Goal: Task Accomplishment & Management: Use online tool/utility

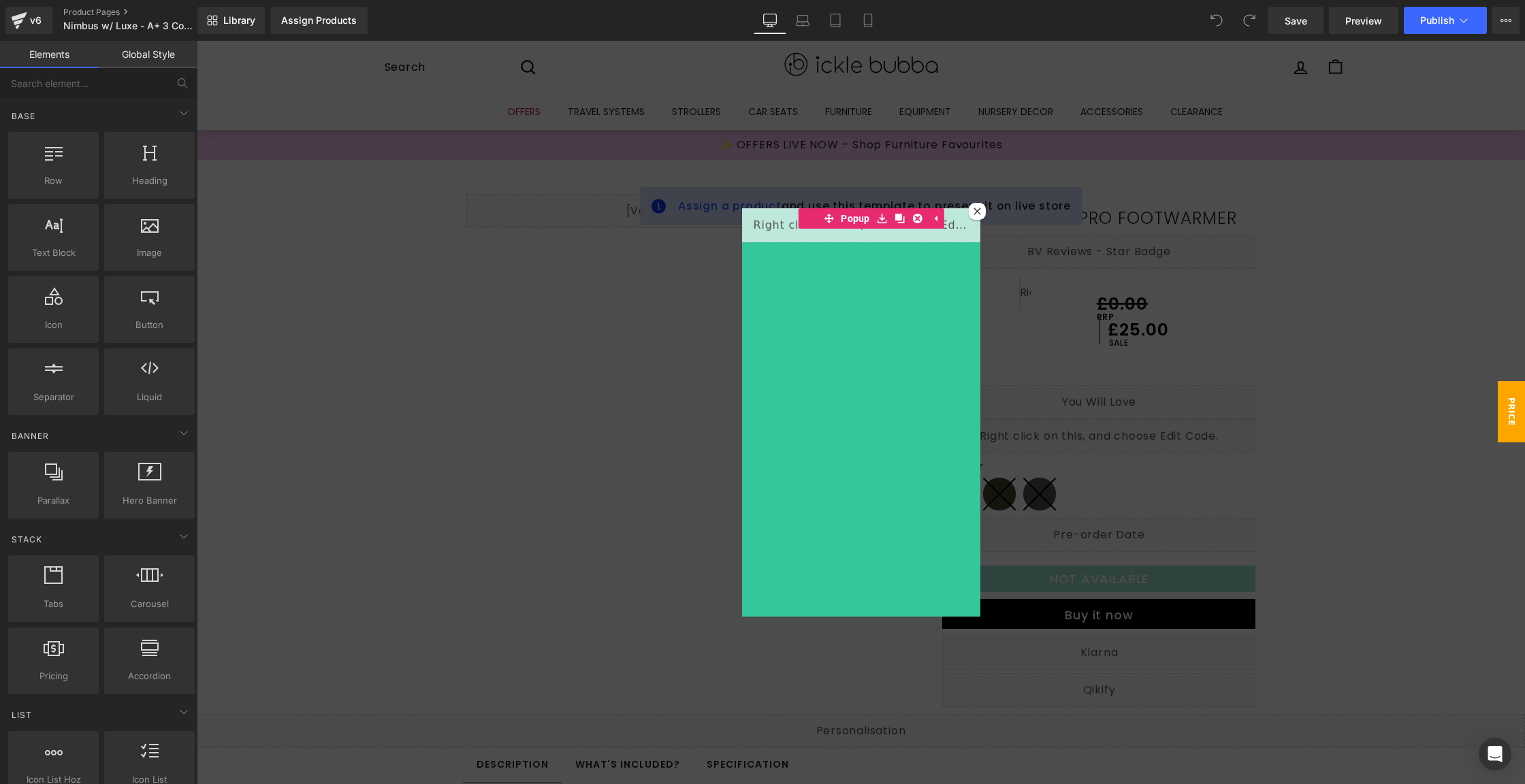
click at [973, 211] on icon at bounding box center [977, 211] width 8 height 8
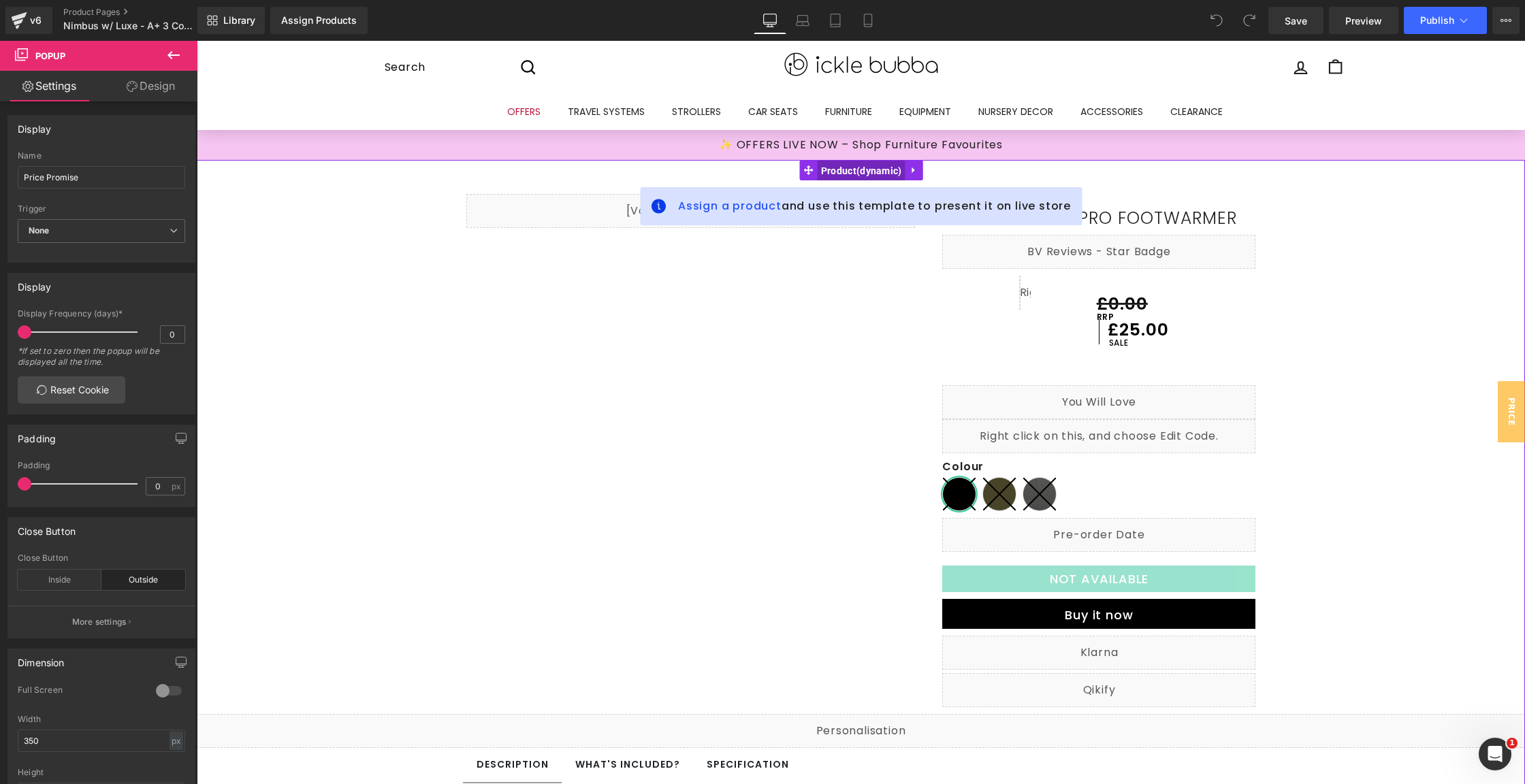
click at [859, 173] on span "Product" at bounding box center [861, 171] width 87 height 20
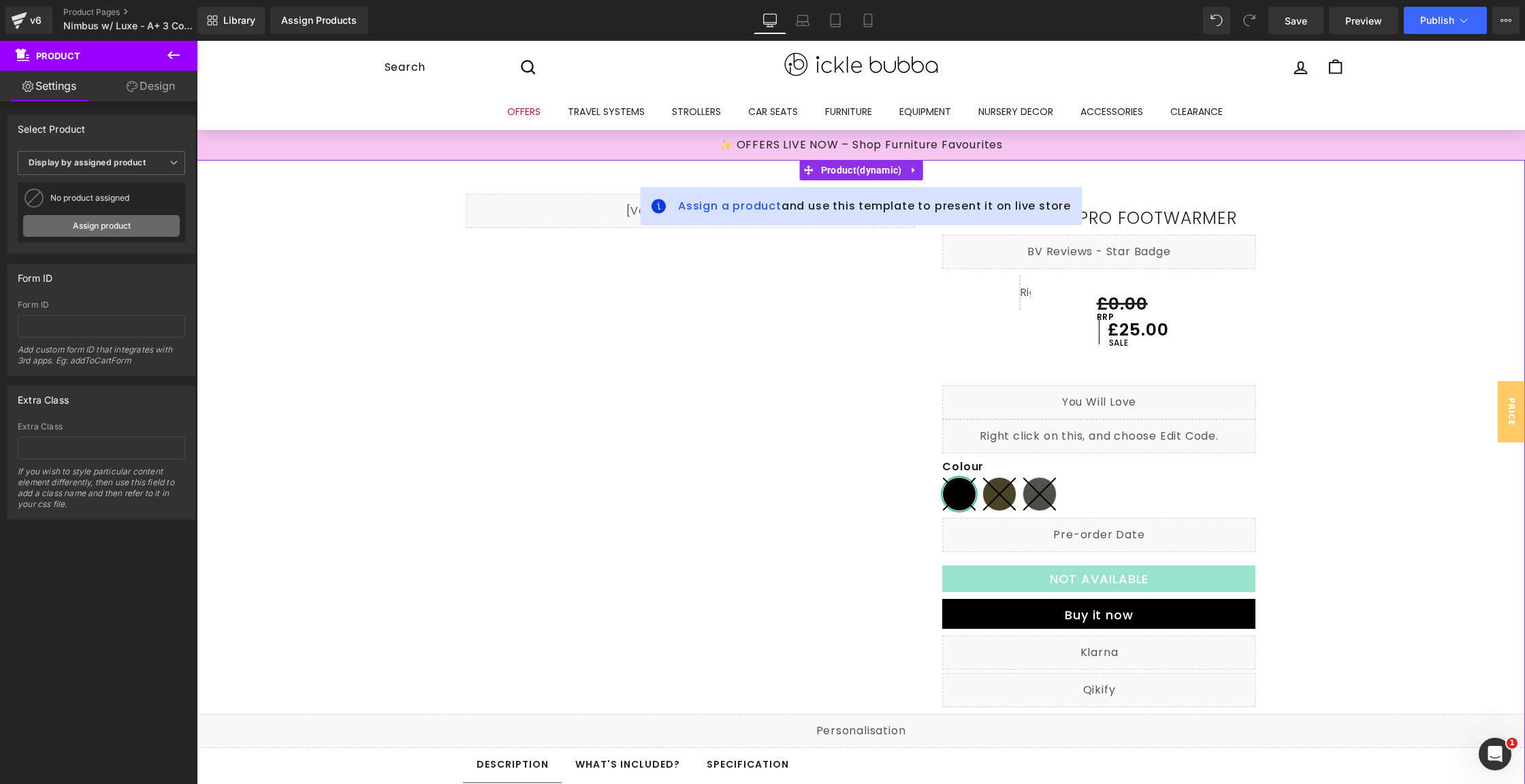
click at [95, 219] on link "Assign product" at bounding box center [101, 226] width 157 height 22
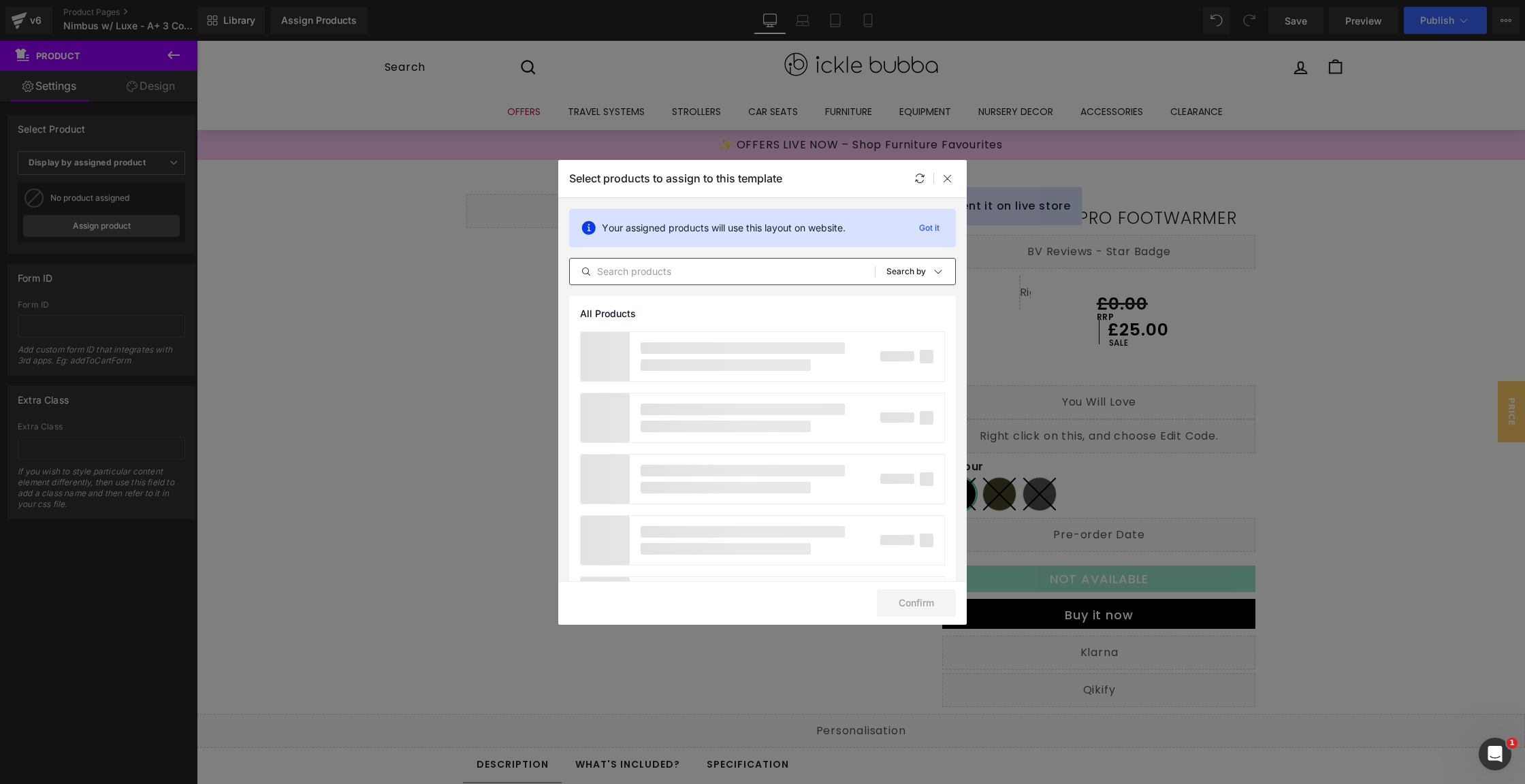
click at [668, 274] on input "text" at bounding box center [722, 271] width 305 height 17
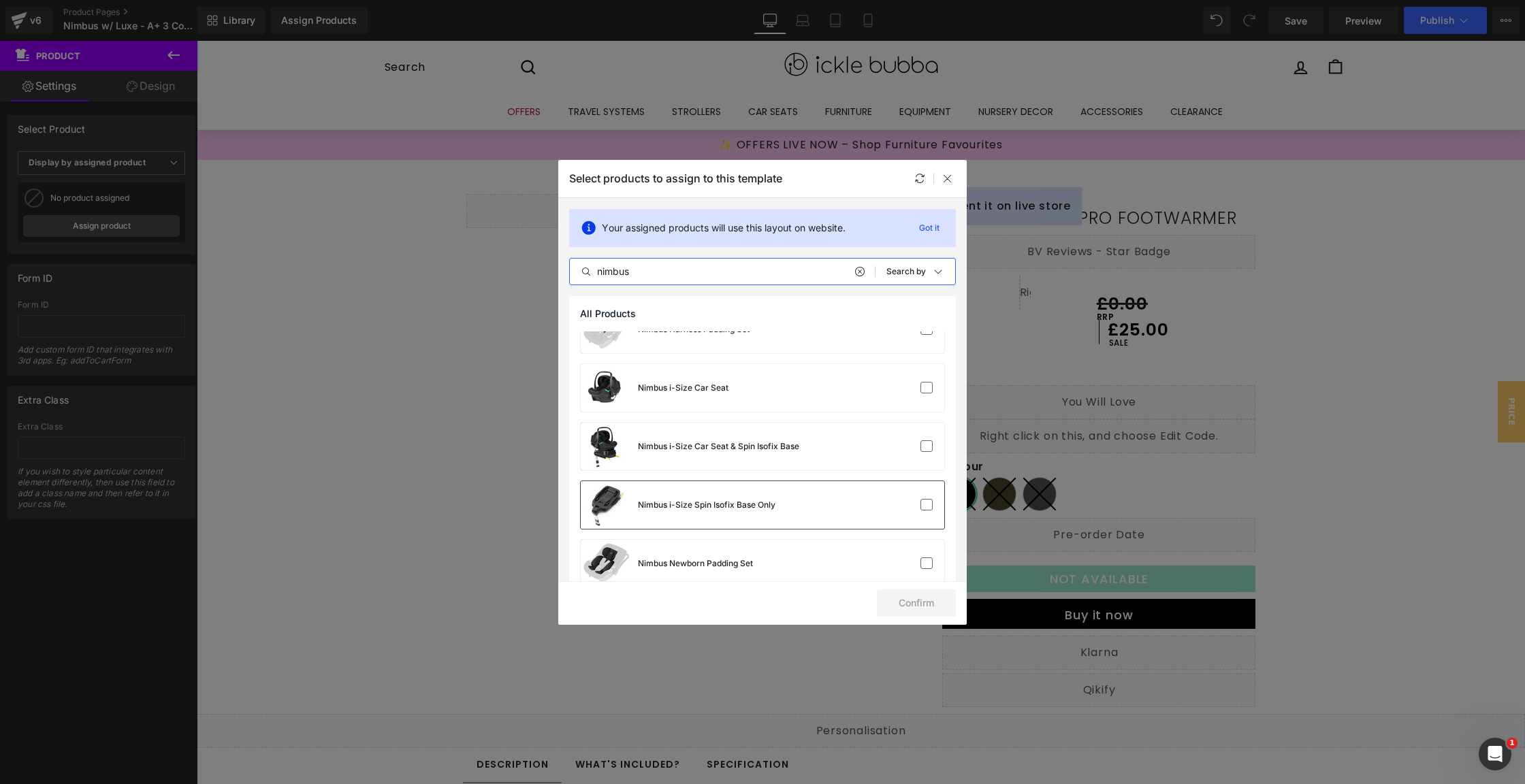
scroll to position [286, 0]
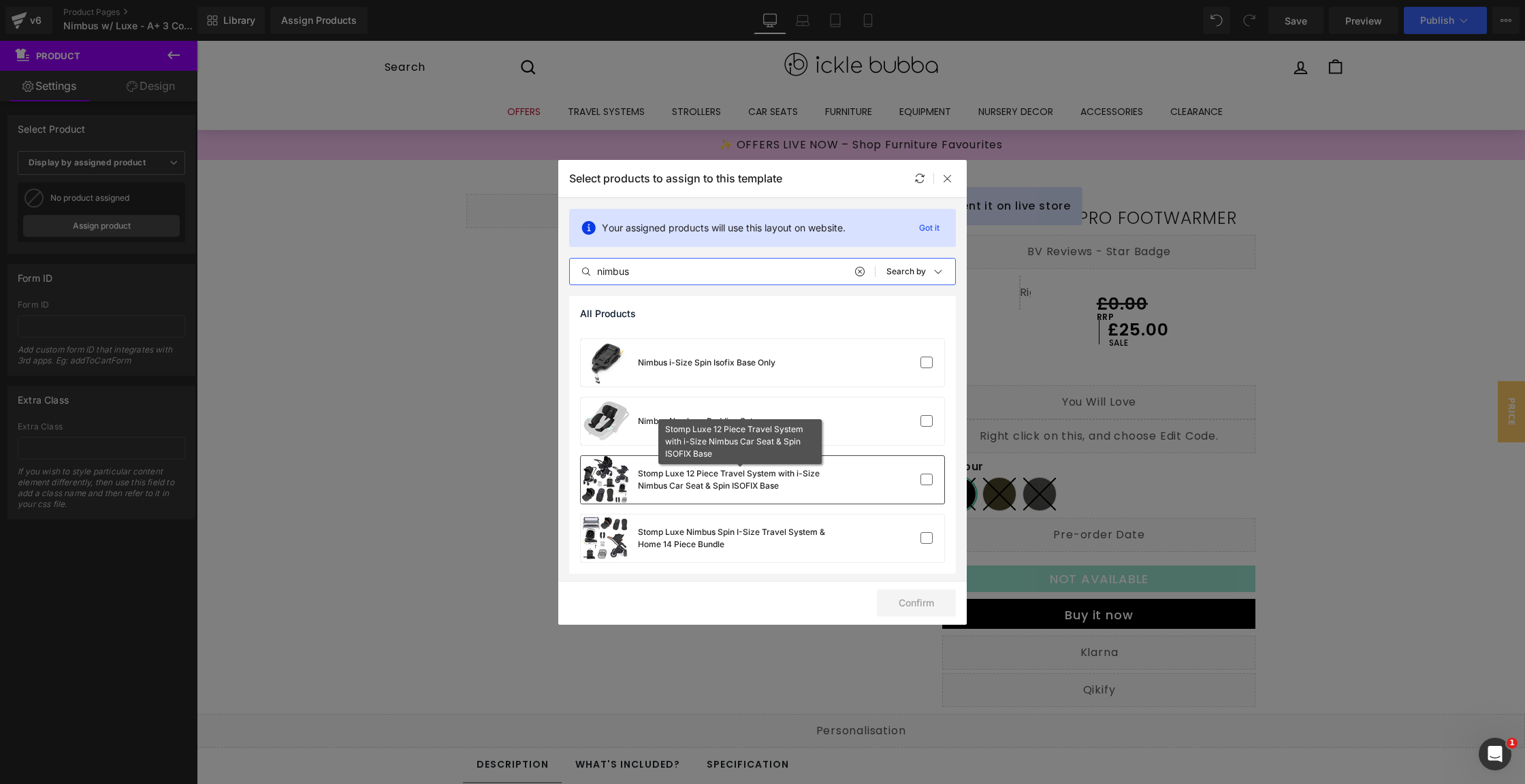
type input "nimbus"
click at [774, 474] on div "Stomp Luxe 12 Piece Travel System with i-Size Nimbus Car Seat & Spin ISOFIX Base" at bounding box center [740, 480] width 204 height 24
click at [917, 591] on button "Confirm" at bounding box center [917, 603] width 79 height 28
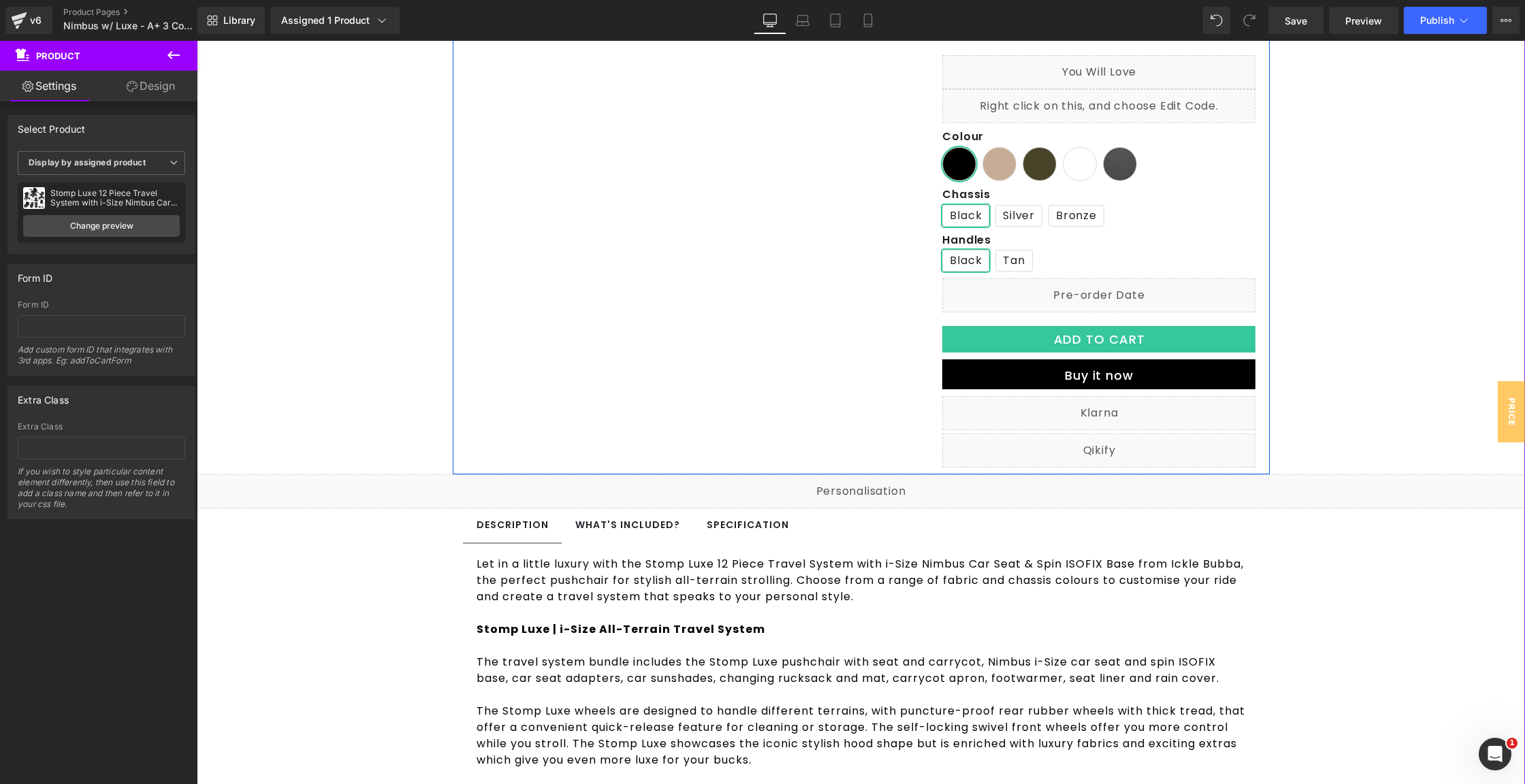
scroll to position [492, 0]
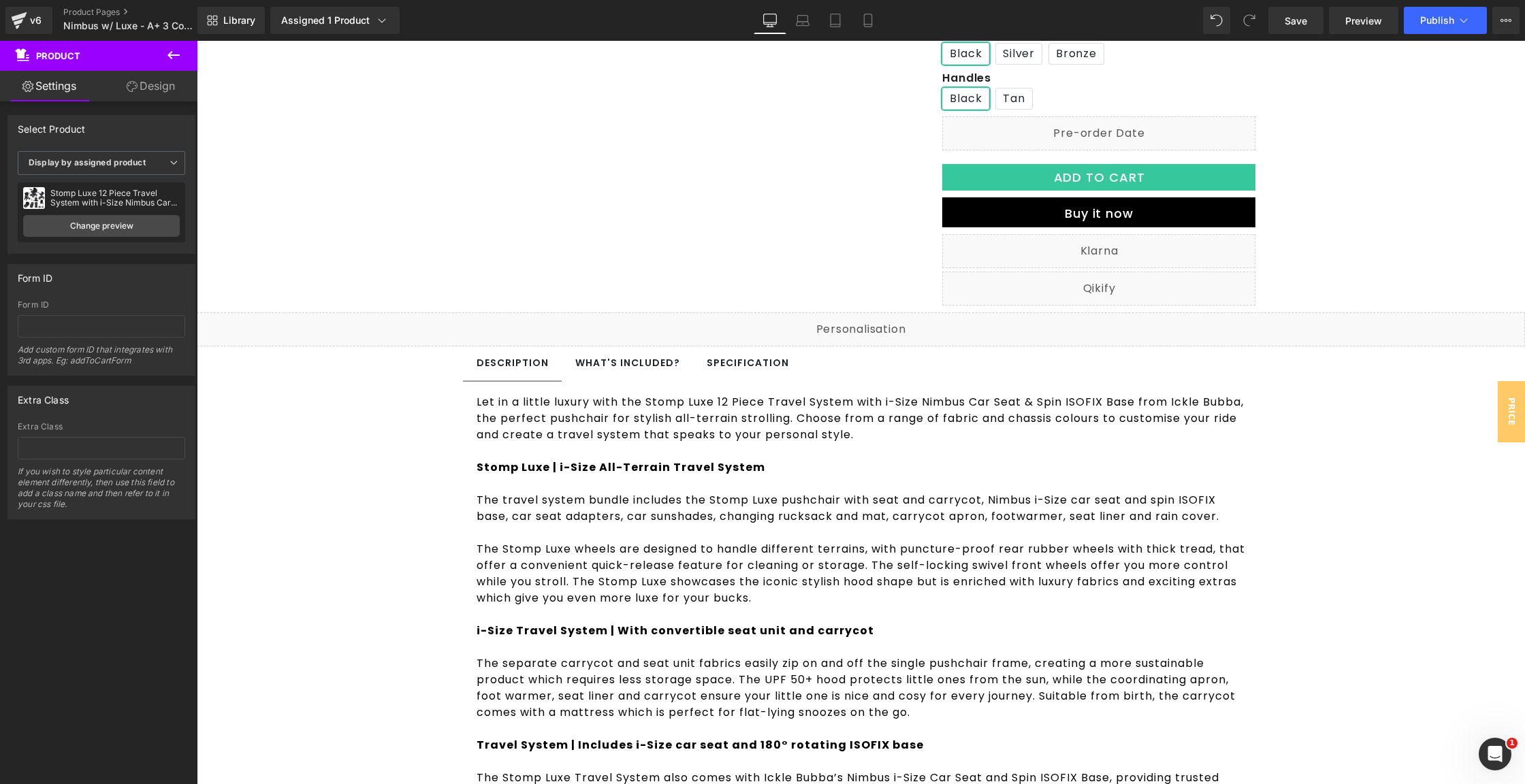
click at [172, 61] on icon at bounding box center [173, 55] width 17 height 17
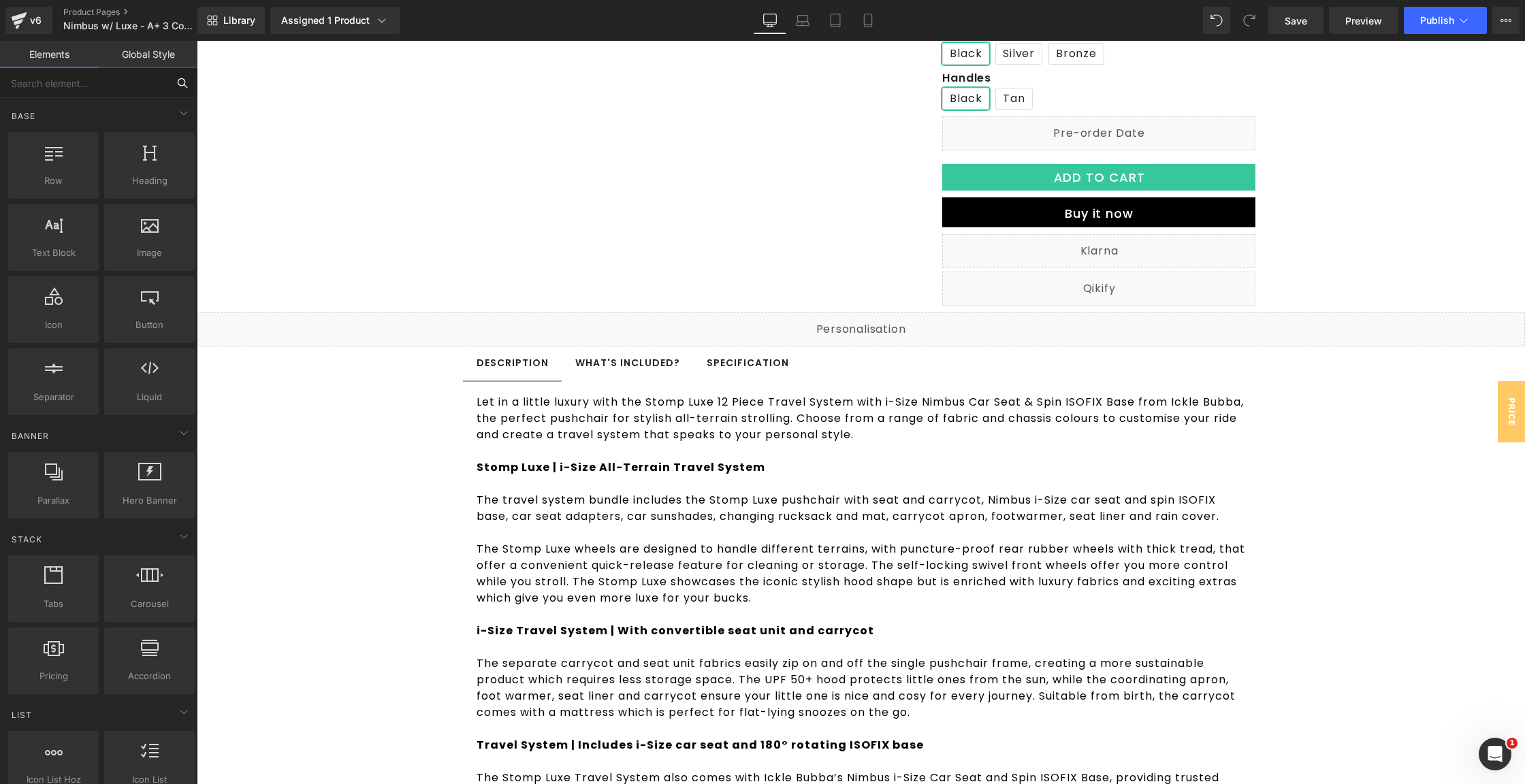
click at [98, 87] on input "text" at bounding box center [84, 83] width 168 height 30
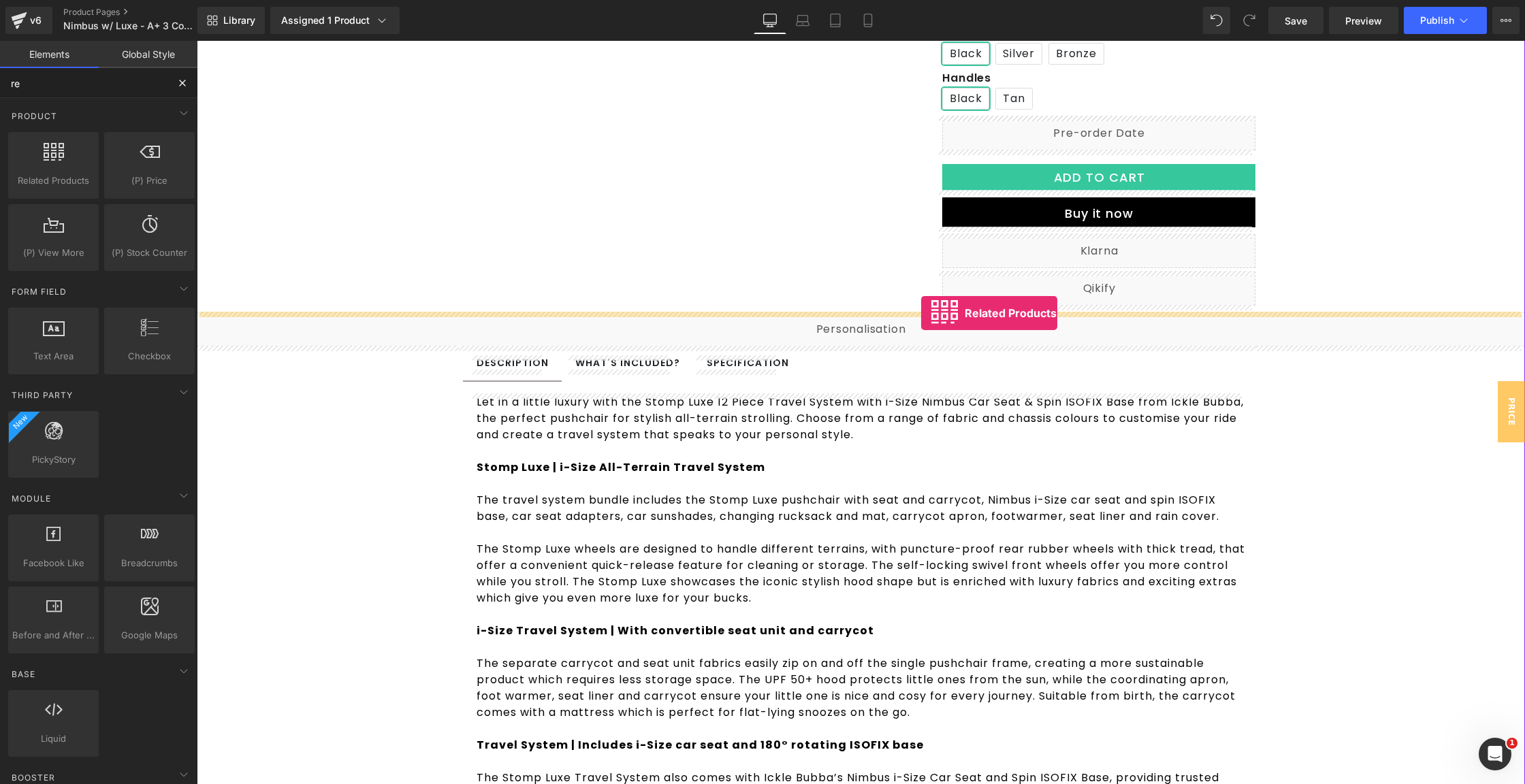
drag, startPoint x: 262, startPoint y: 224, endPoint x: 921, endPoint y: 314, distance: 665.1
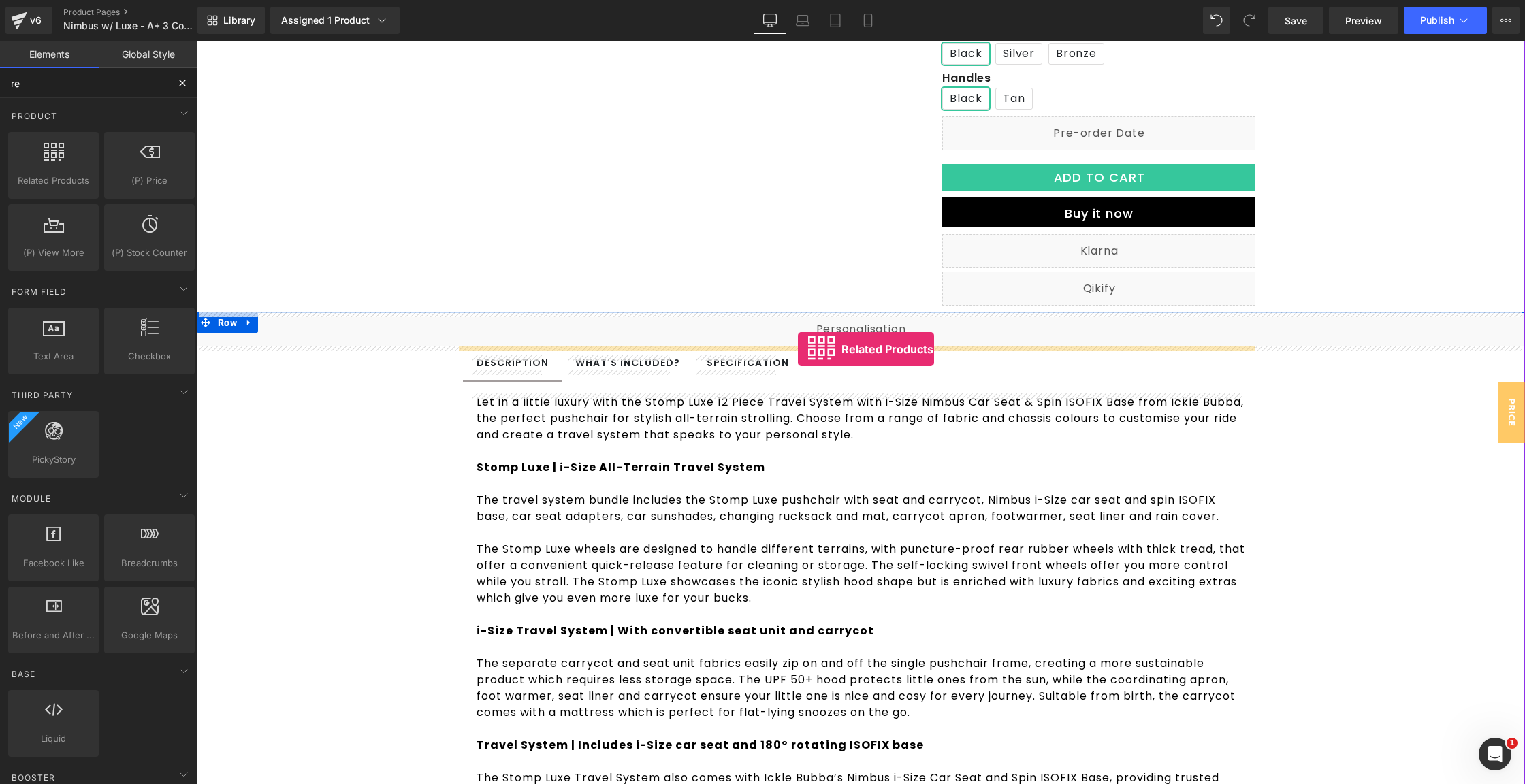
drag, startPoint x: 341, startPoint y: 228, endPoint x: 798, endPoint y: 349, distance: 472.7
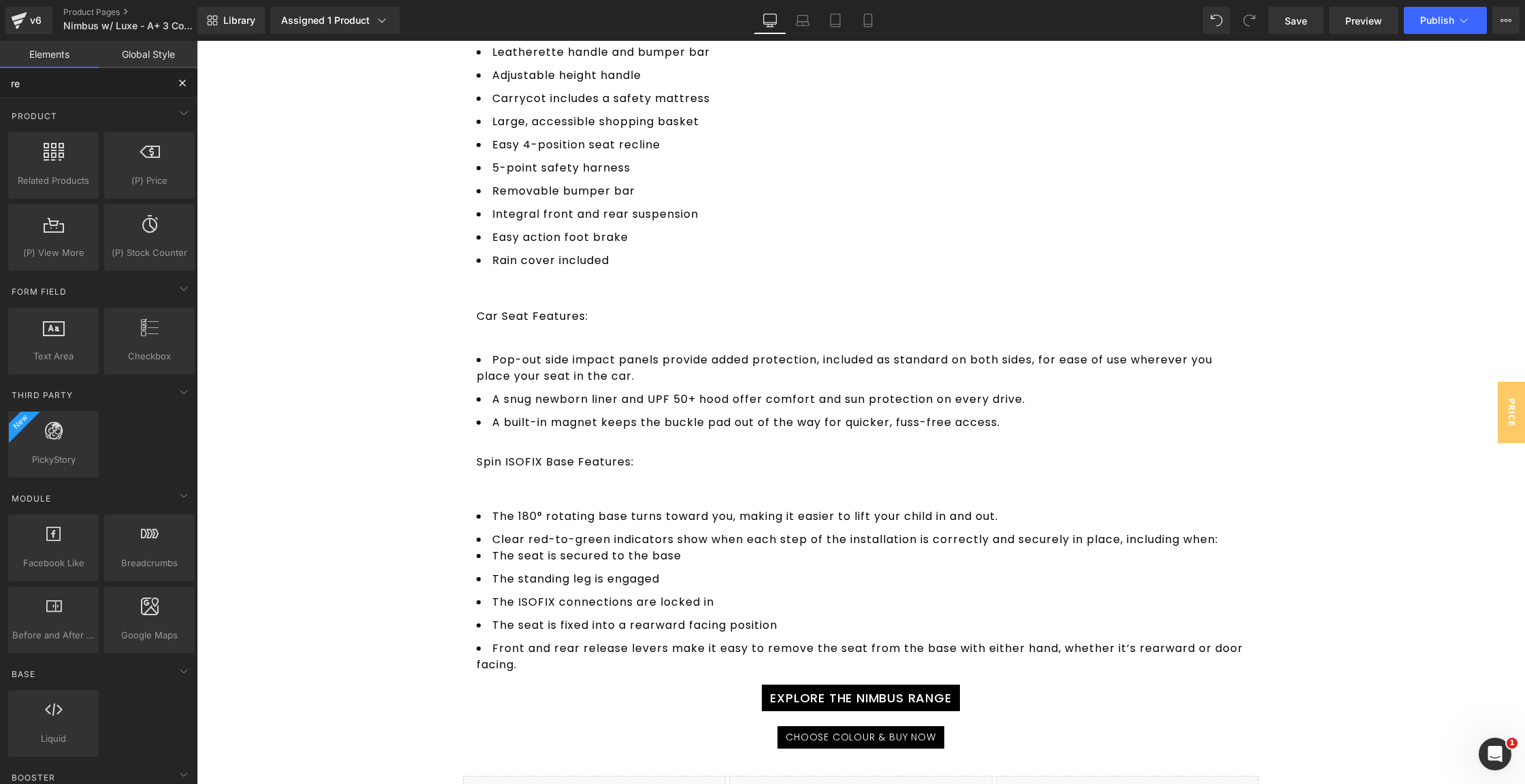
scroll to position [1578, 0]
type input "re"
click at [1492, 418] on span "Price Promise" at bounding box center [1497, 413] width 54 height 61
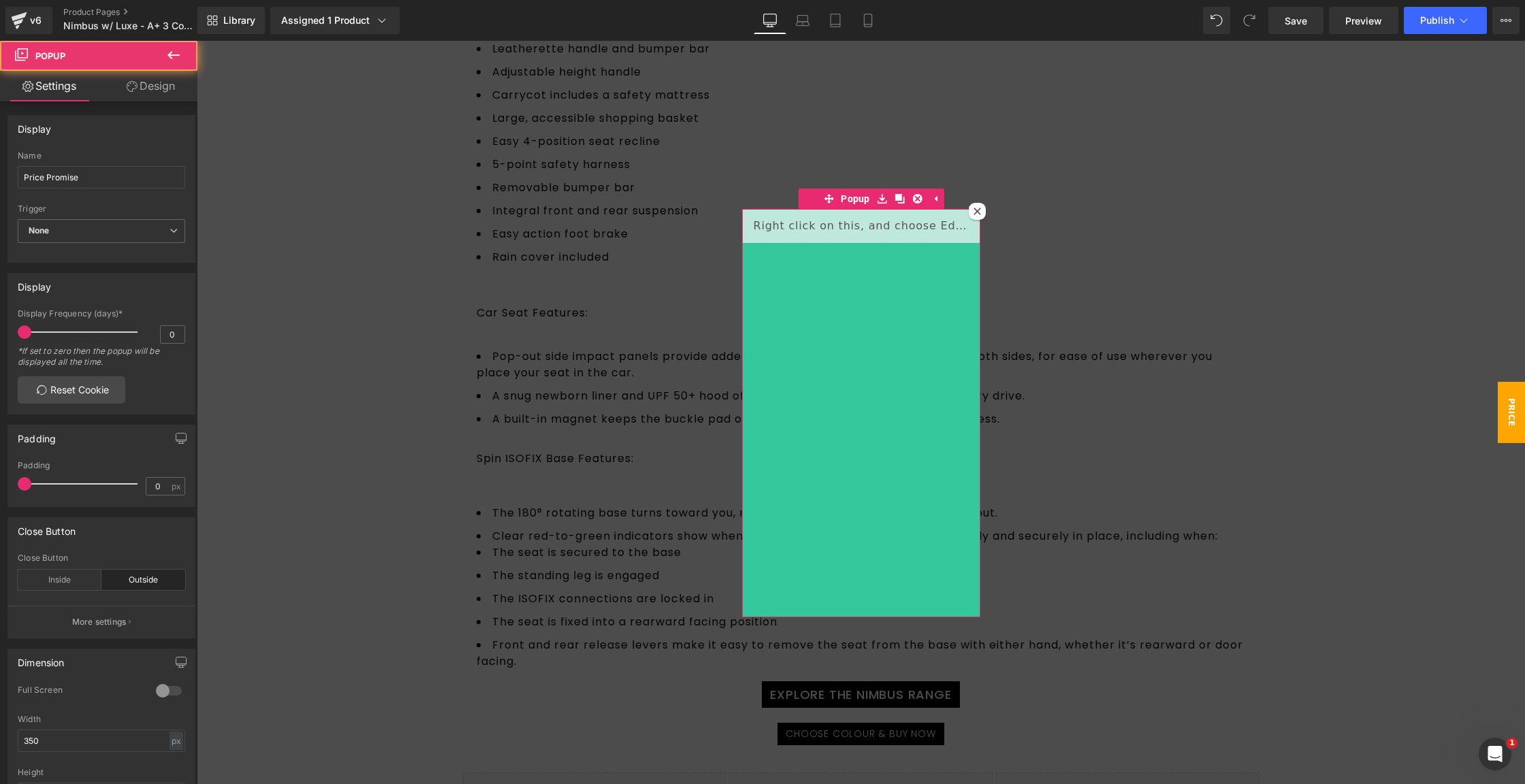
click at [973, 208] on icon at bounding box center [977, 211] width 8 height 8
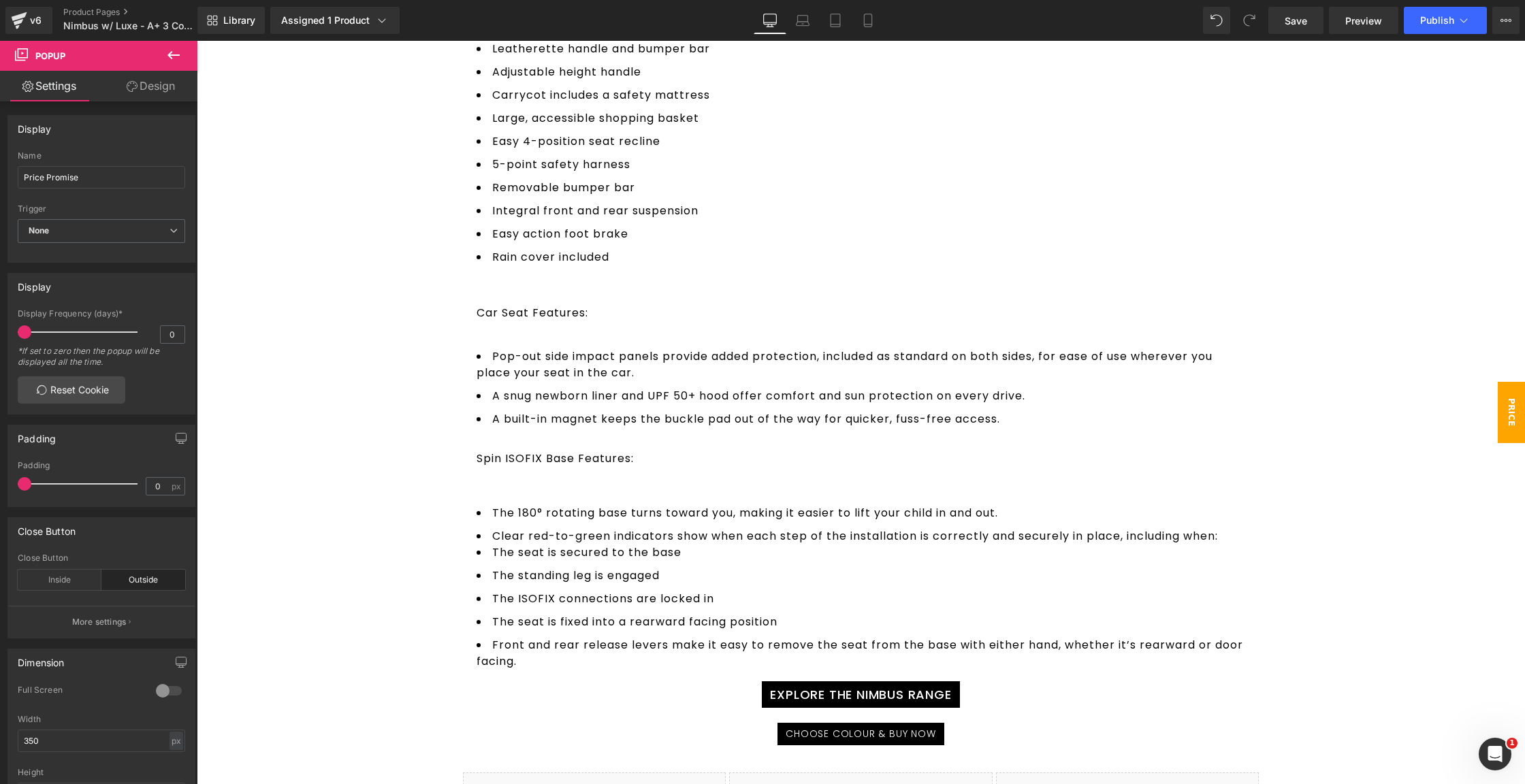
click at [1489, 429] on span "Price Promise" at bounding box center [1497, 413] width 54 height 61
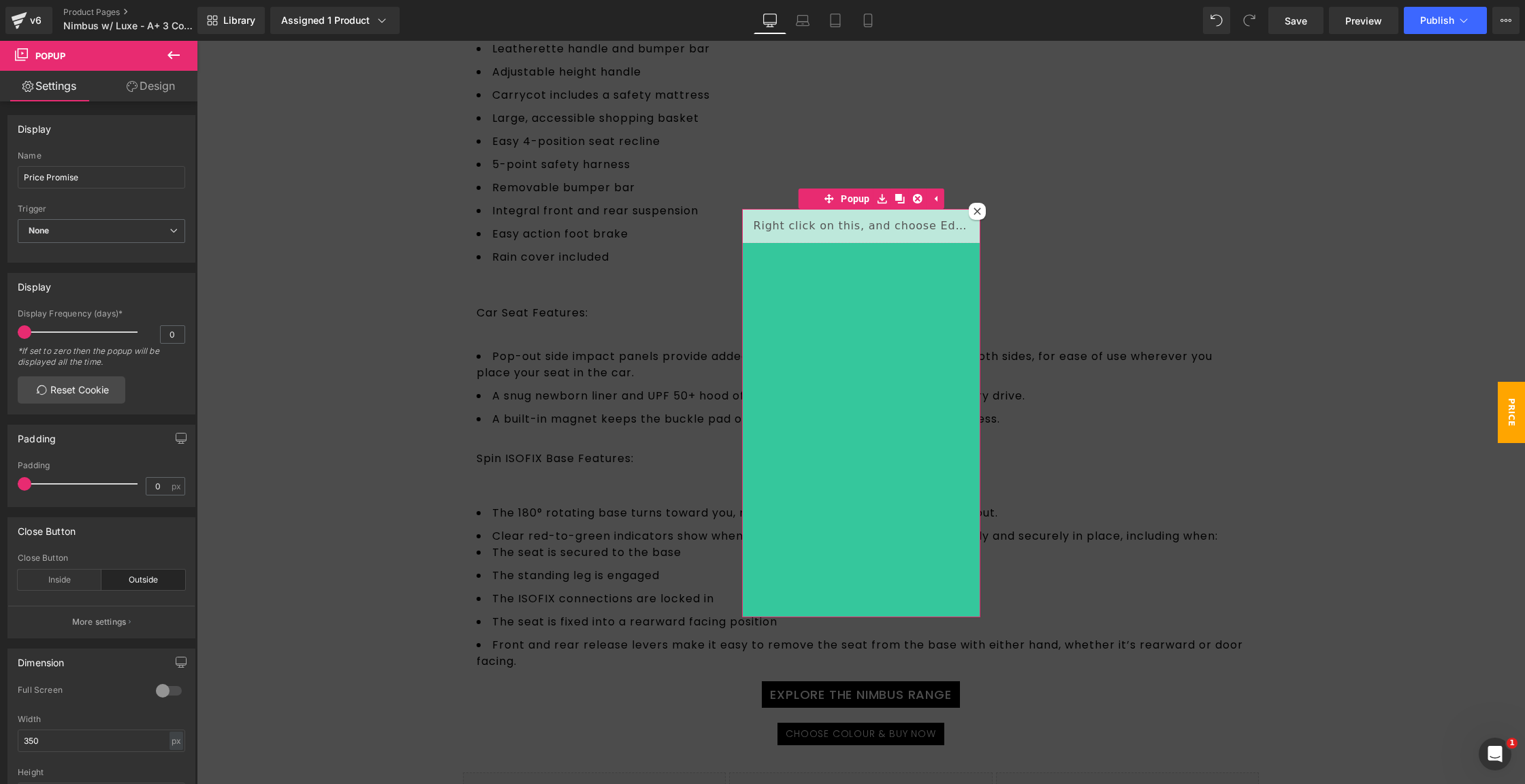
click at [973, 210] on icon at bounding box center [976, 210] width 7 height 7
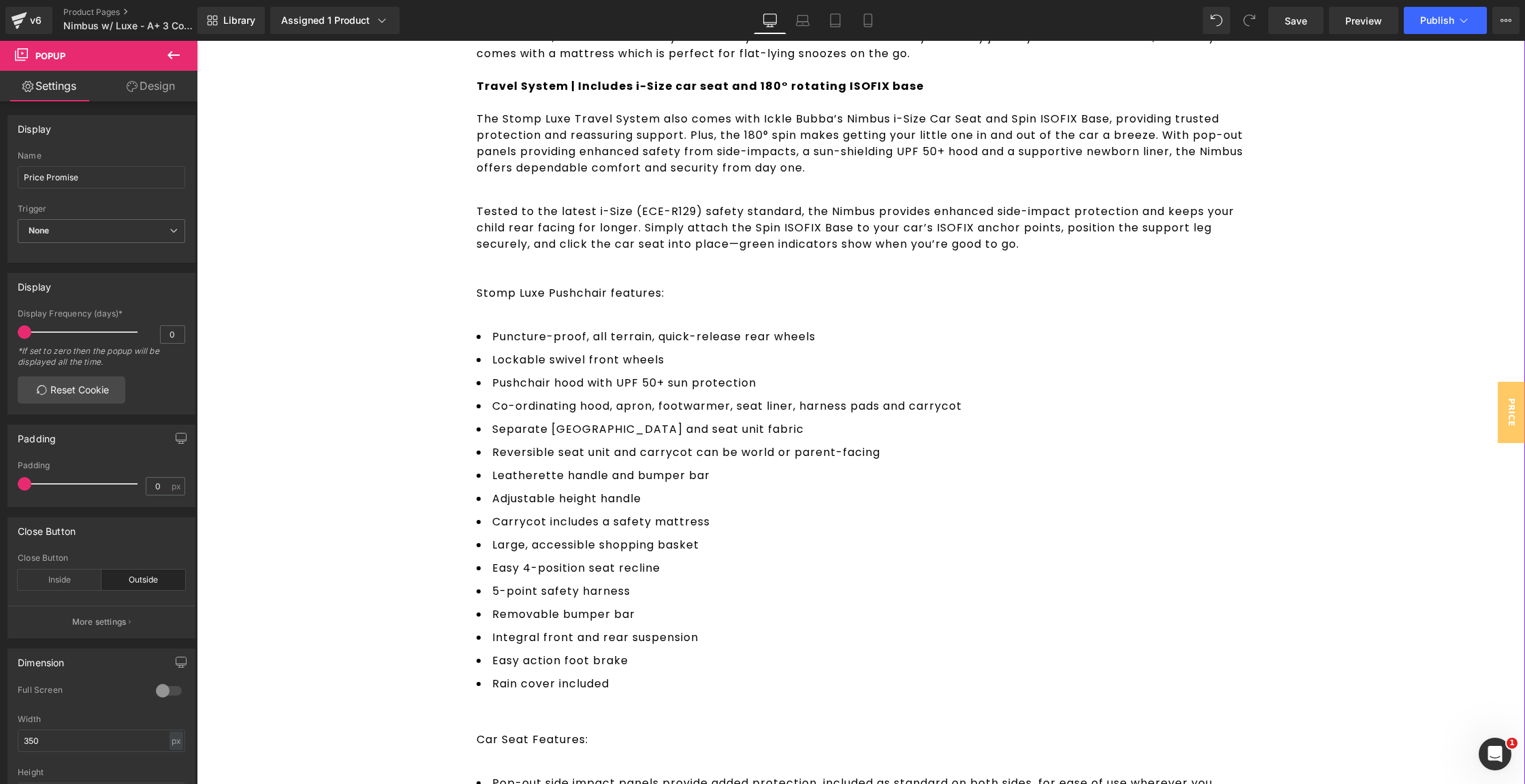
scroll to position [603, 0]
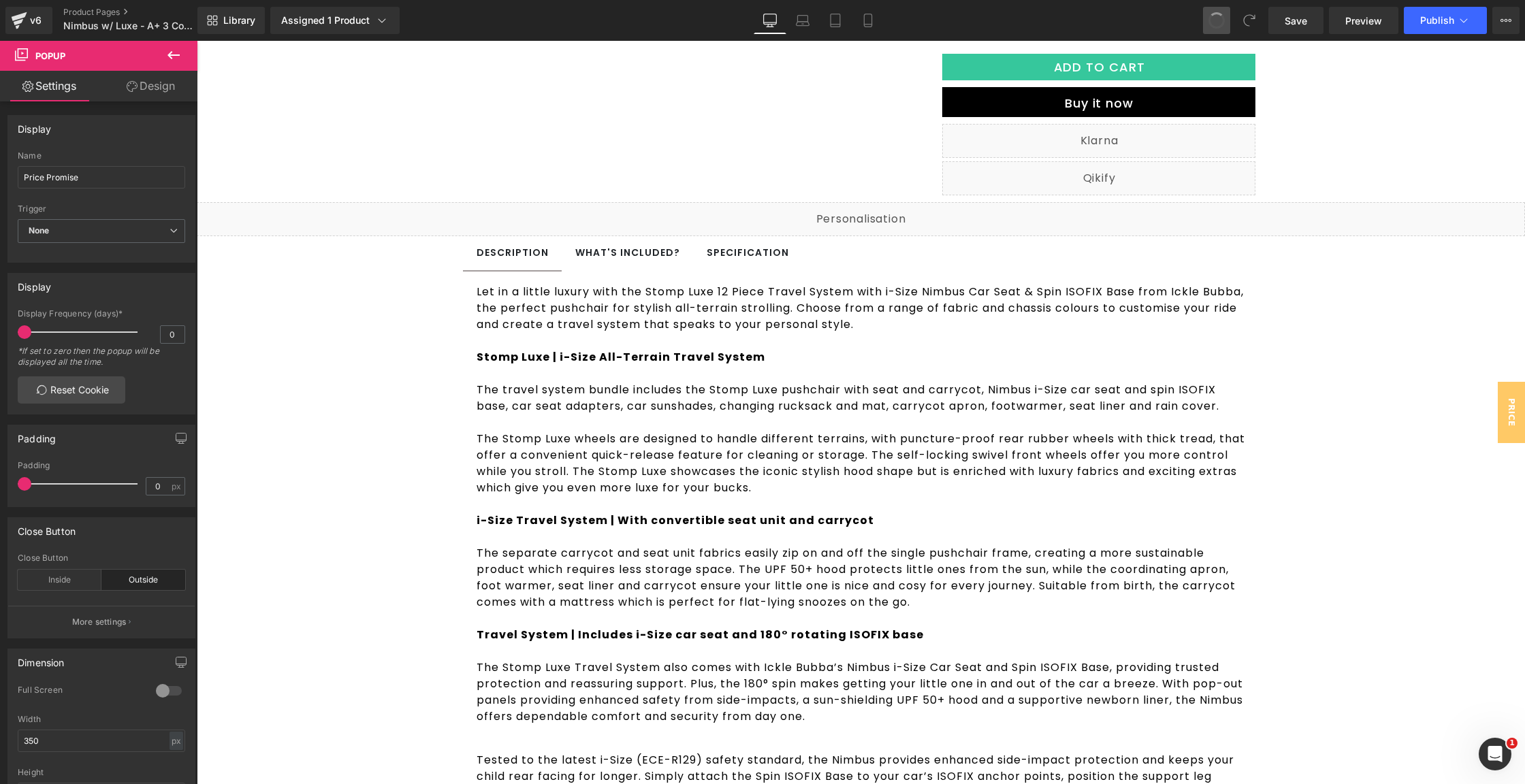
click at [1216, 17] on span at bounding box center [1217, 20] width 17 height 17
click at [174, 54] on icon at bounding box center [174, 55] width 13 height 8
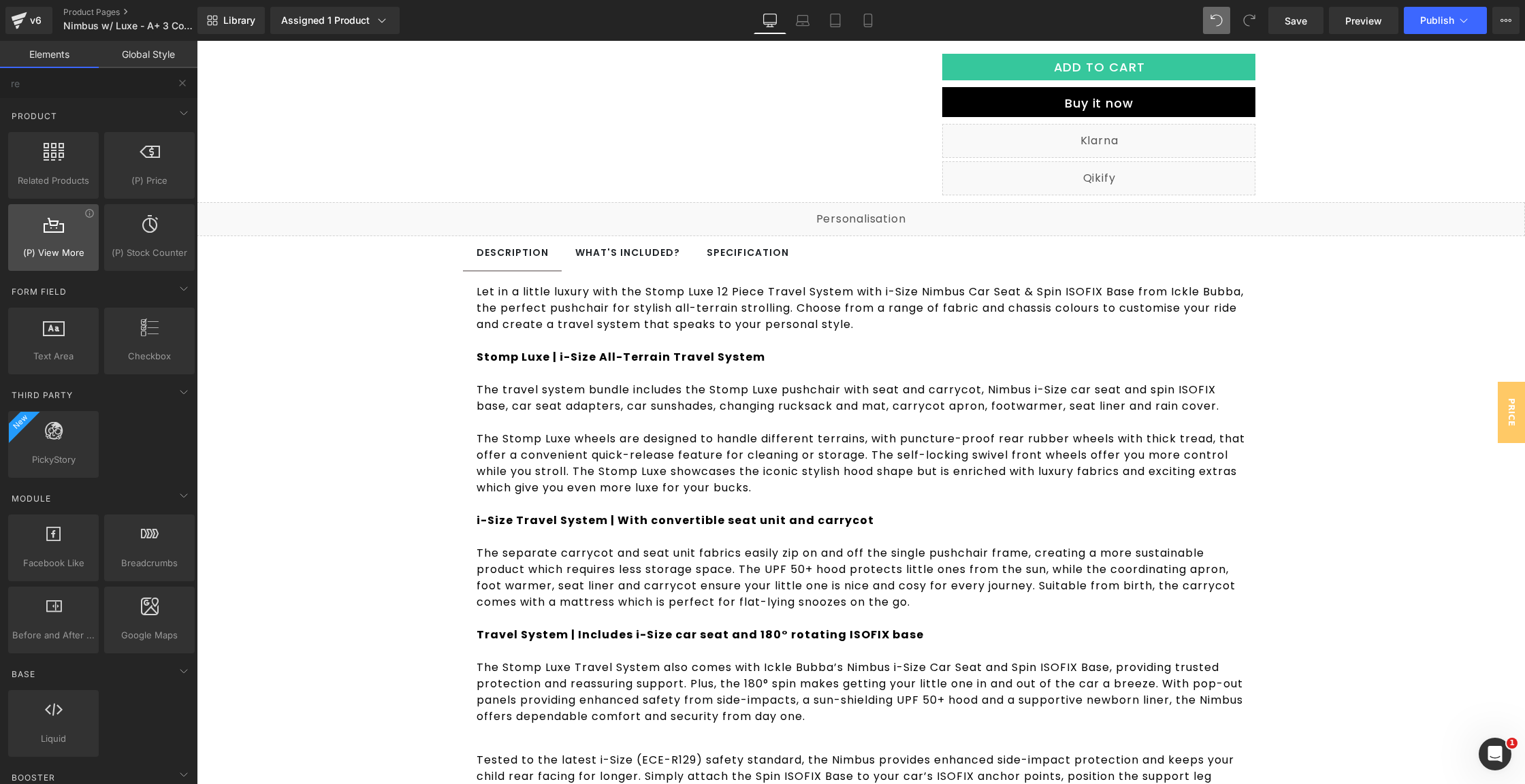
click at [91, 217] on div at bounding box center [54, 230] width 83 height 31
drag, startPoint x: 230, startPoint y: 204, endPoint x: 608, endPoint y: 170, distance: 379.5
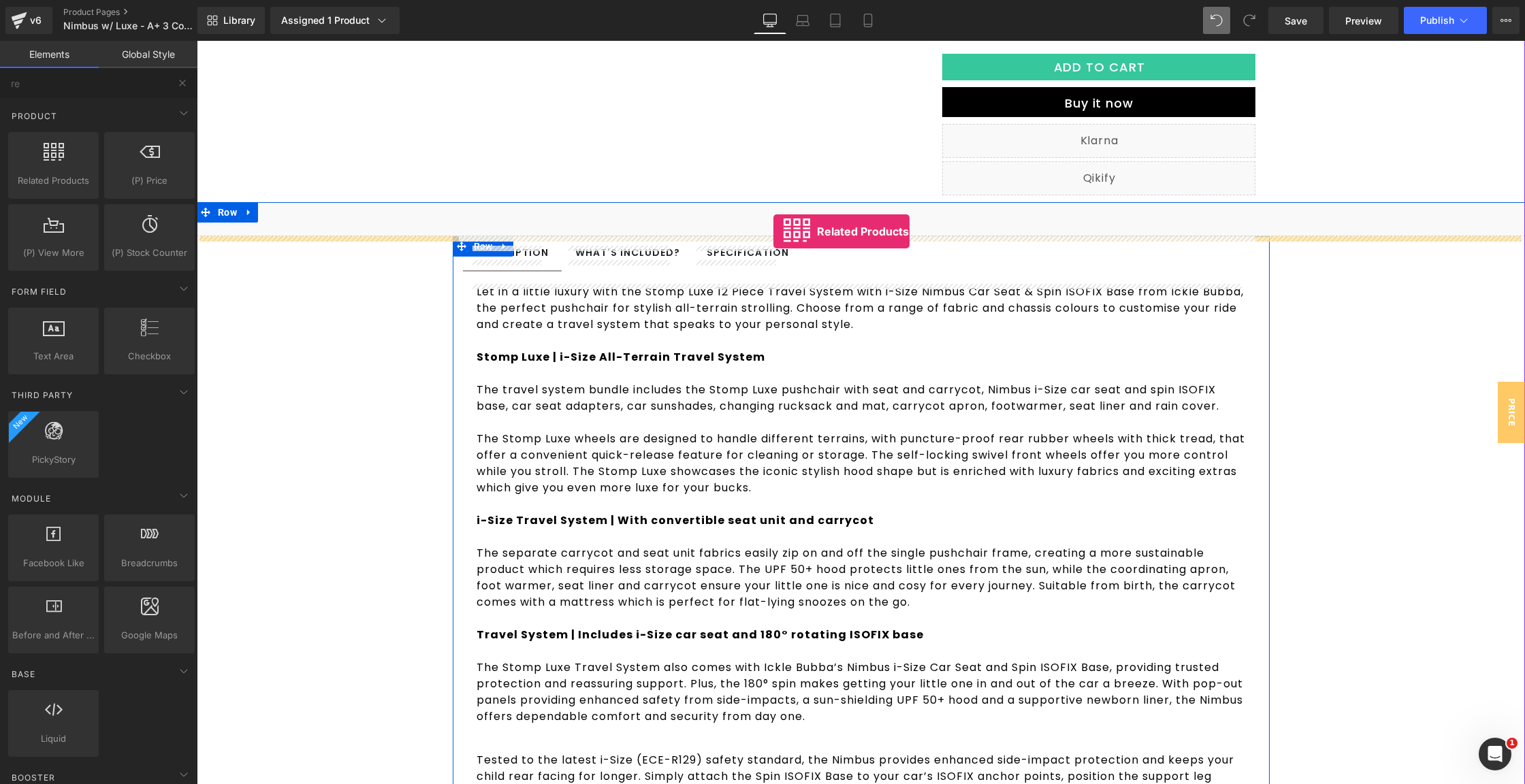
drag, startPoint x: 255, startPoint y: 211, endPoint x: 773, endPoint y: 232, distance: 518.4
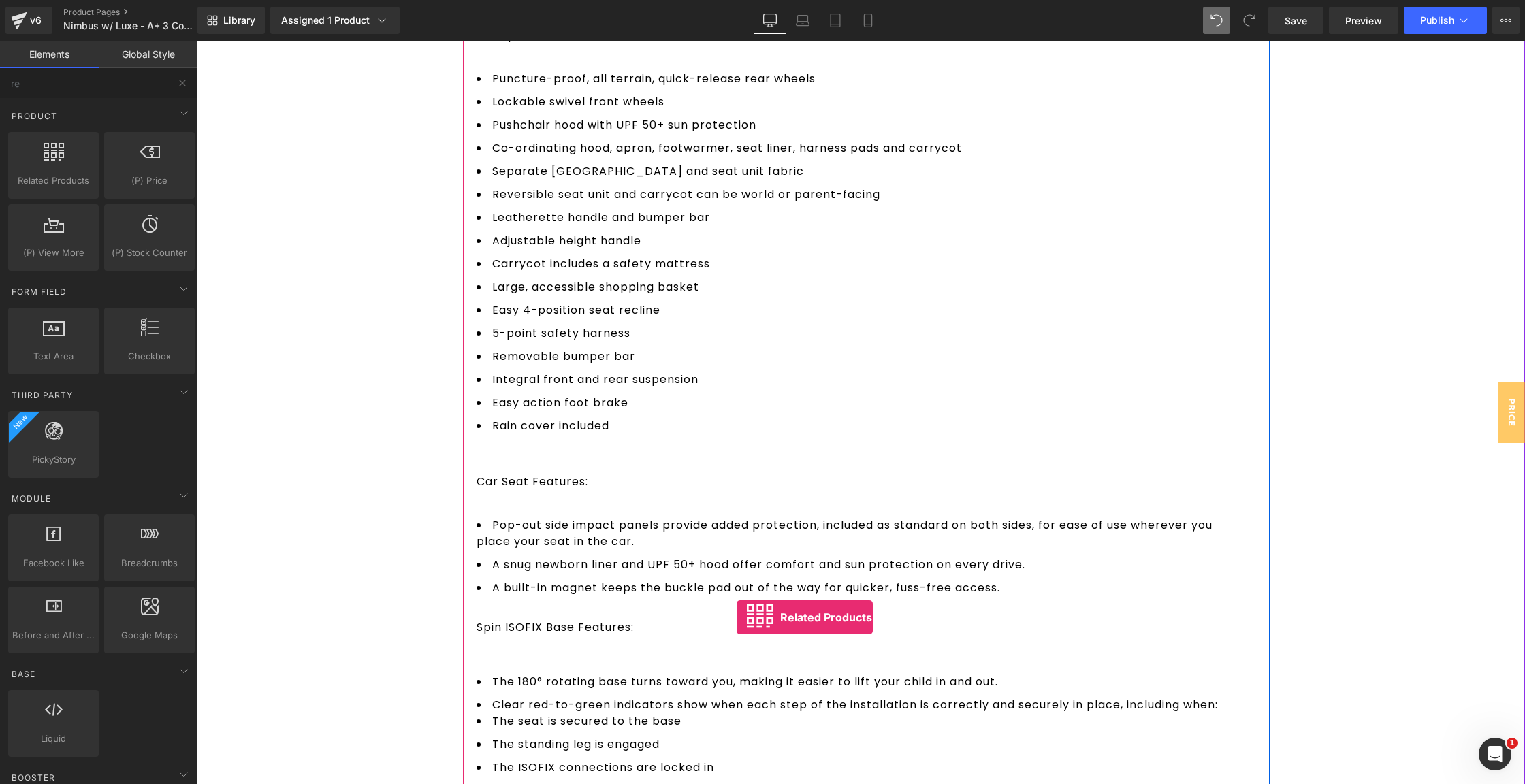
scroll to position [2236, 0]
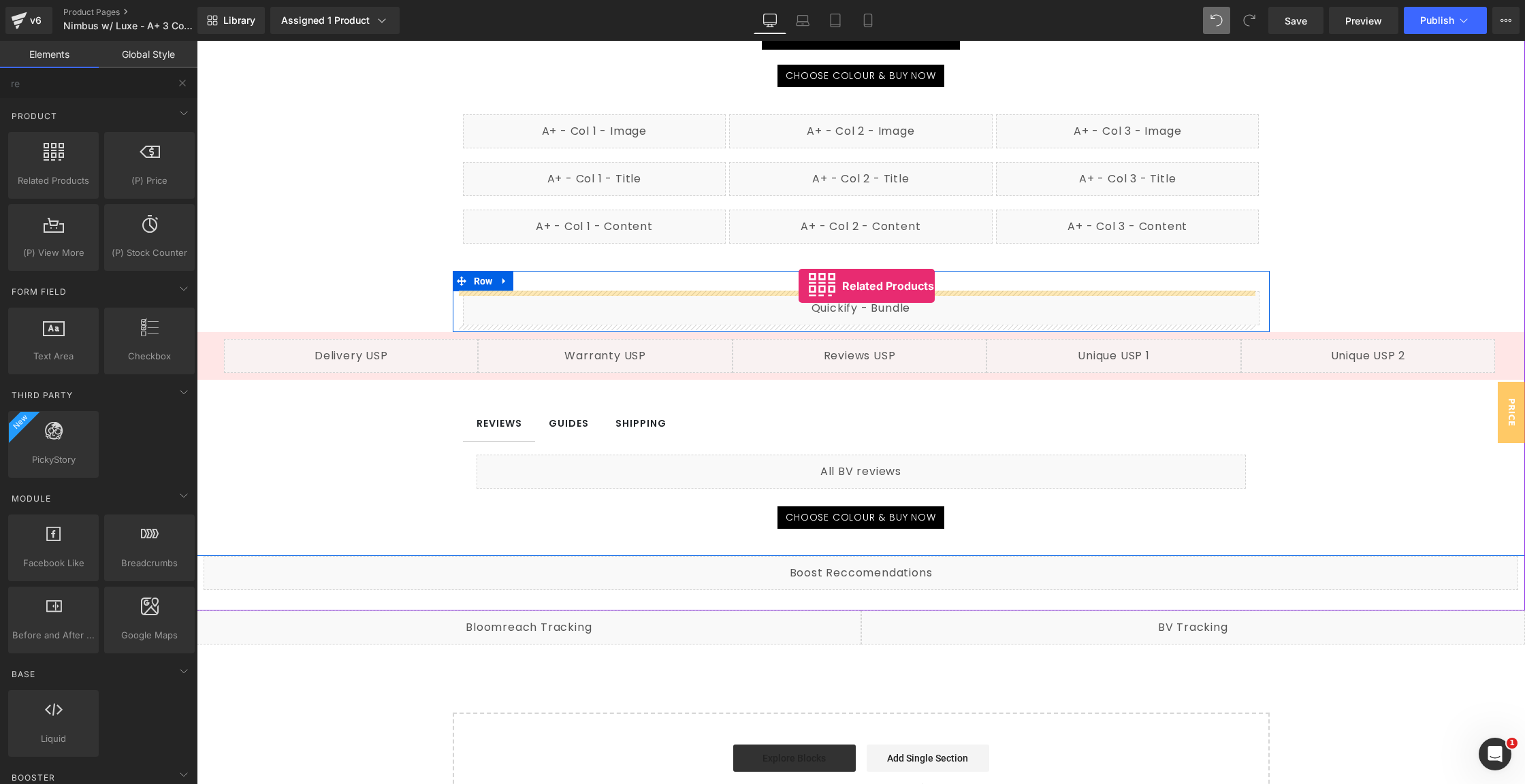
drag, startPoint x: 279, startPoint y: 212, endPoint x: 798, endPoint y: 286, distance: 524.2
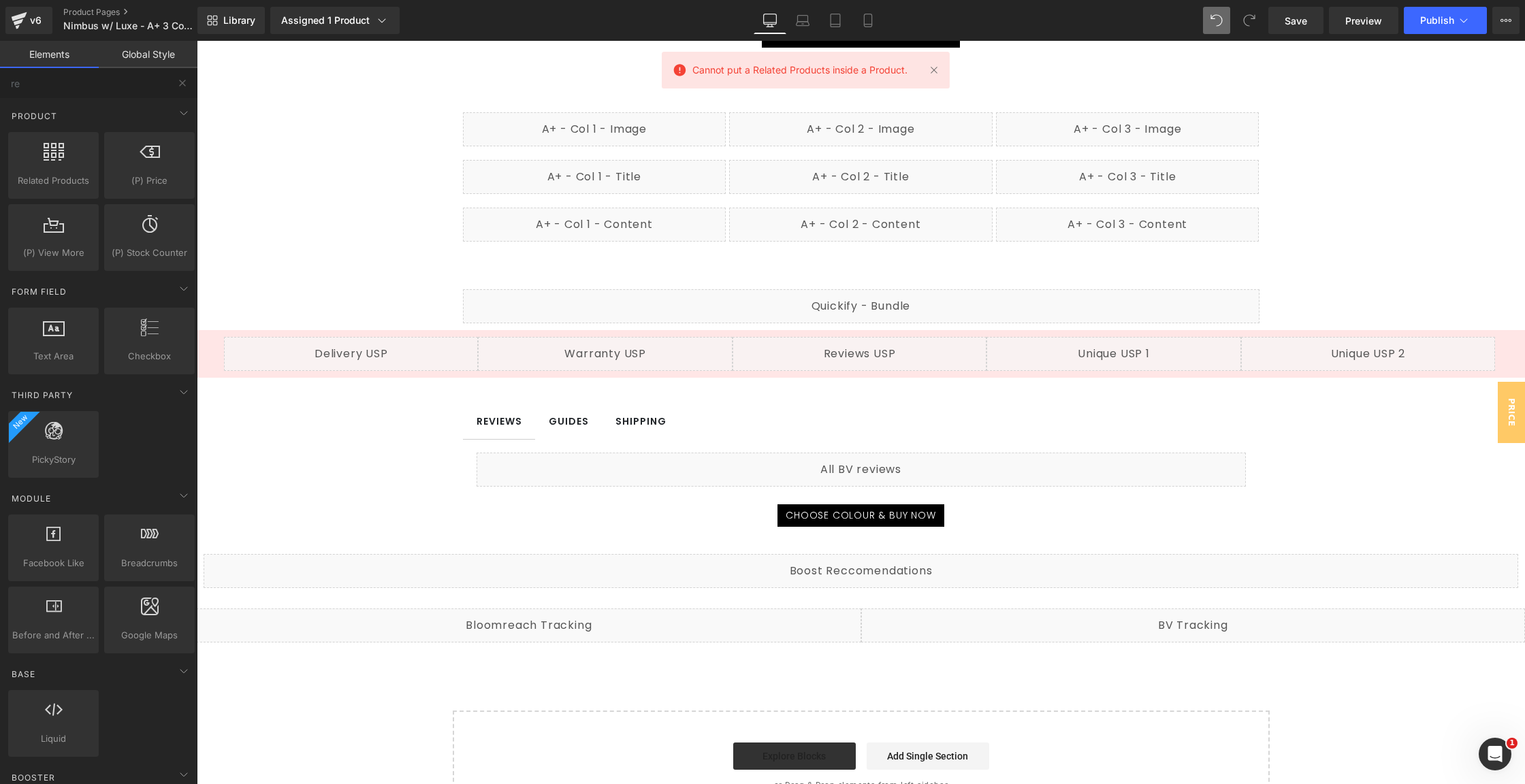
scroll to position [2239, 0]
click at [932, 65] on link at bounding box center [934, 69] width 15 height 15
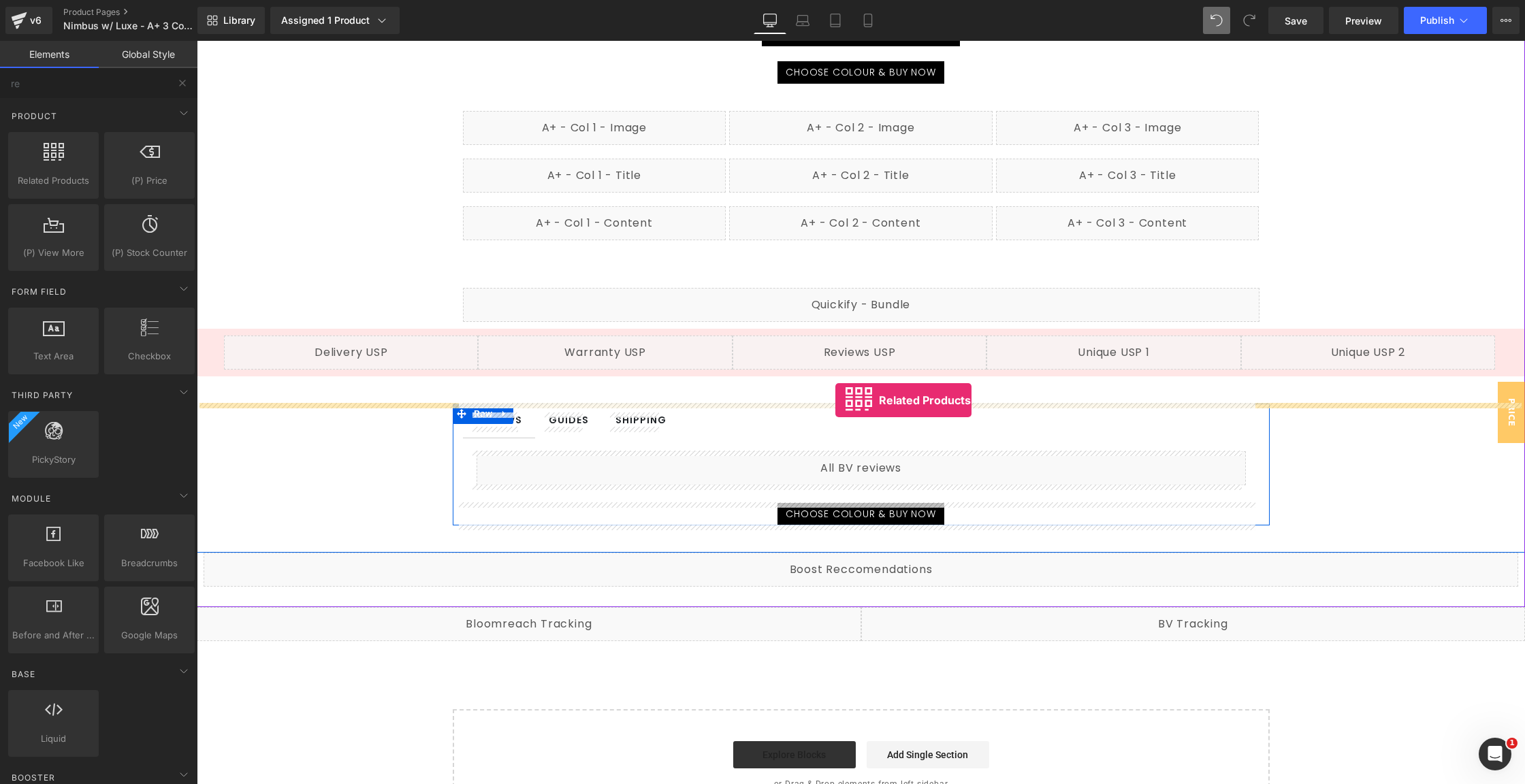
drag, startPoint x: 240, startPoint y: 213, endPoint x: 835, endPoint y: 400, distance: 623.7
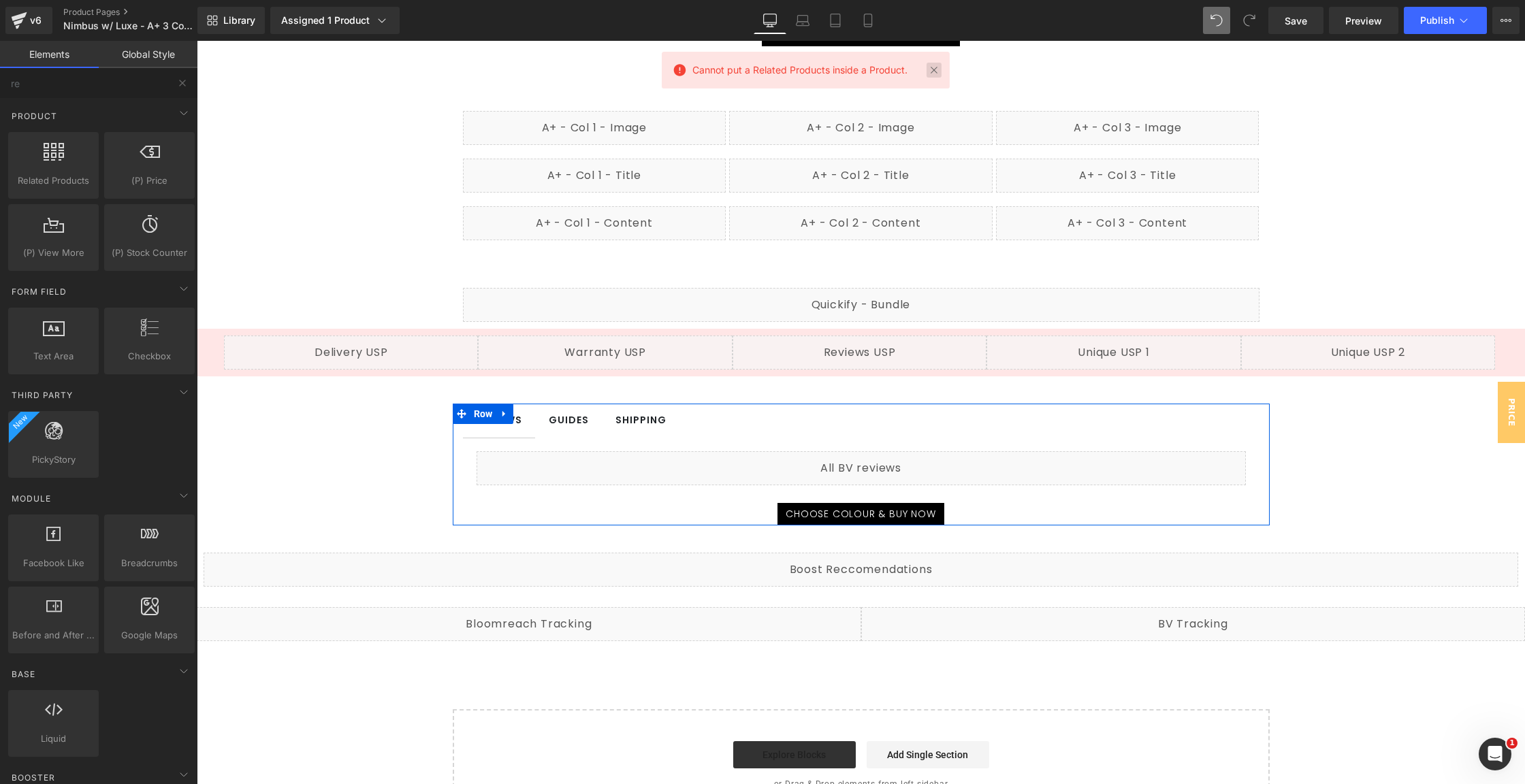
click at [935, 70] on link at bounding box center [934, 69] width 15 height 15
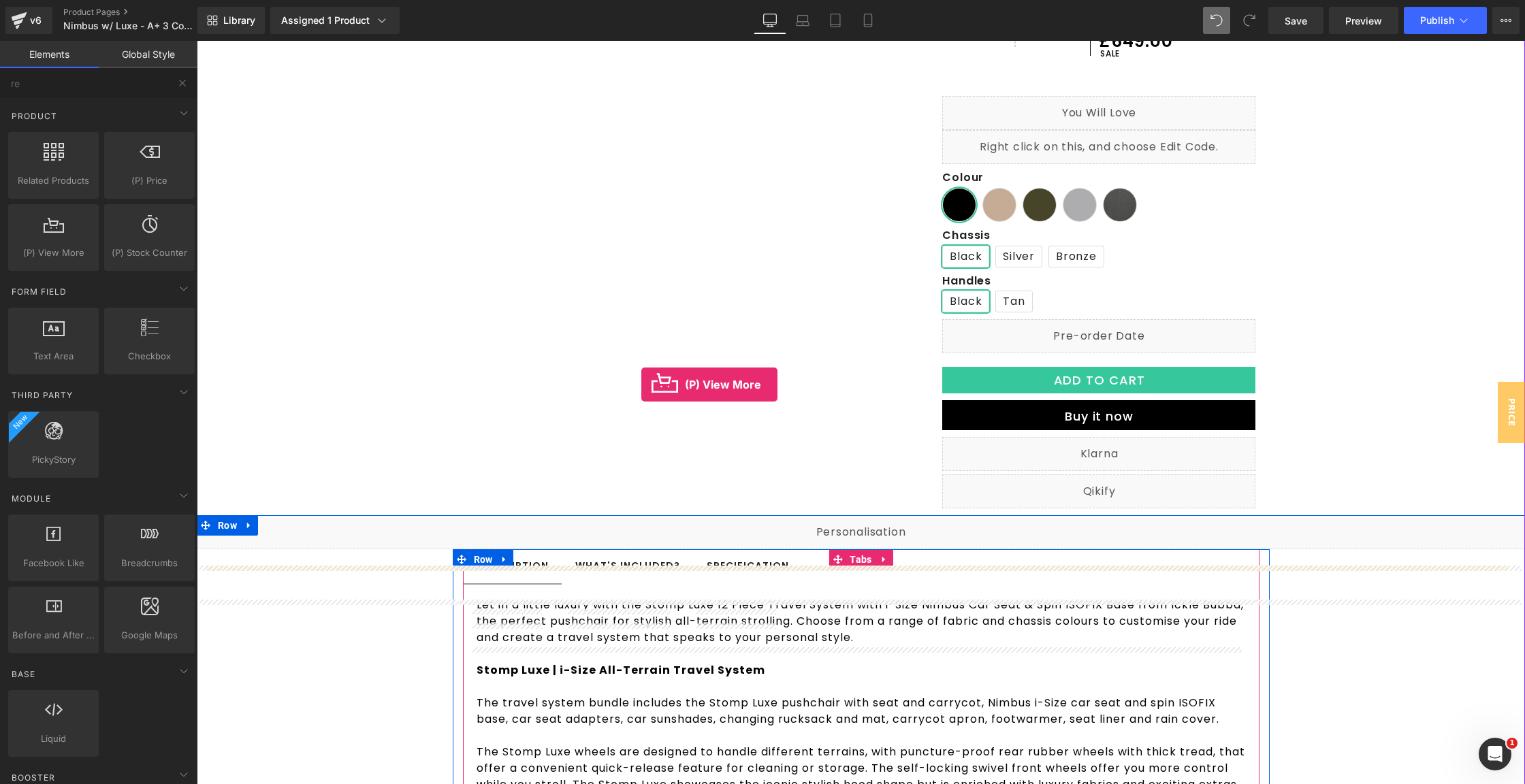
scroll to position [238, 0]
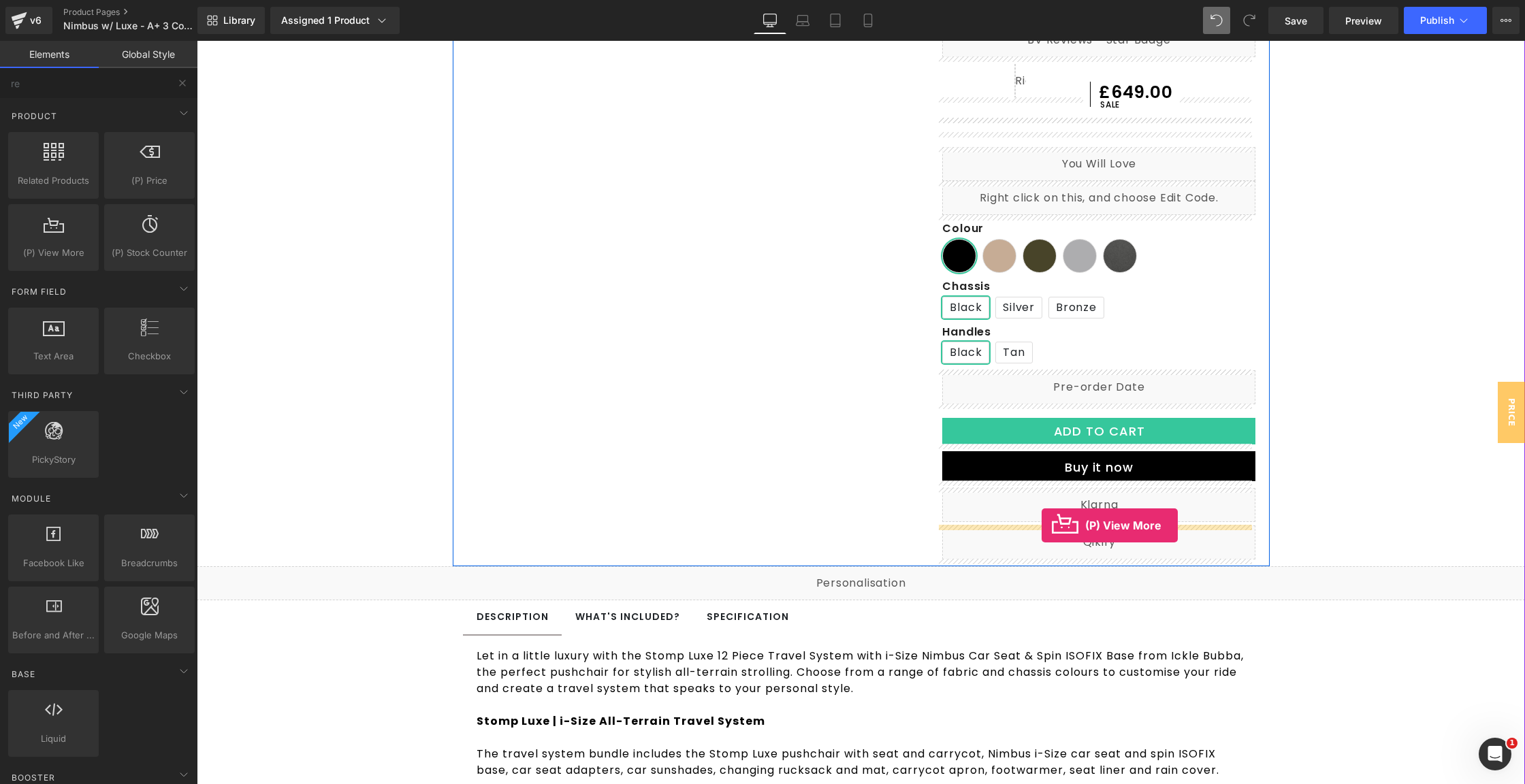
drag, startPoint x: 238, startPoint y: 300, endPoint x: 1042, endPoint y: 526, distance: 835.2
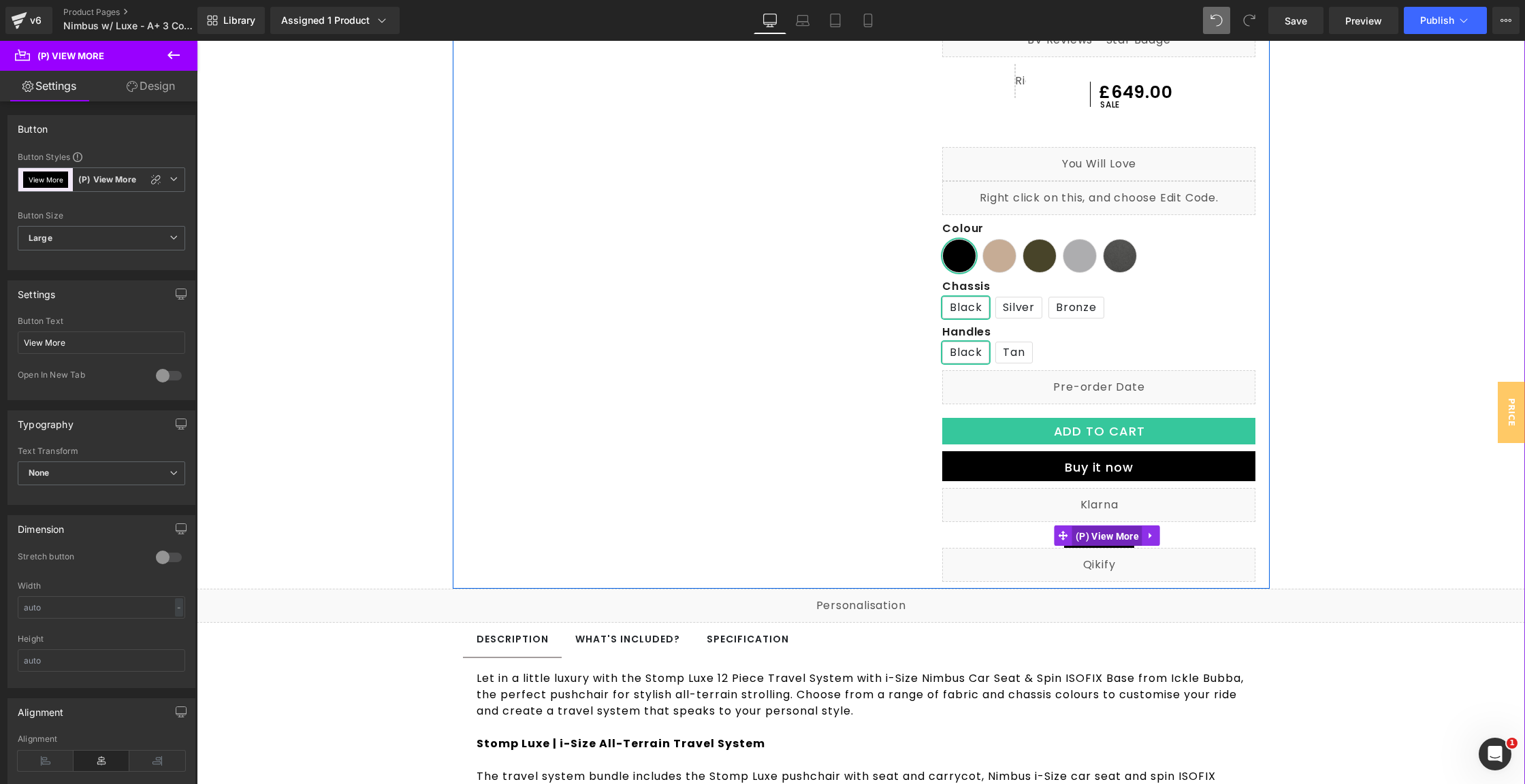
click at [1085, 537] on span "(P) View More" at bounding box center [1107, 537] width 70 height 20
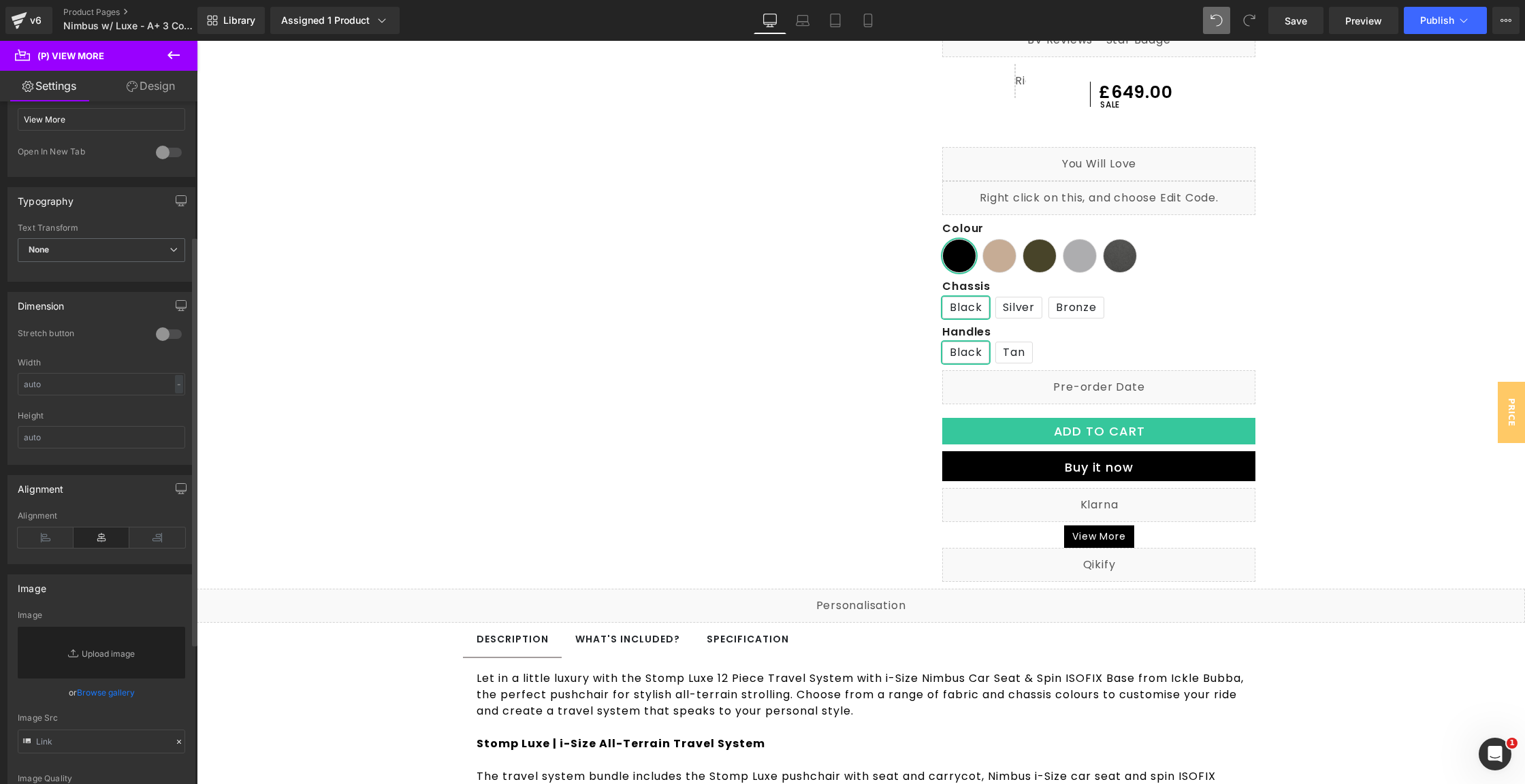
scroll to position [0, 0]
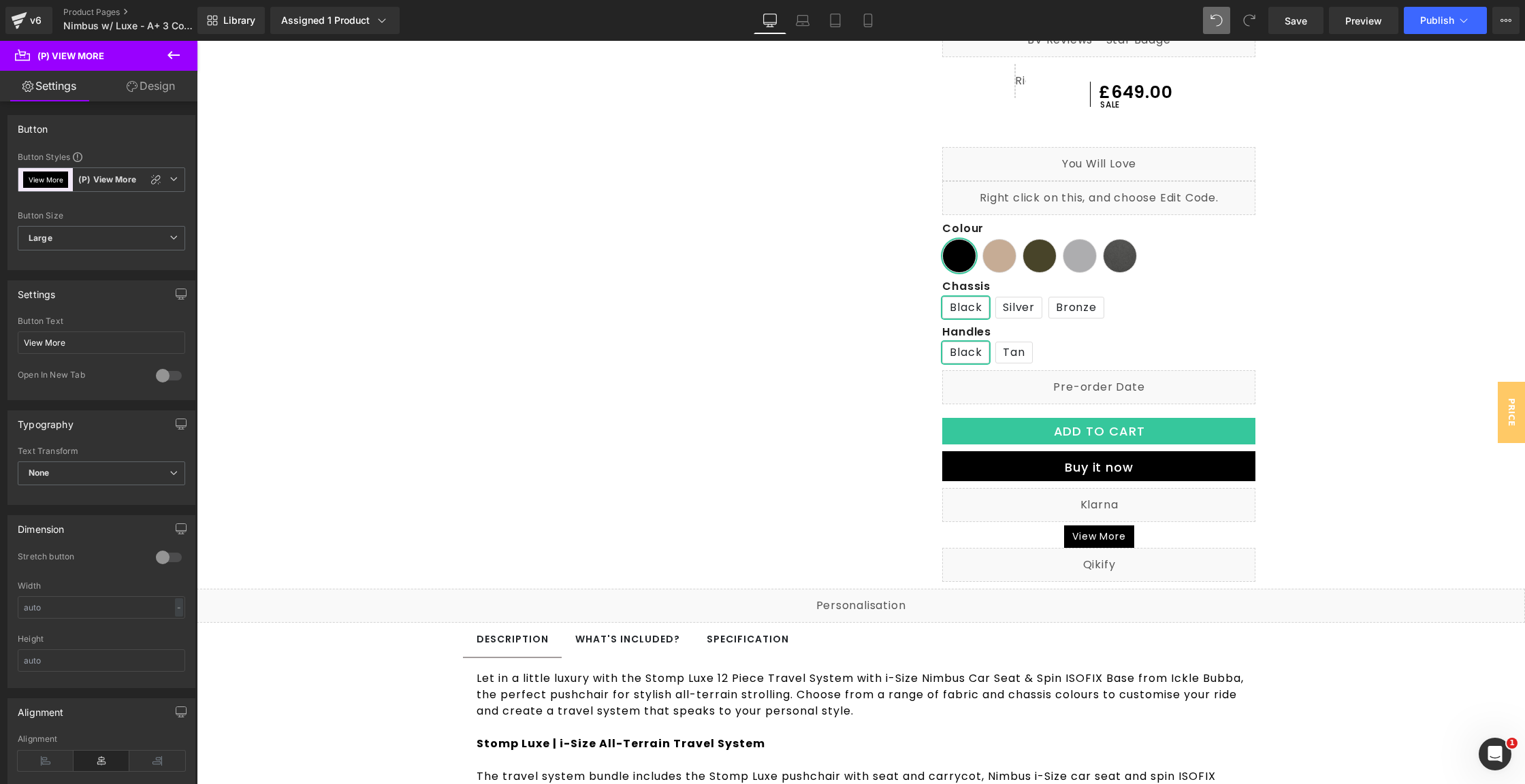
click at [175, 64] on button at bounding box center [173, 56] width 47 height 30
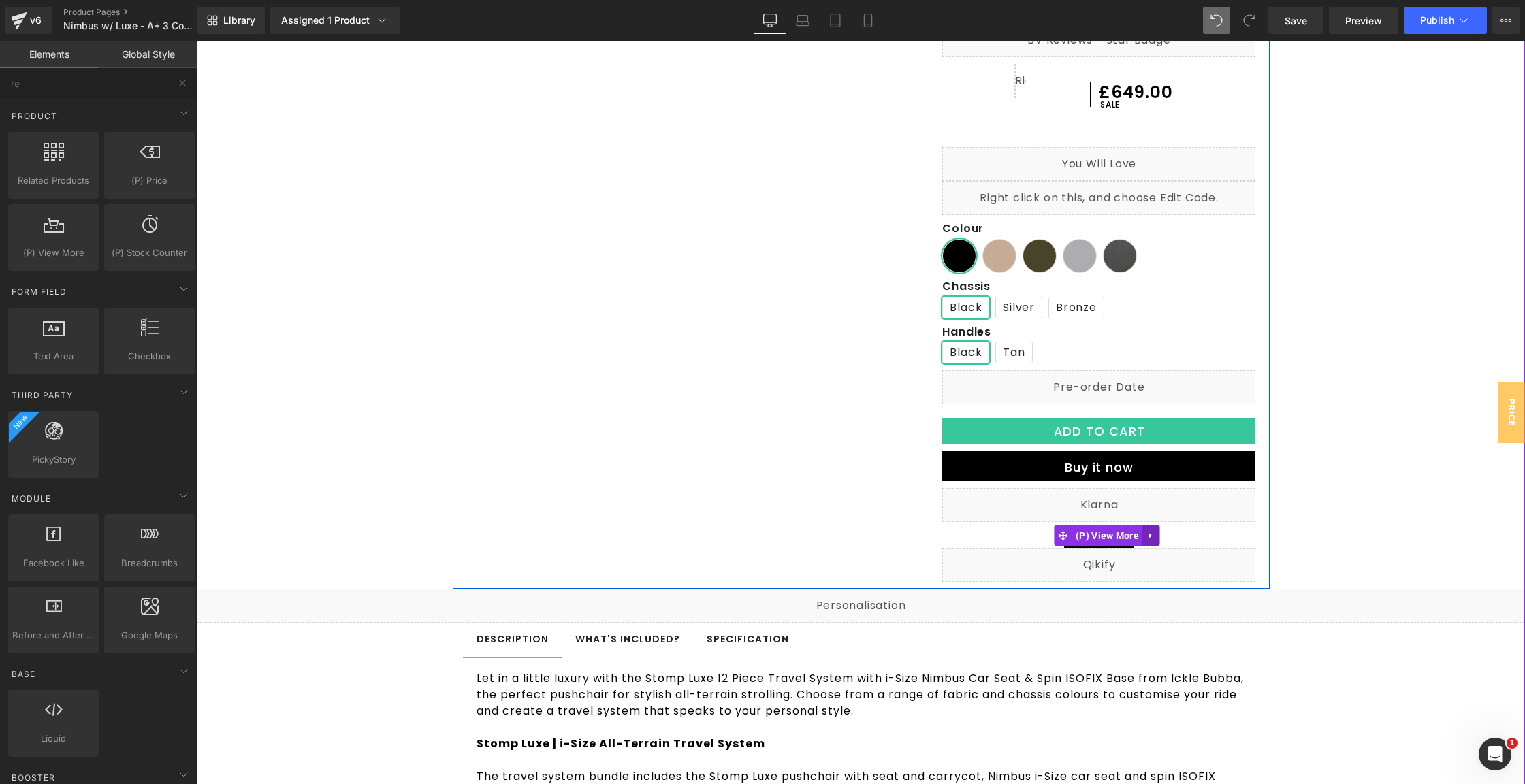
click at [1147, 532] on icon at bounding box center [1151, 535] width 9 height 10
click at [1155, 534] on icon at bounding box center [1160, 536] width 9 height 9
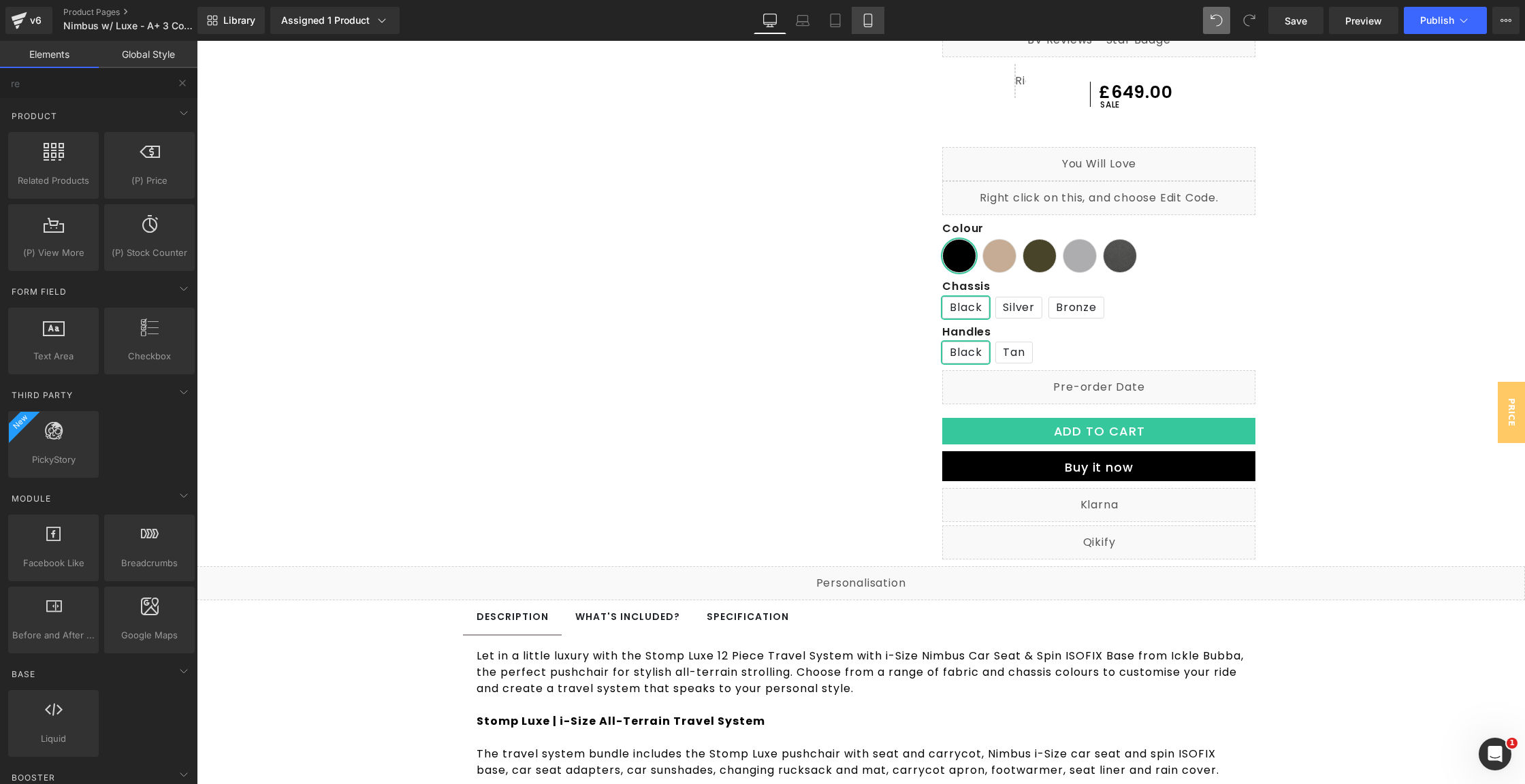
click at [871, 16] on icon at bounding box center [868, 20] width 13 height 13
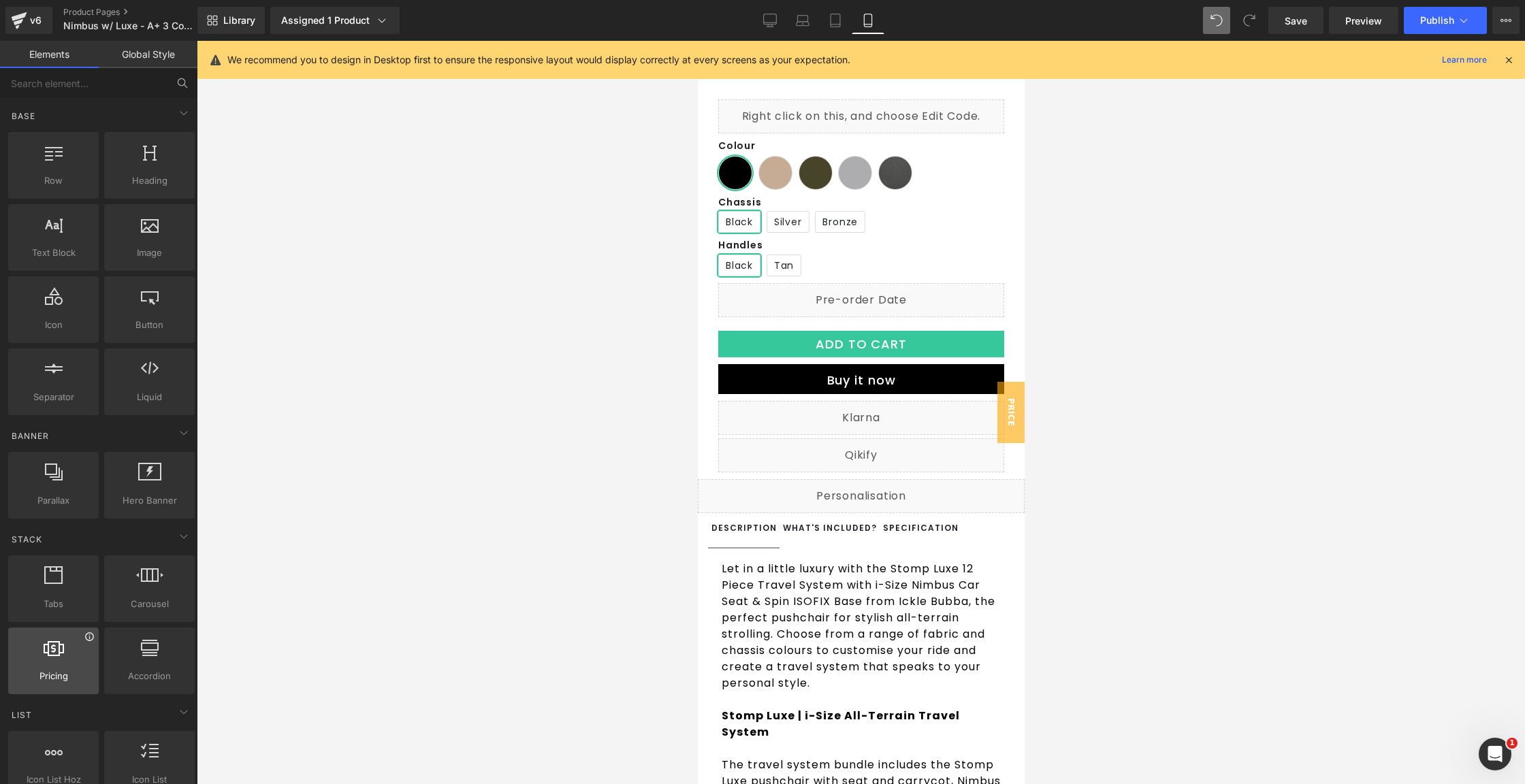
click at [89, 634] on icon at bounding box center [89, 637] width 10 height 10
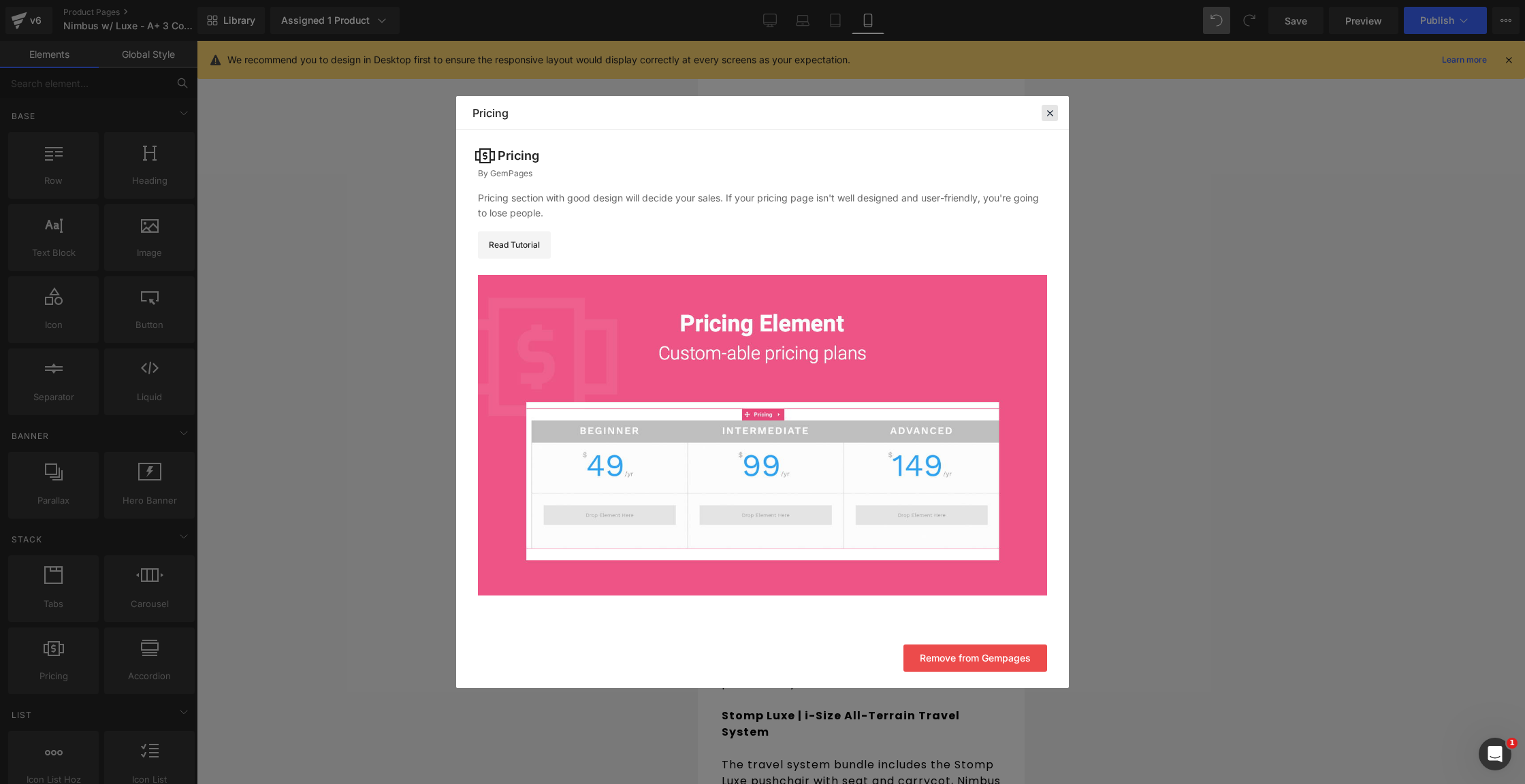
click at [1054, 110] on icon at bounding box center [1050, 113] width 13 height 13
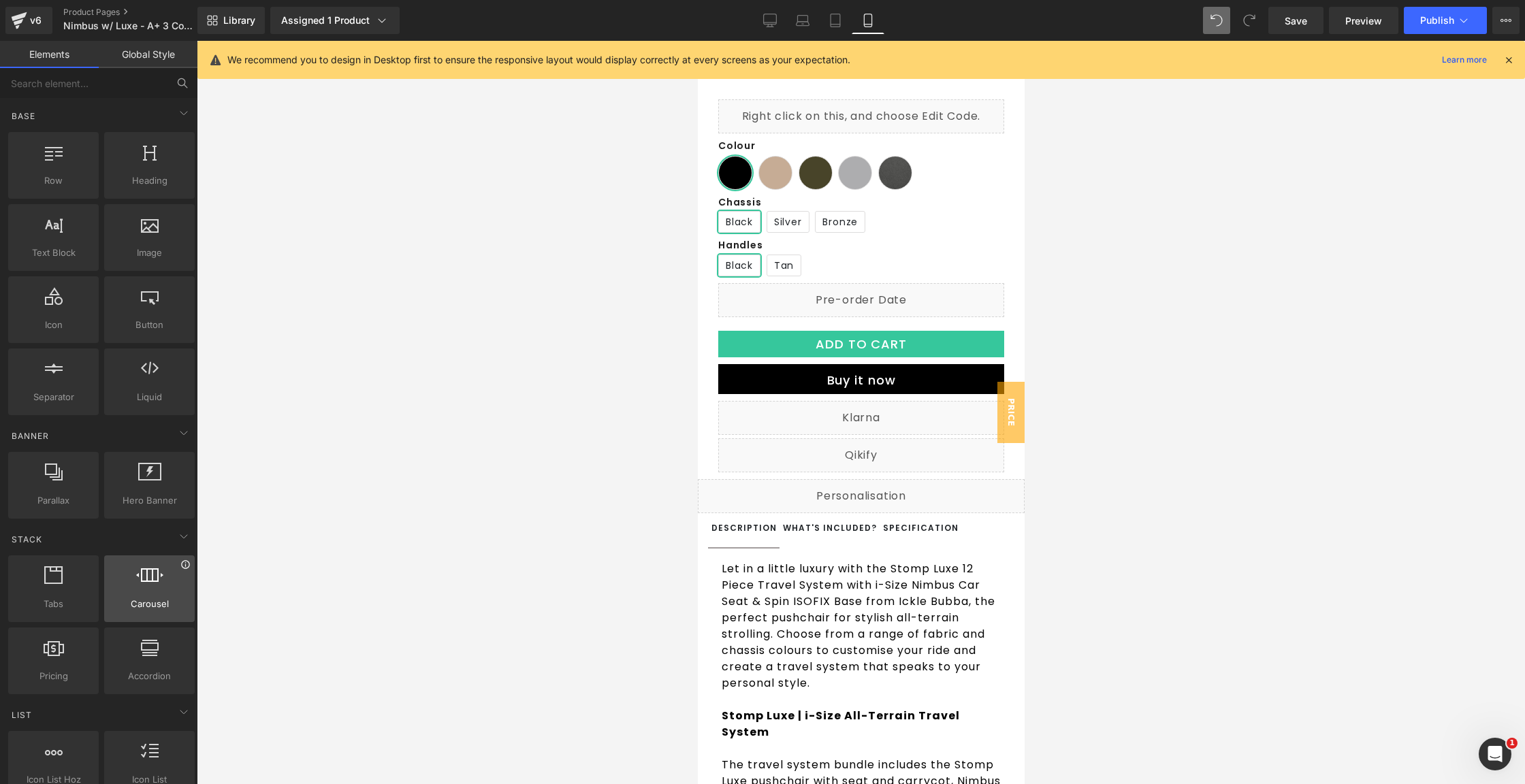
click at [180, 563] on icon at bounding box center [185, 564] width 10 height 10
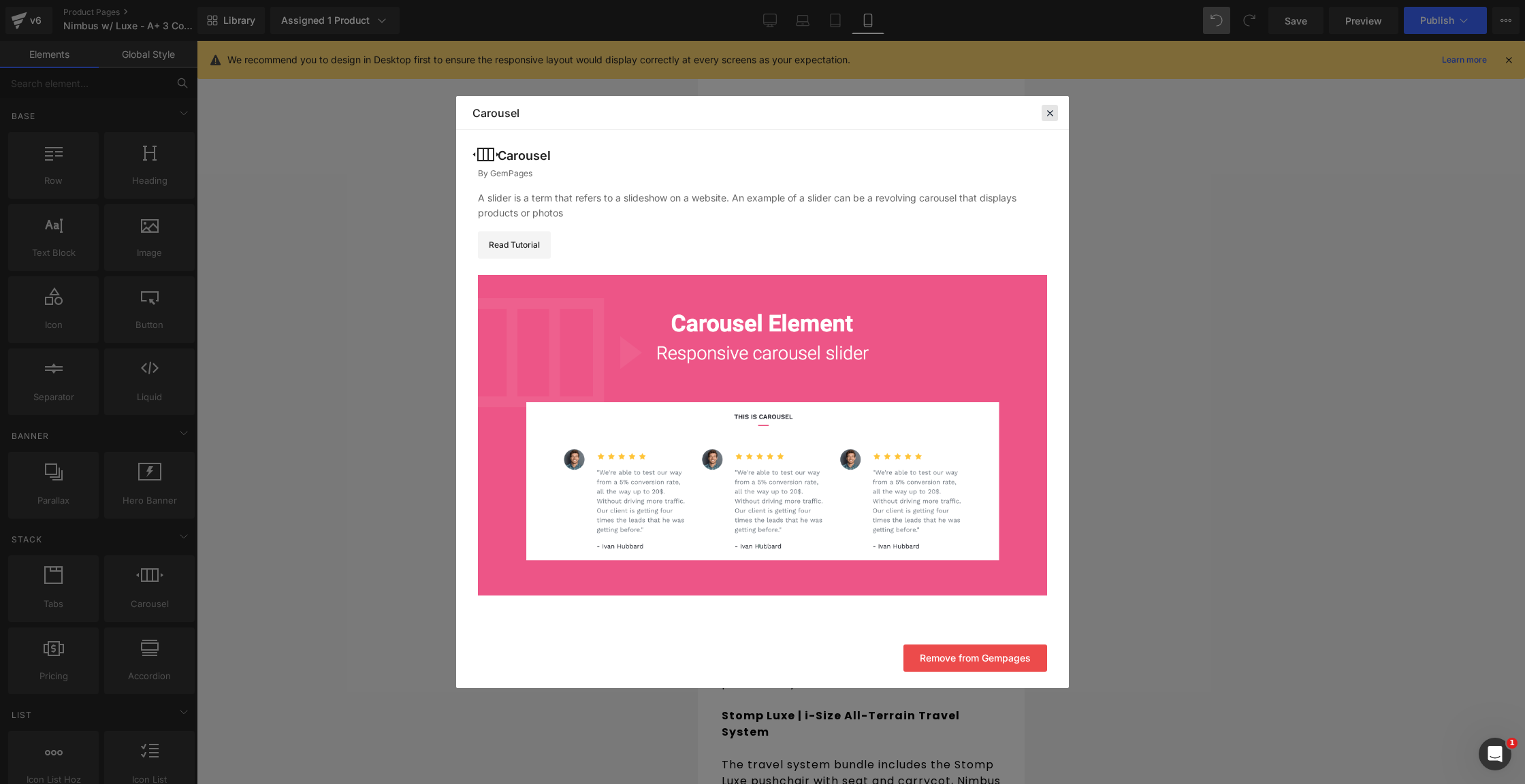
click at [1051, 117] on icon at bounding box center [1050, 113] width 13 height 13
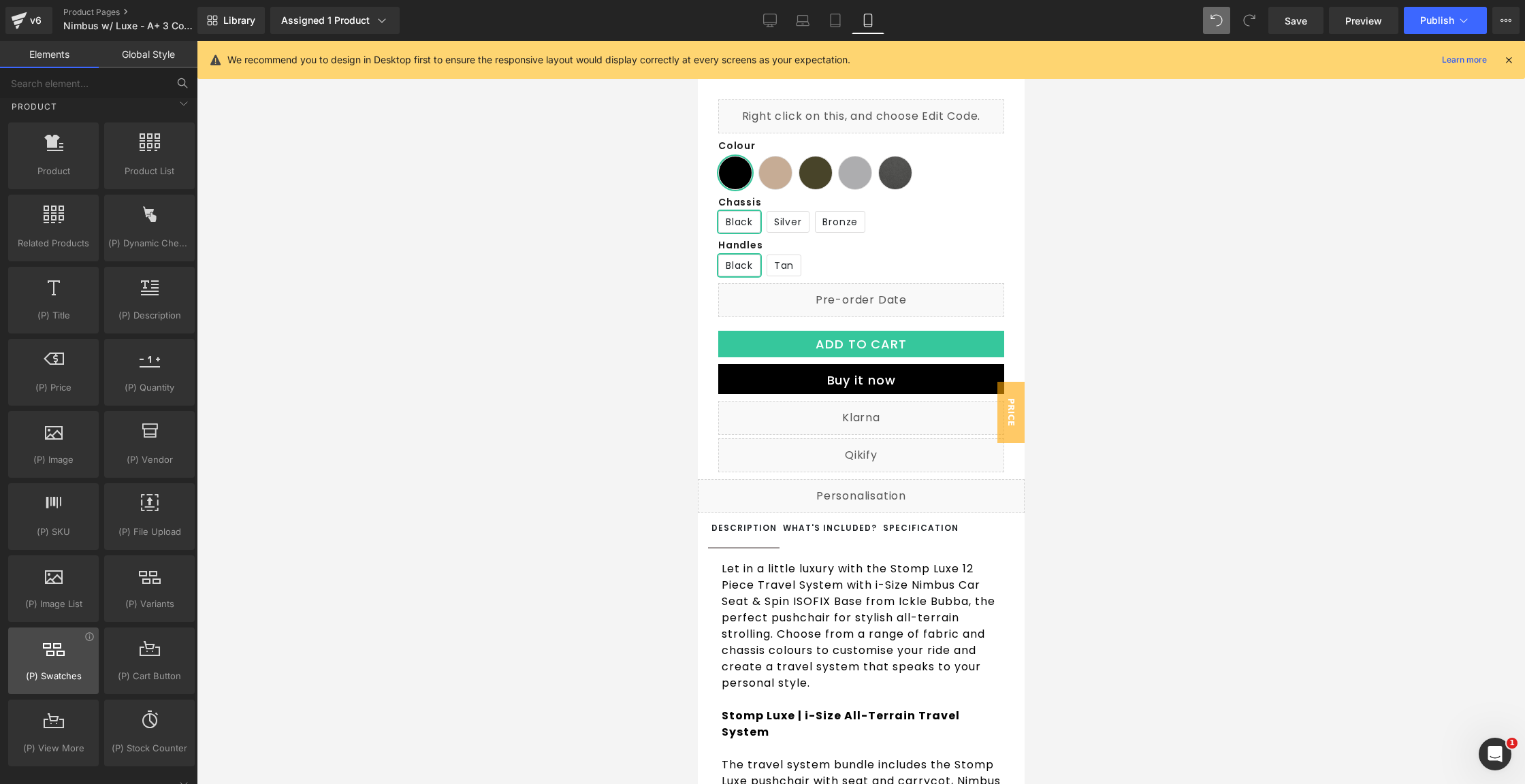
scroll to position [1146, 0]
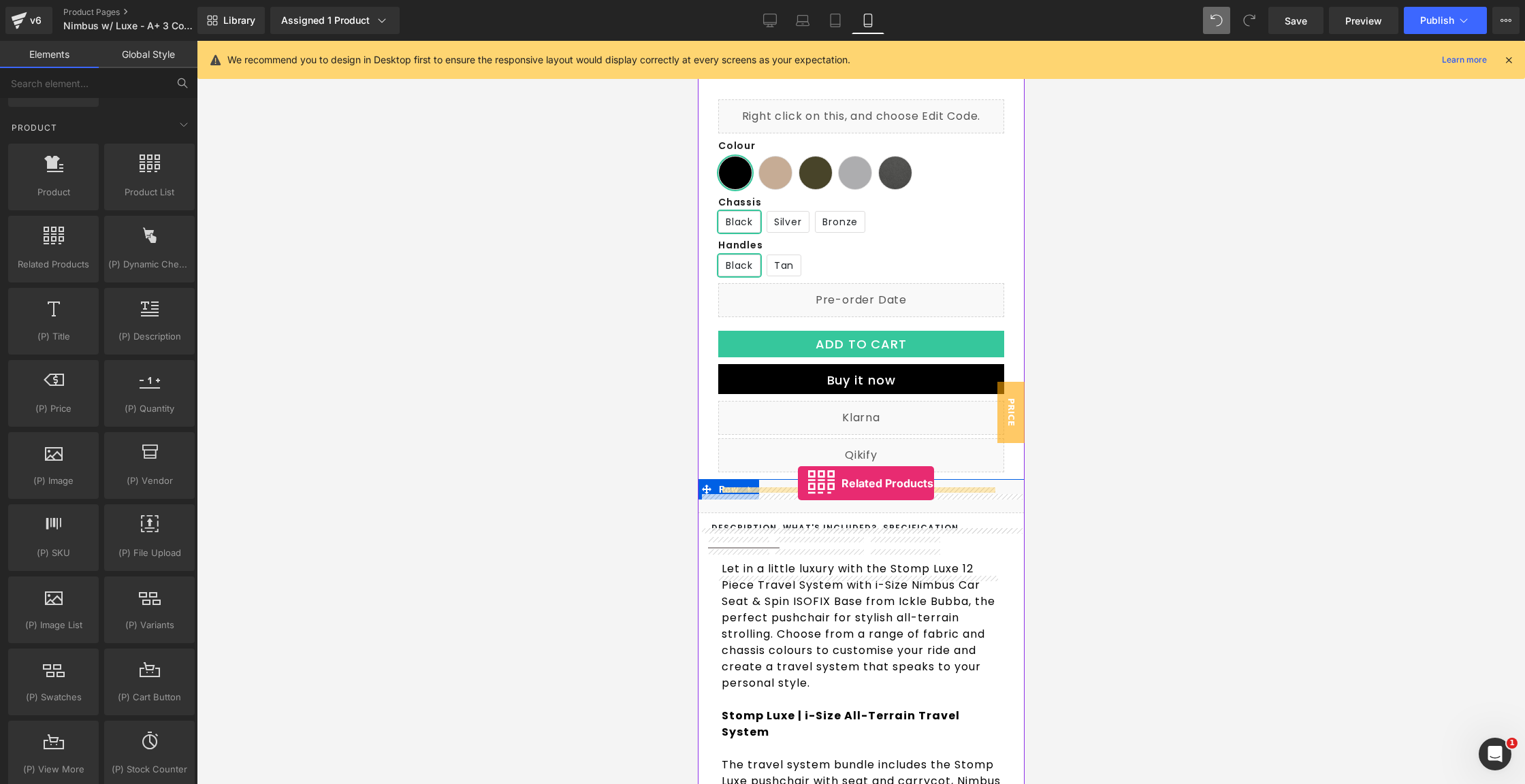
drag, startPoint x: 750, startPoint y: 289, endPoint x: 798, endPoint y: 483, distance: 199.8
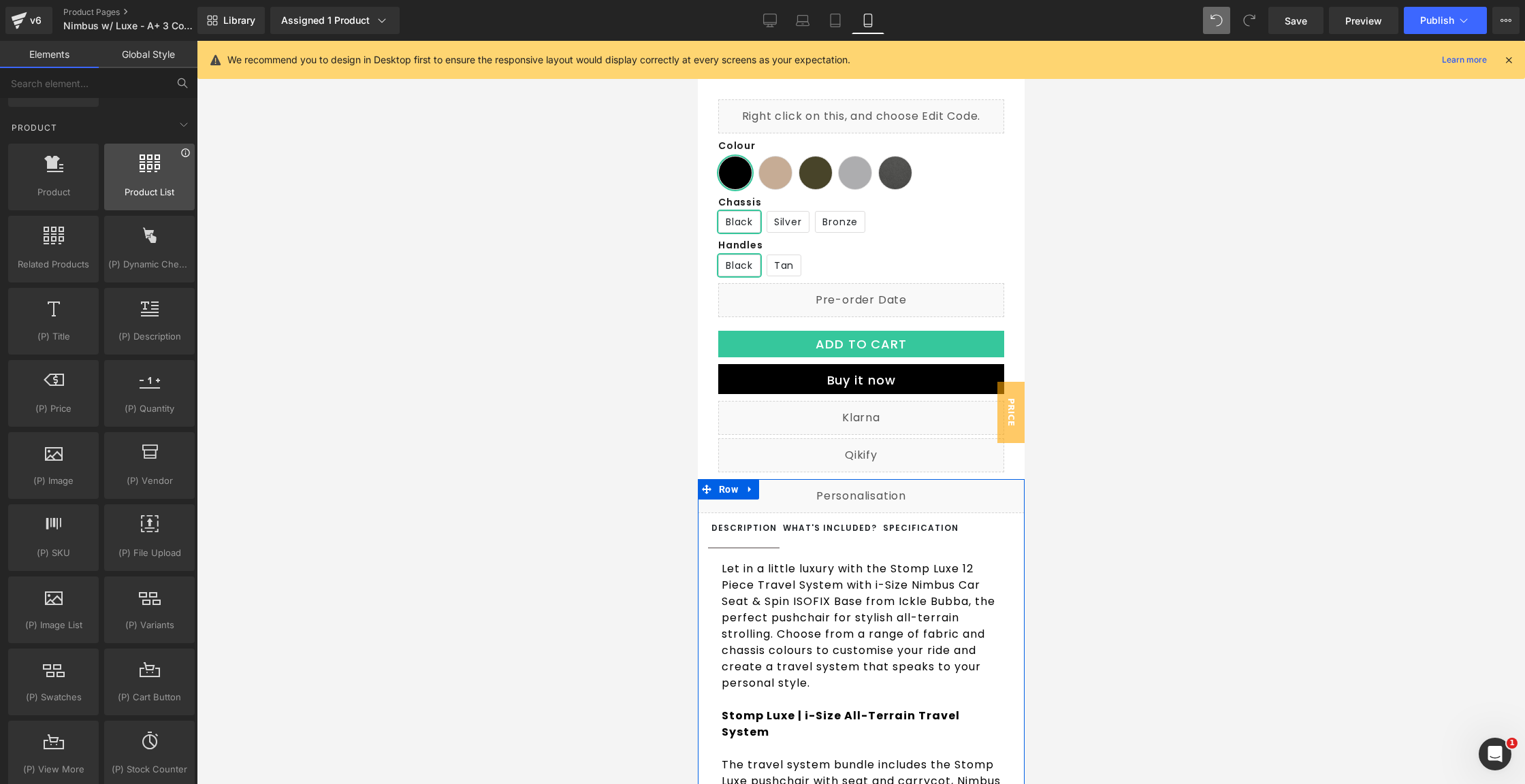
click at [181, 147] on icon at bounding box center [185, 152] width 10 height 10
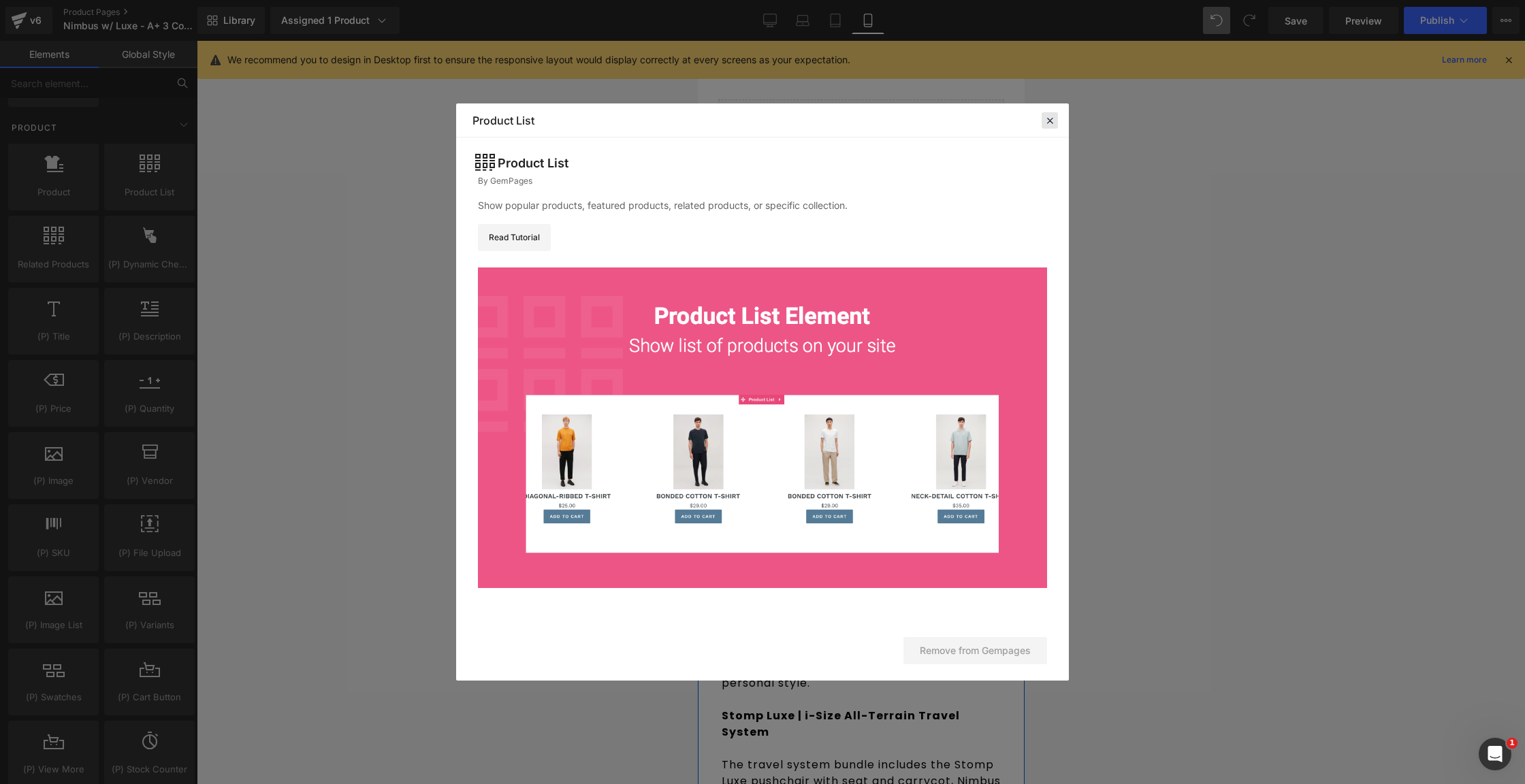
drag, startPoint x: 1057, startPoint y: 121, endPoint x: 58, endPoint y: 147, distance: 999.3
click at [1057, 121] on div at bounding box center [1050, 121] width 17 height 17
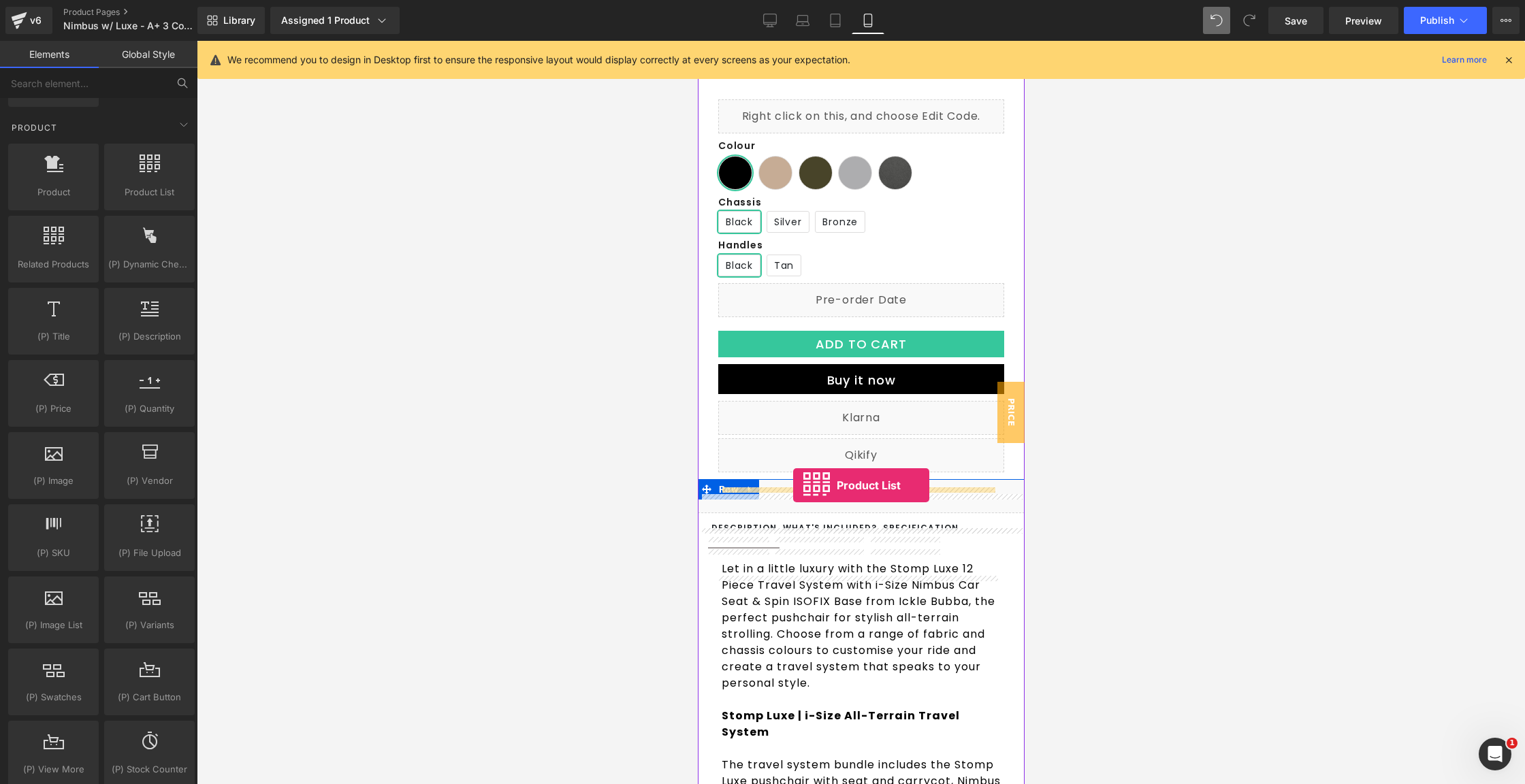
drag, startPoint x: 833, startPoint y: 202, endPoint x: 792, endPoint y: 483, distance: 284.0
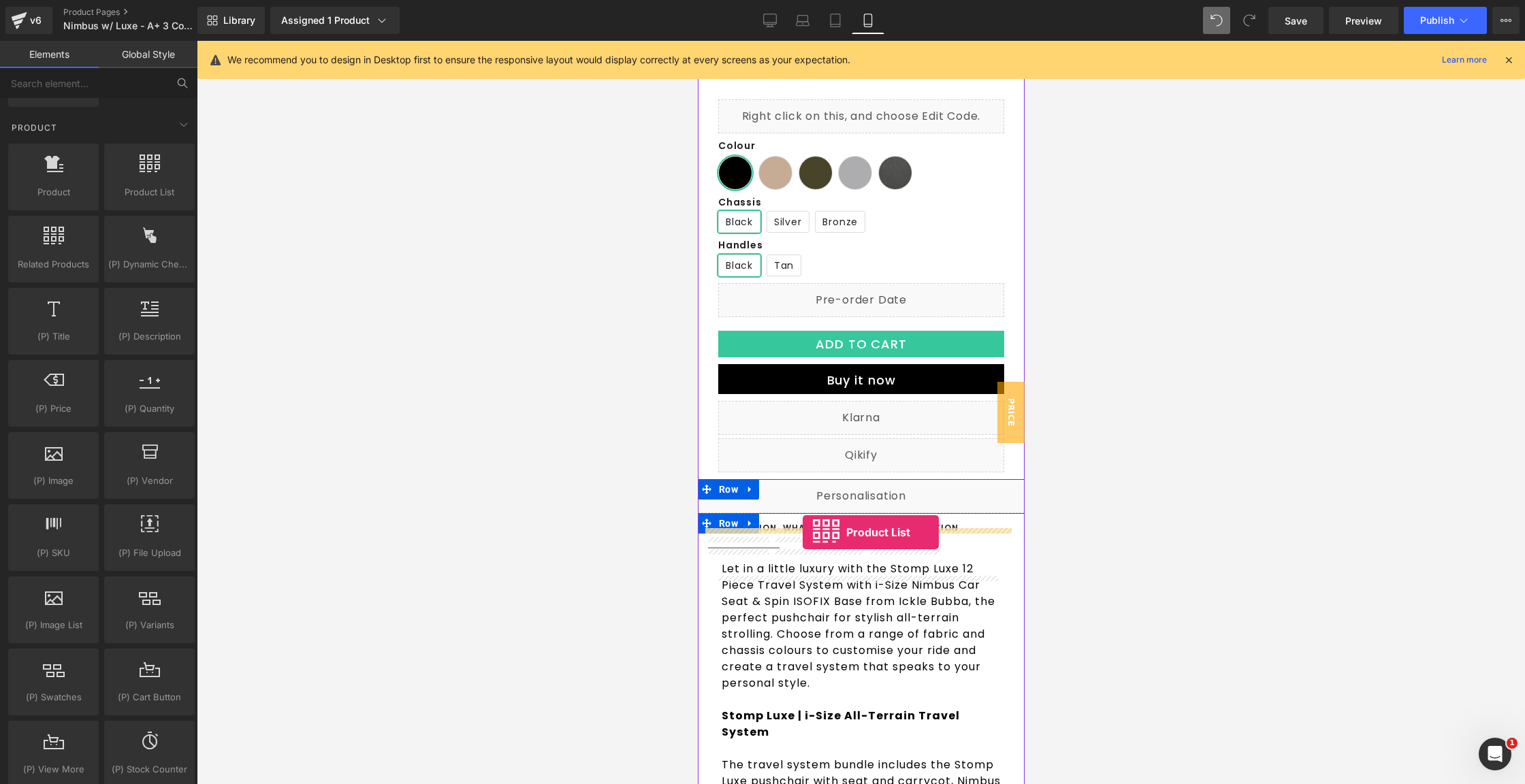
drag, startPoint x: 861, startPoint y: 225, endPoint x: 802, endPoint y: 533, distance: 313.6
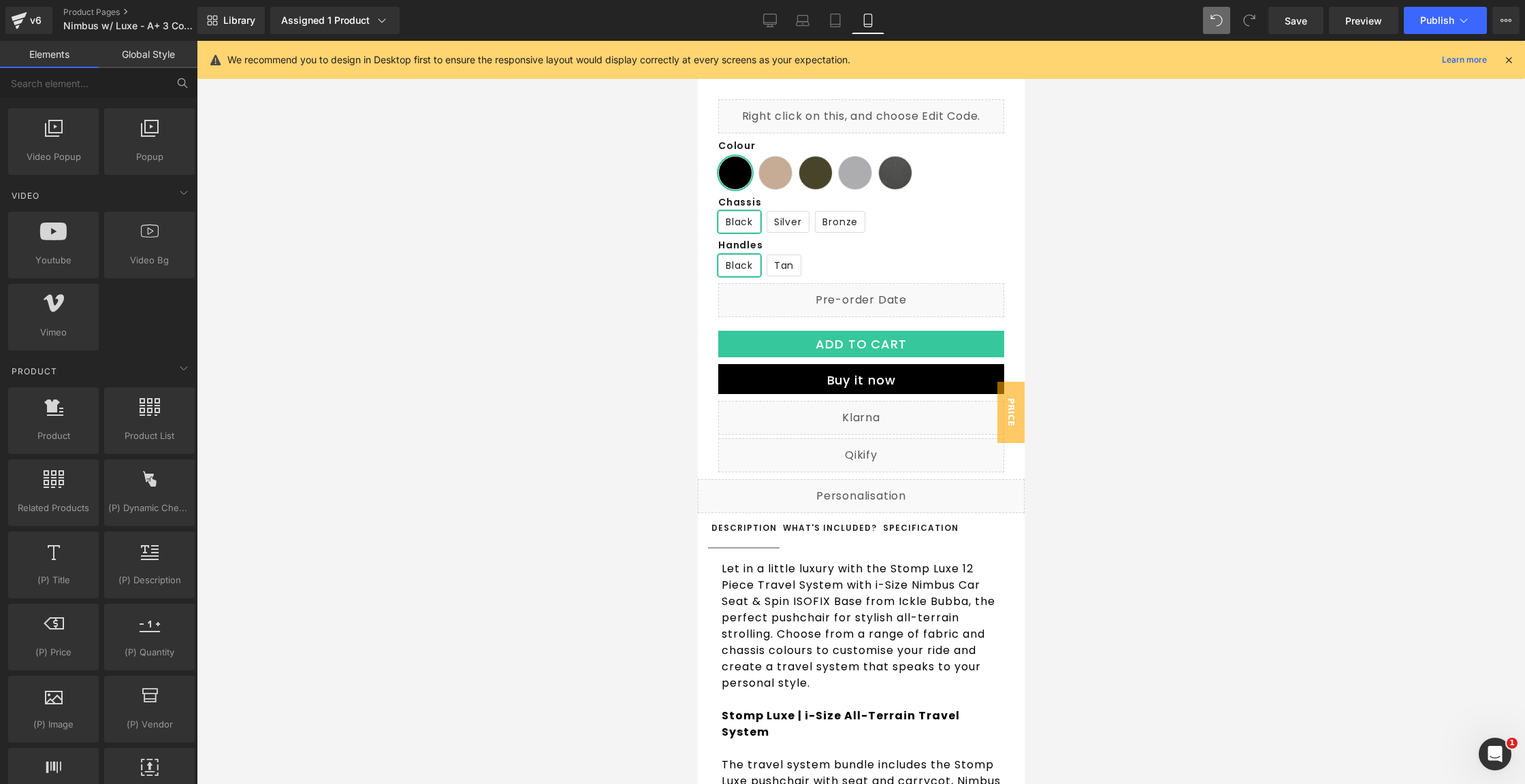
scroll to position [339, 0]
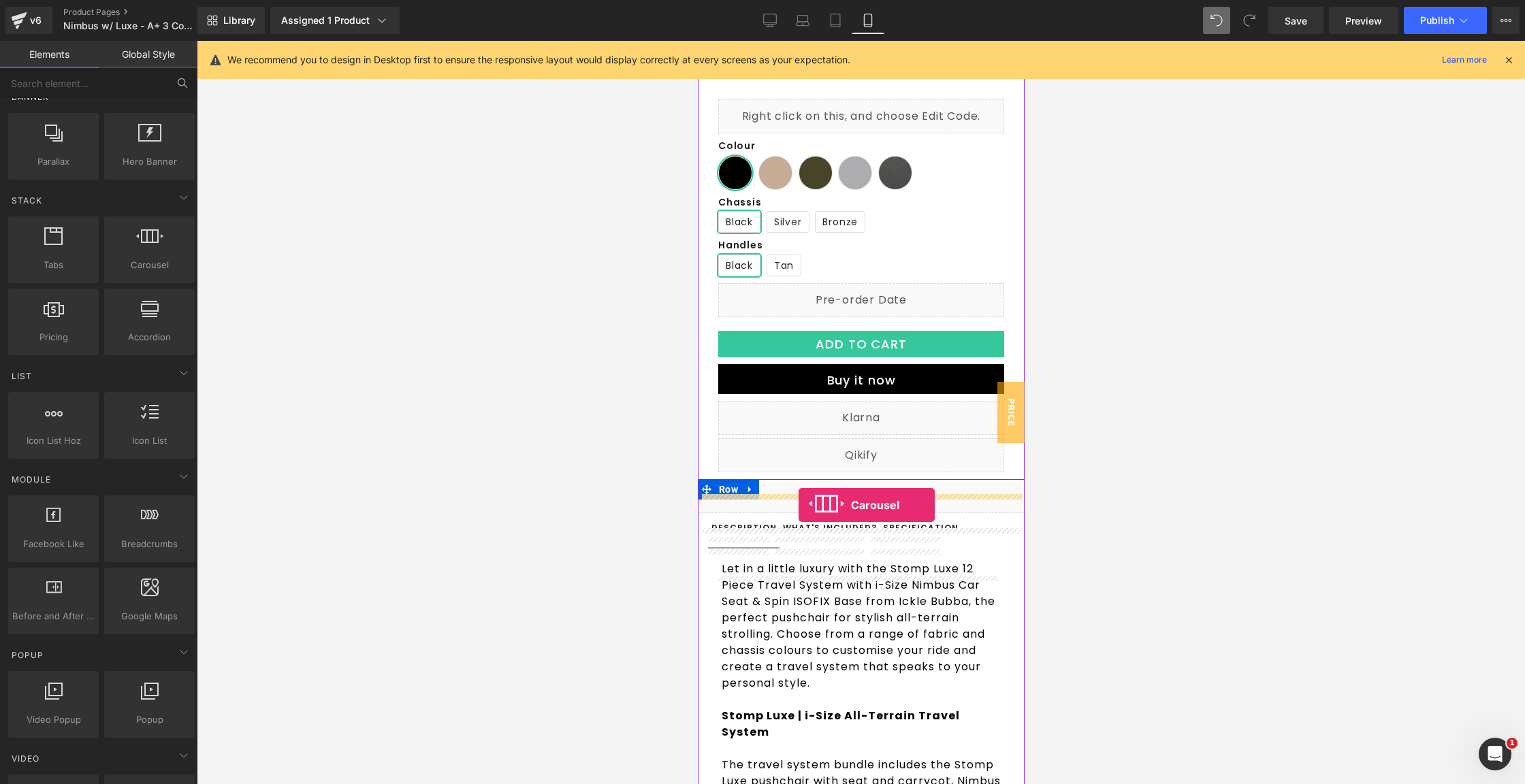
drag, startPoint x: 834, startPoint y: 298, endPoint x: 798, endPoint y: 505, distance: 210.1
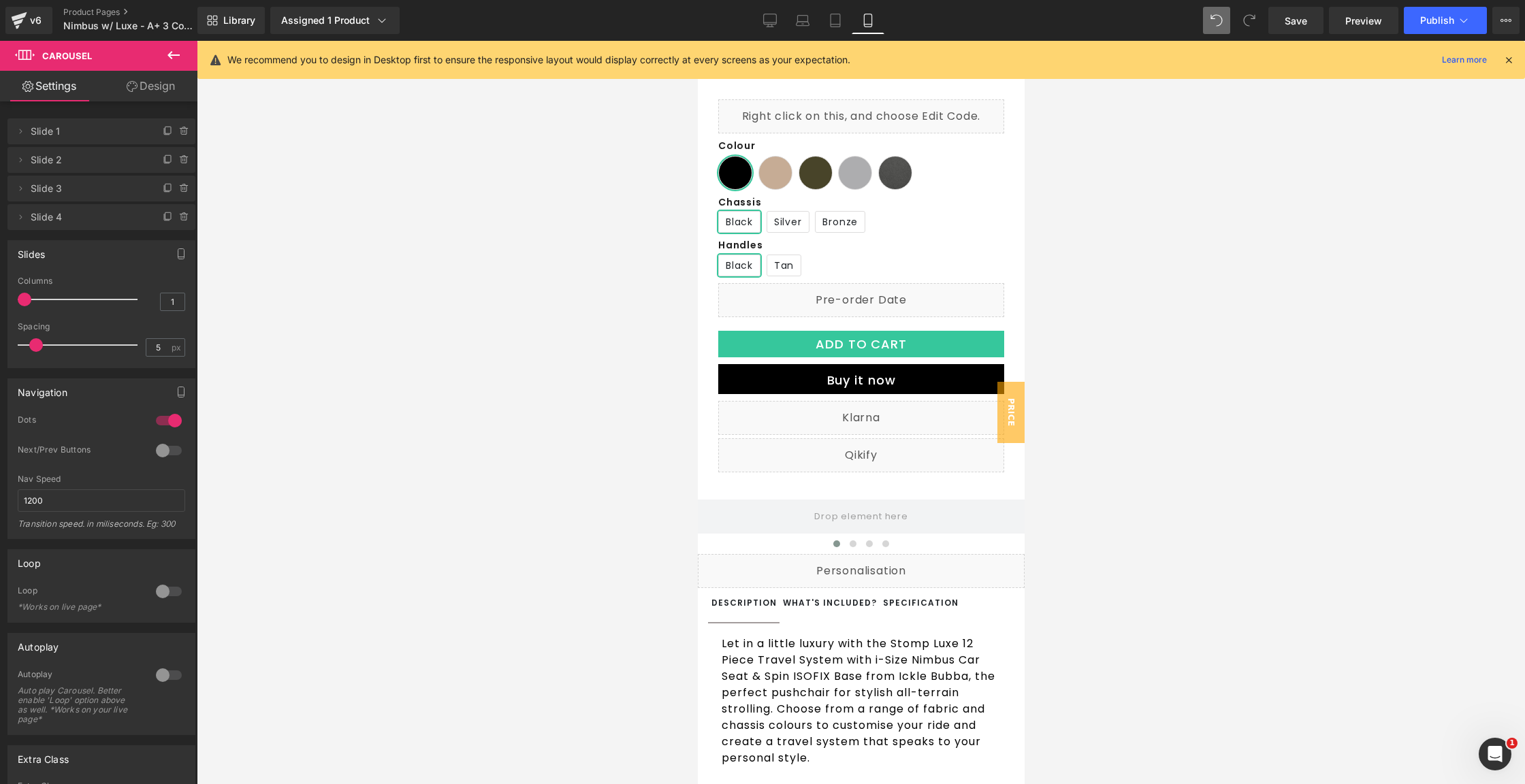
click at [175, 54] on icon at bounding box center [174, 55] width 13 height 8
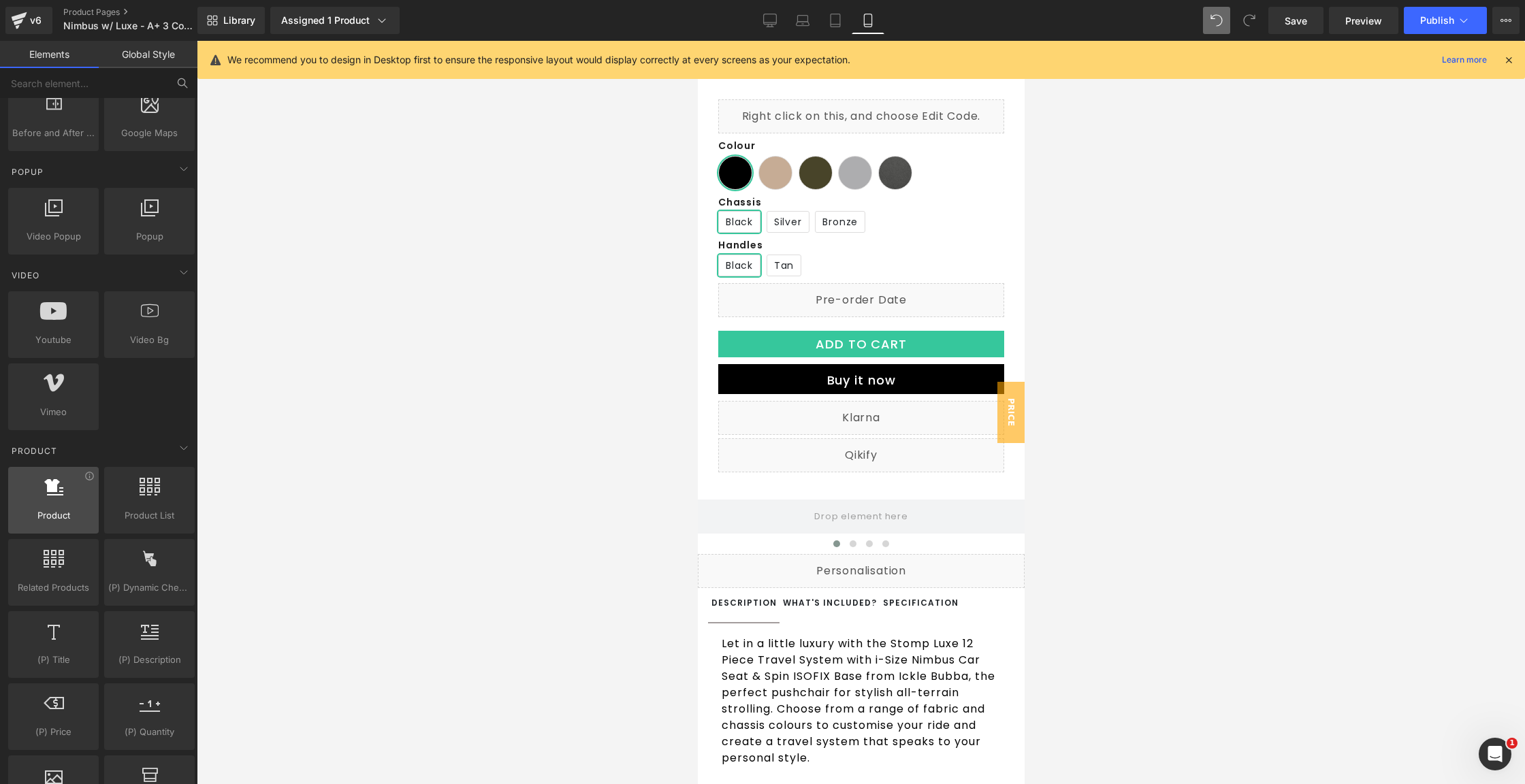
scroll to position [838, 0]
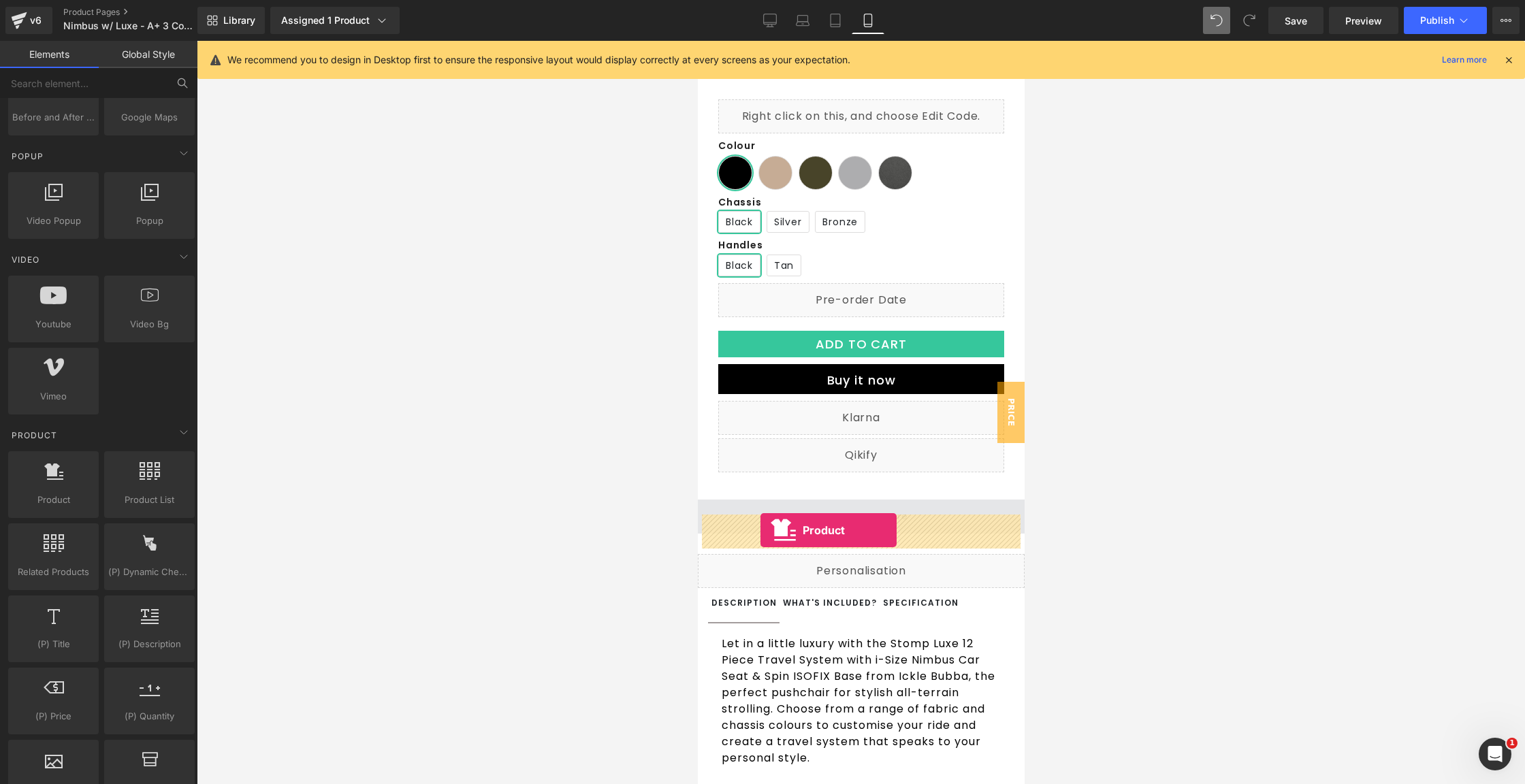
drag, startPoint x: 758, startPoint y: 548, endPoint x: 760, endPoint y: 529, distance: 19.1
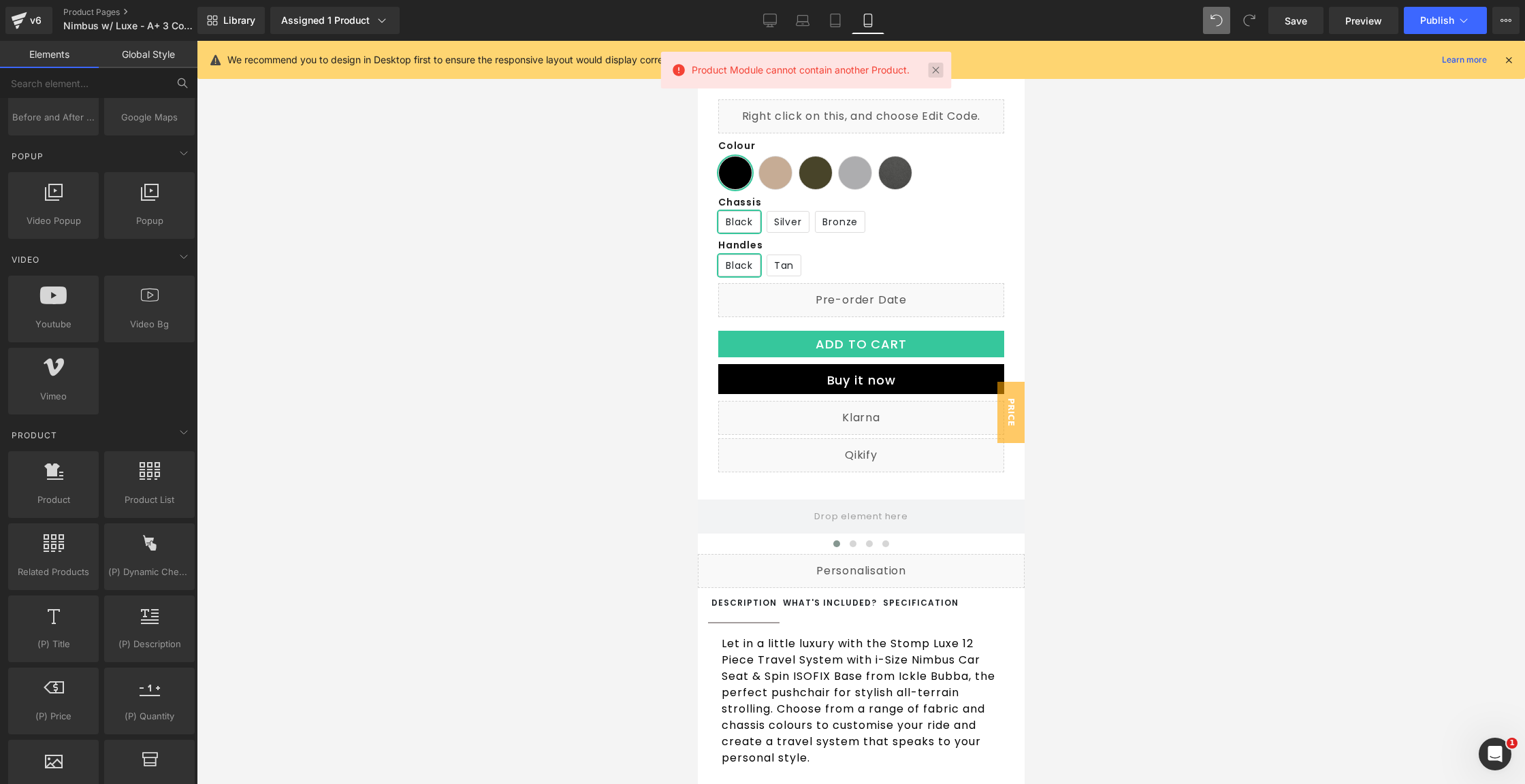
click at [936, 67] on link at bounding box center [935, 69] width 15 height 15
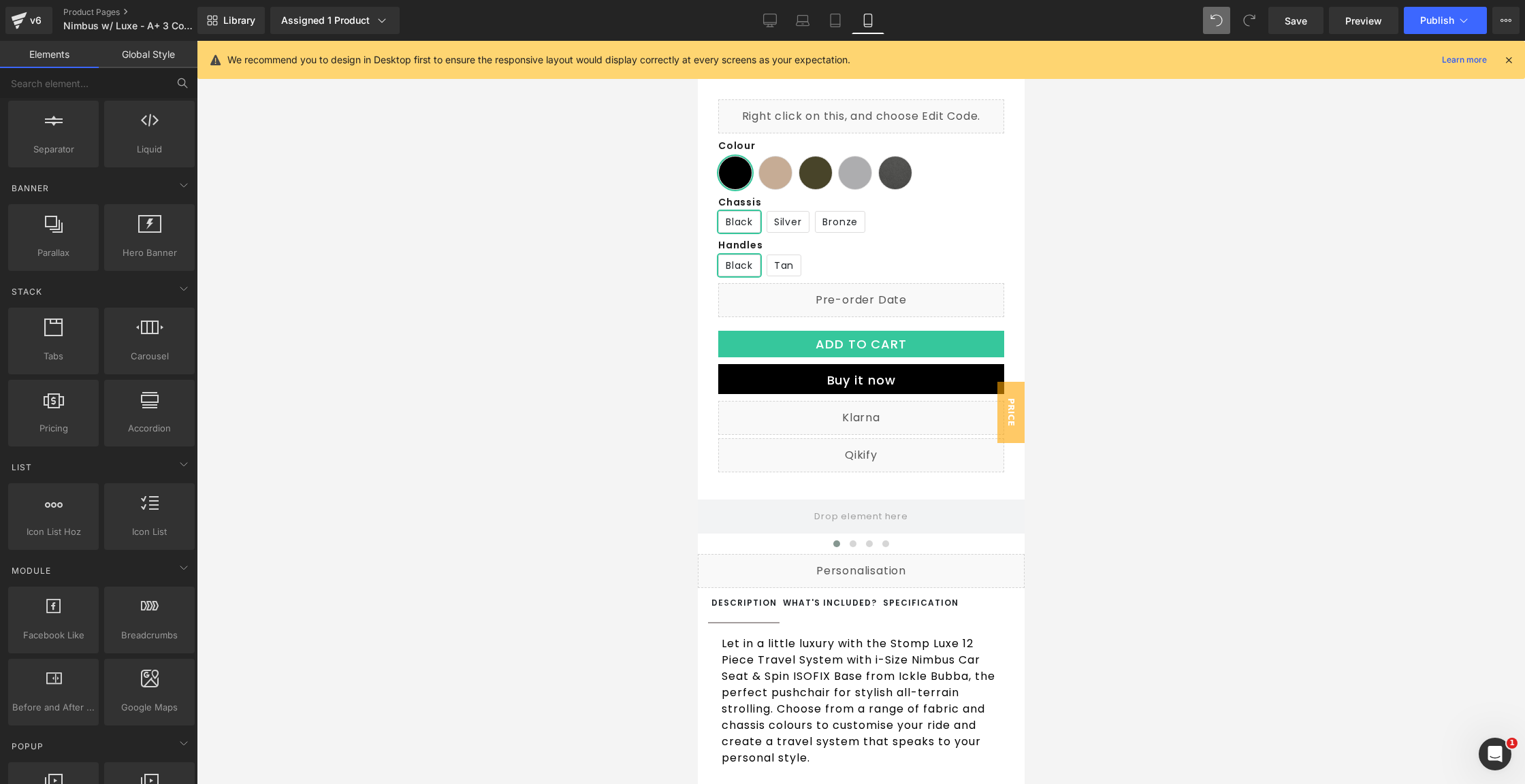
scroll to position [0, 0]
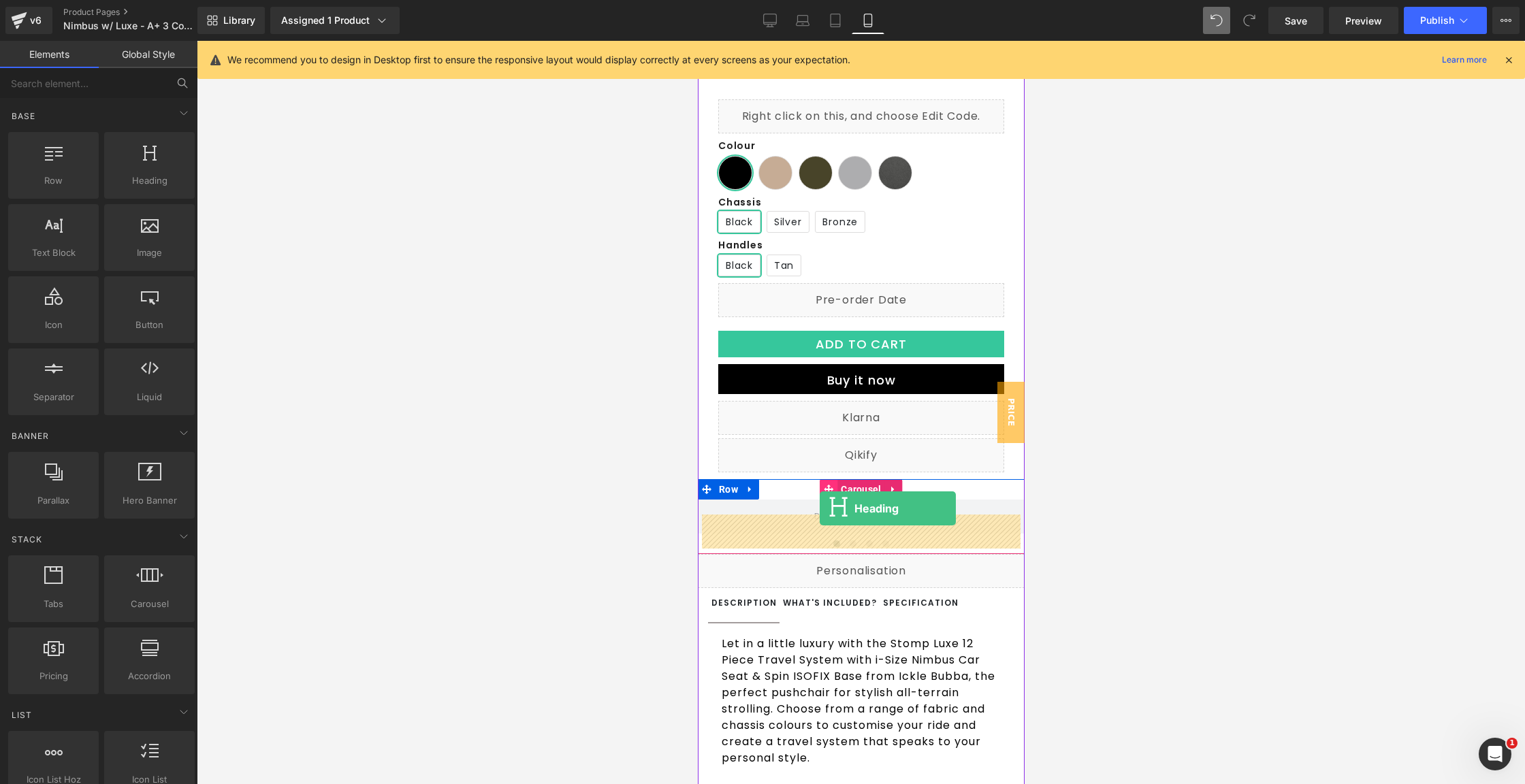
drag, startPoint x: 855, startPoint y: 229, endPoint x: 819, endPoint y: 508, distance: 281.3
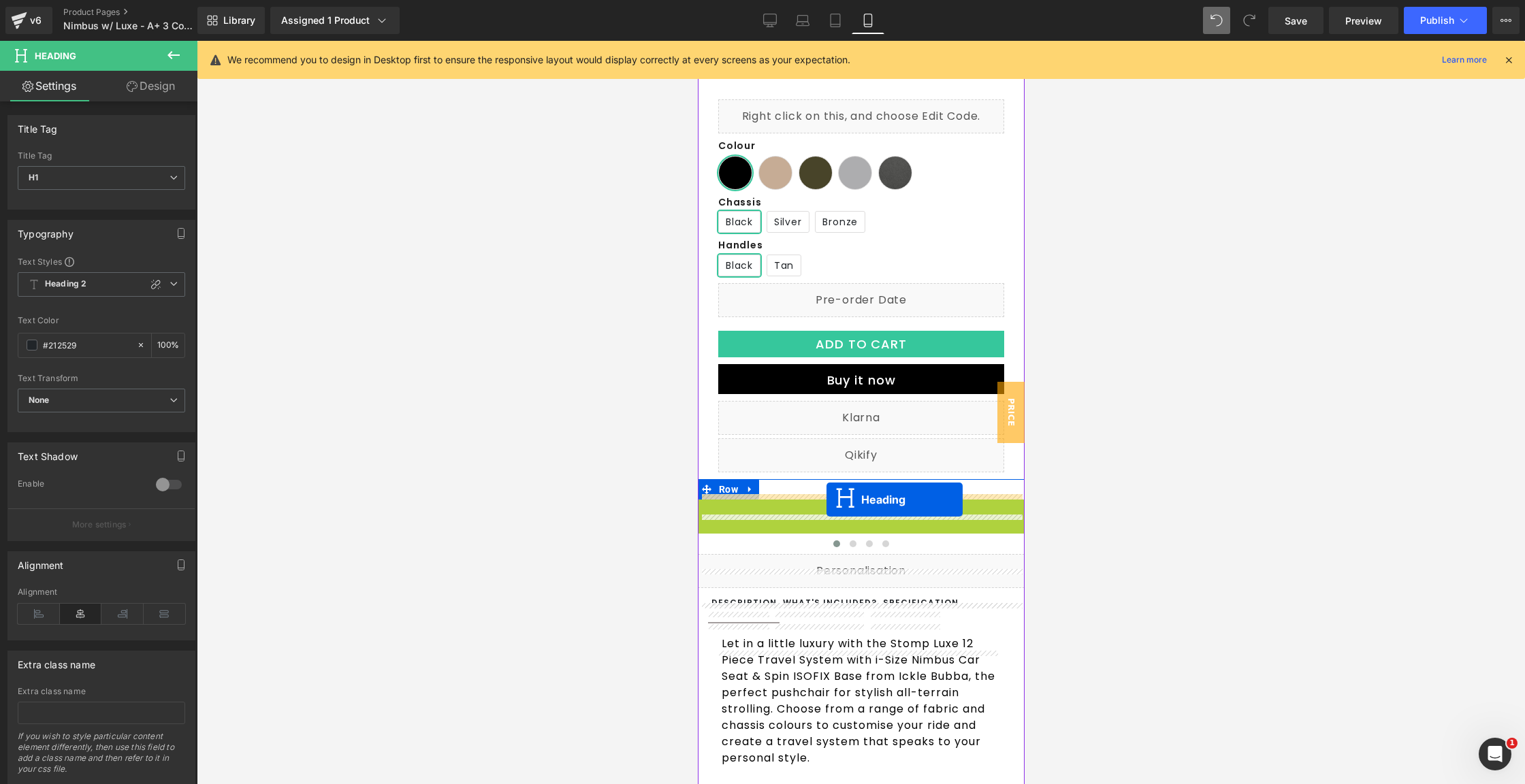
drag, startPoint x: 824, startPoint y: 527, endPoint x: 826, endPoint y: 499, distance: 28.1
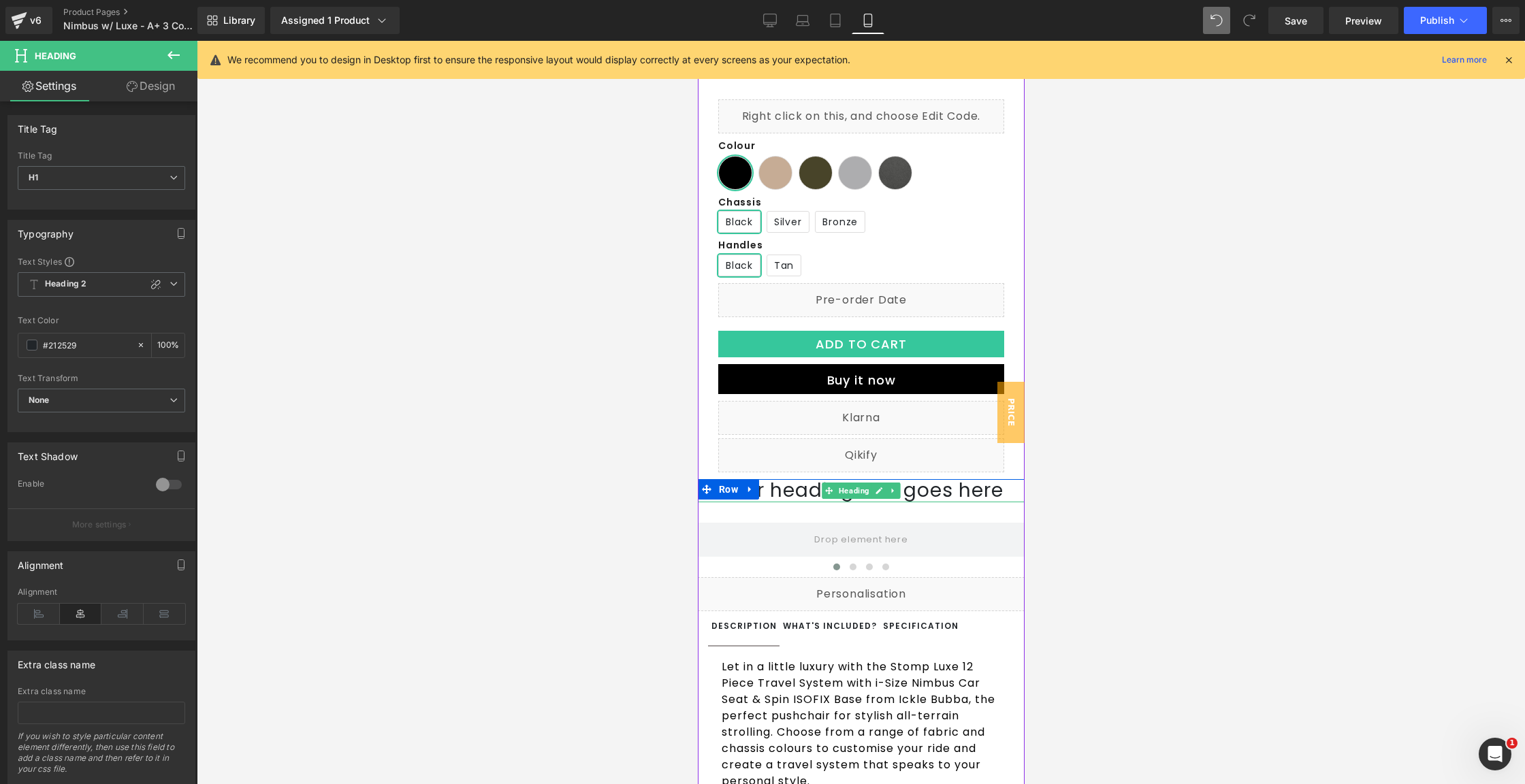
click at [798, 503] on h1 "Your heading text goes here" at bounding box center [861, 490] width 327 height 23
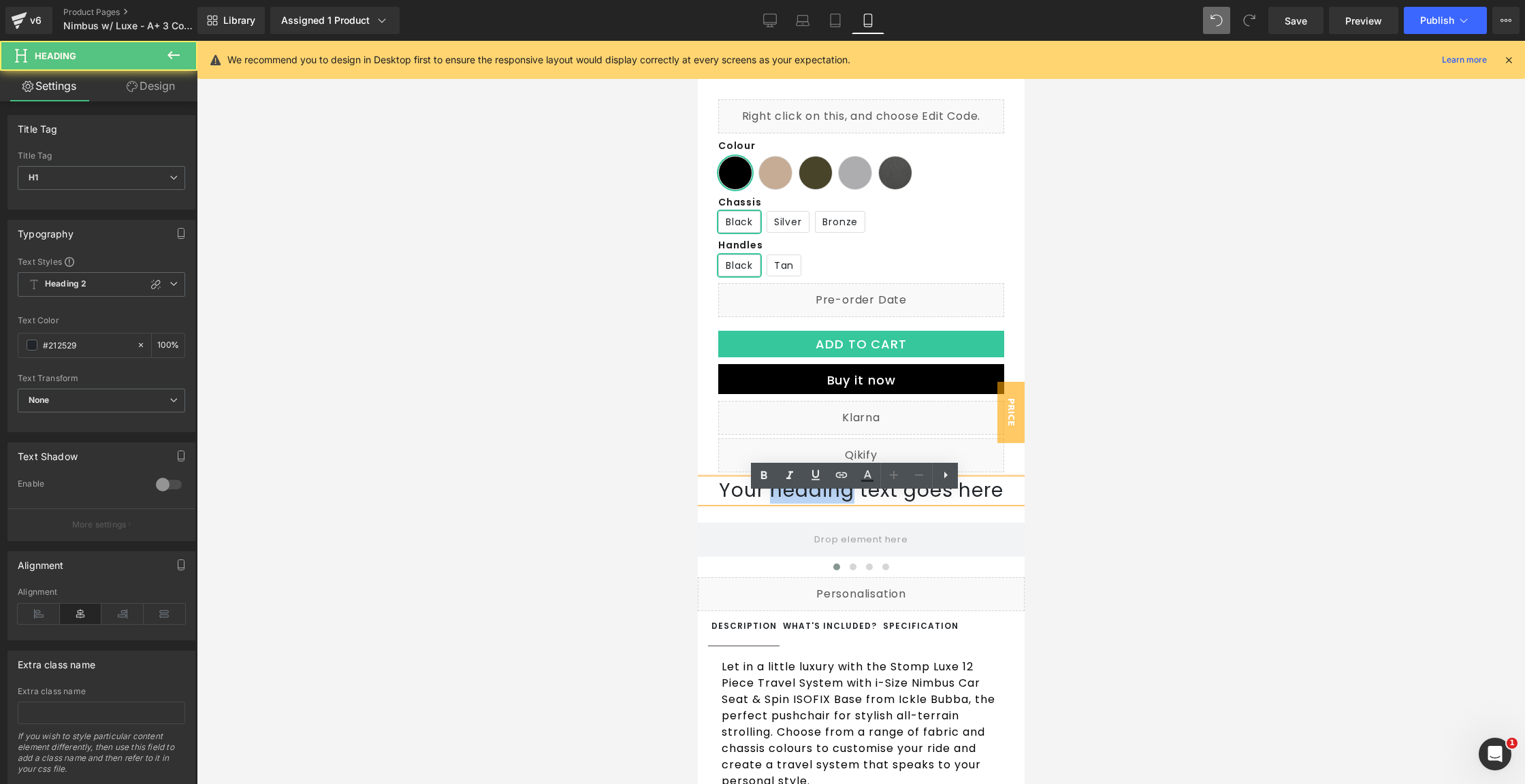
click at [798, 503] on h1 "Your heading text goes here" at bounding box center [861, 490] width 327 height 23
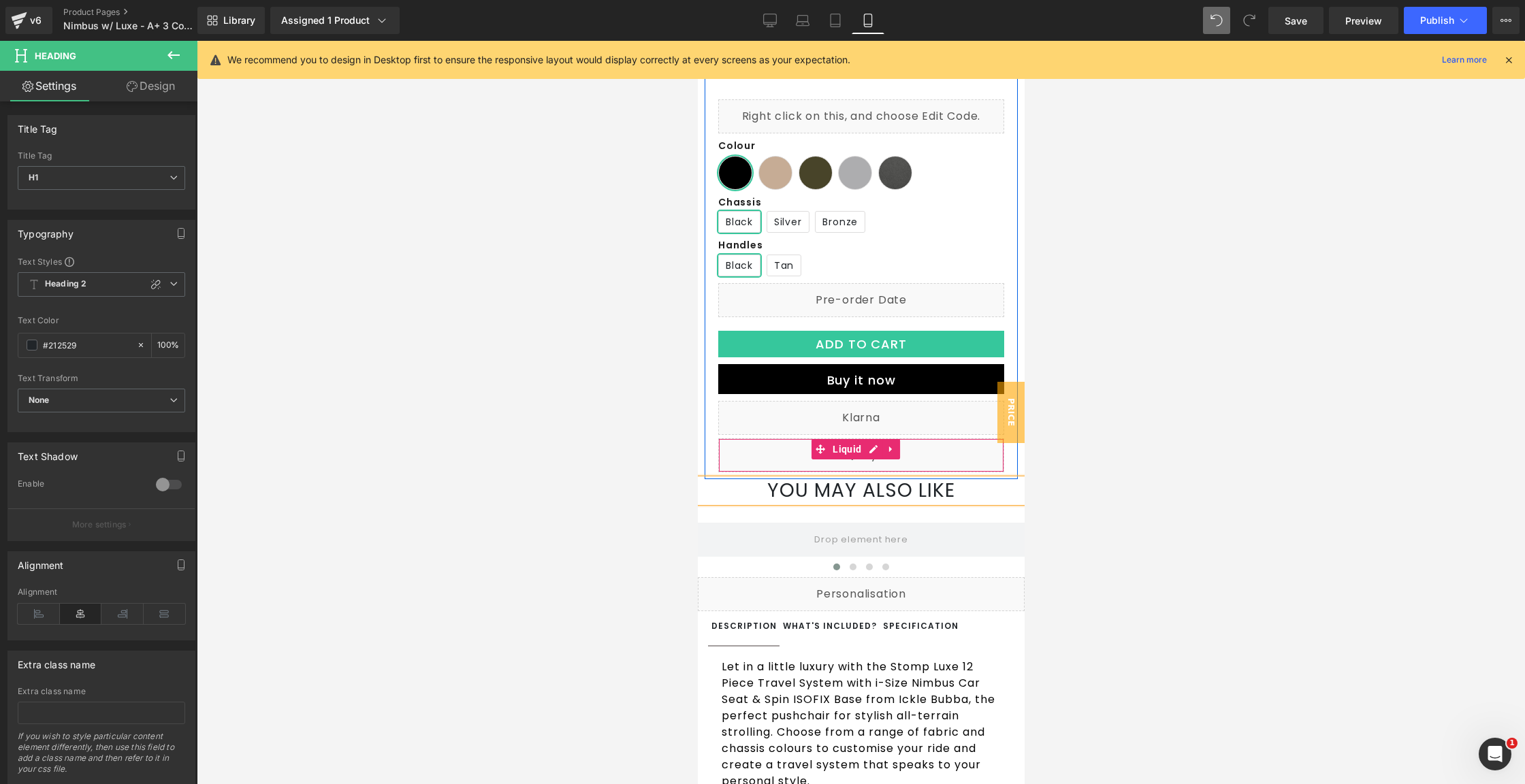
click at [926, 469] on div "Liquid" at bounding box center [861, 455] width 286 height 34
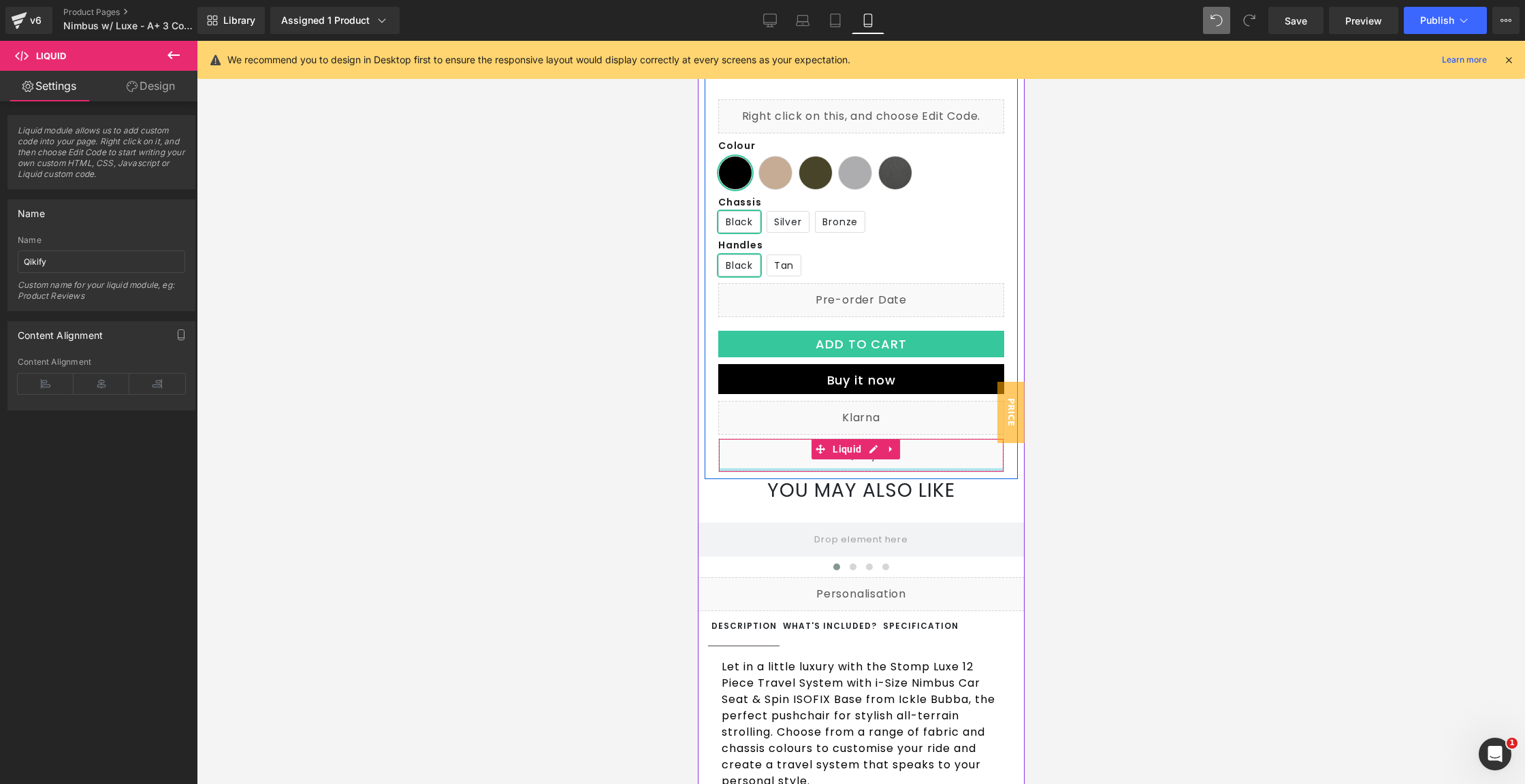
click at [862, 472] on div at bounding box center [860, 470] width 285 height 3
drag, startPoint x: 862, startPoint y: 484, endPoint x: 863, endPoint y: 495, distance: 11.0
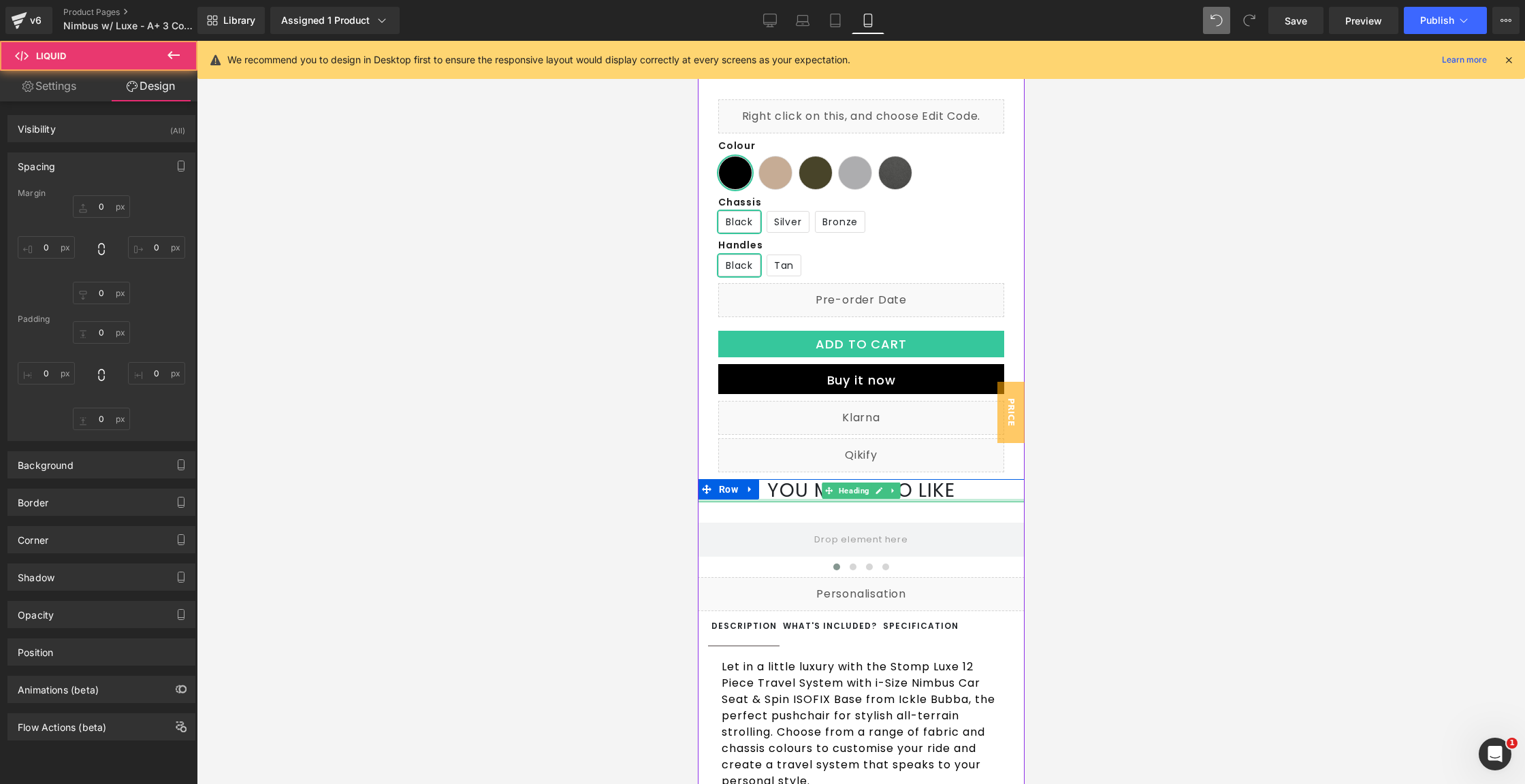
click at [965, 503] on div at bounding box center [861, 500] width 327 height 3
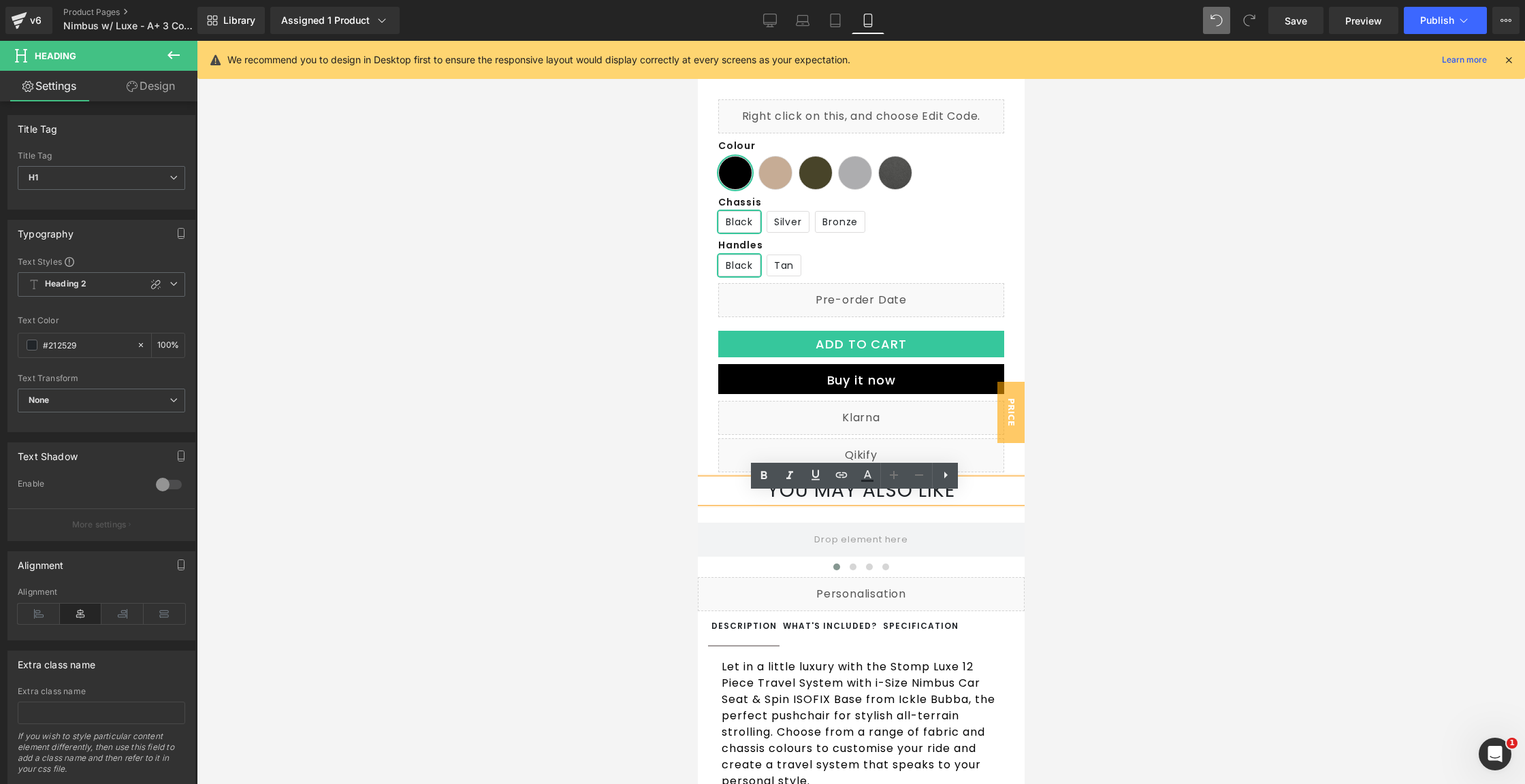
click at [965, 492] on div "YOU MAY ALSO LIKE" at bounding box center [861, 490] width 327 height 23
click at [993, 522] on div at bounding box center [861, 513] width 327 height 20
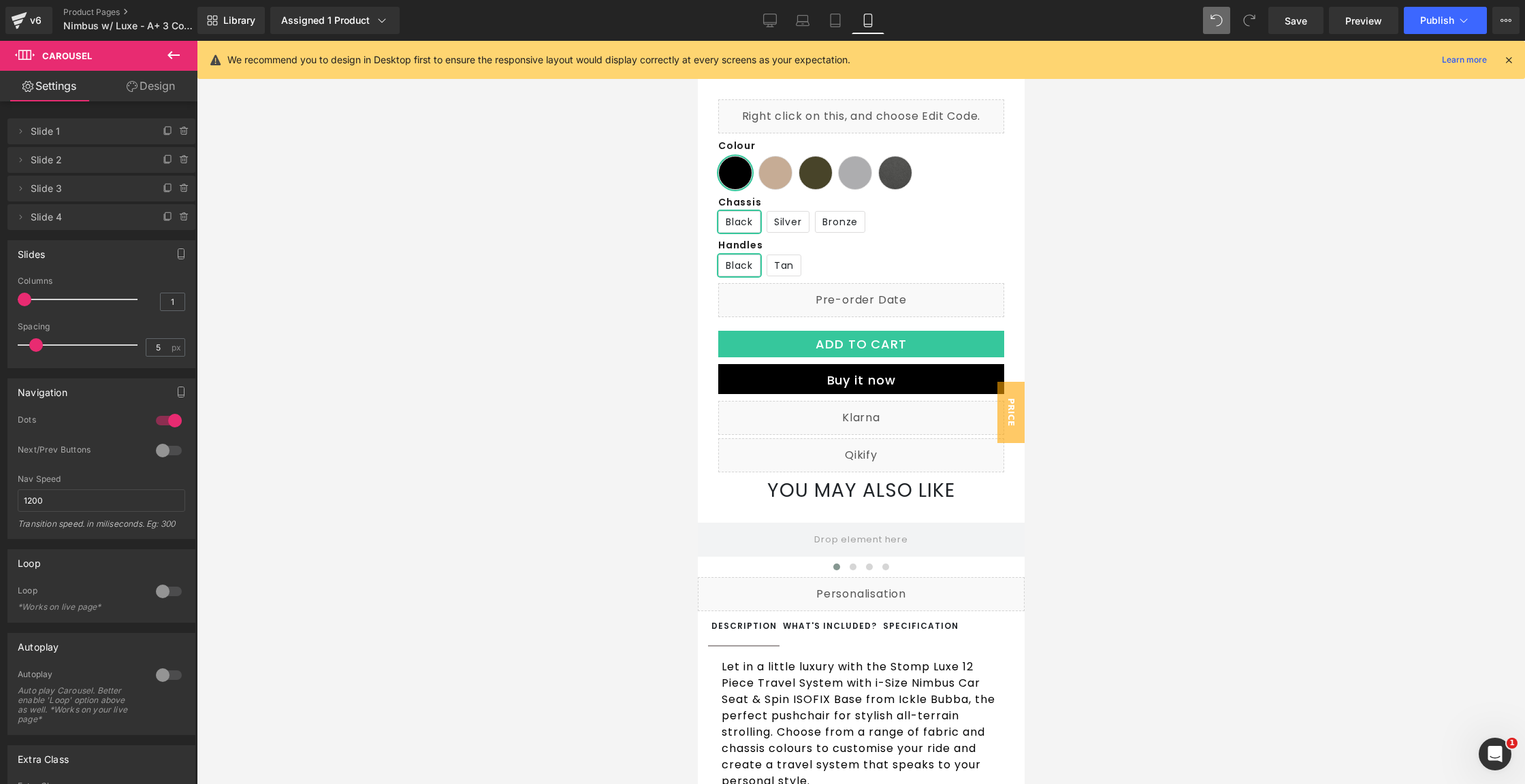
click at [169, 52] on icon at bounding box center [173, 55] width 17 height 17
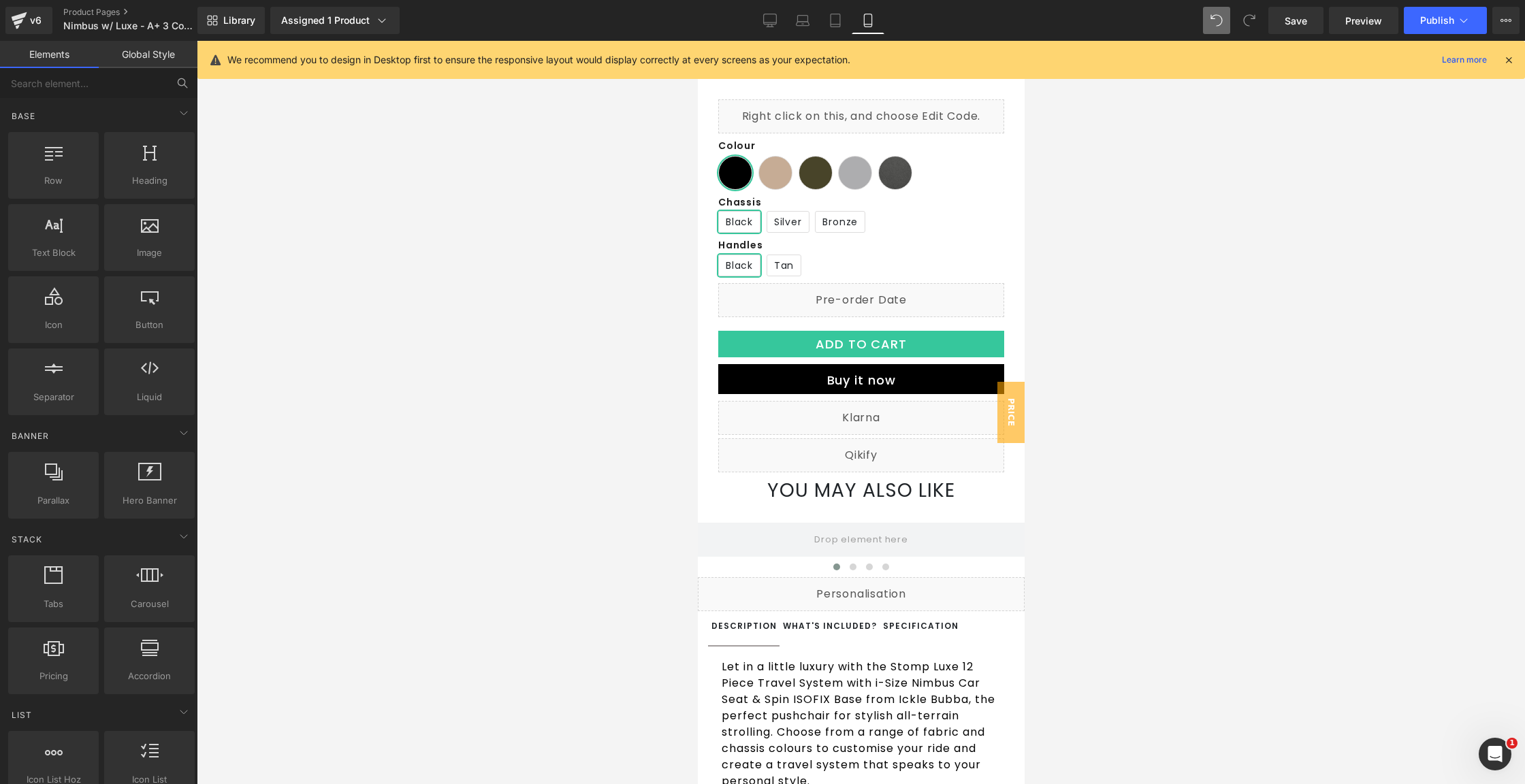
scroll to position [23, 0]
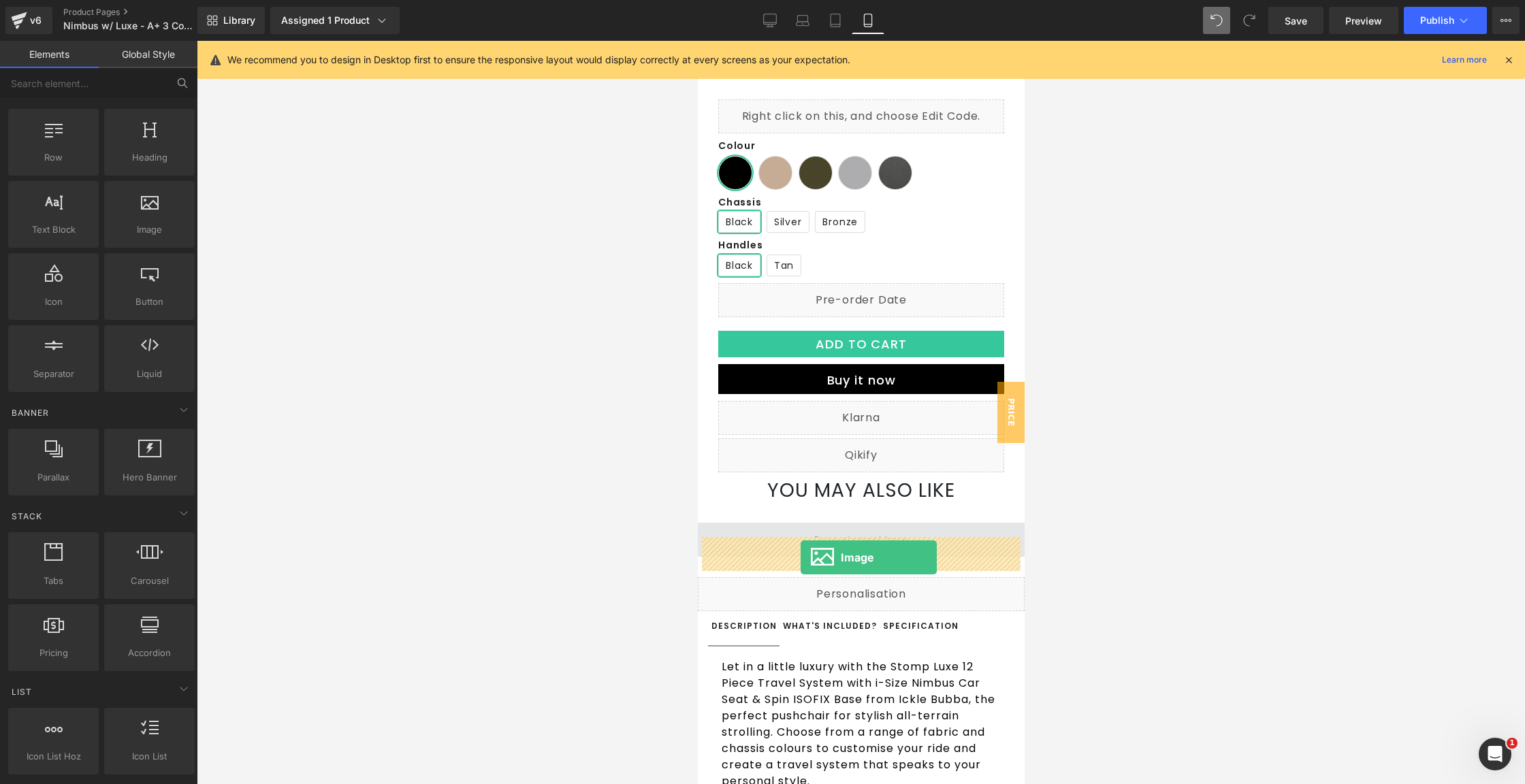
drag, startPoint x: 862, startPoint y: 244, endPoint x: 800, endPoint y: 556, distance: 318.1
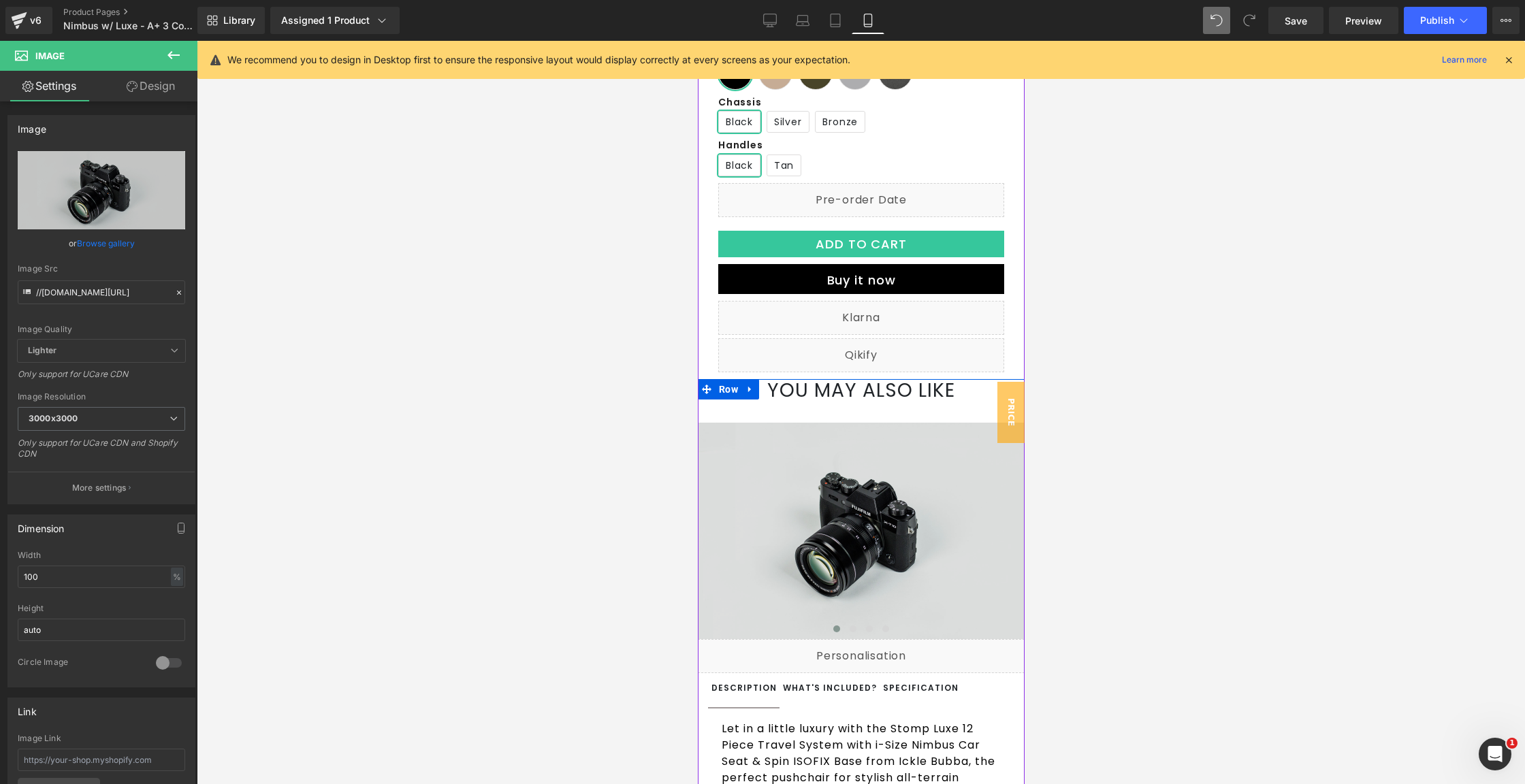
scroll to position [425, 0]
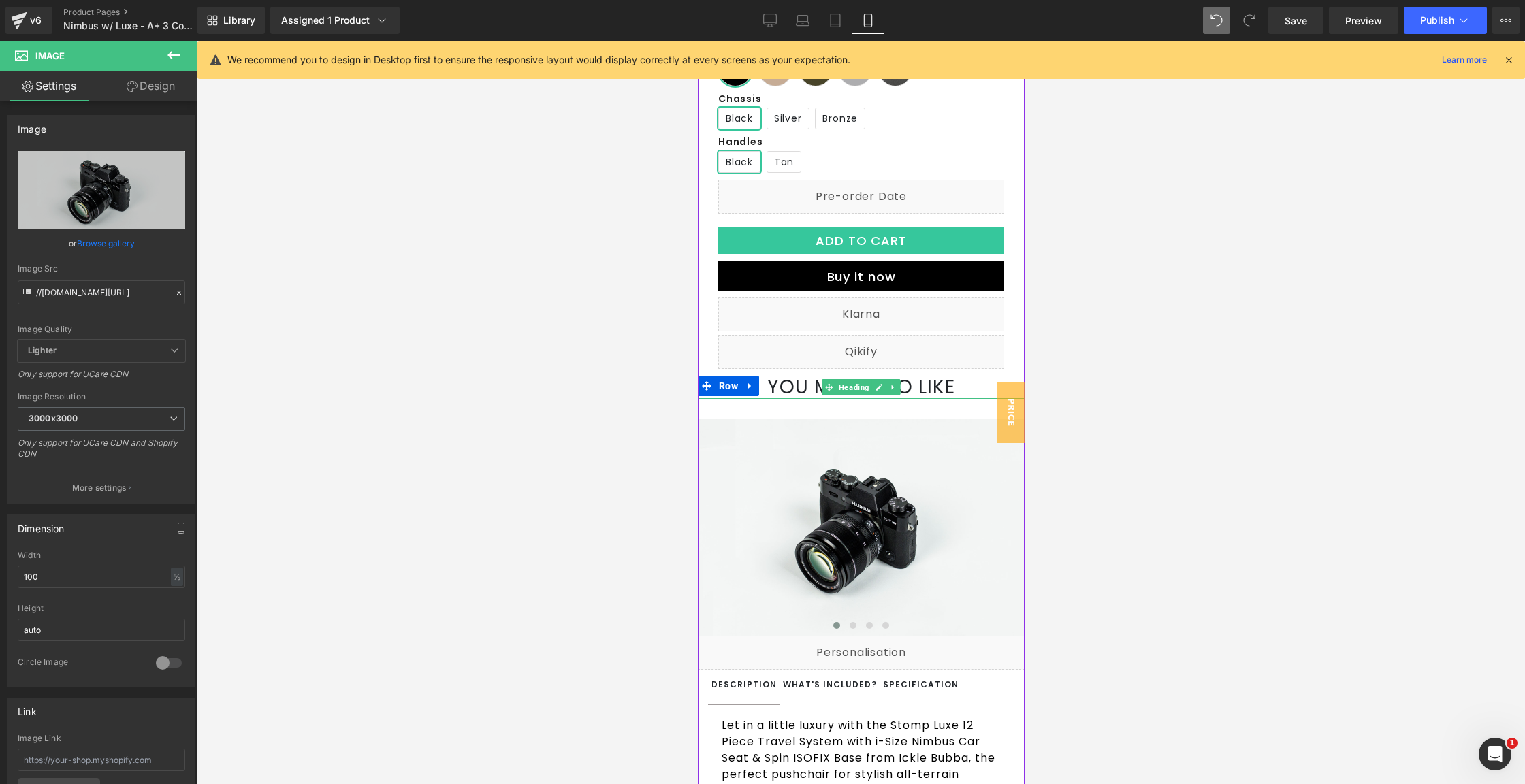
click at [758, 399] on h1 "YOU MAY ALSO LIKE" at bounding box center [861, 387] width 327 height 23
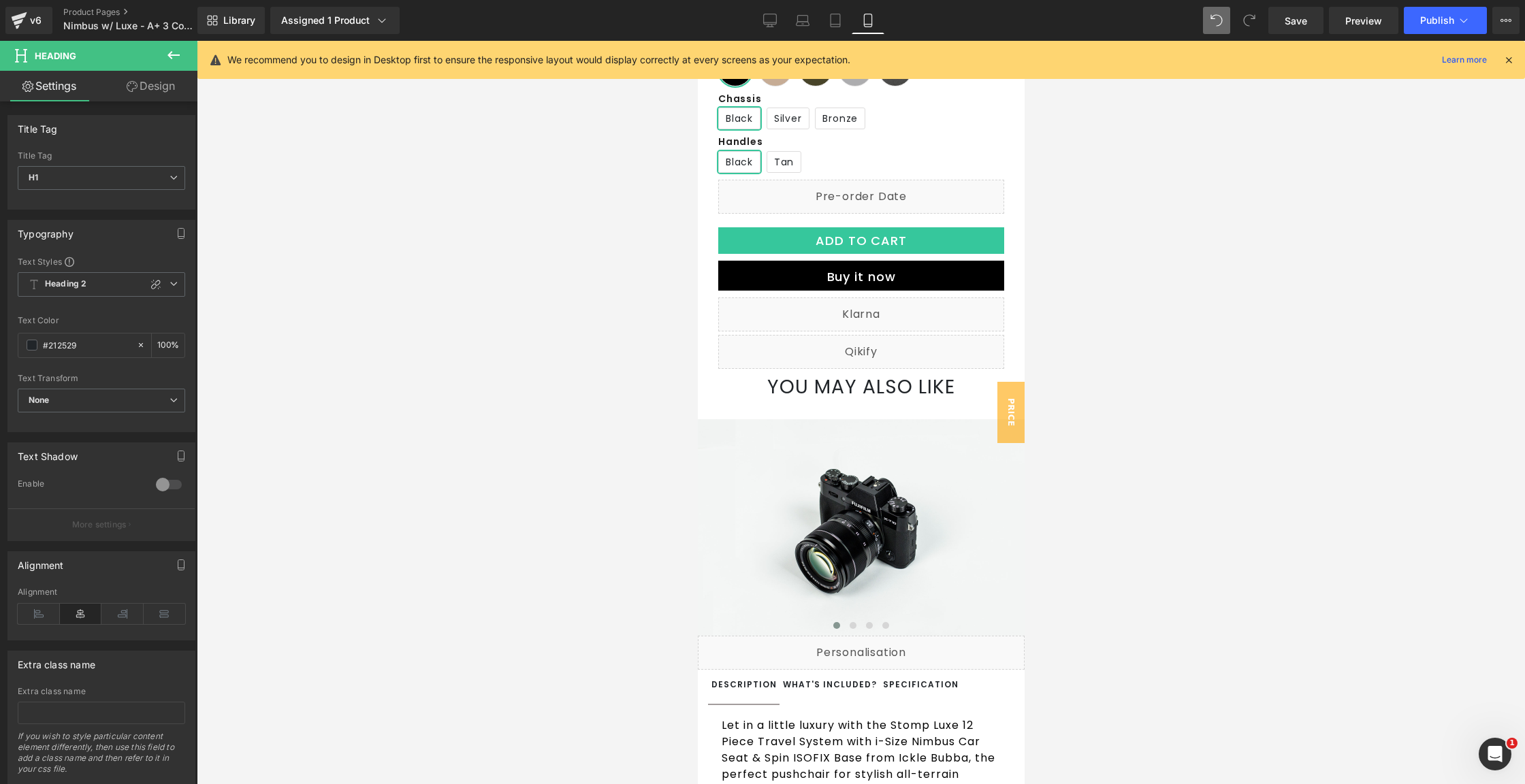
click at [183, 58] on button at bounding box center [173, 56] width 47 height 30
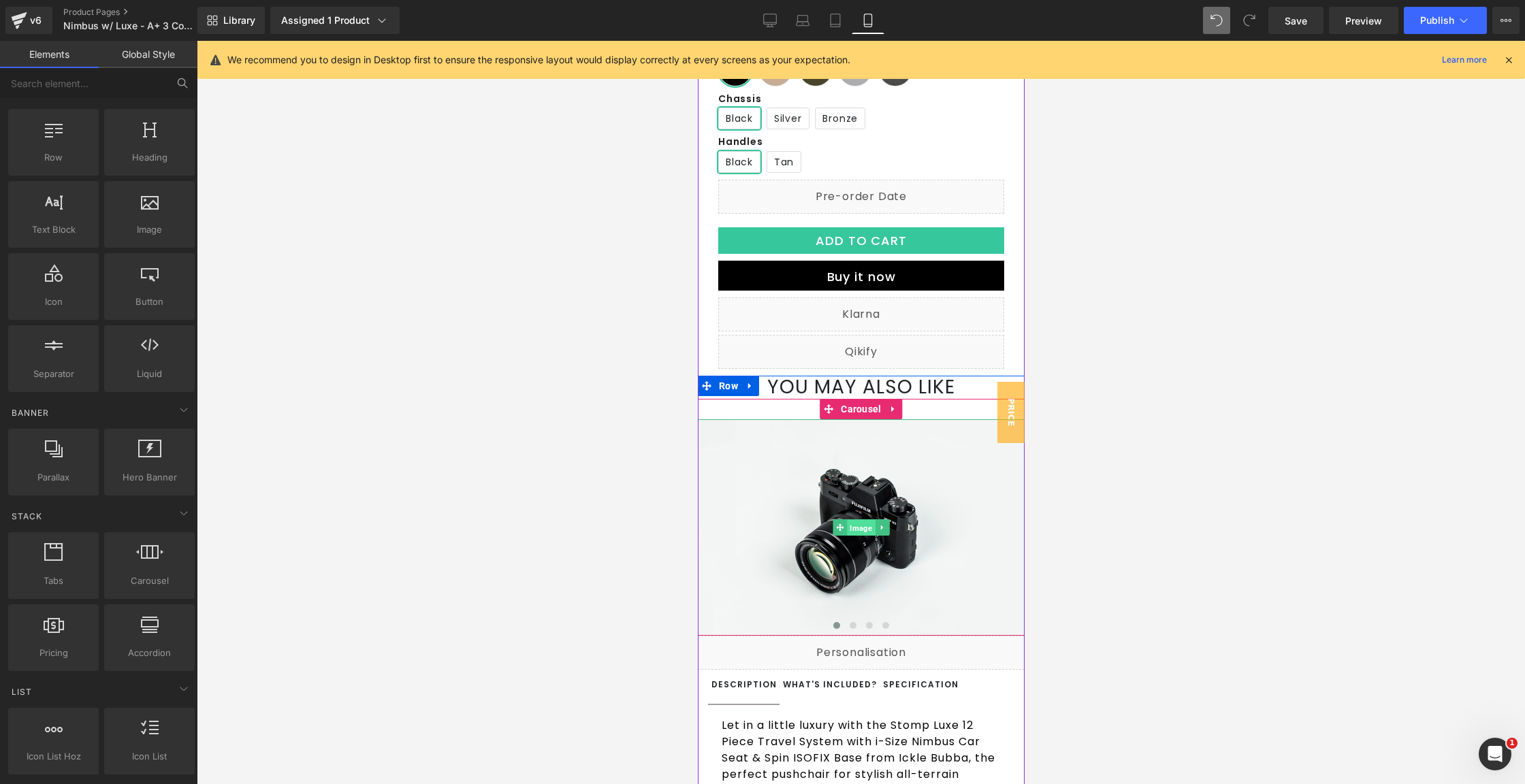
click at [856, 537] on span "Image" at bounding box center [860, 528] width 28 height 17
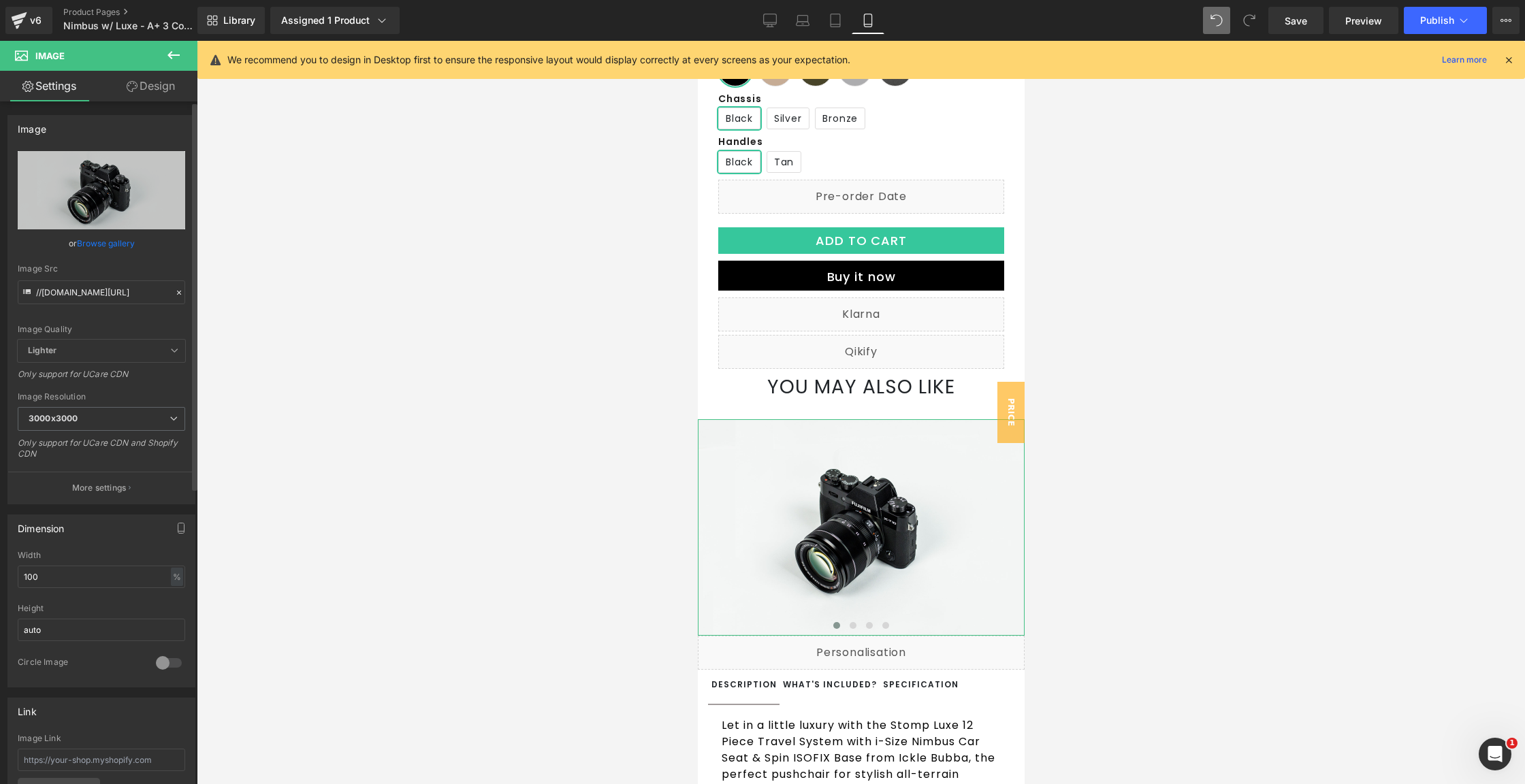
click at [123, 247] on link "Browse gallery" at bounding box center [106, 243] width 58 height 24
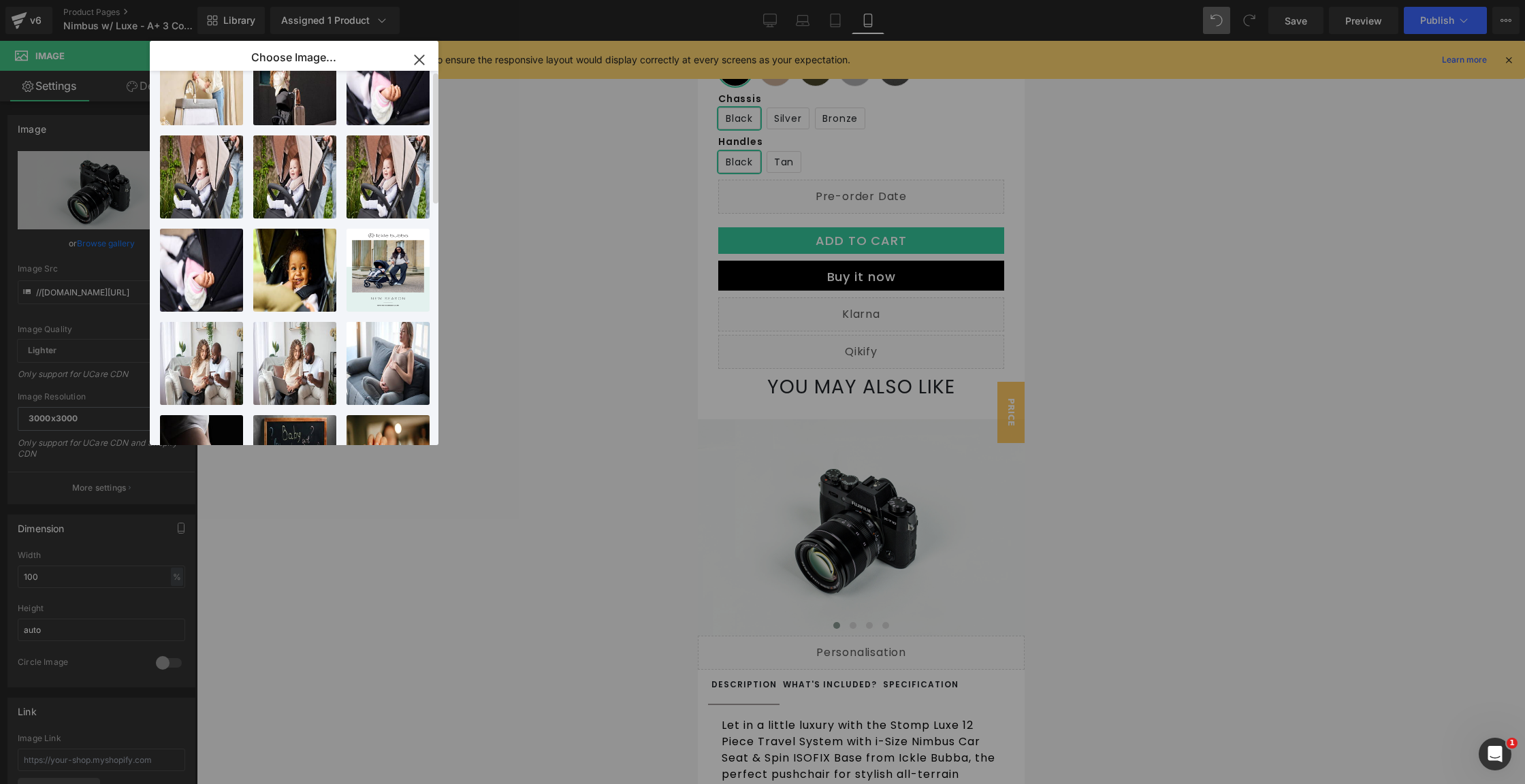
scroll to position [0, 0]
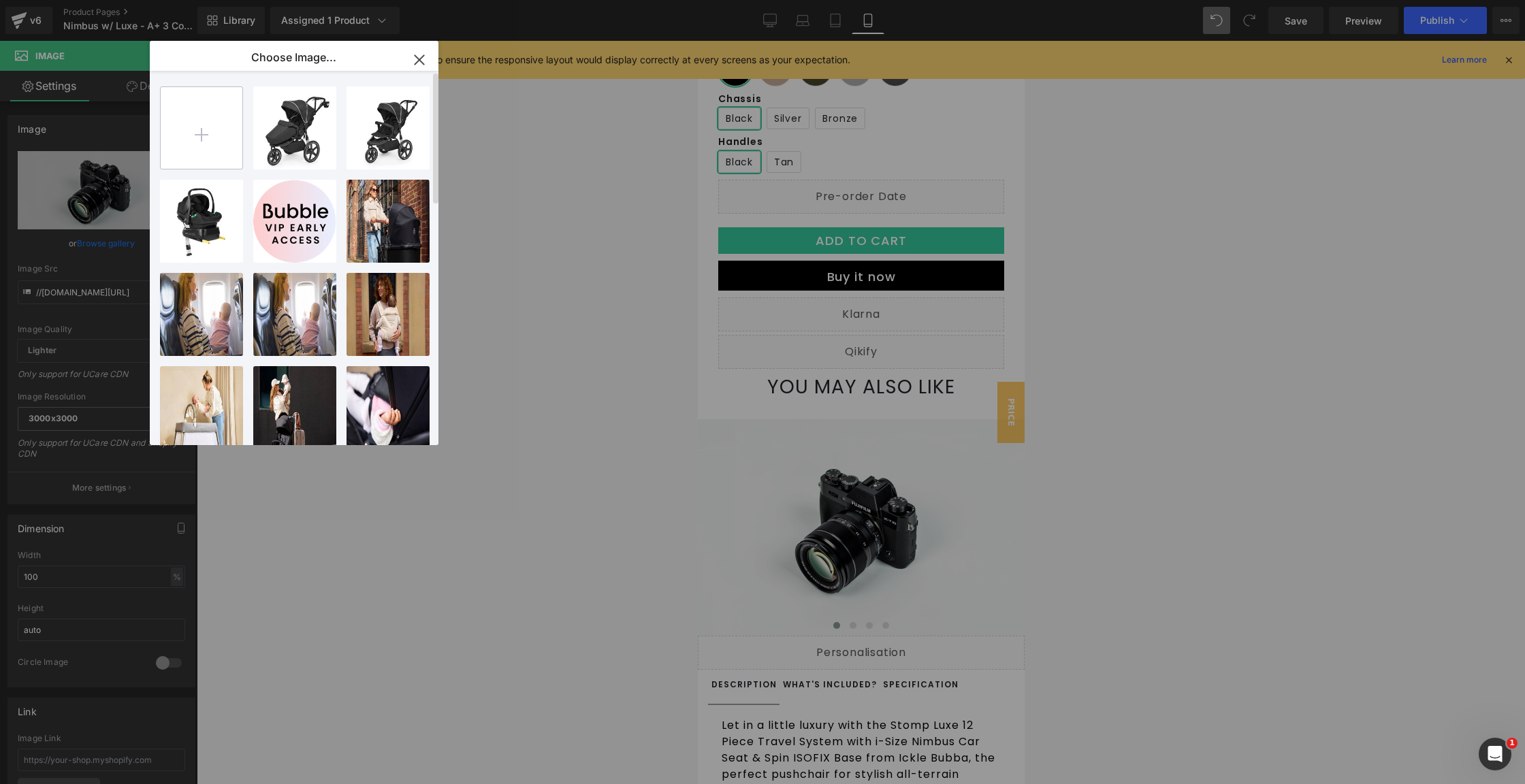
click at [224, 119] on input "file" at bounding box center [202, 128] width 82 height 82
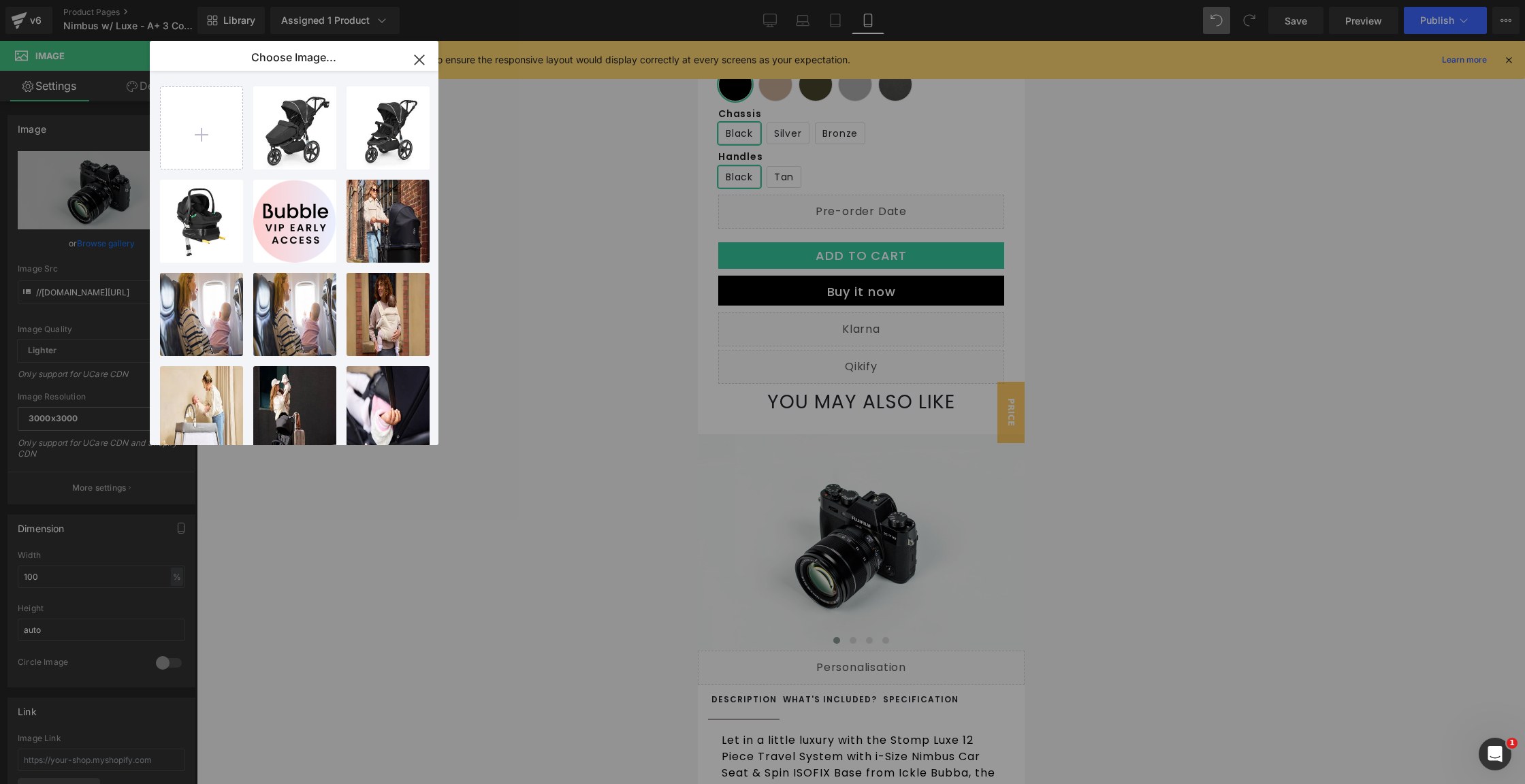
type input "C:\fakepath\[PHONE_NUMBER]_01.jpg"
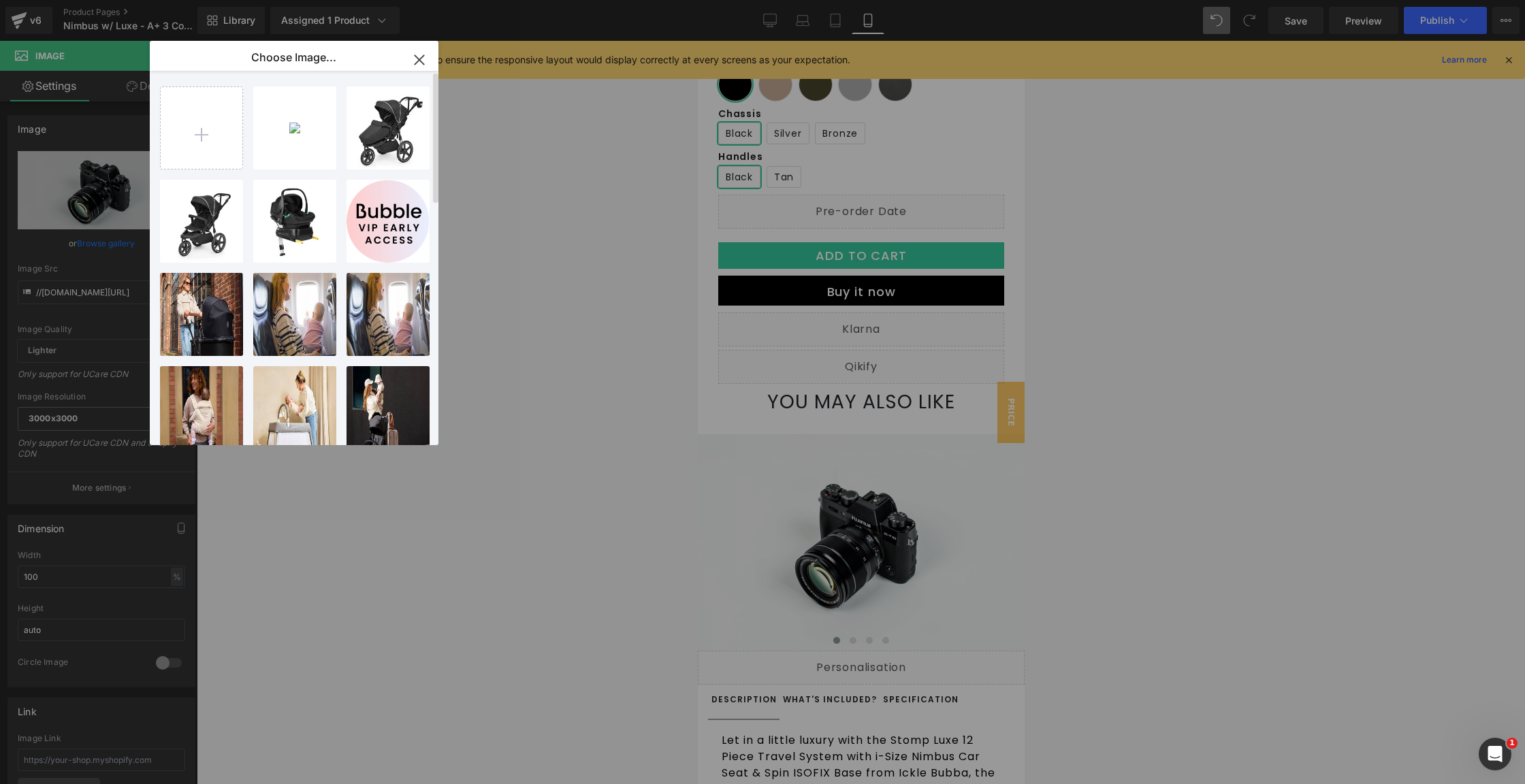
scroll to position [425, 0]
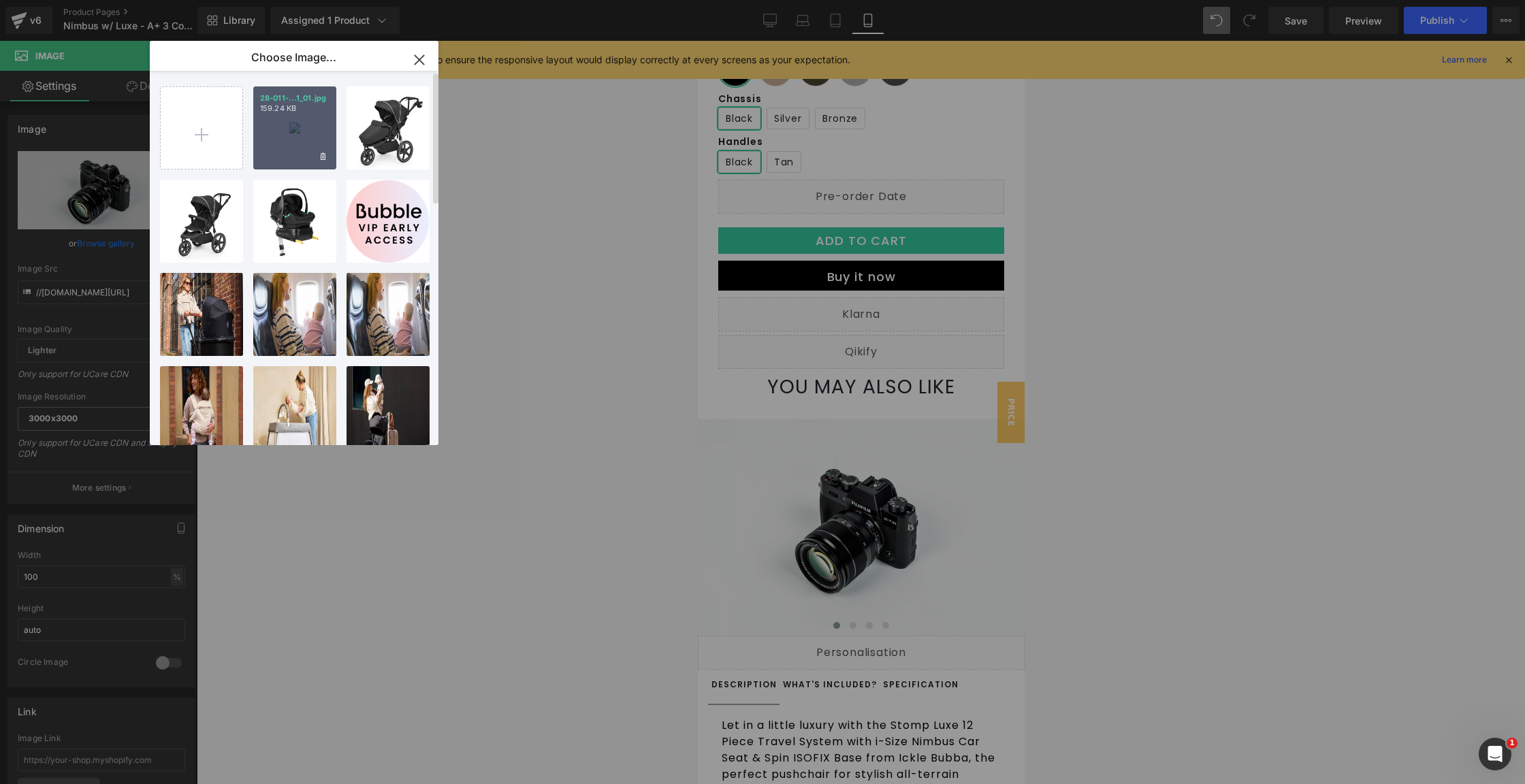
click at [276, 130] on div "28-011-...1_01.jpg 159.24 KB" at bounding box center [294, 128] width 83 height 83
type input "[URL][DOMAIN_NAME][PHONE_NUMBER]"
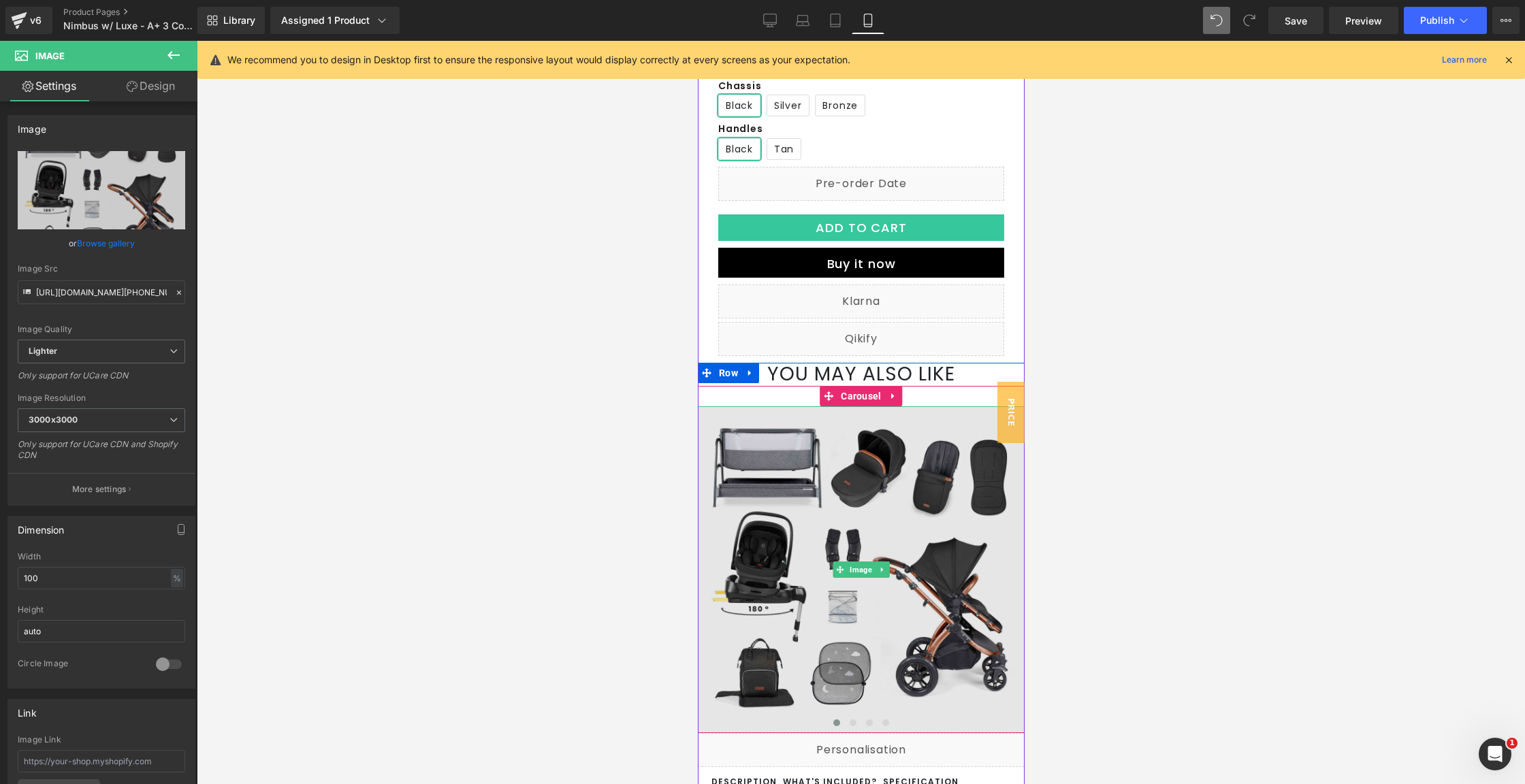
scroll to position [458, 0]
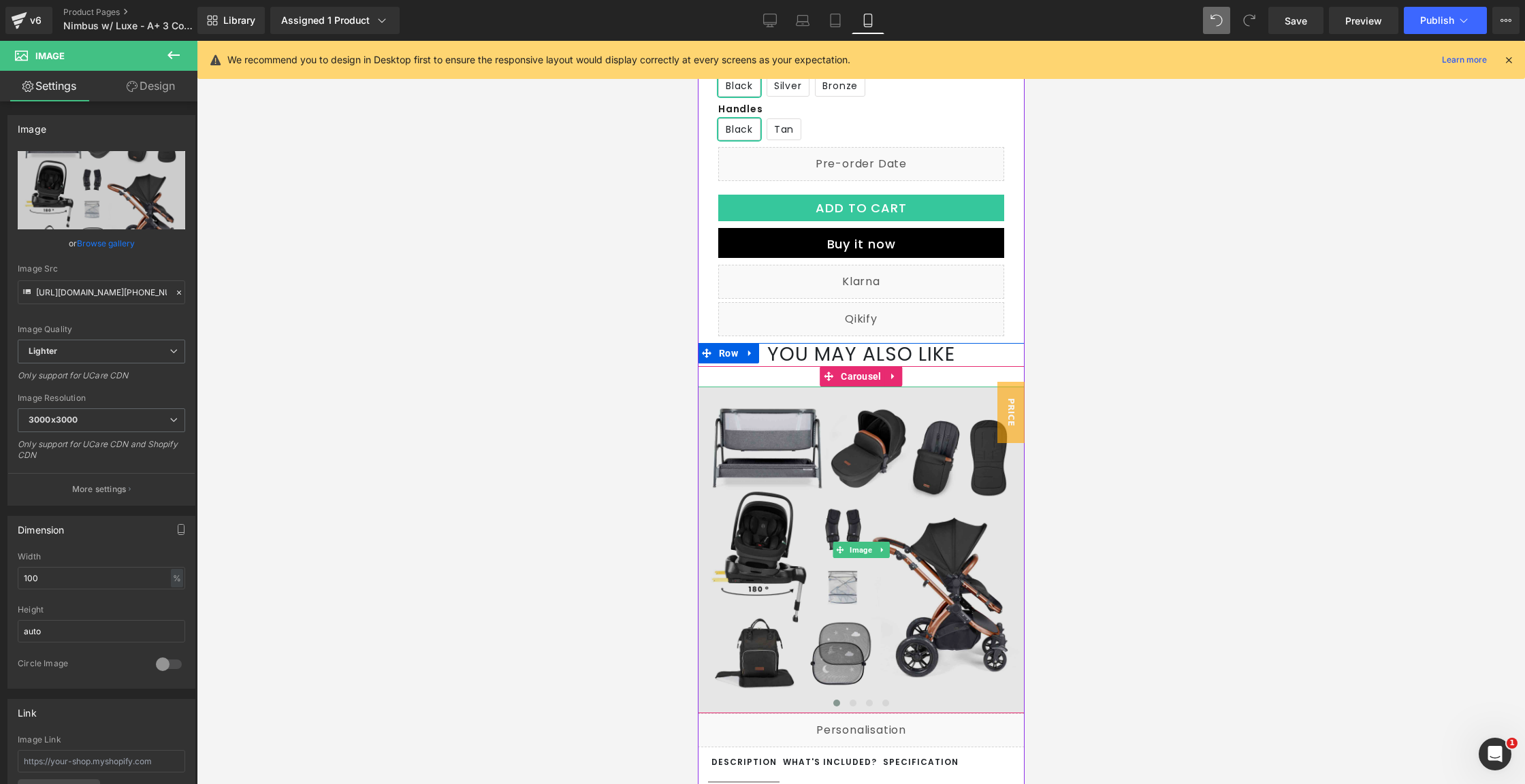
click at [876, 507] on img at bounding box center [861, 550] width 327 height 327
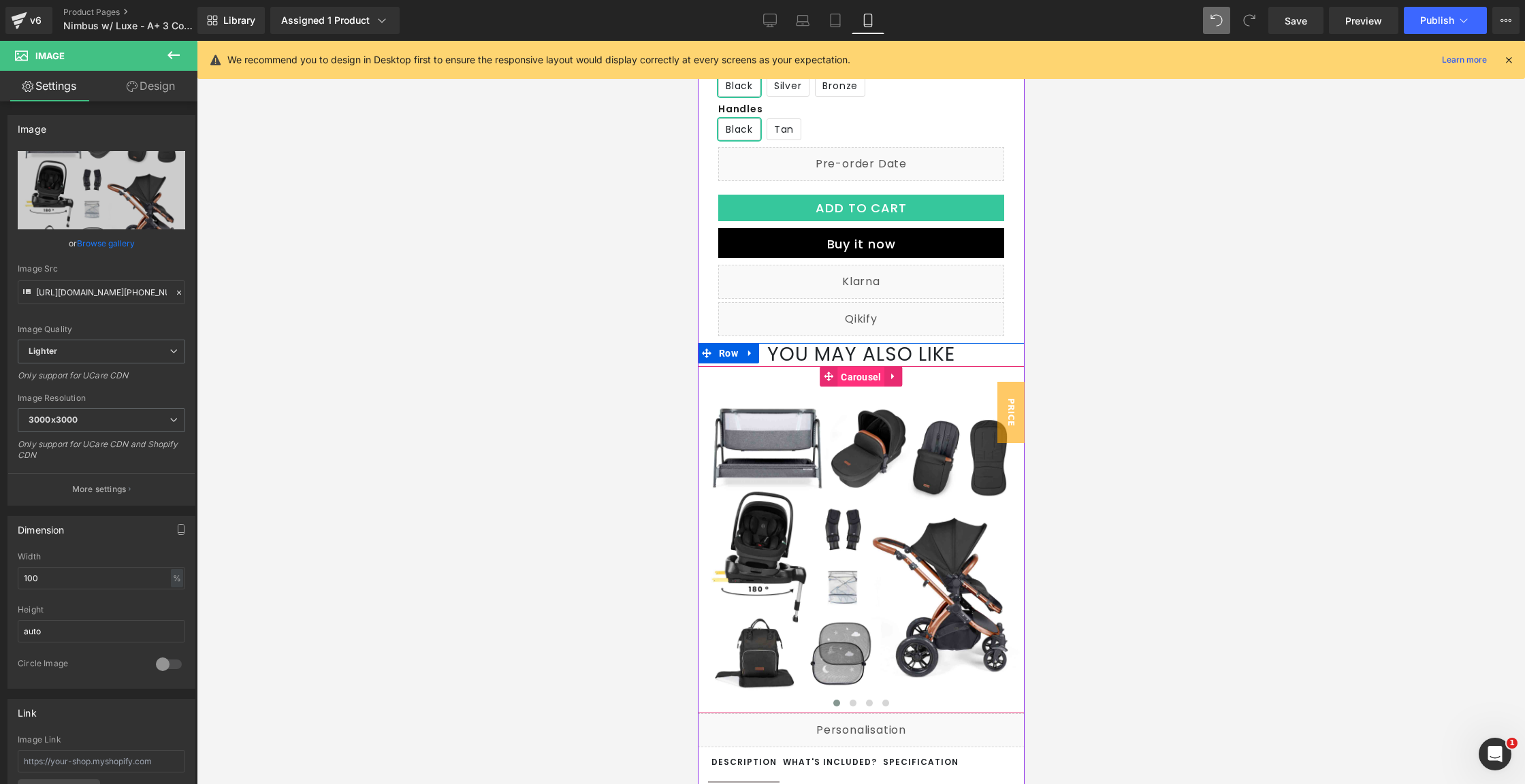
click at [850, 388] on span "Carousel" at bounding box center [861, 377] width 47 height 20
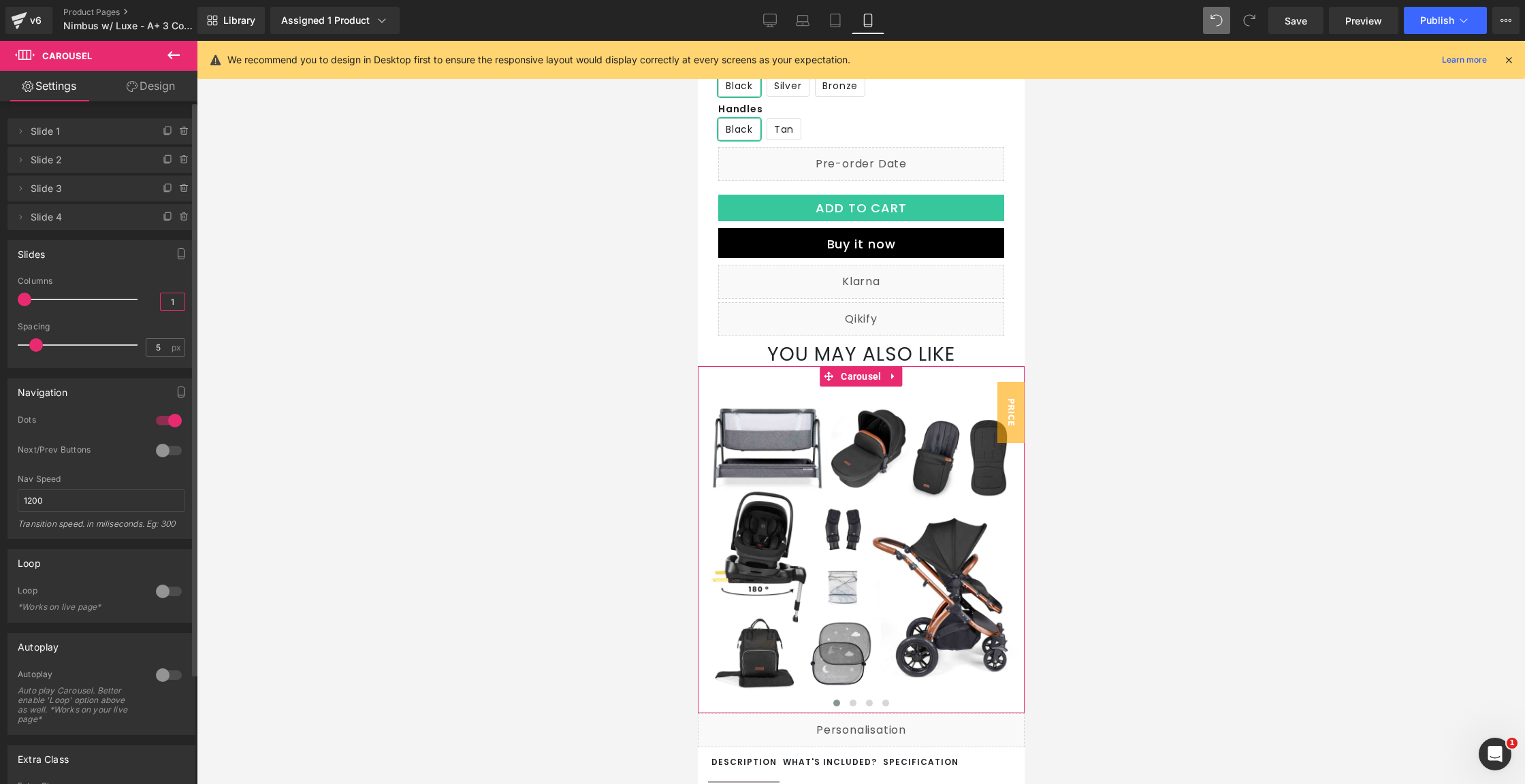
click at [167, 294] on input "1" at bounding box center [173, 302] width 24 height 17
type input "2"
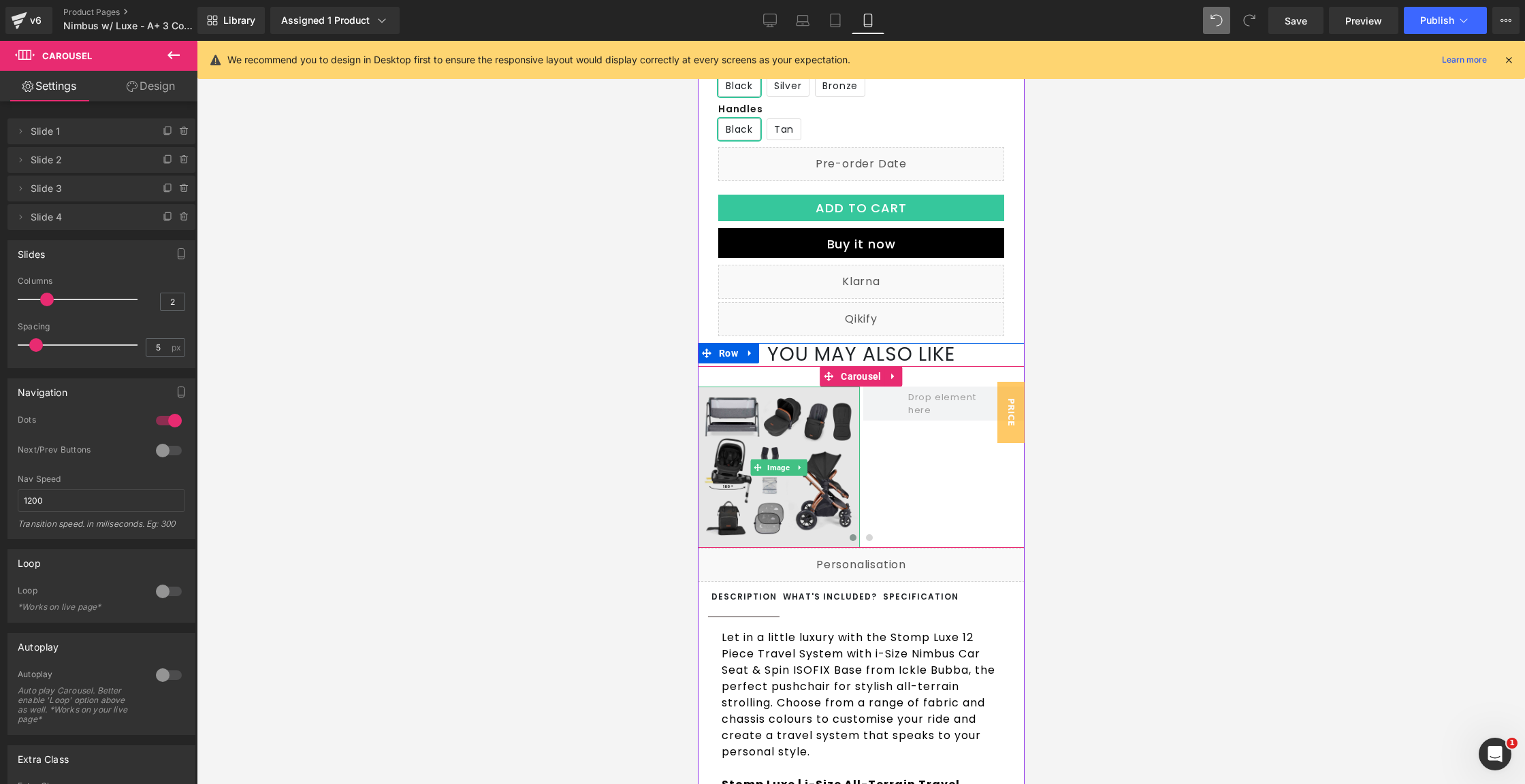
click at [773, 507] on img at bounding box center [779, 468] width 162 height 162
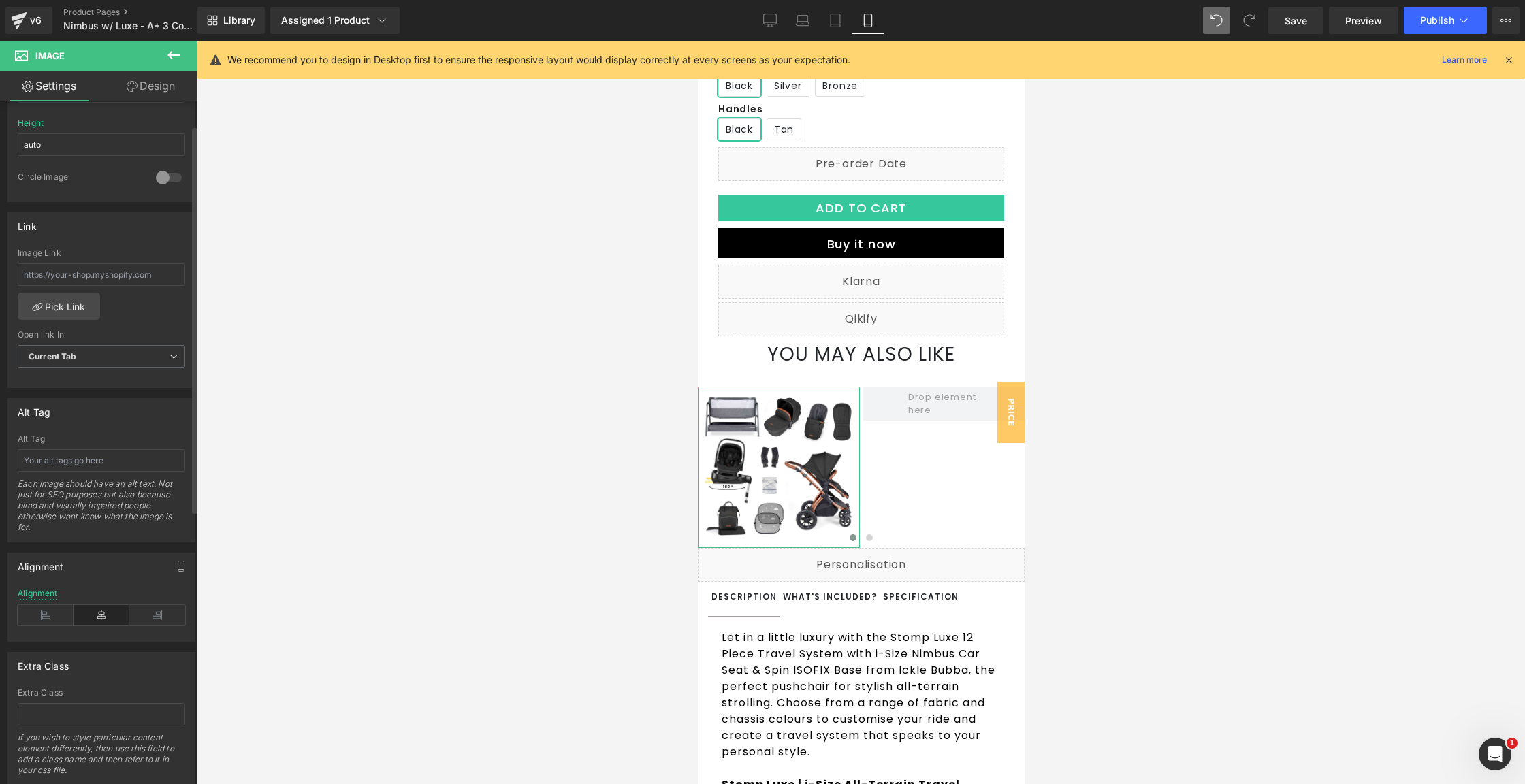
scroll to position [503, 0]
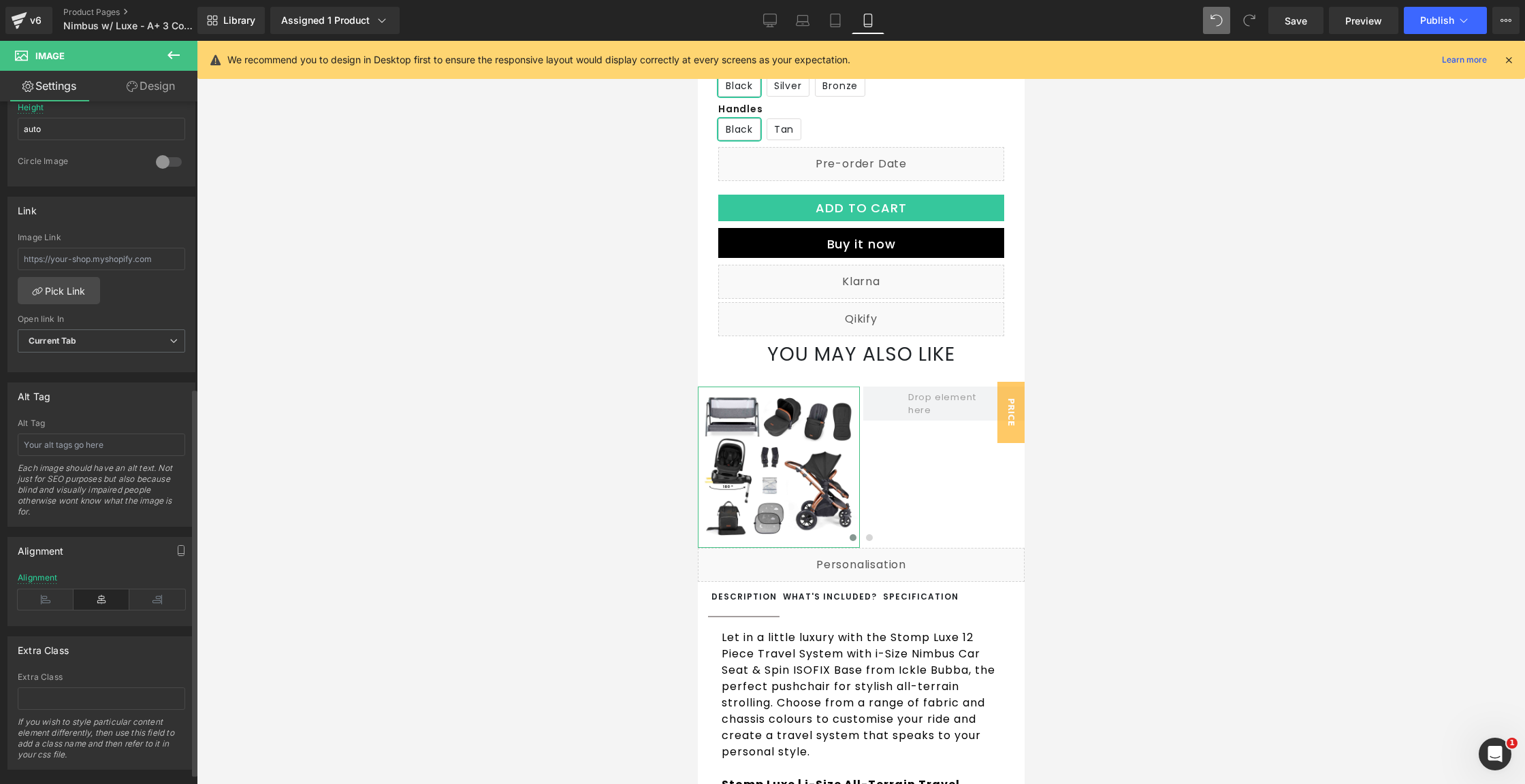
click at [173, 158] on div at bounding box center [169, 162] width 32 height 22
click at [80, 247] on input "text" at bounding box center [101, 258] width 168 height 23
click at [59, 287] on link "Pick Link" at bounding box center [58, 291] width 83 height 28
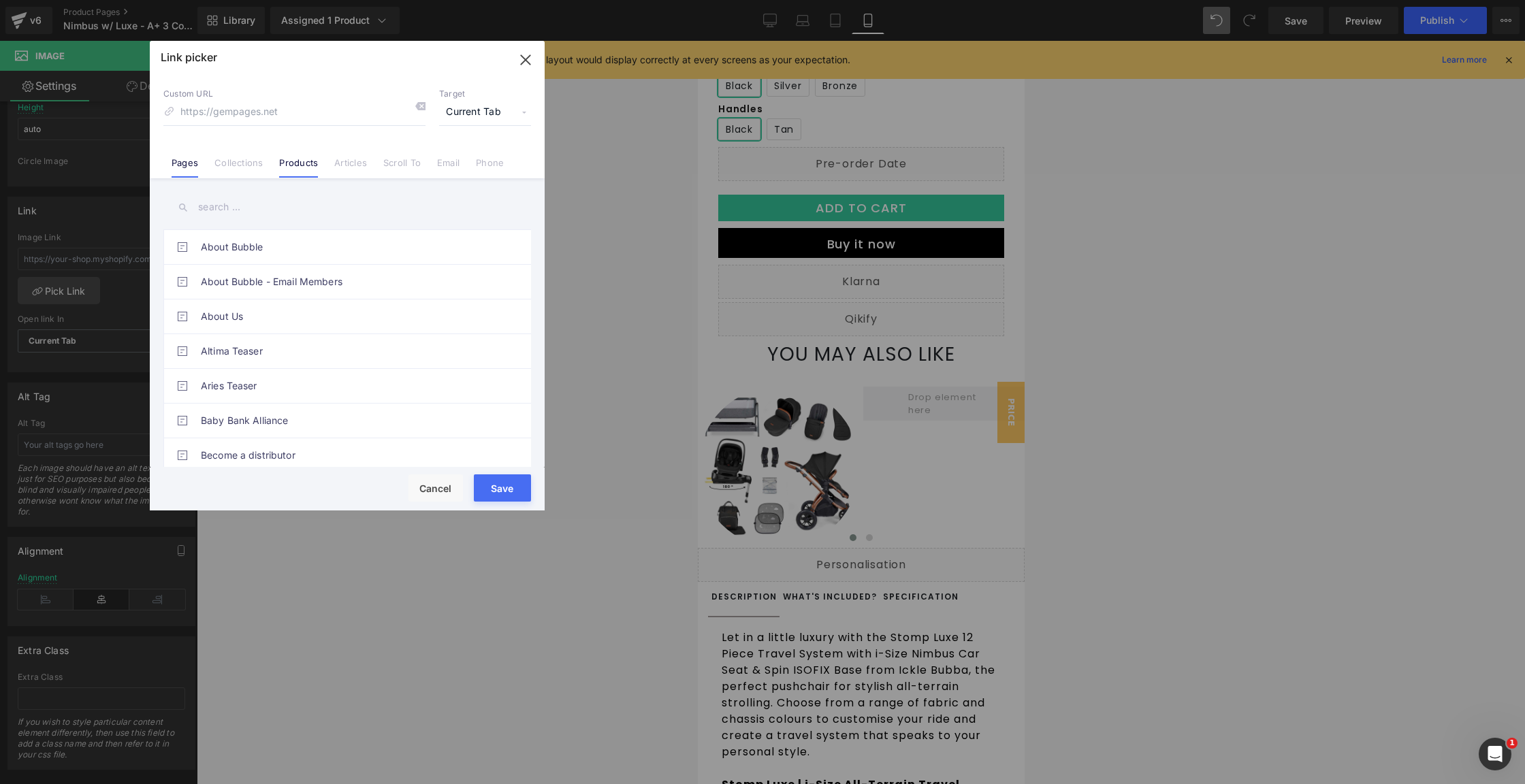
click at [306, 161] on link "Products" at bounding box center [298, 168] width 39 height 20
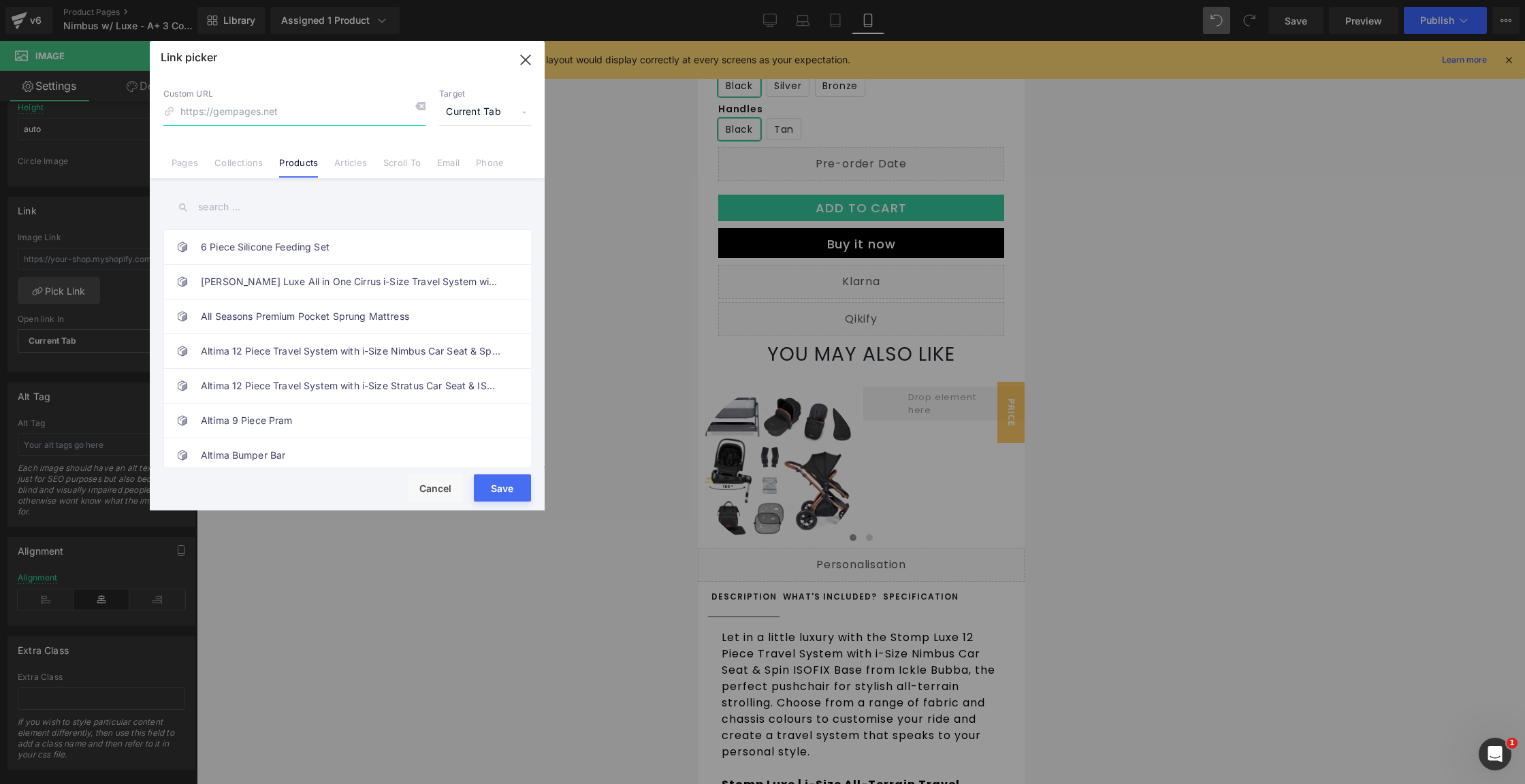
click at [286, 109] on input at bounding box center [294, 112] width 262 height 26
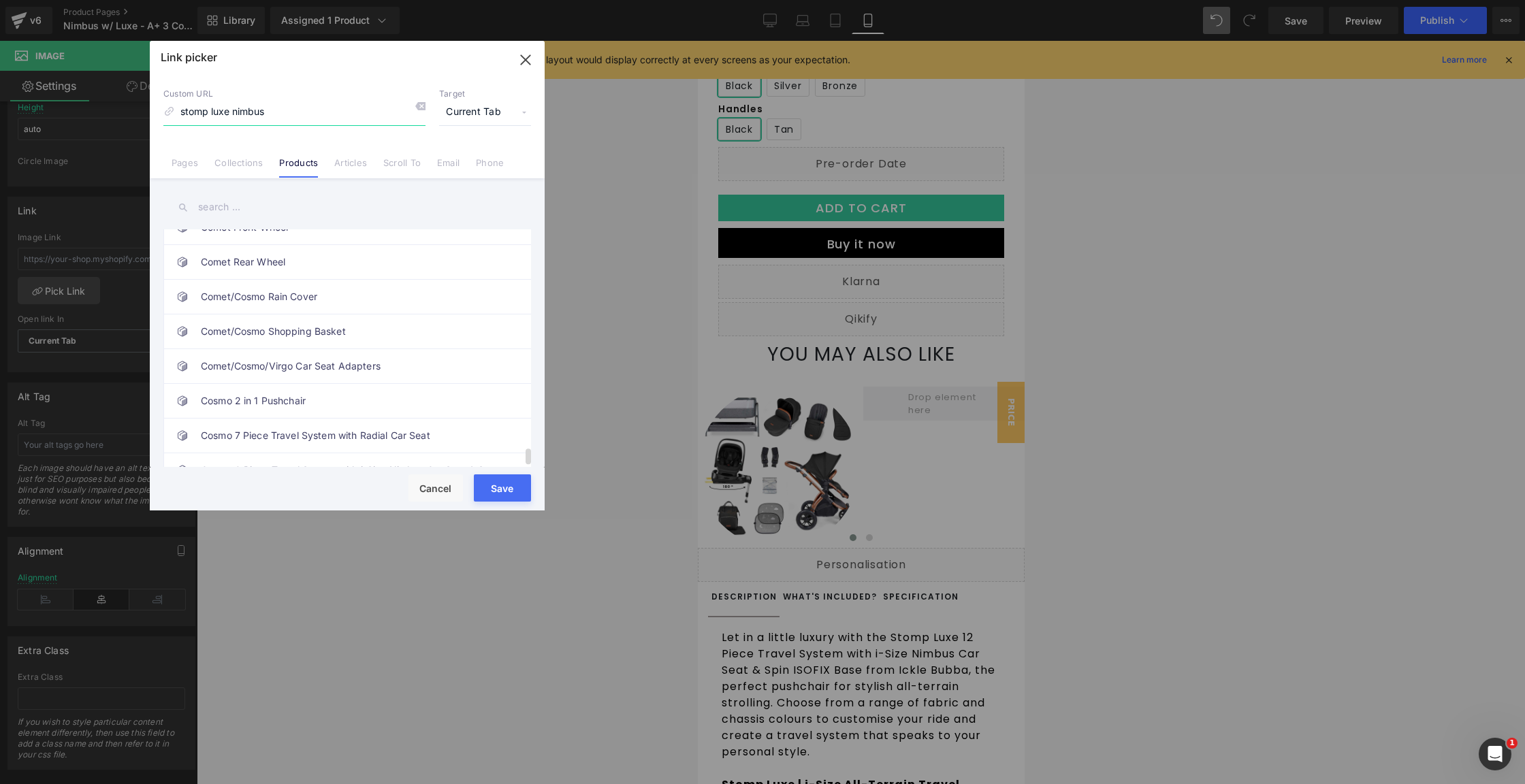
scroll to position [3216, 0]
drag, startPoint x: 227, startPoint y: 113, endPoint x: -8, endPoint y: 85, distance: 236.7
click at [0, 85] on html "Carousel You are previewing how the will restyle your page. You can not edit El…" at bounding box center [762, 392] width 1525 height 784
type input "nimbus"
click at [208, 204] on input "text" at bounding box center [347, 207] width 368 height 31
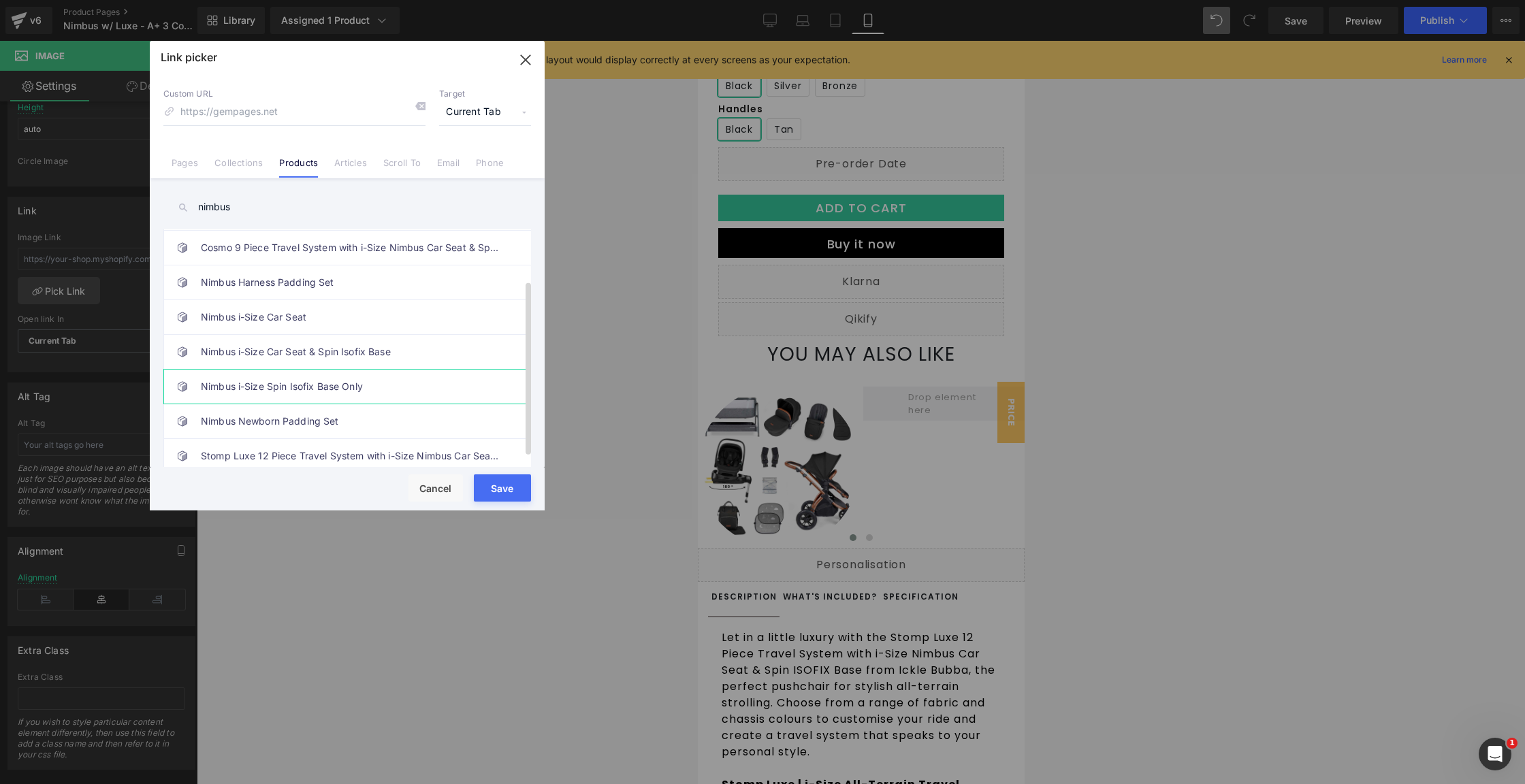
scroll to position [80, 0]
type input "nimbus"
click at [313, 442] on link "Stomp Luxe Nimbus Spin I-Size Travel System & Home 14 Piece Bundle" at bounding box center [351, 454] width 299 height 34
type input "/products/stomp-luxe-all-in-one-i-size-travel-system-with-isofix-base-nimbus-an…"
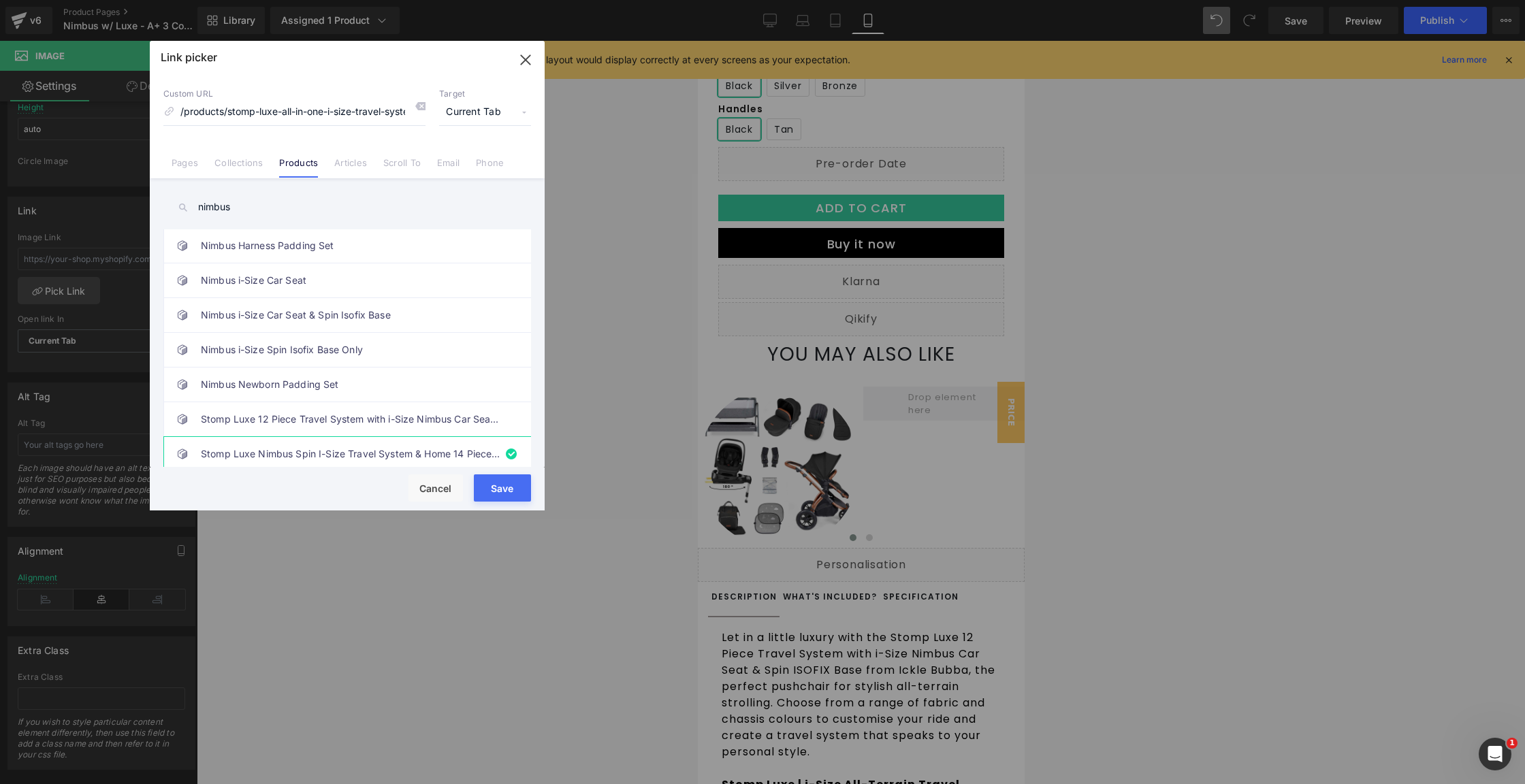
click at [508, 489] on button "Save" at bounding box center [502, 488] width 58 height 28
type input "/products/stomp-luxe-all-in-one-i-size-travel-system-with-isofix-base-nimbus-an…"
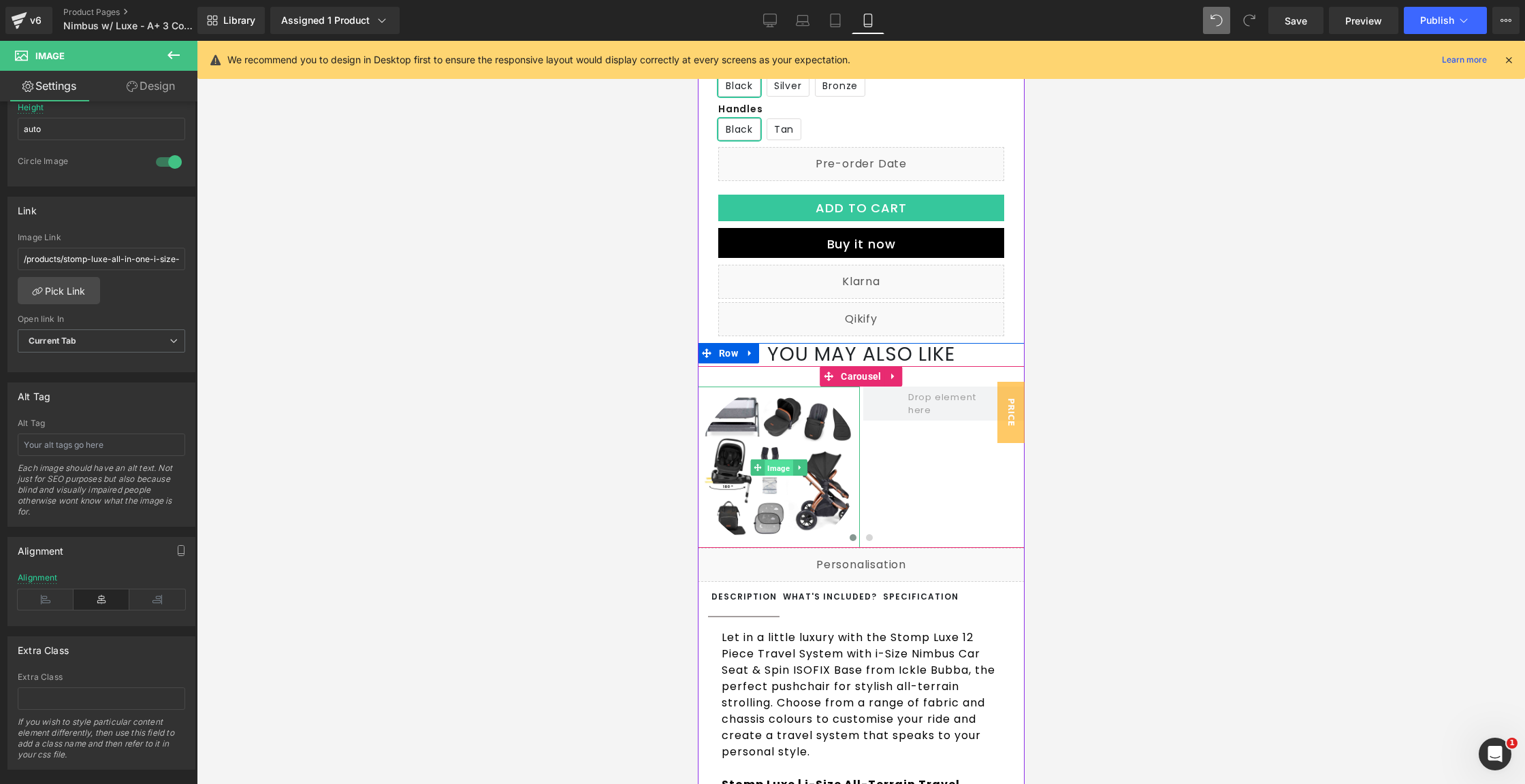
click at [764, 476] on span "Image" at bounding box center [777, 467] width 28 height 17
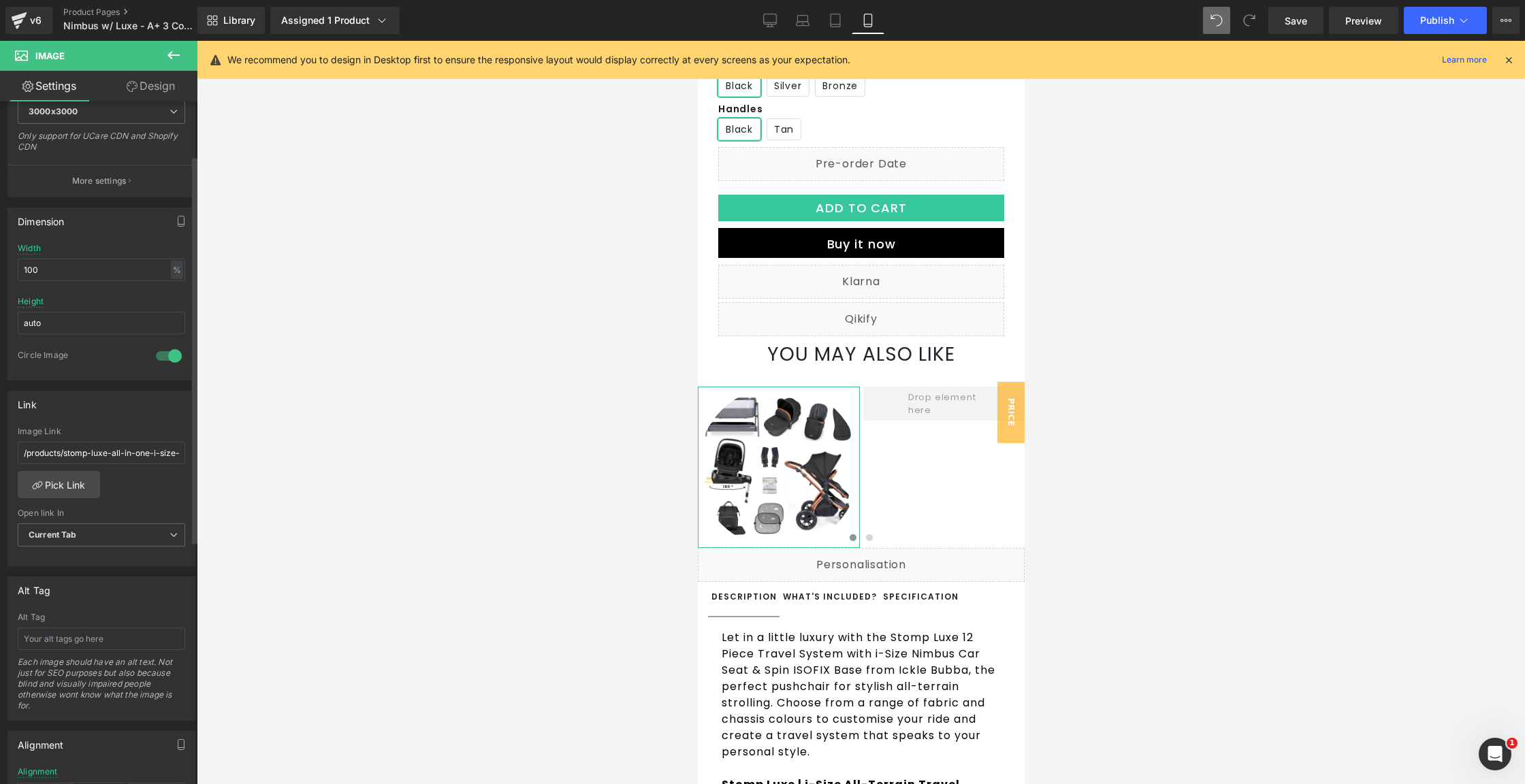
scroll to position [0, 0]
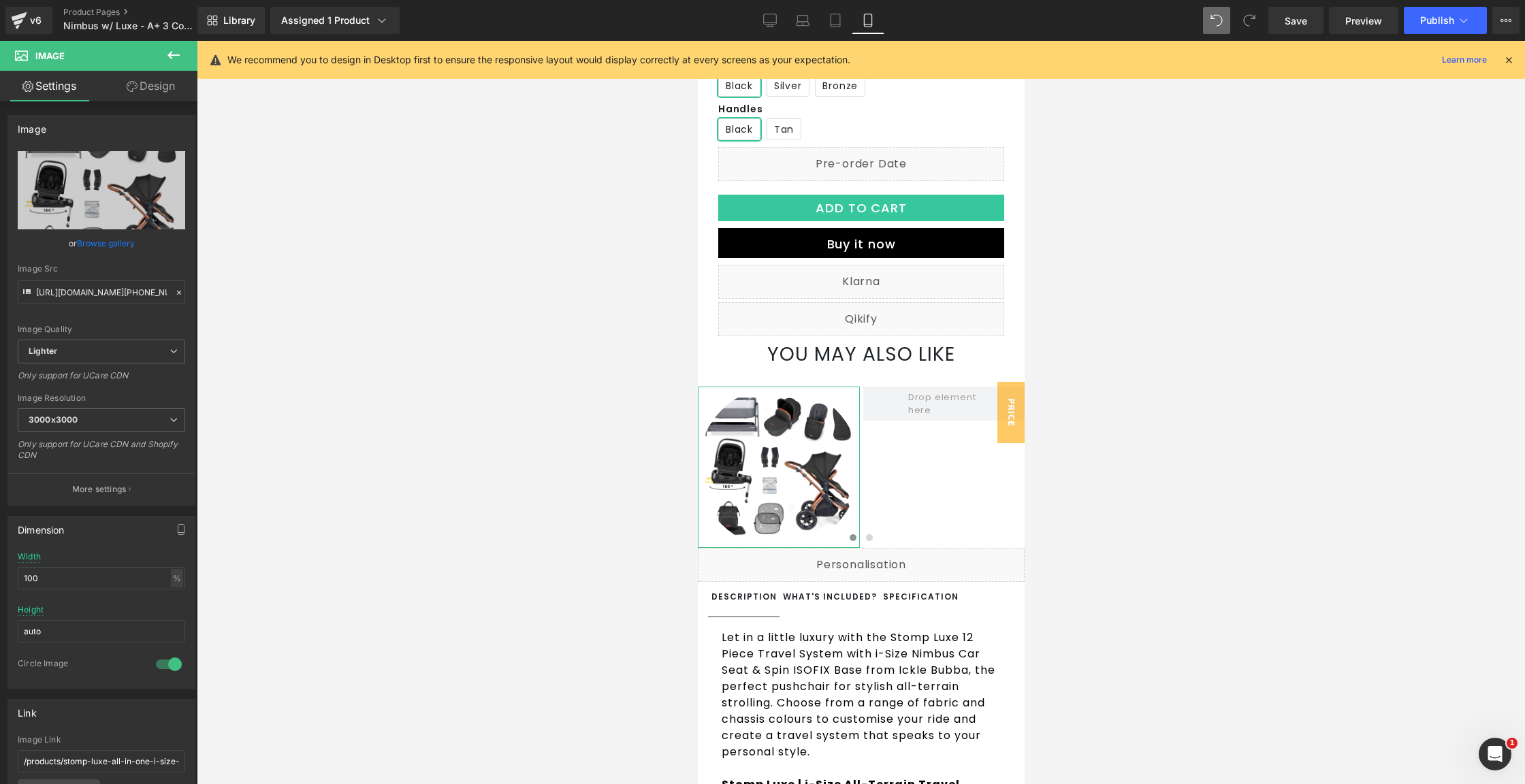
click at [143, 77] on link "Design" at bounding box center [151, 86] width 99 height 31
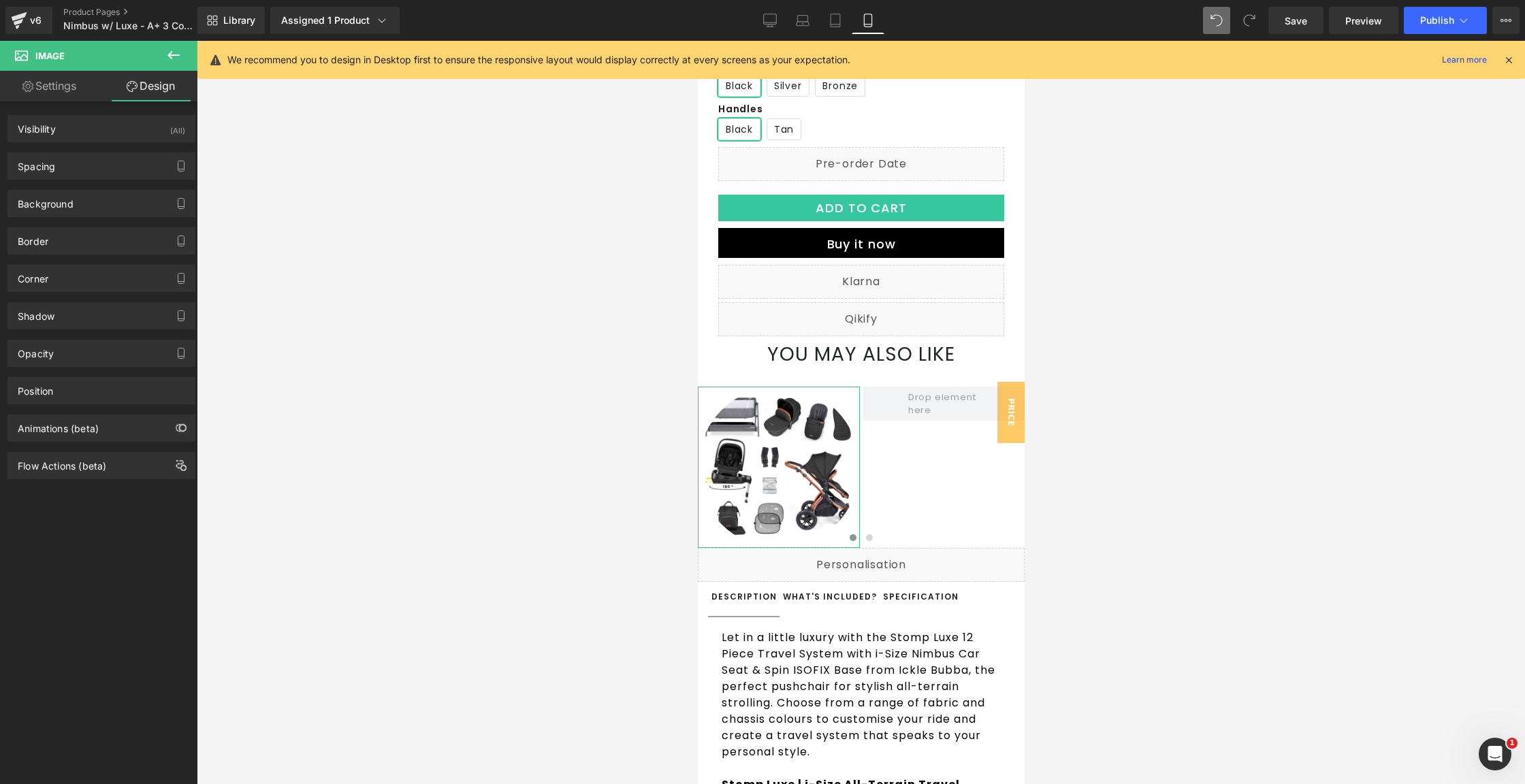
click at [46, 83] on link "Settings" at bounding box center [49, 86] width 99 height 31
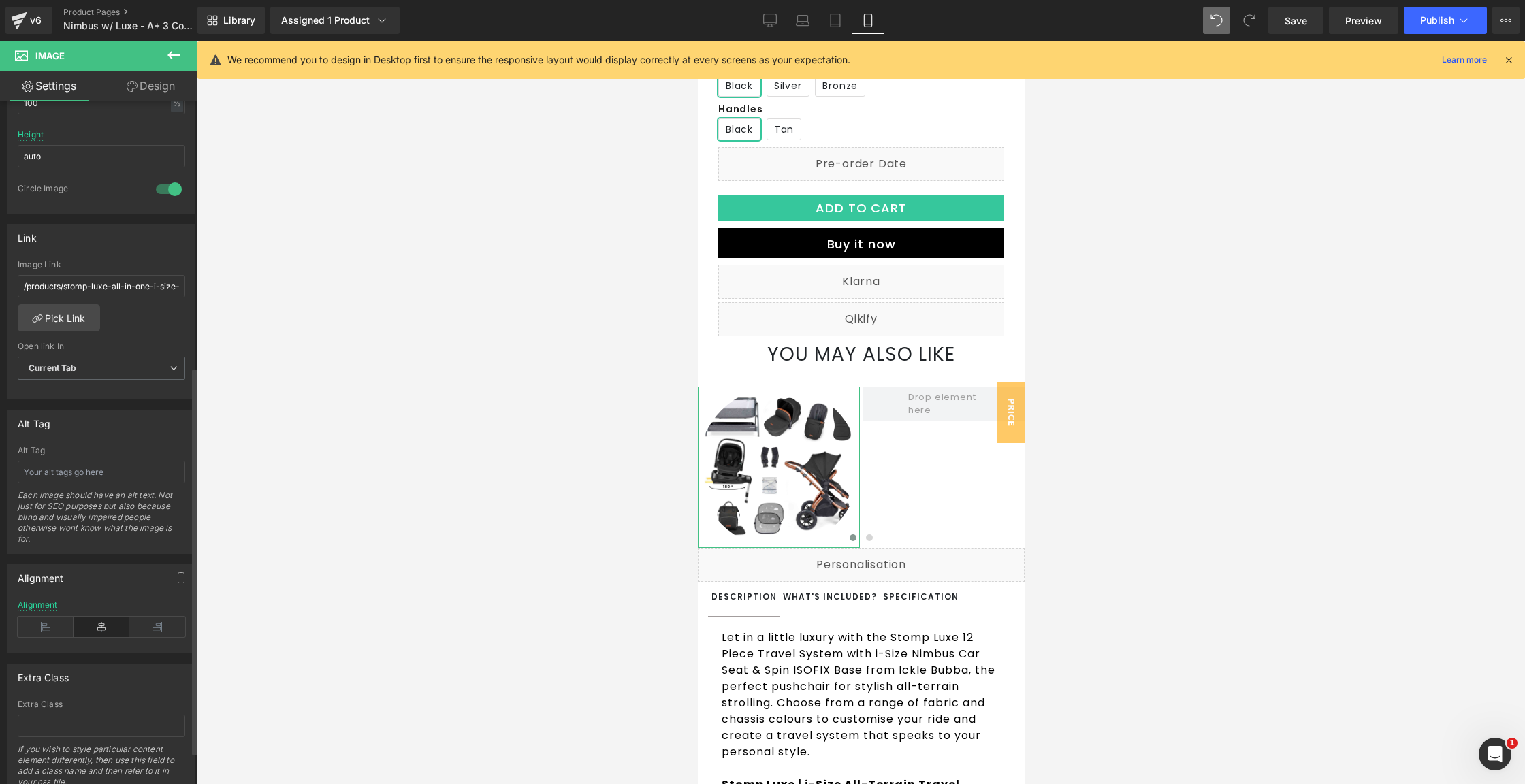
scroll to position [465, 0]
click at [170, 200] on div at bounding box center [169, 199] width 32 height 22
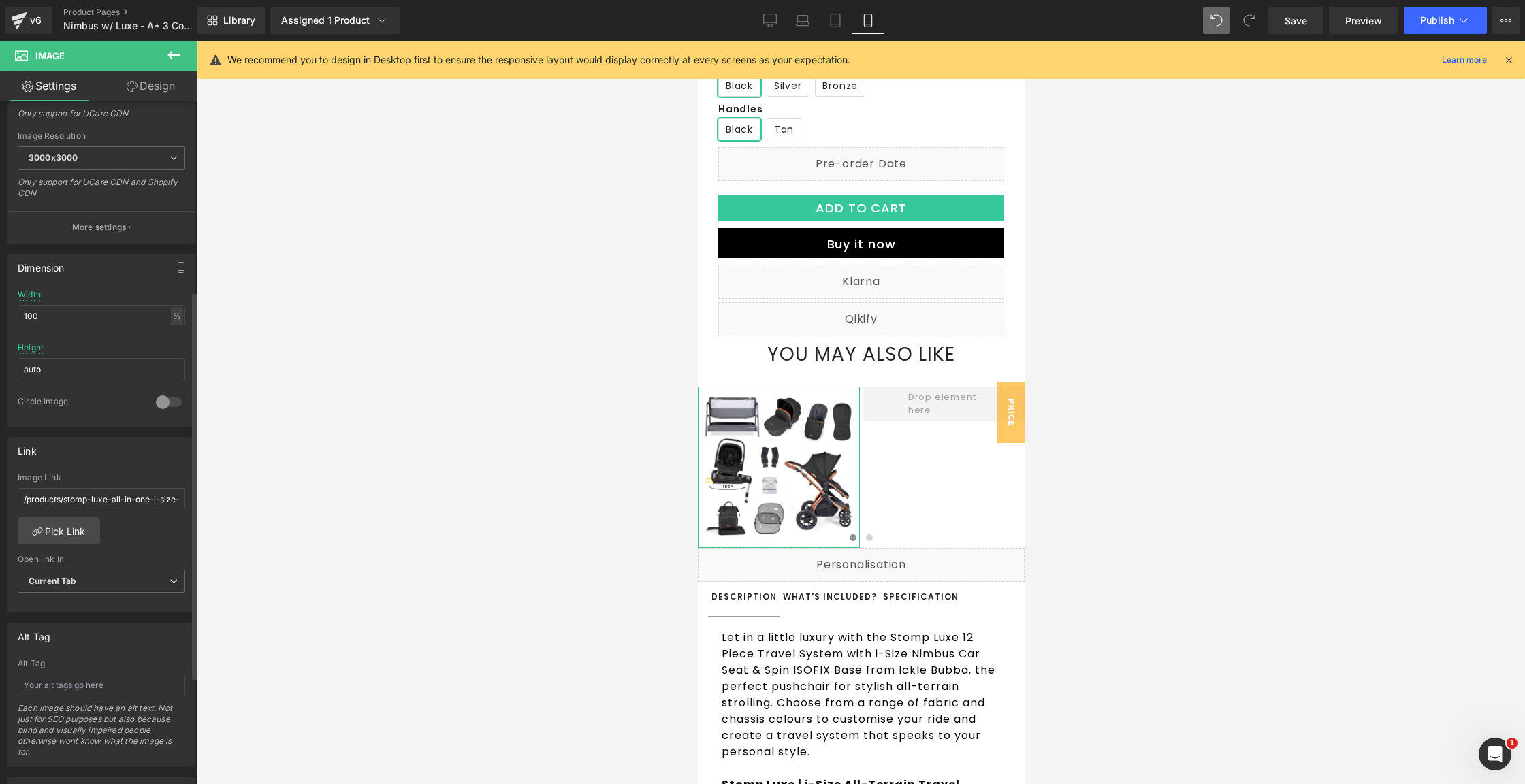
scroll to position [176, 0]
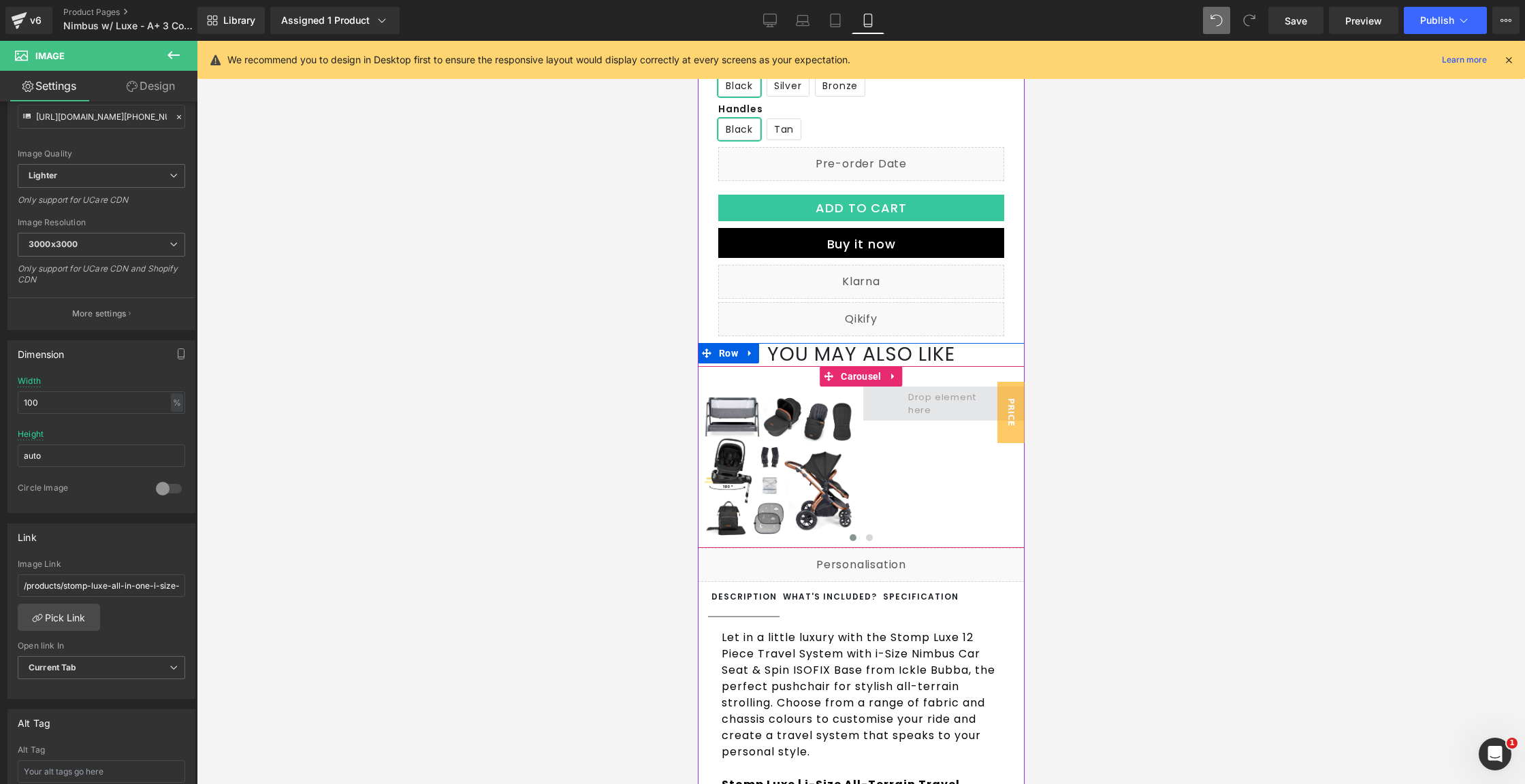
click at [909, 420] on span at bounding box center [943, 403] width 81 height 33
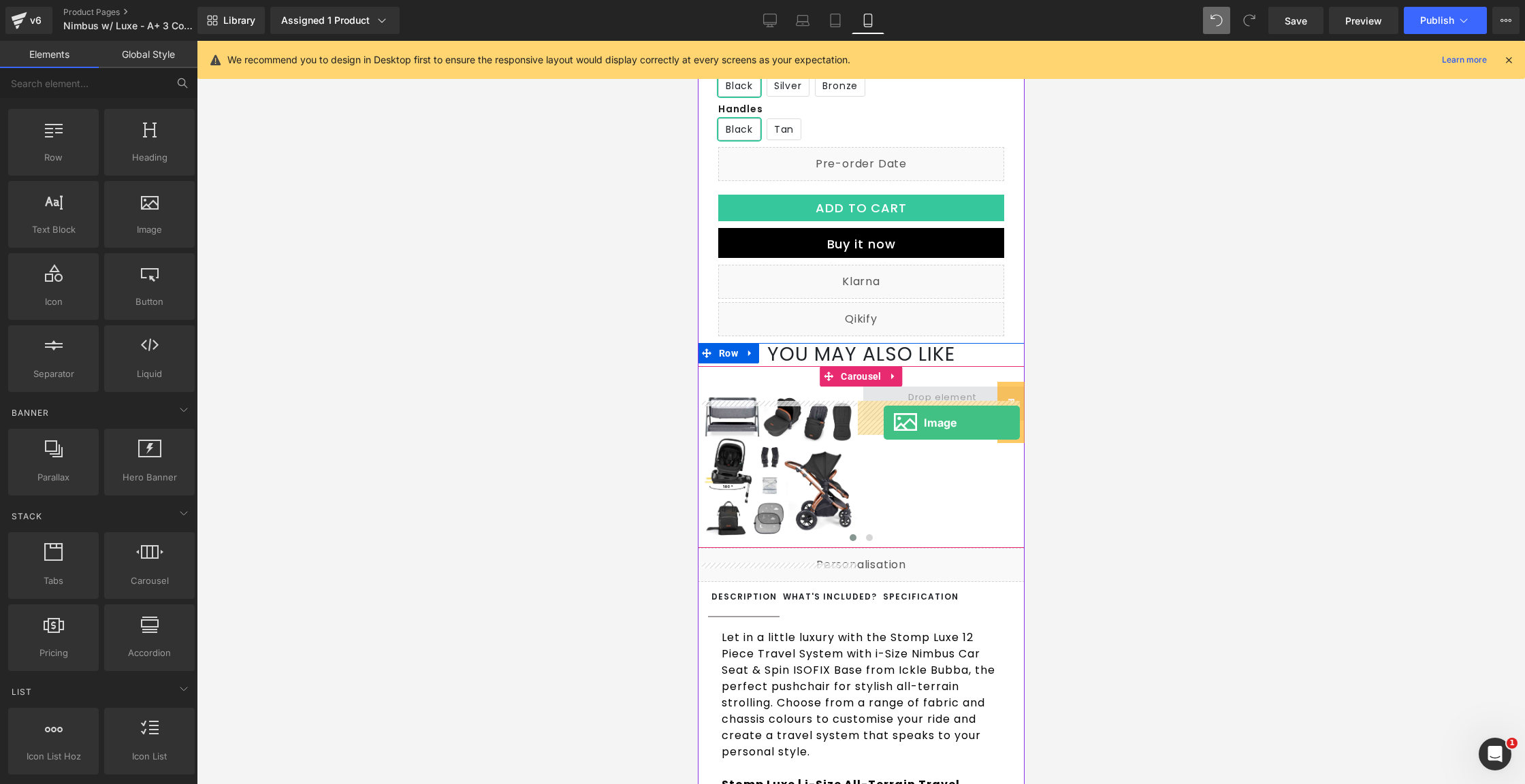
drag, startPoint x: 858, startPoint y: 268, endPoint x: 883, endPoint y: 422, distance: 156.0
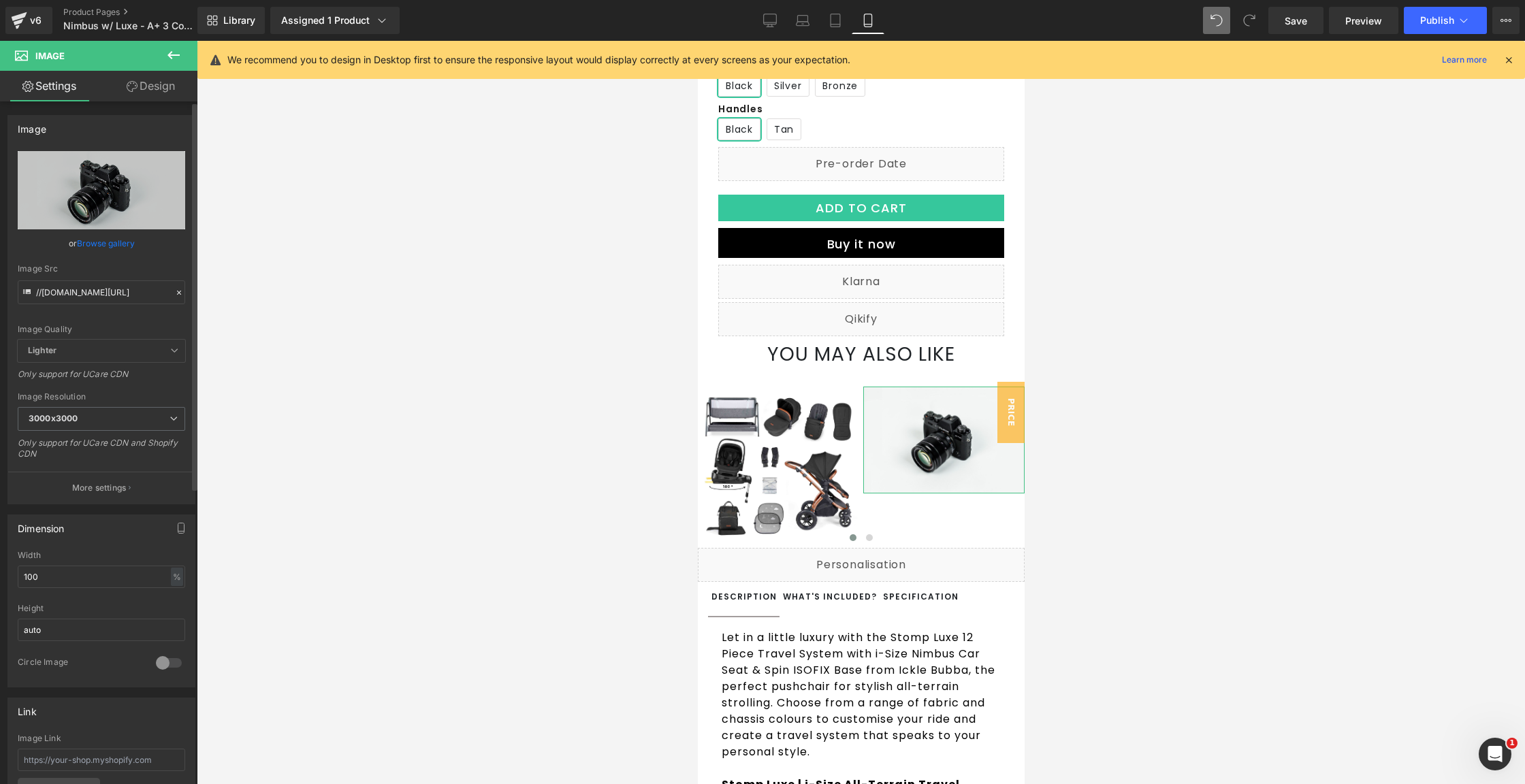
click at [102, 240] on link "Browse gallery" at bounding box center [106, 243] width 58 height 24
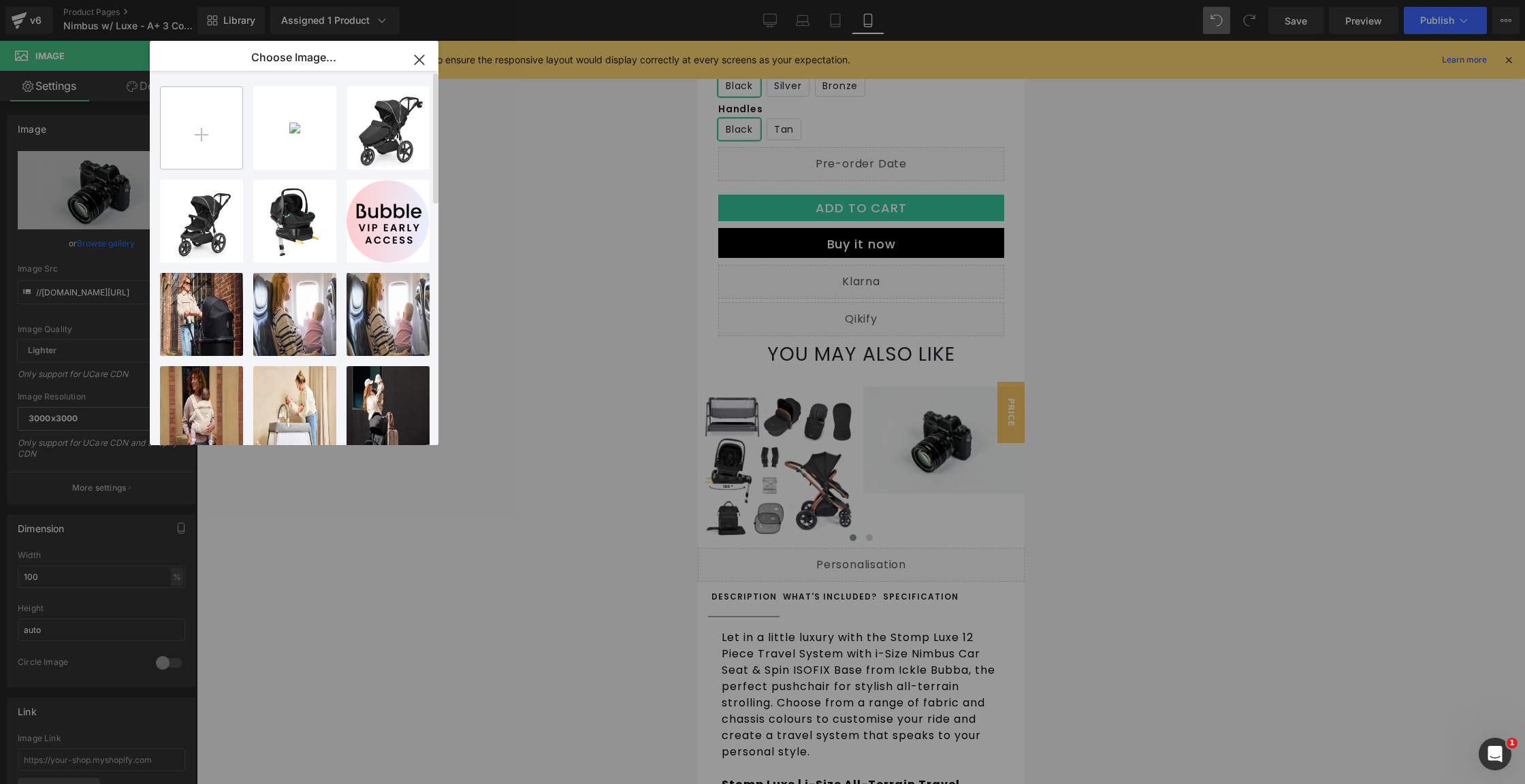
click at [210, 129] on input "file" at bounding box center [202, 128] width 82 height 82
click at [198, 128] on input "file" at bounding box center [202, 128] width 82 height 82
type input "C:\fakepath\[PHONE_NUMBER]_01.jpg"
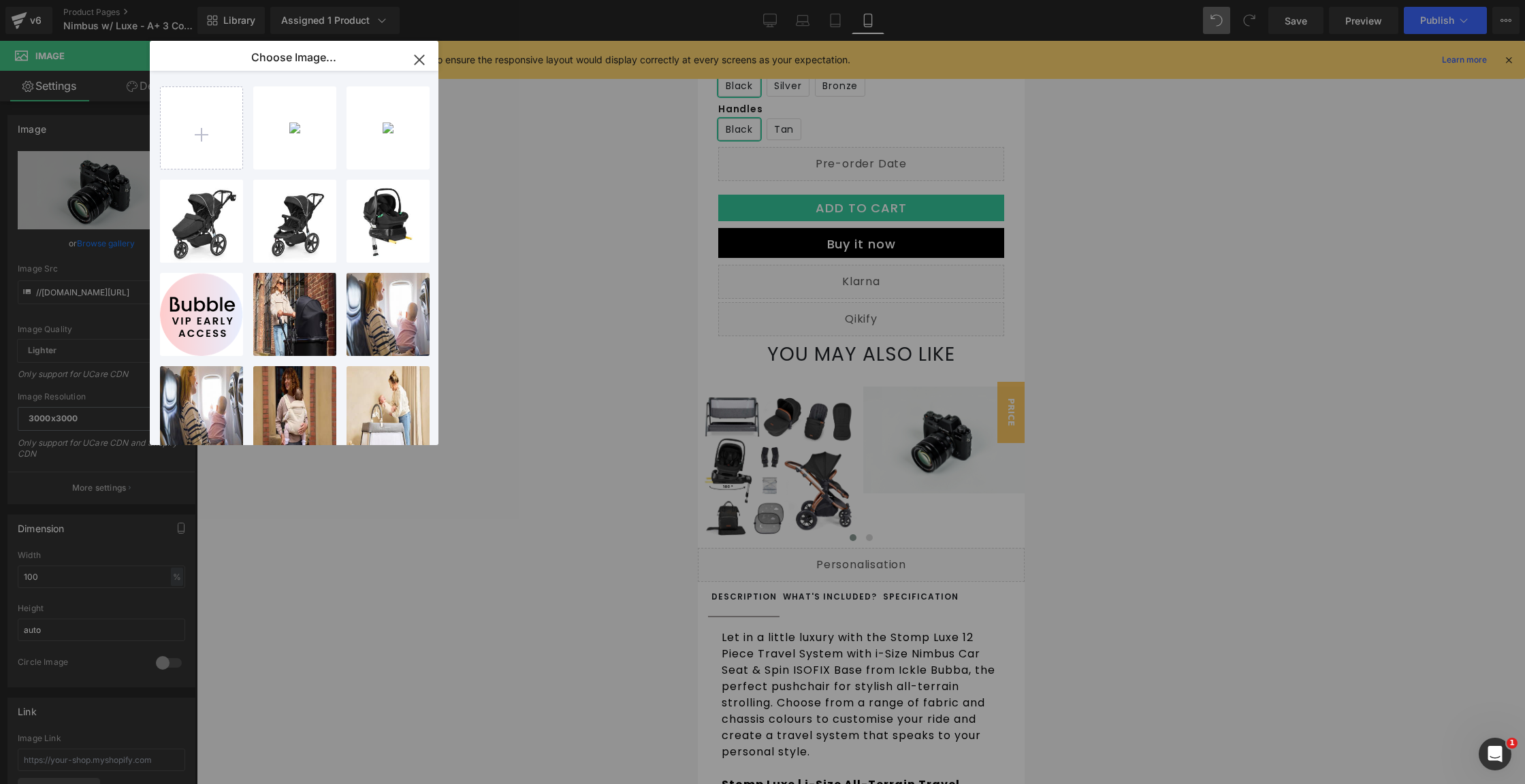
click at [0, 0] on div "10-011-...3_01.jpg 148.42 KB" at bounding box center [0, 0] width 0 height 0
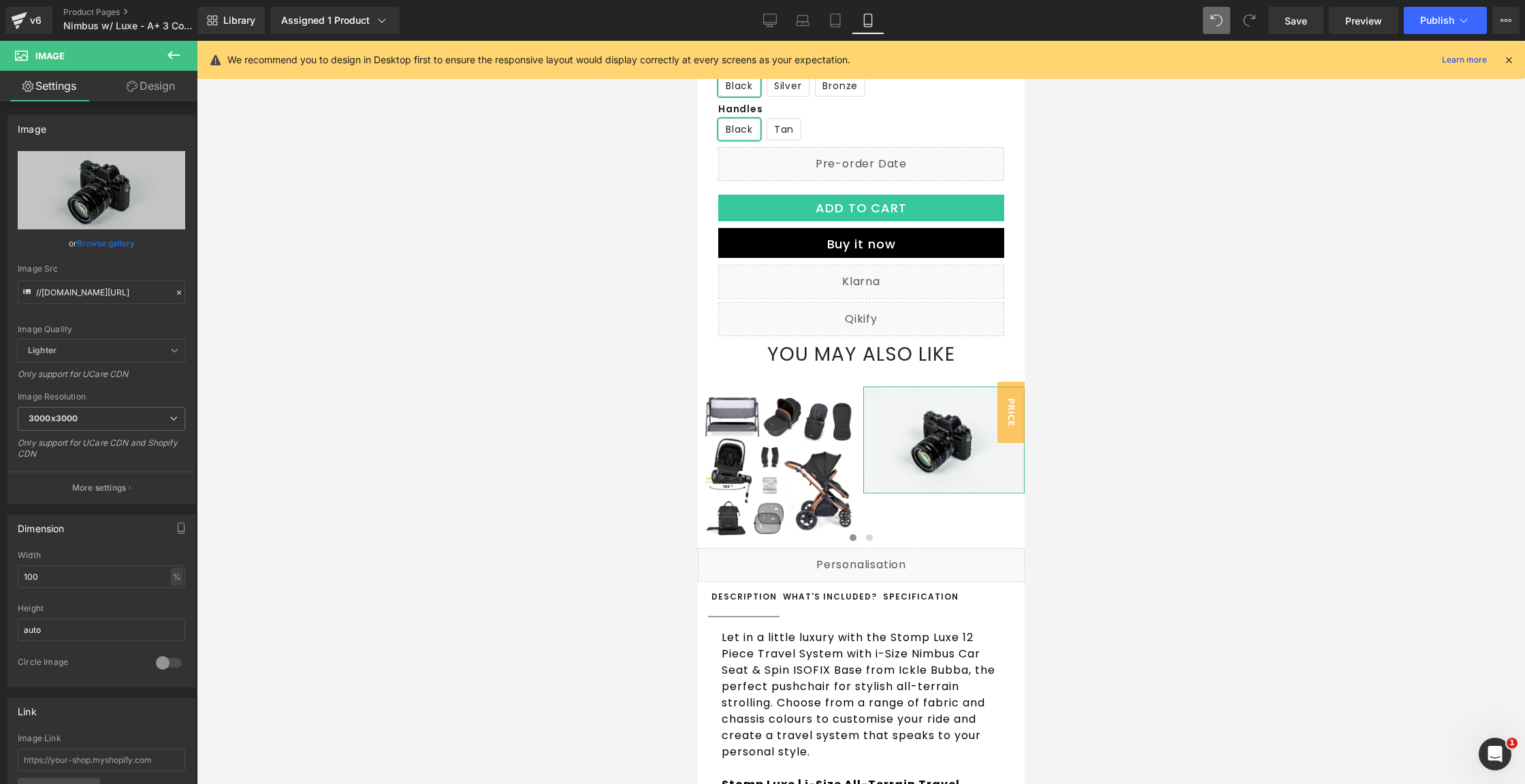
click at [106, 240] on link "Browse gallery" at bounding box center [106, 243] width 58 height 24
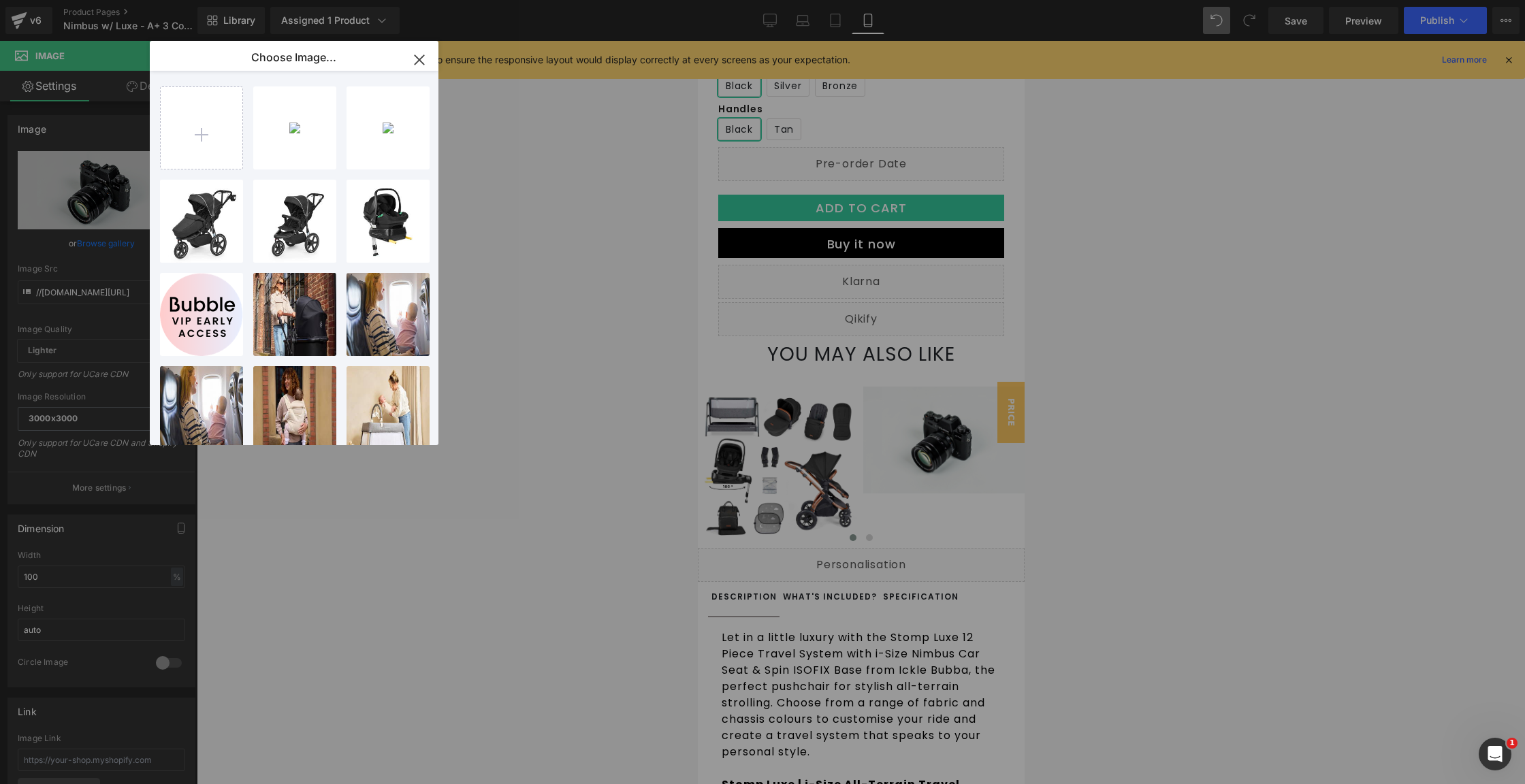
click at [0, 0] on div "10-011-...3_01.jpg 148.42 KB" at bounding box center [0, 0] width 0 height 0
type input "[URL][DOMAIN_NAME][PHONE_NUMBER]"
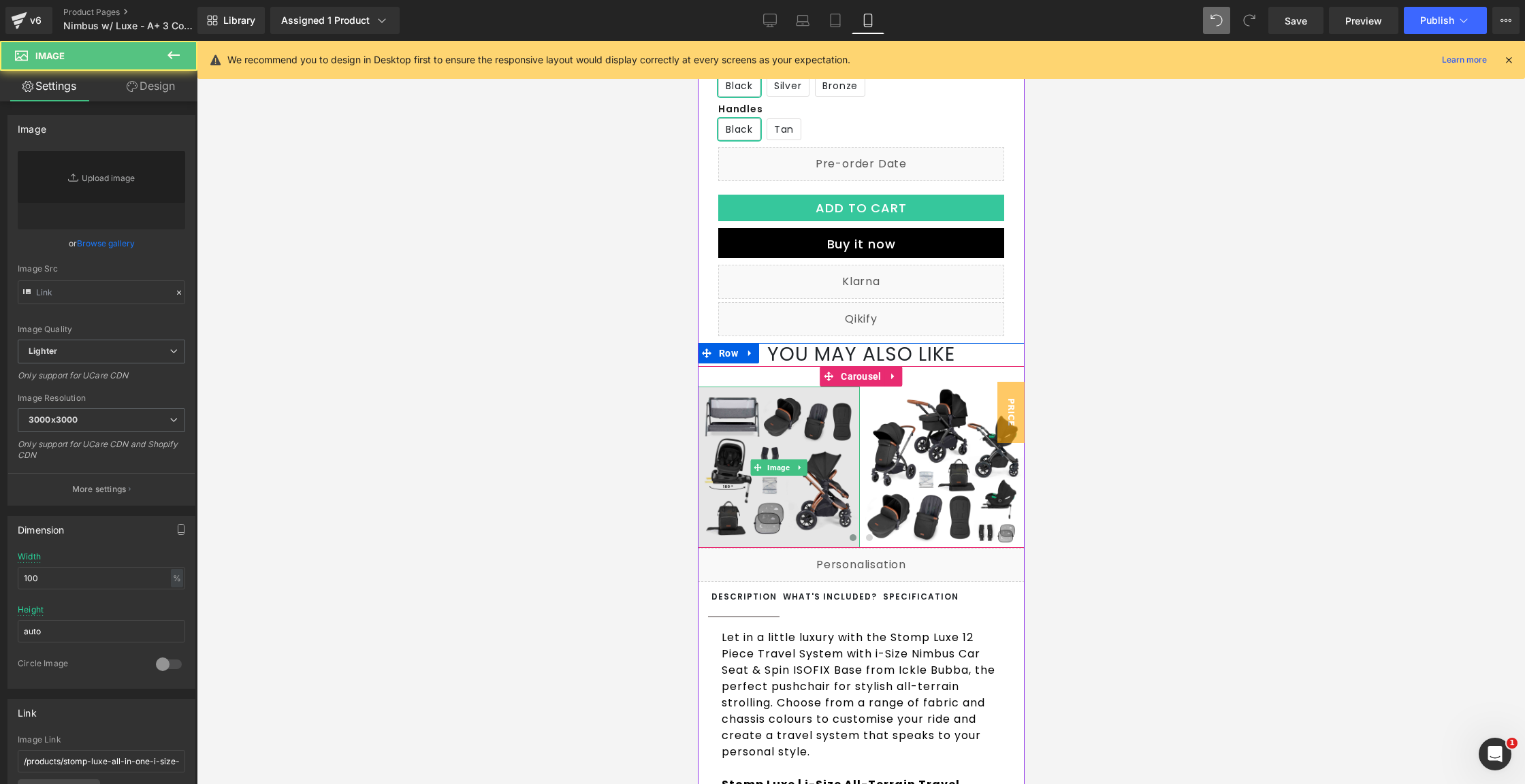
click at [816, 518] on img at bounding box center [779, 468] width 162 height 162
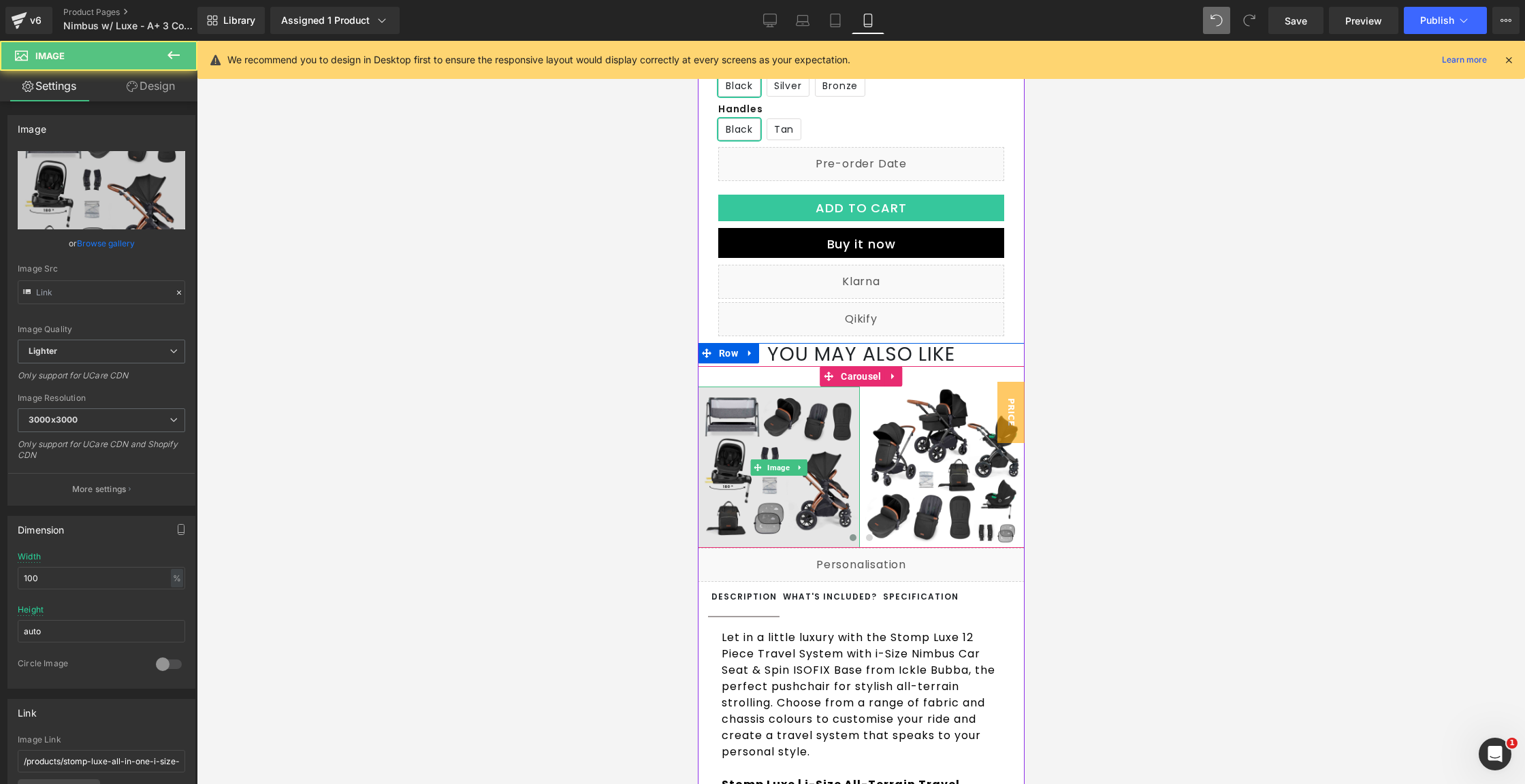
type input "[URL][DOMAIN_NAME][PHONE_NUMBER]"
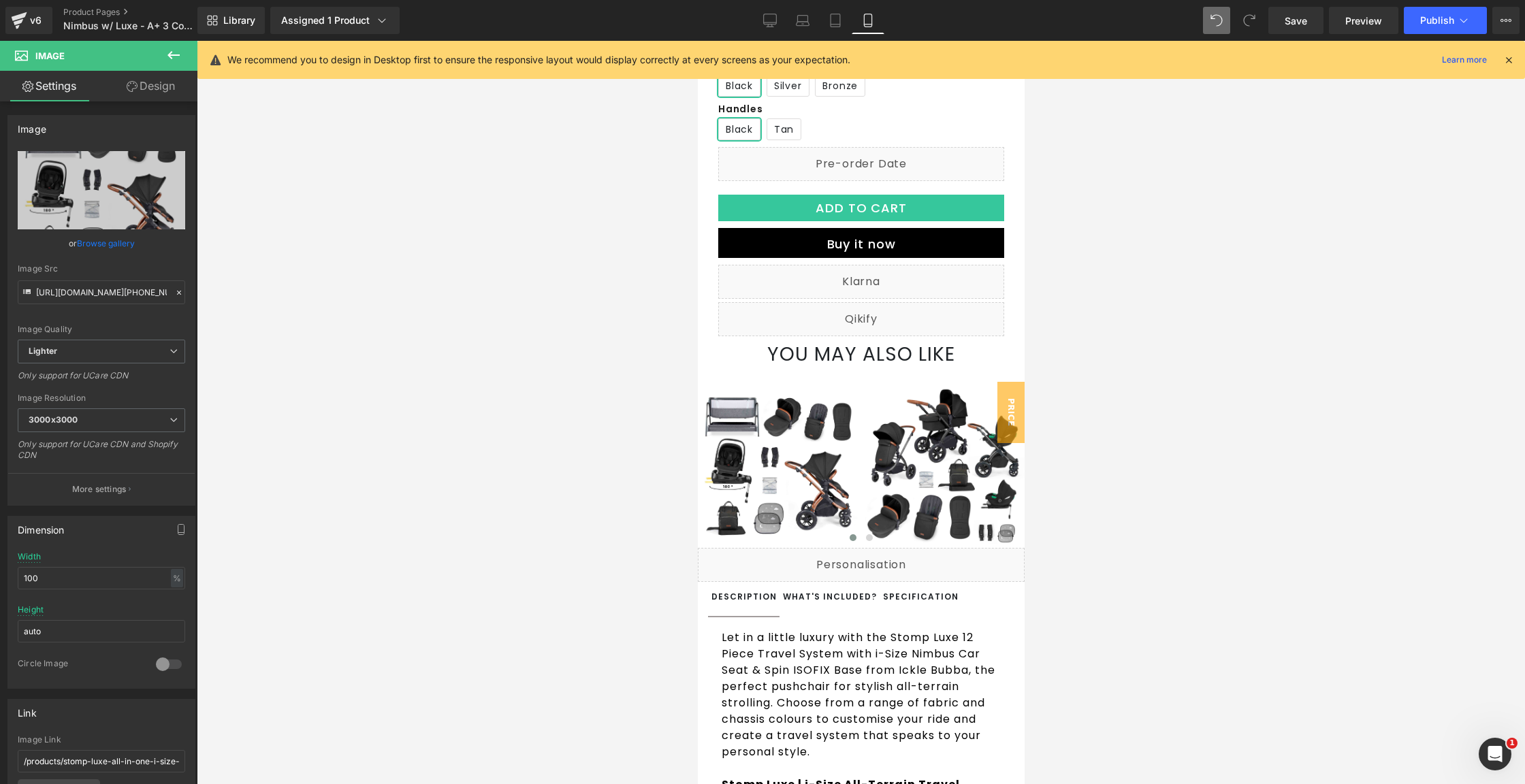
click at [163, 55] on button at bounding box center [173, 56] width 47 height 30
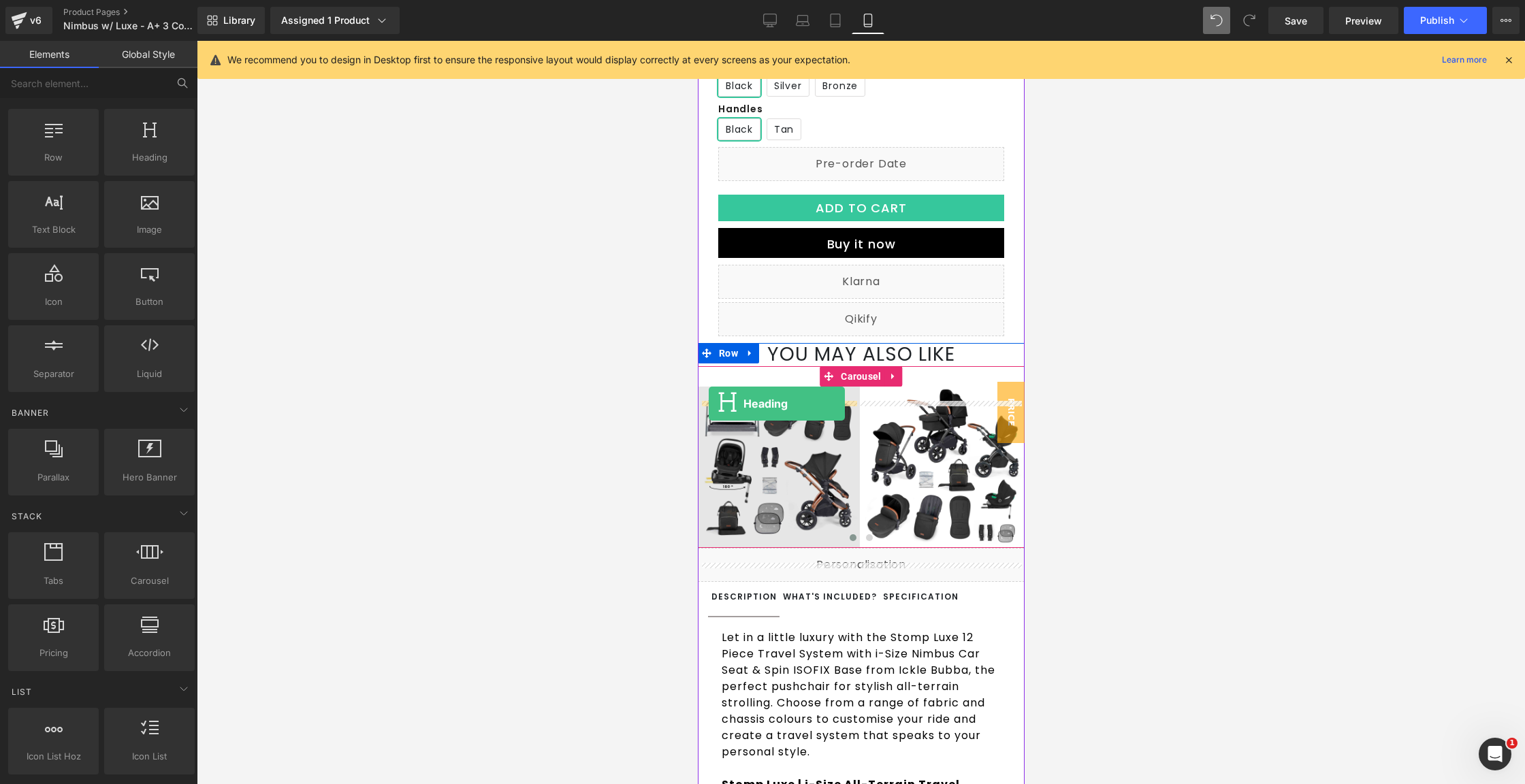
drag, startPoint x: 842, startPoint y: 206, endPoint x: 709, endPoint y: 403, distance: 237.7
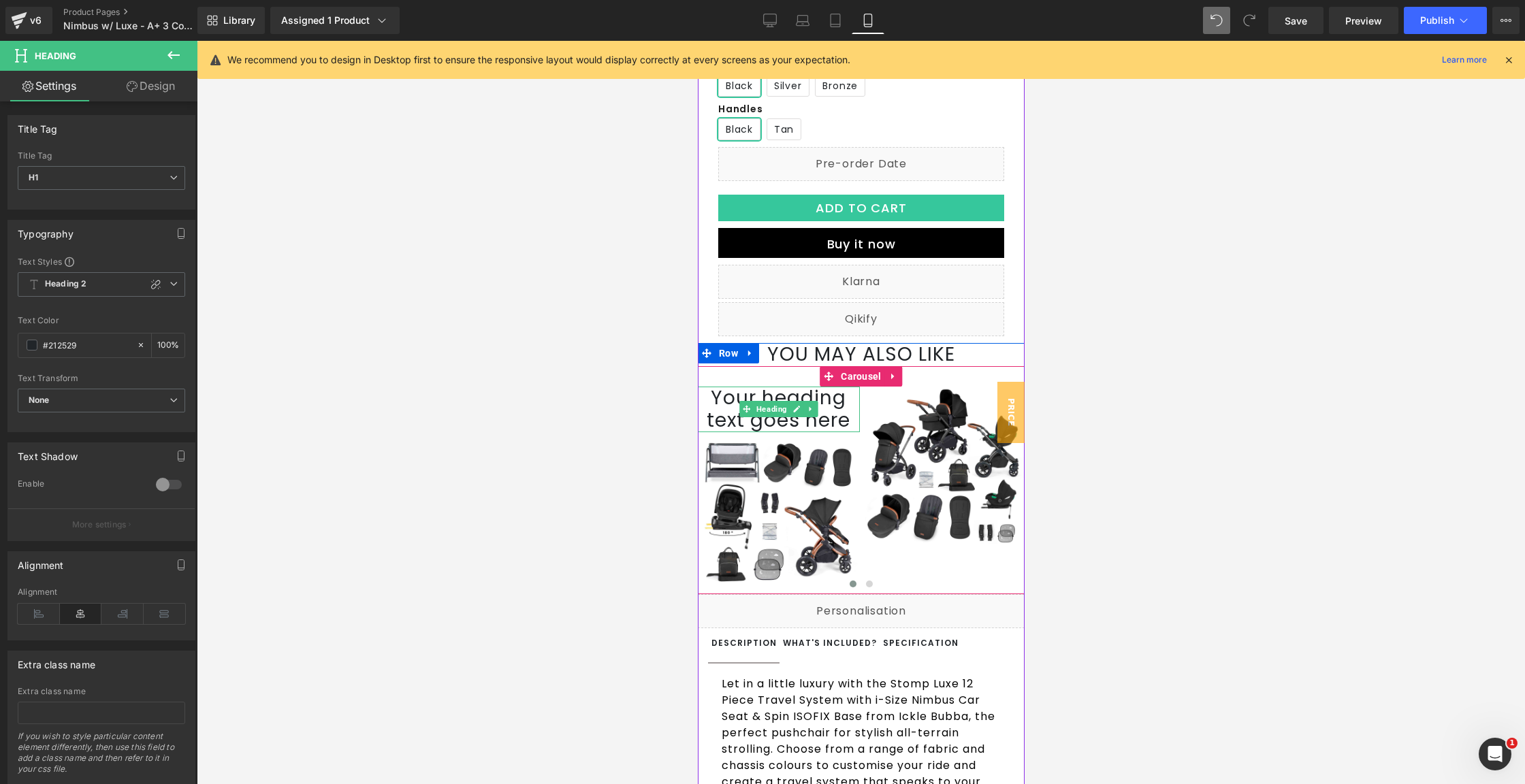
click at [824, 427] on h1 "Your heading text goes here" at bounding box center [779, 410] width 162 height 46
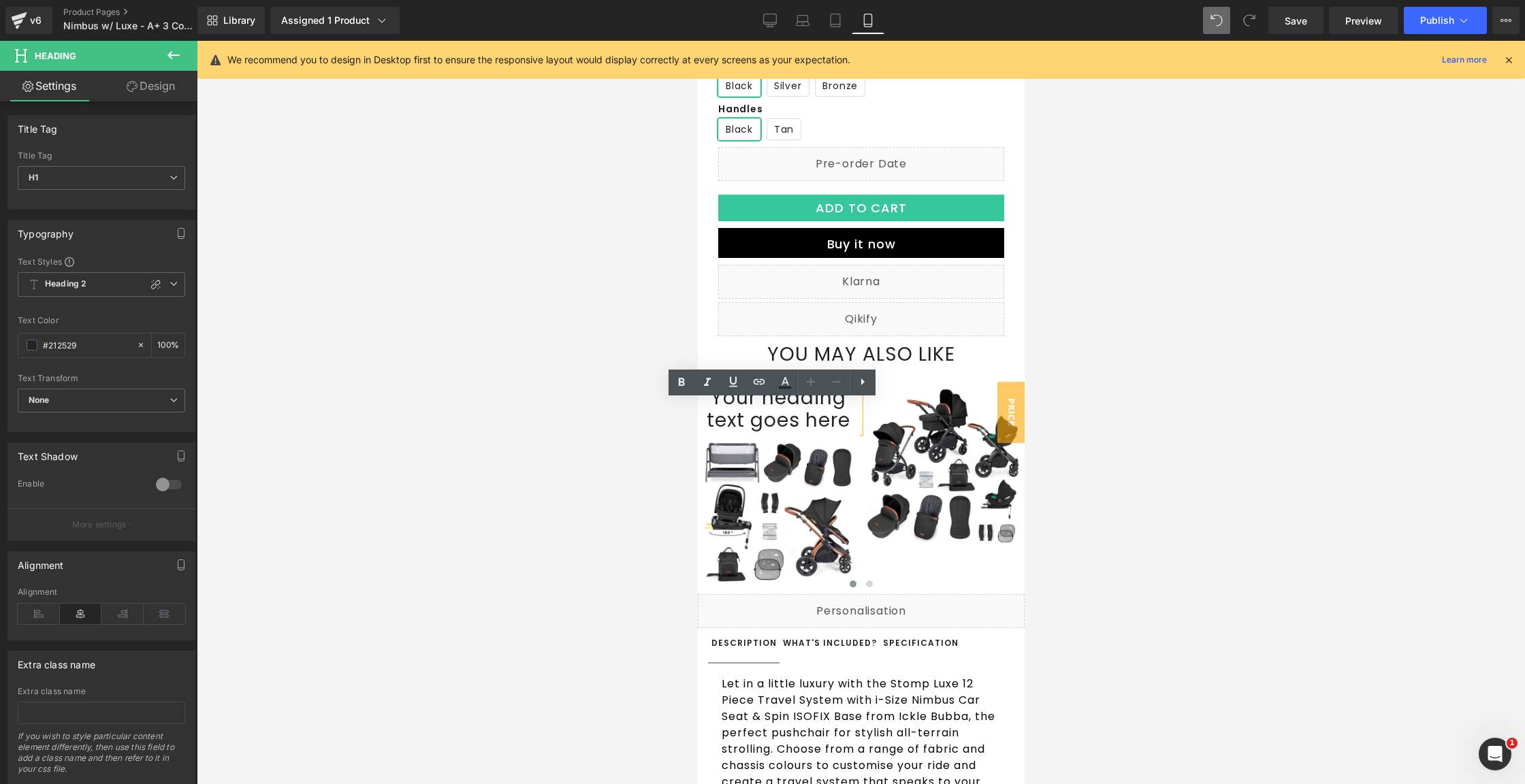
click at [791, 418] on h1 "Your heading text goes here" at bounding box center [779, 410] width 162 height 46
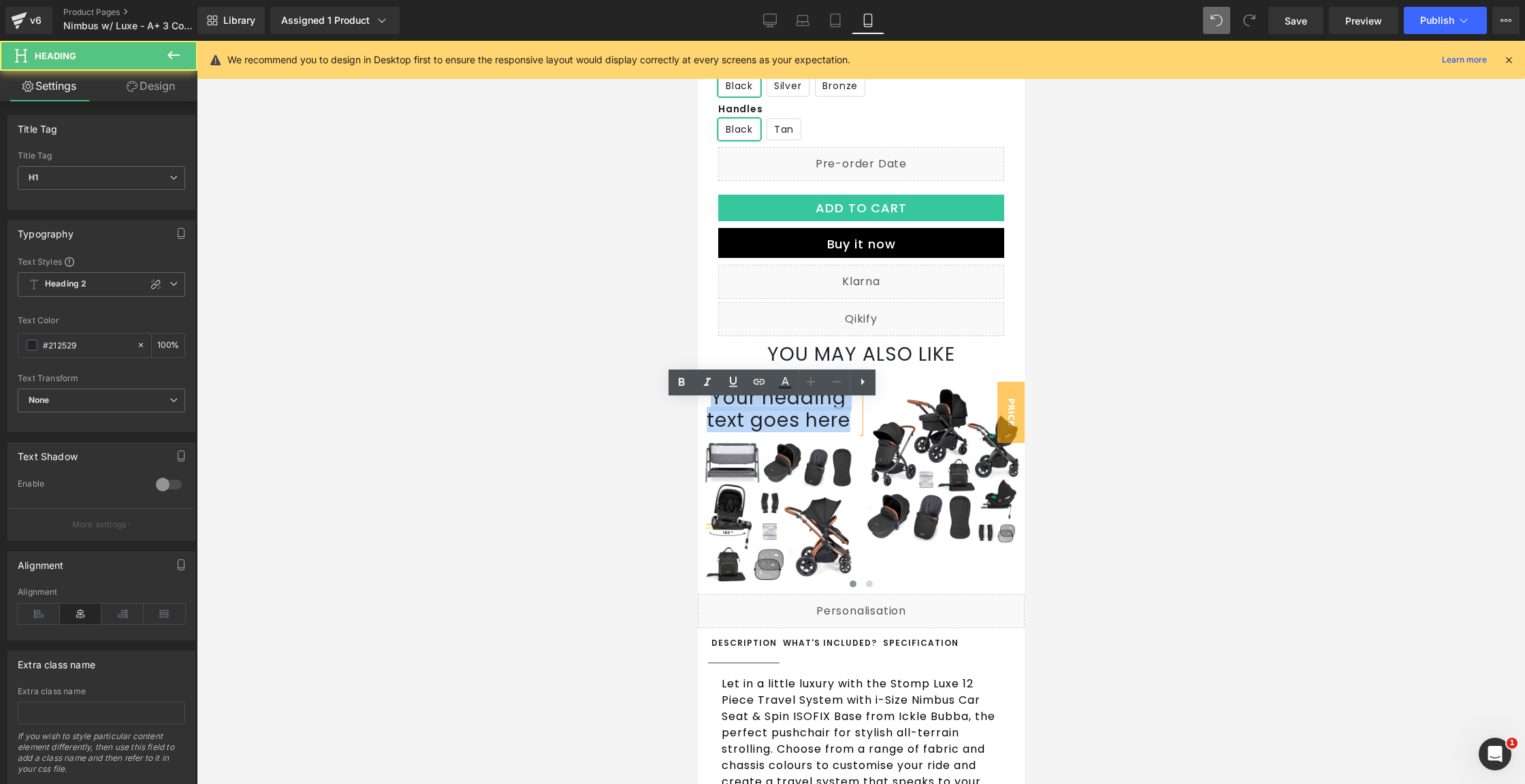
click at [791, 418] on h1 "Your heading text goes here" at bounding box center [779, 410] width 162 height 46
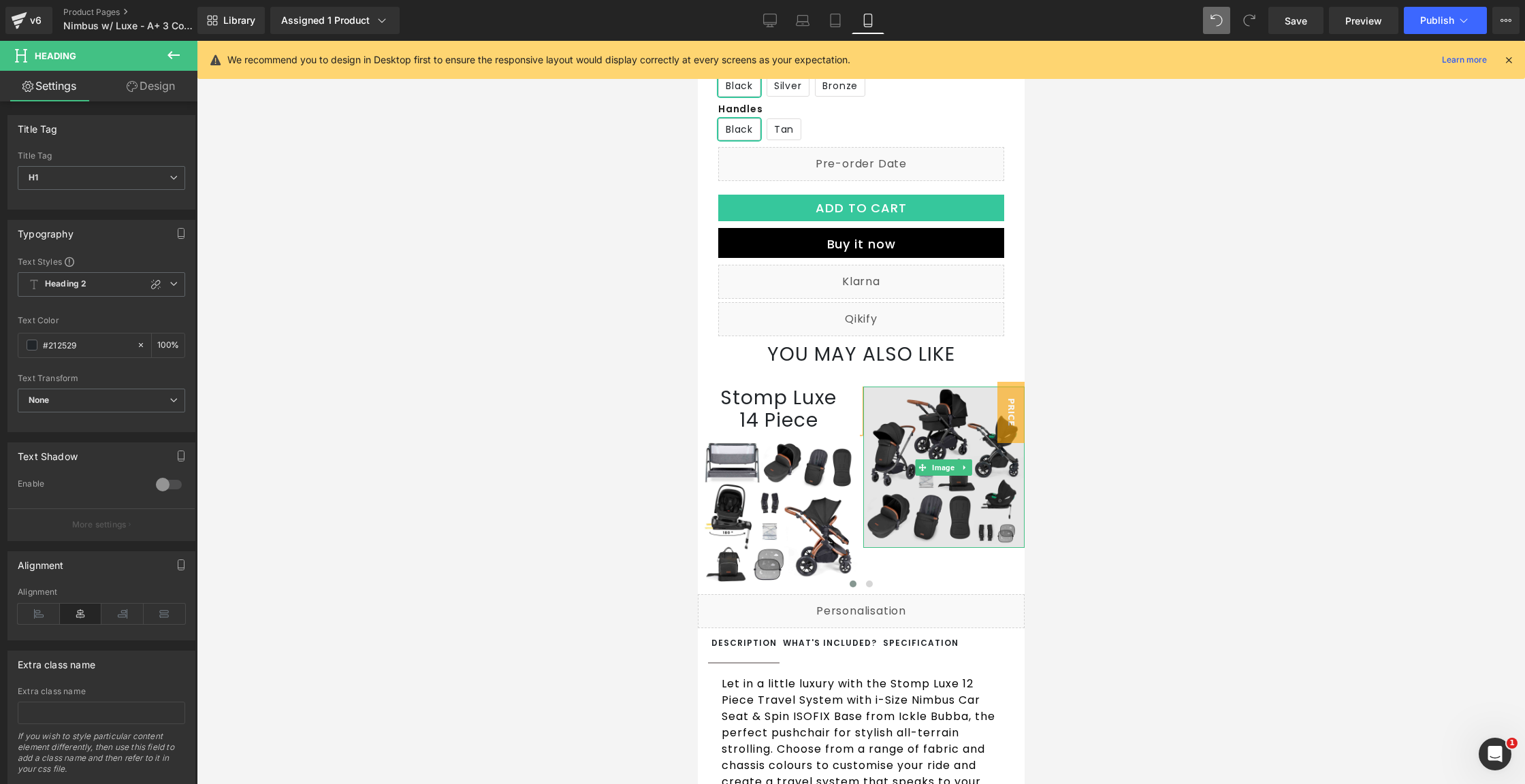
click at [915, 411] on img at bounding box center [944, 468] width 162 height 162
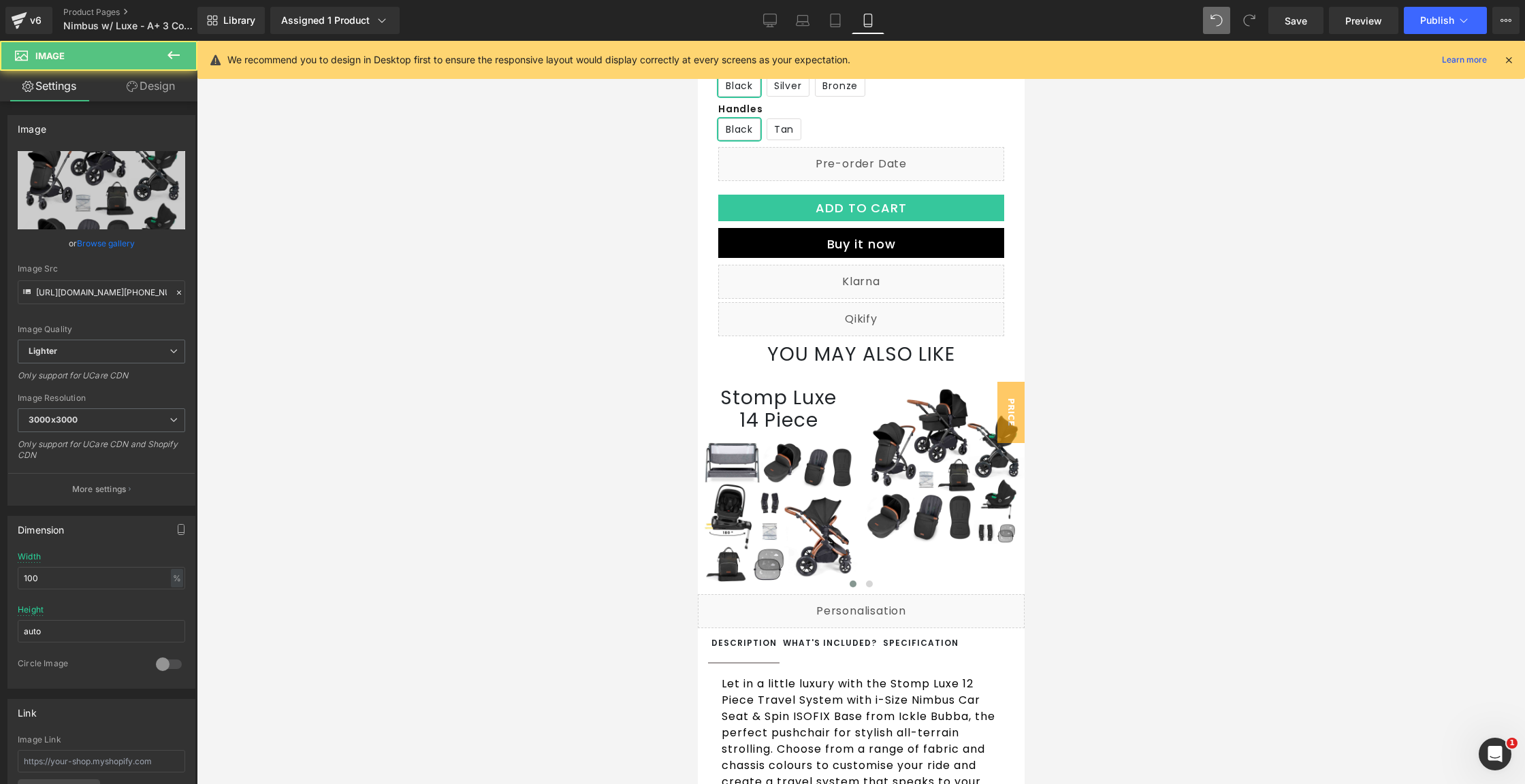
click at [793, 418] on link at bounding box center [796, 409] width 14 height 17
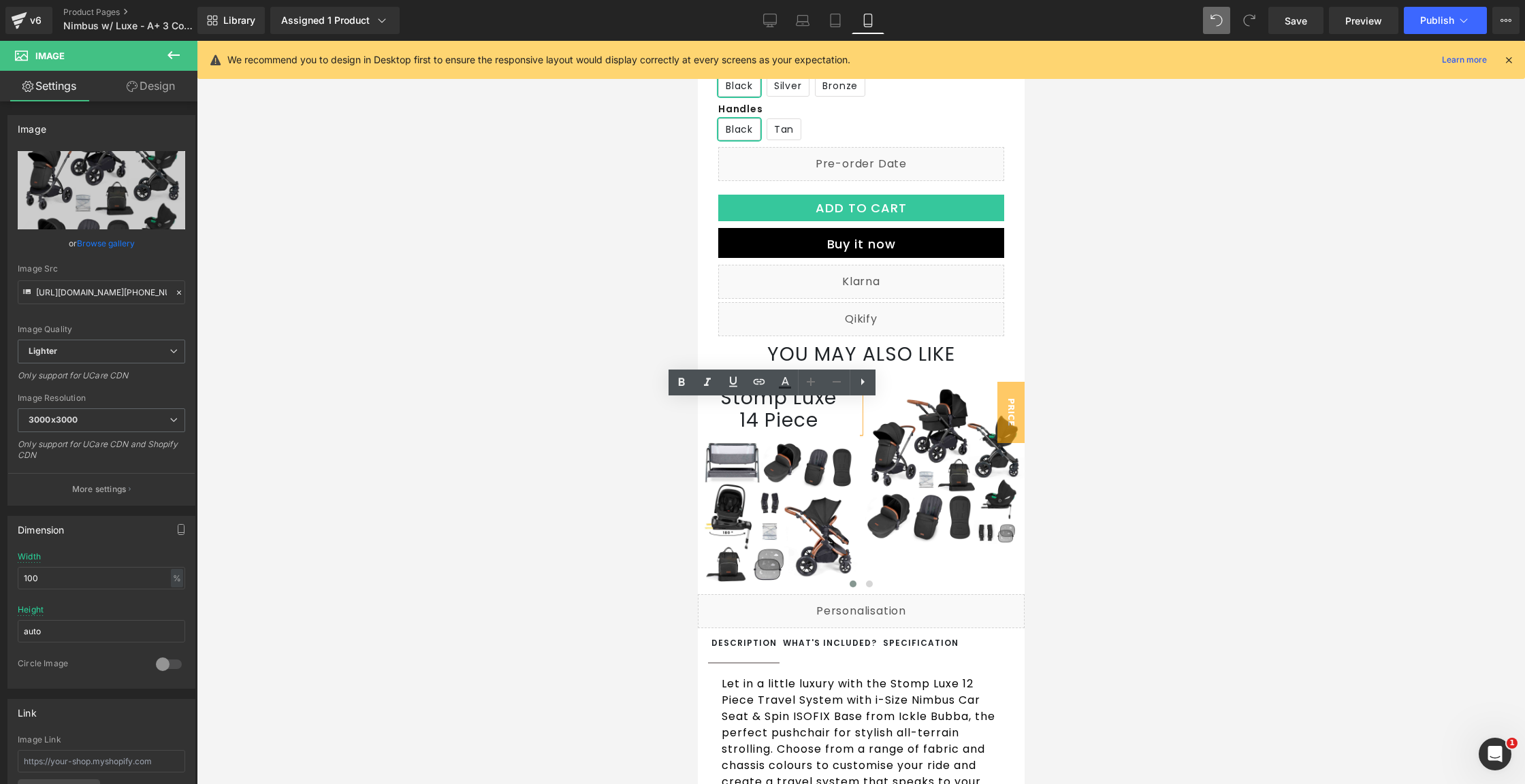
click at [792, 433] on h1 "14 Piece" at bounding box center [779, 420] width 162 height 23
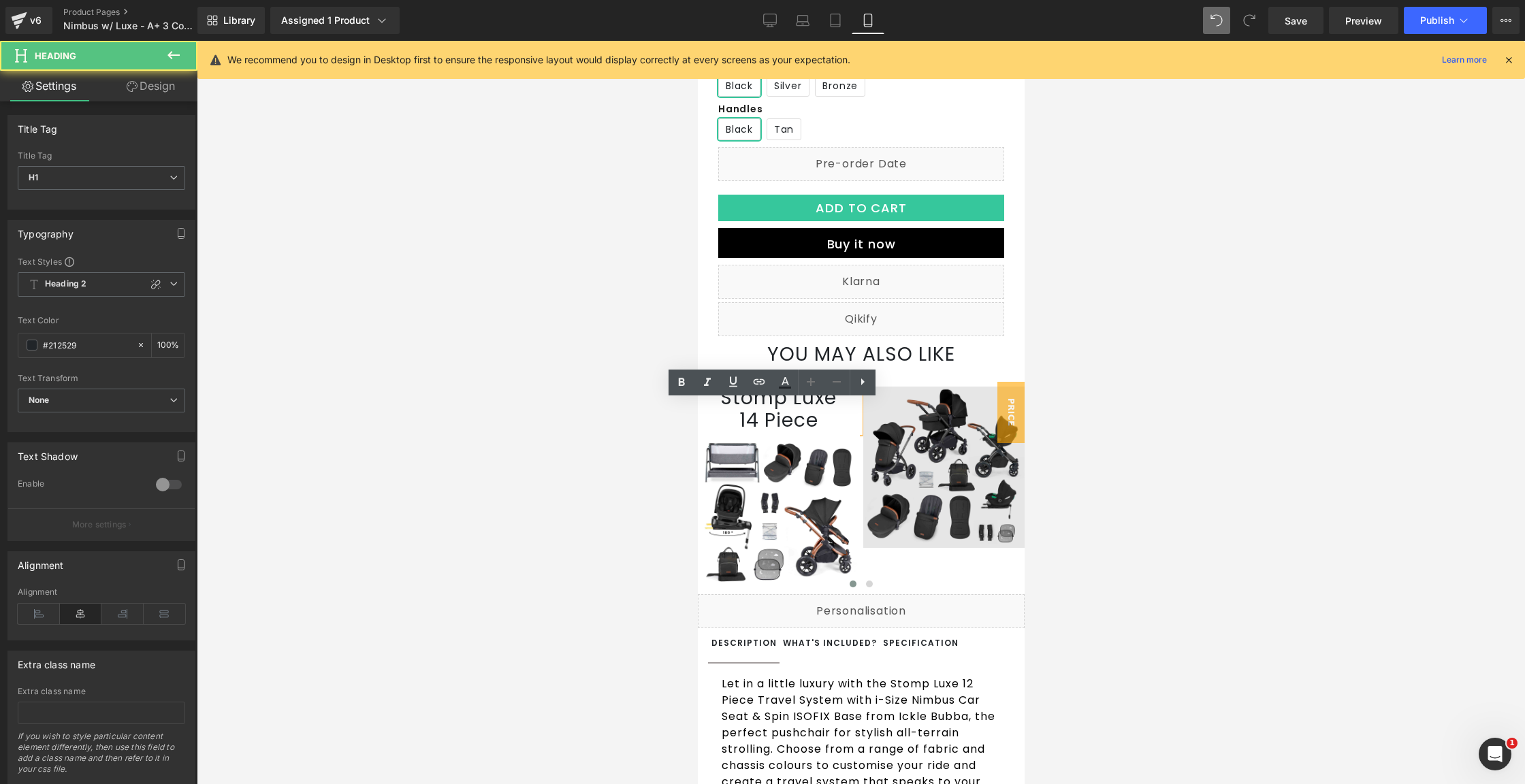
click at [929, 450] on img at bounding box center [944, 468] width 162 height 162
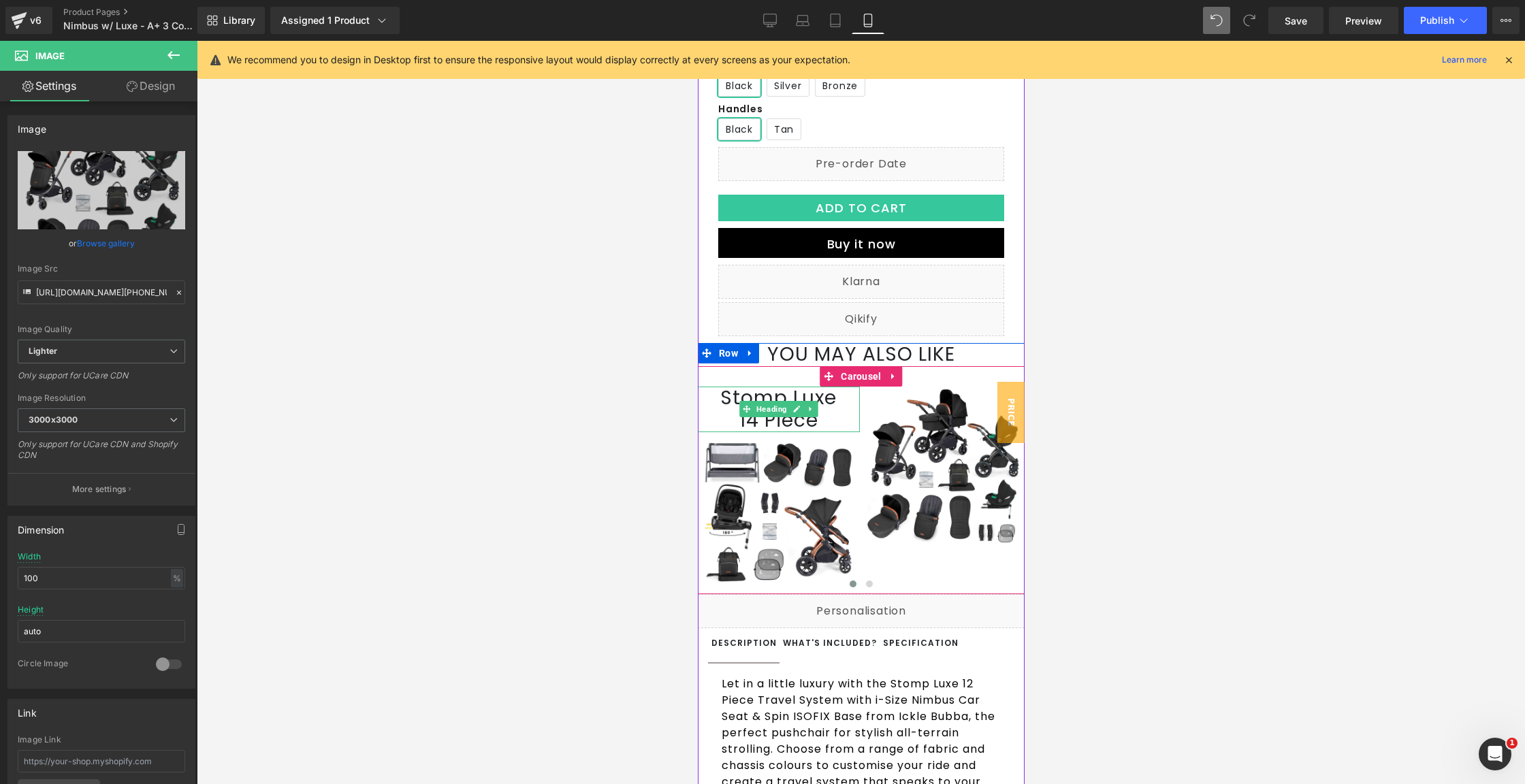
click at [828, 425] on h1 "14 Piece" at bounding box center [779, 420] width 162 height 23
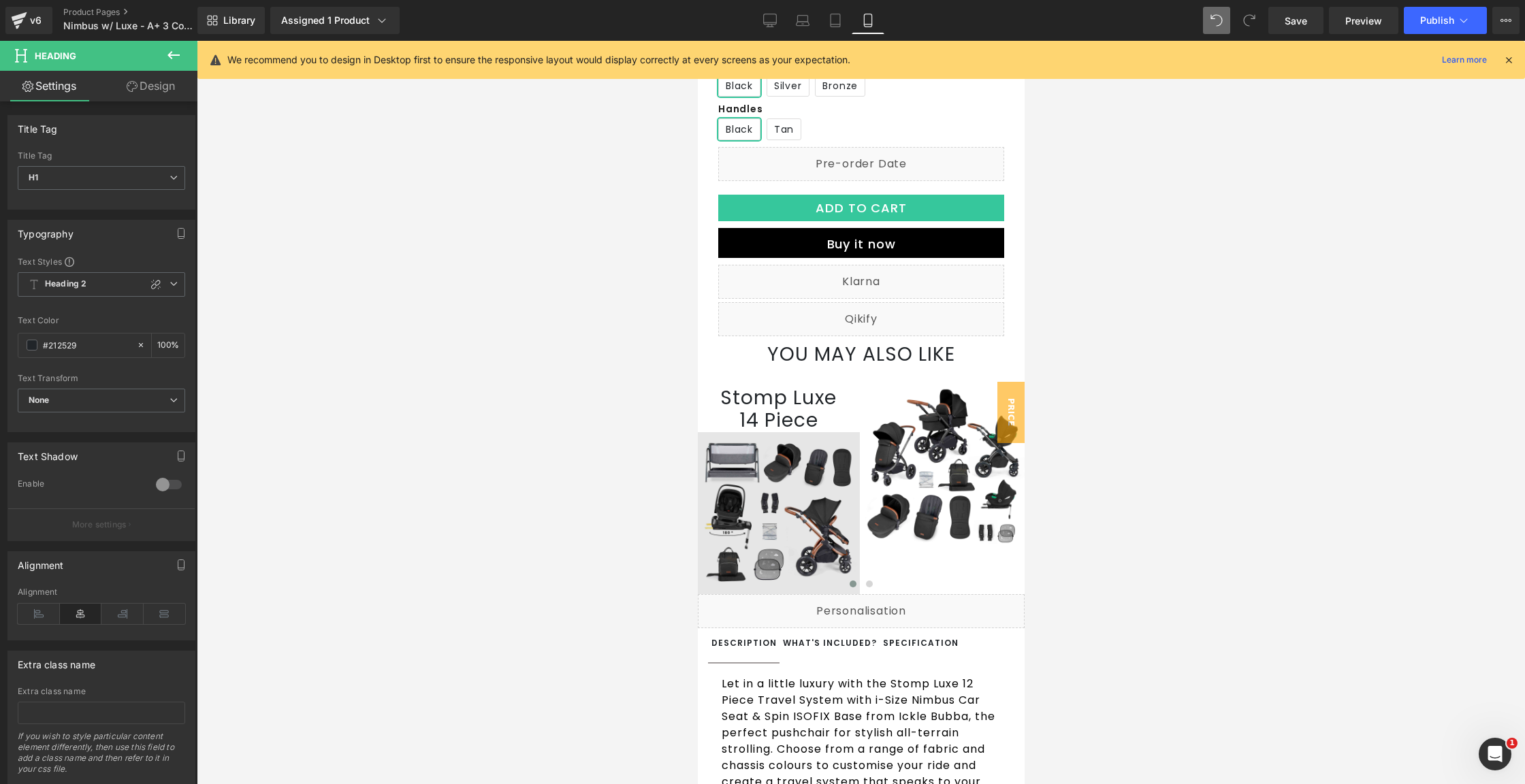
click at [753, 472] on img at bounding box center [779, 514] width 162 height 162
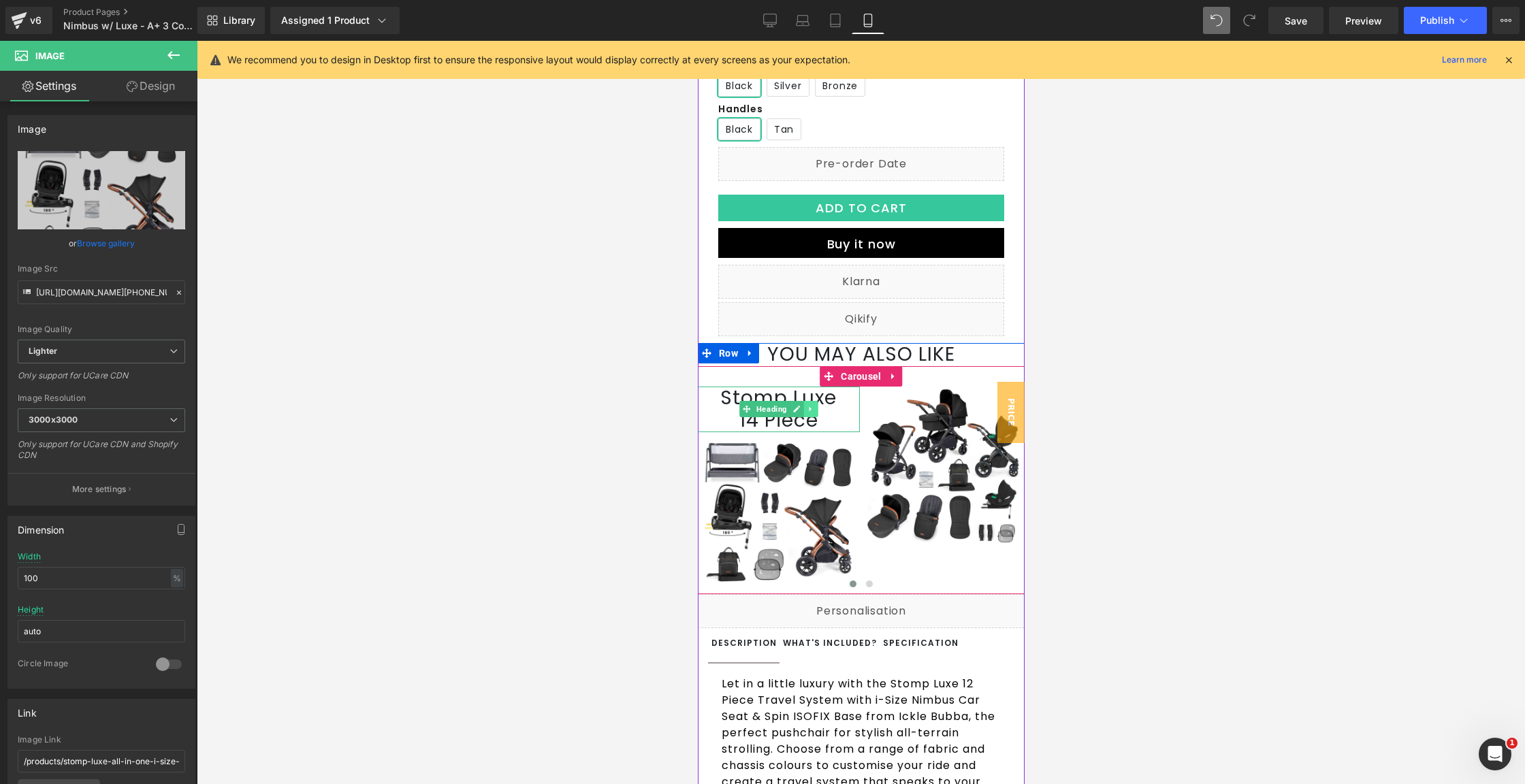
click at [806, 413] on icon at bounding box center [810, 409] width 8 height 8
click at [799, 413] on icon at bounding box center [803, 410] width 8 height 8
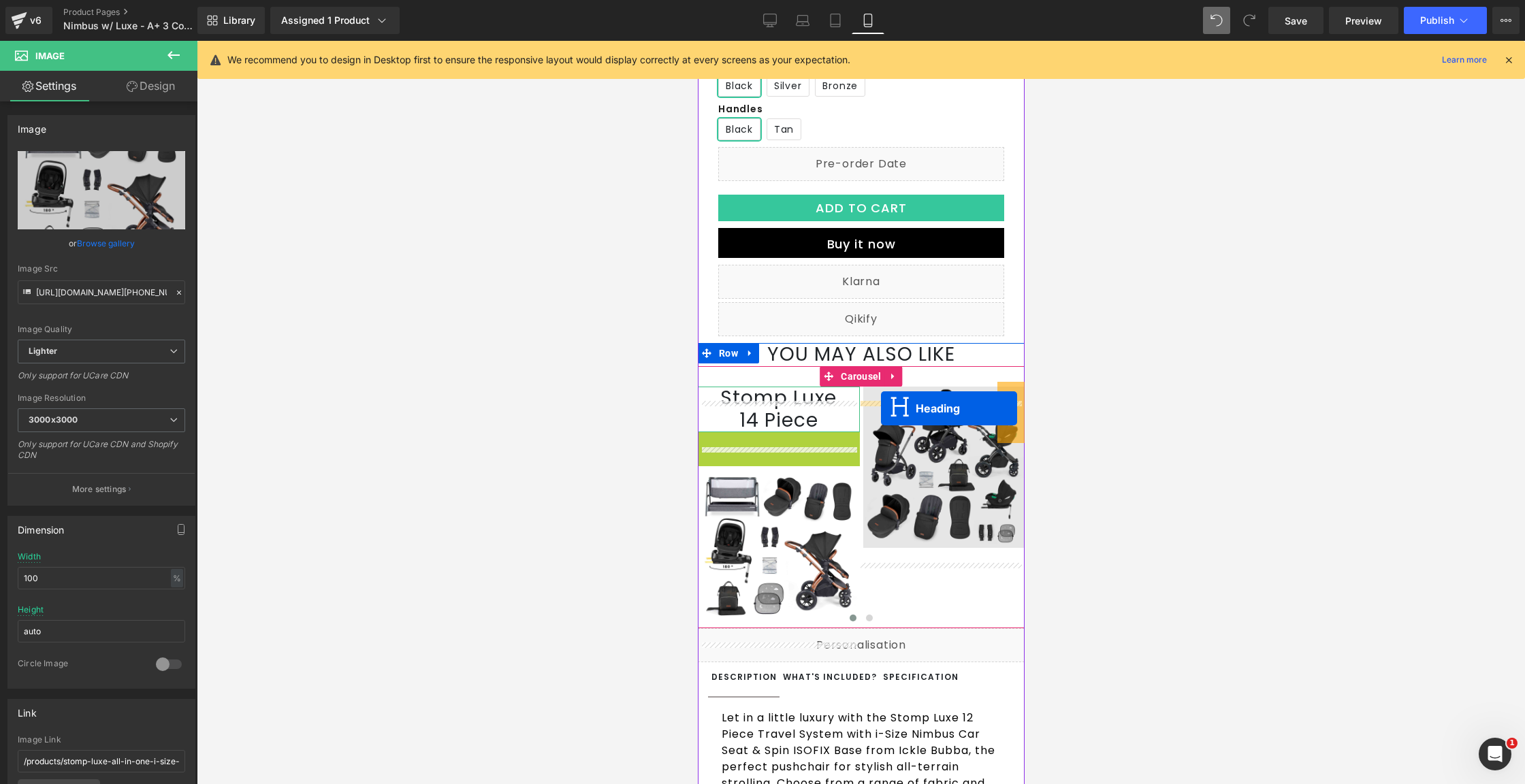
drag, startPoint x: 737, startPoint y: 469, endPoint x: 880, endPoint y: 407, distance: 155.9
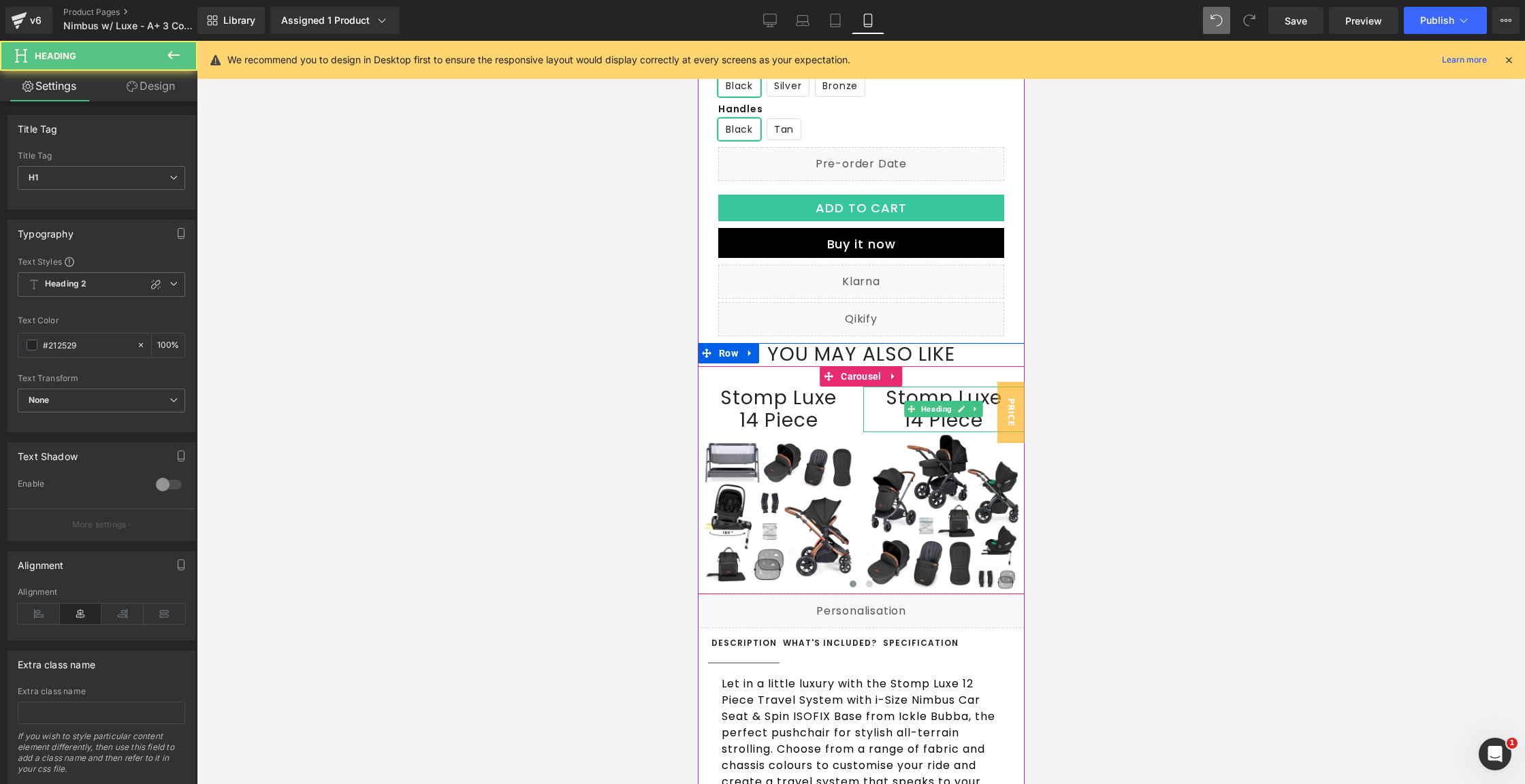
click at [909, 433] on h1 "14 Piece" at bounding box center [944, 420] width 162 height 23
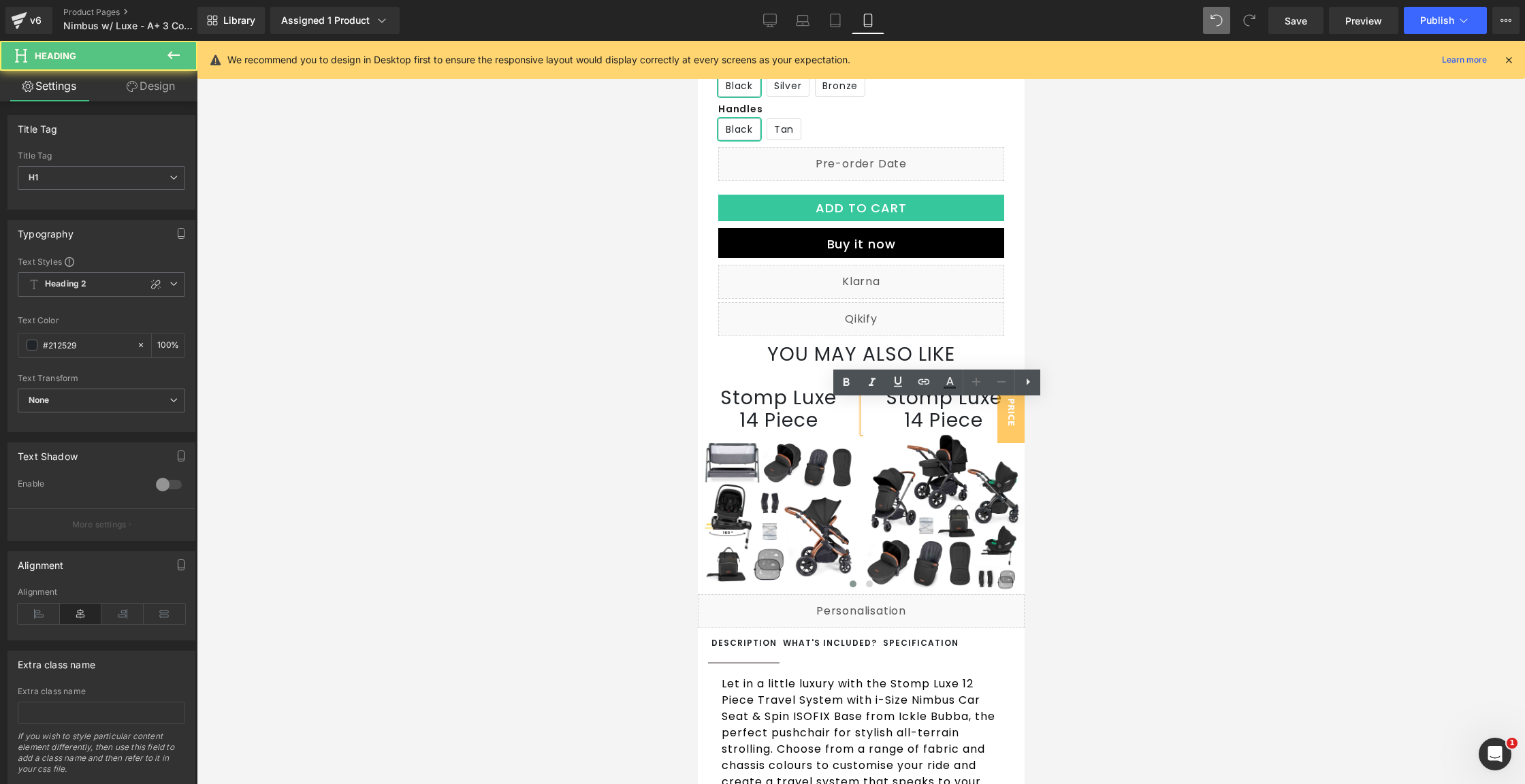
click at [913, 433] on h1 "14 Piece" at bounding box center [944, 420] width 162 height 23
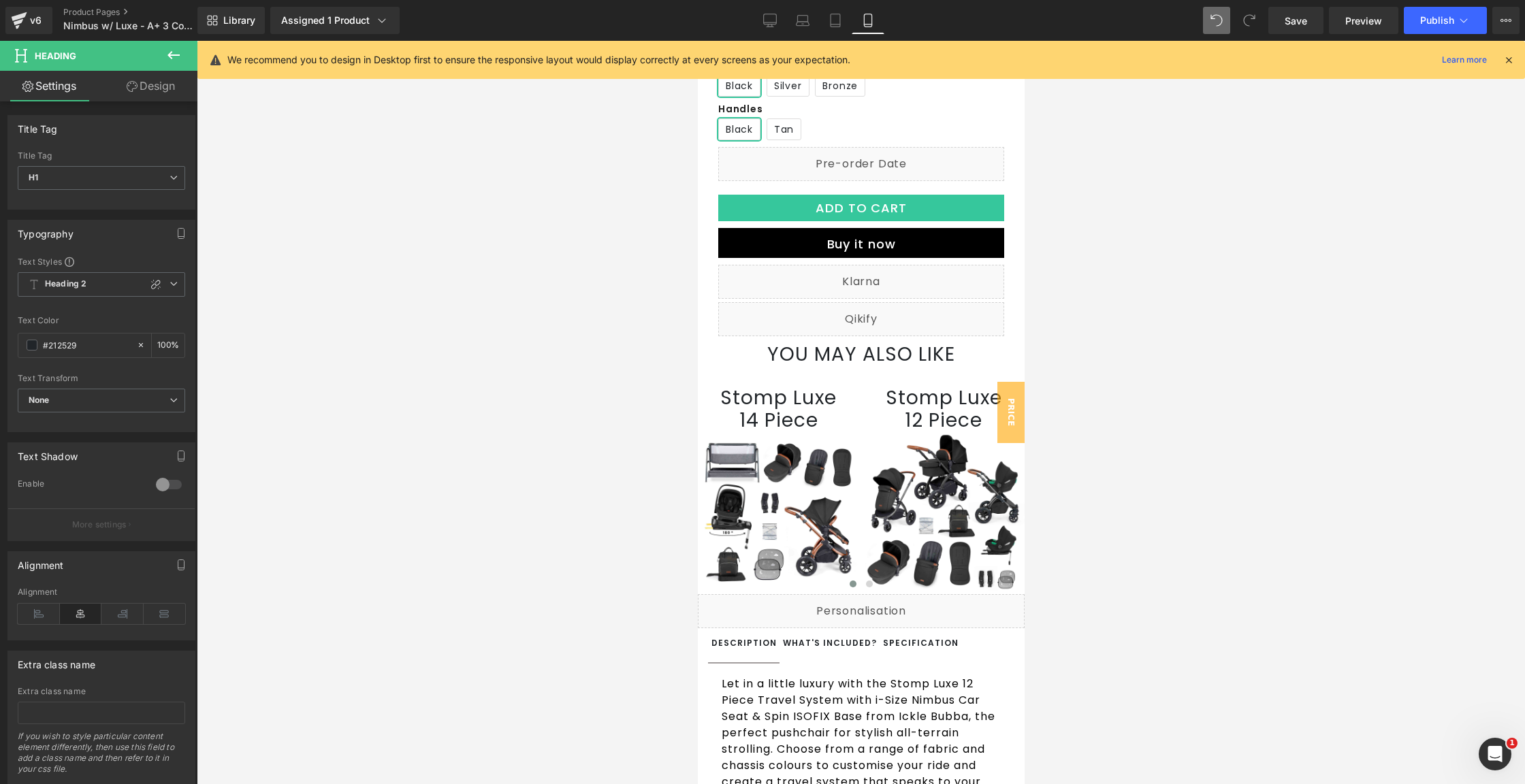
click at [180, 54] on icon at bounding box center [173, 55] width 17 height 17
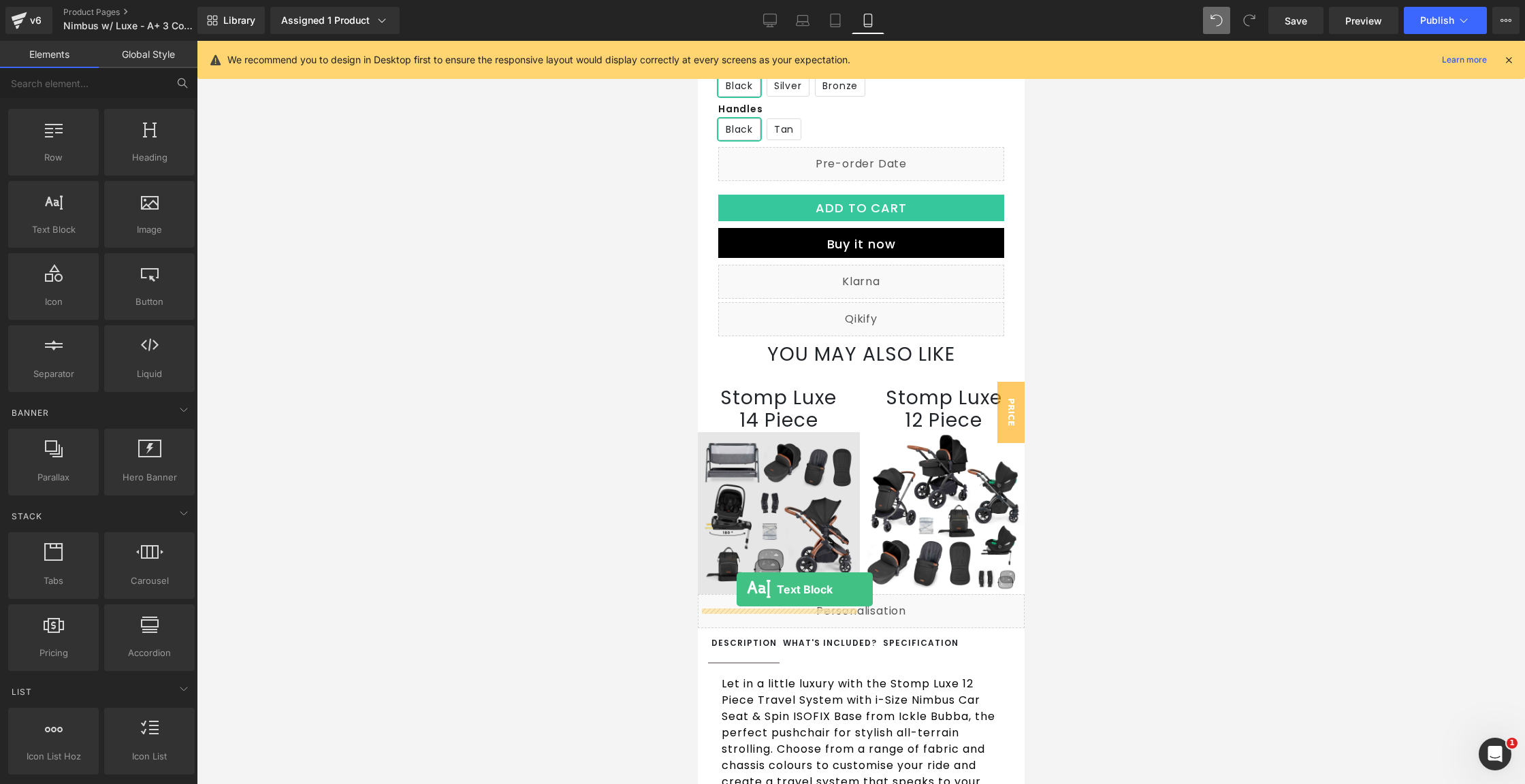
drag, startPoint x: 763, startPoint y: 269, endPoint x: 735, endPoint y: 589, distance: 321.2
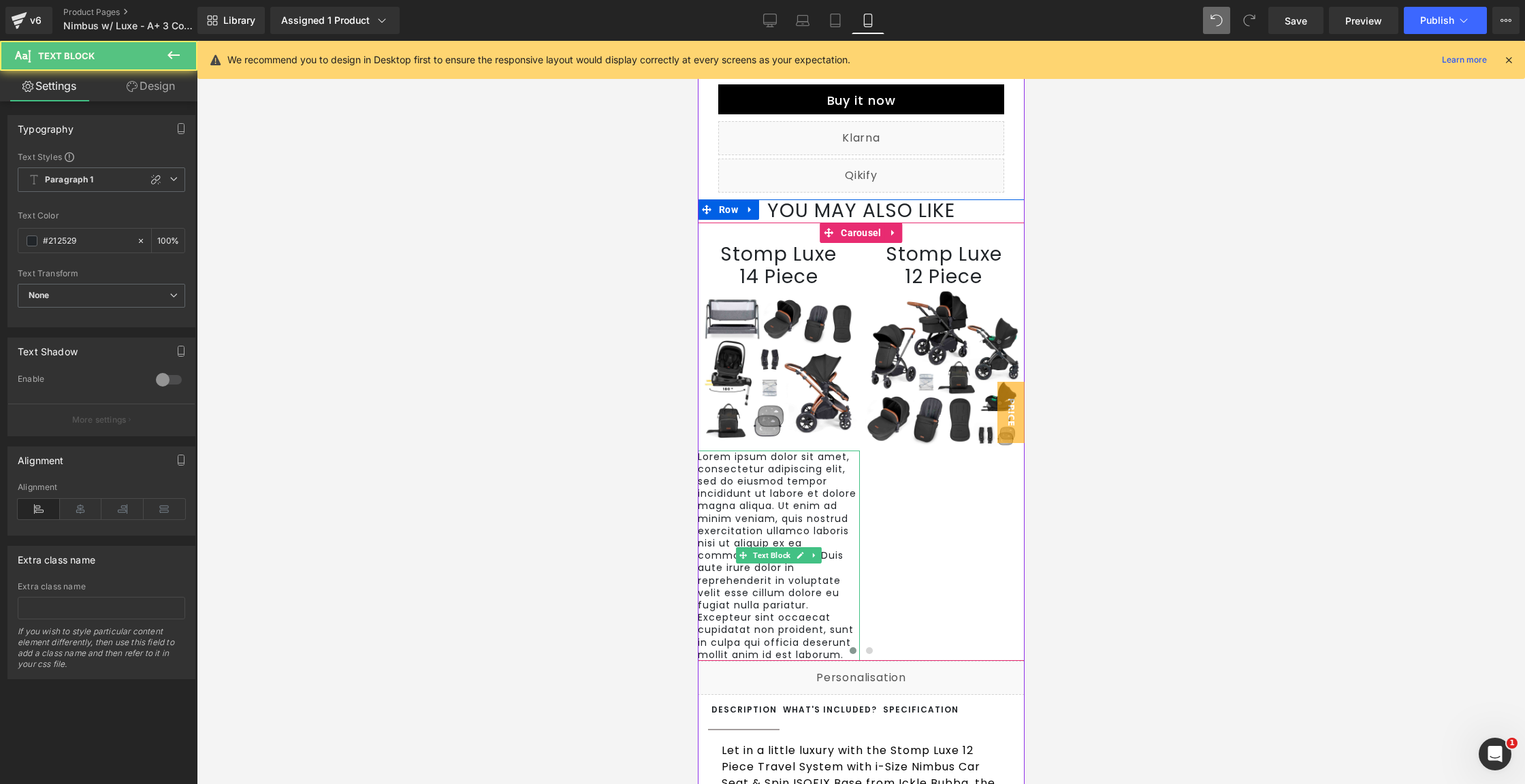
scroll to position [602, 0]
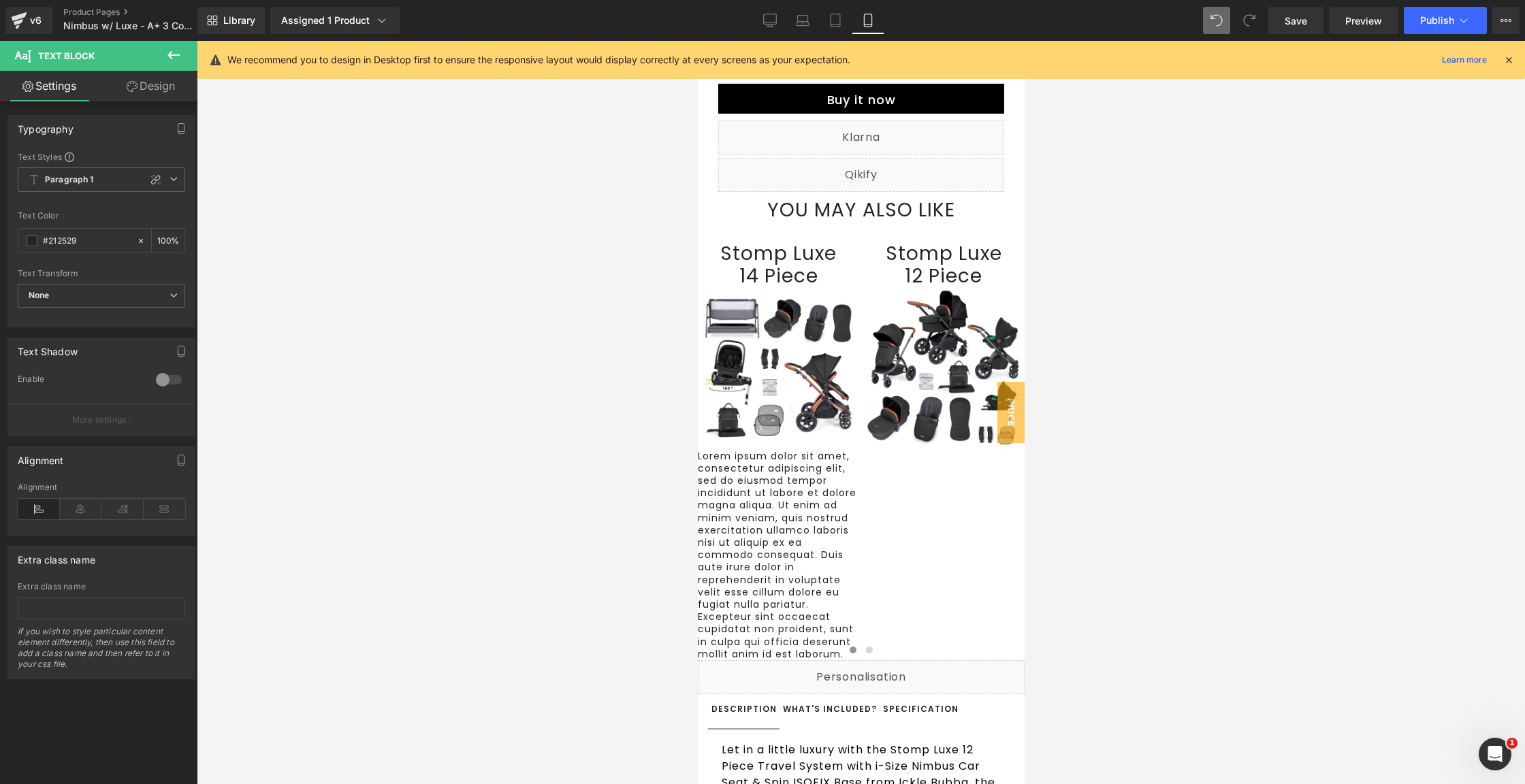
click at [169, 49] on icon at bounding box center [173, 55] width 17 height 17
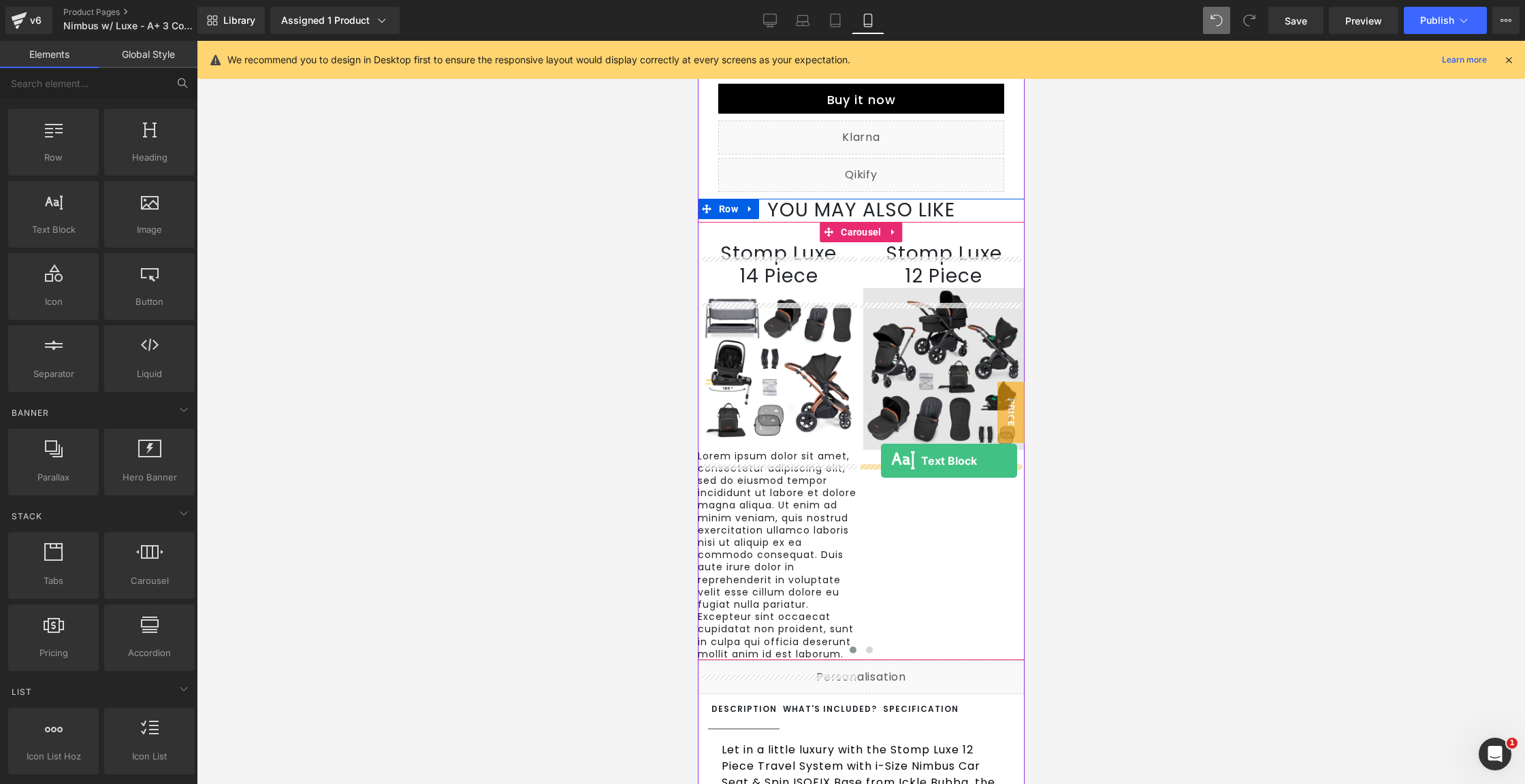
drag, startPoint x: 757, startPoint y: 270, endPoint x: 880, endPoint y: 461, distance: 227.2
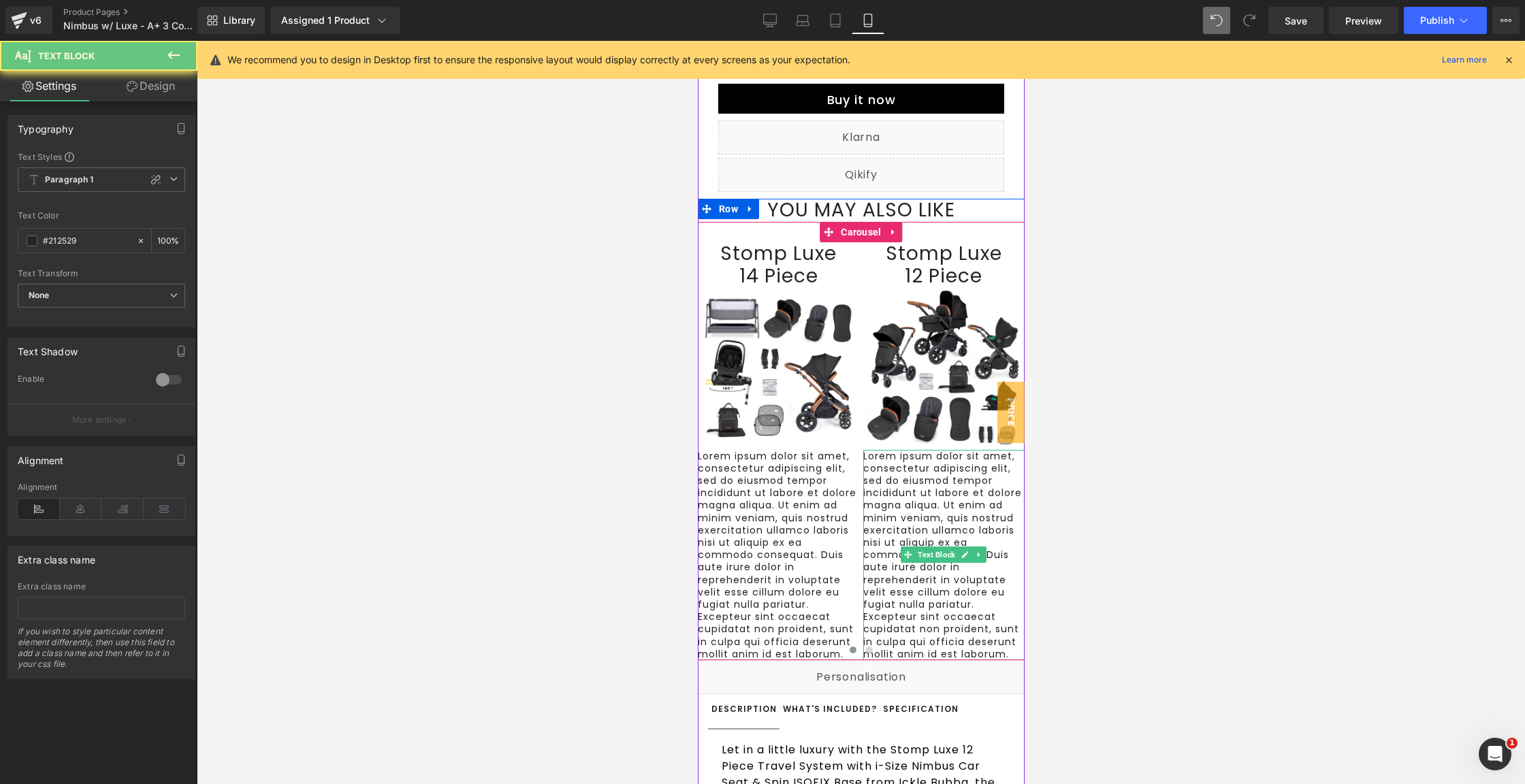
click at [938, 522] on p "Lorem ipsum dolor sit amet, consectetur adipiscing elit, sed do eiusmod tempor …" at bounding box center [944, 555] width 162 height 210
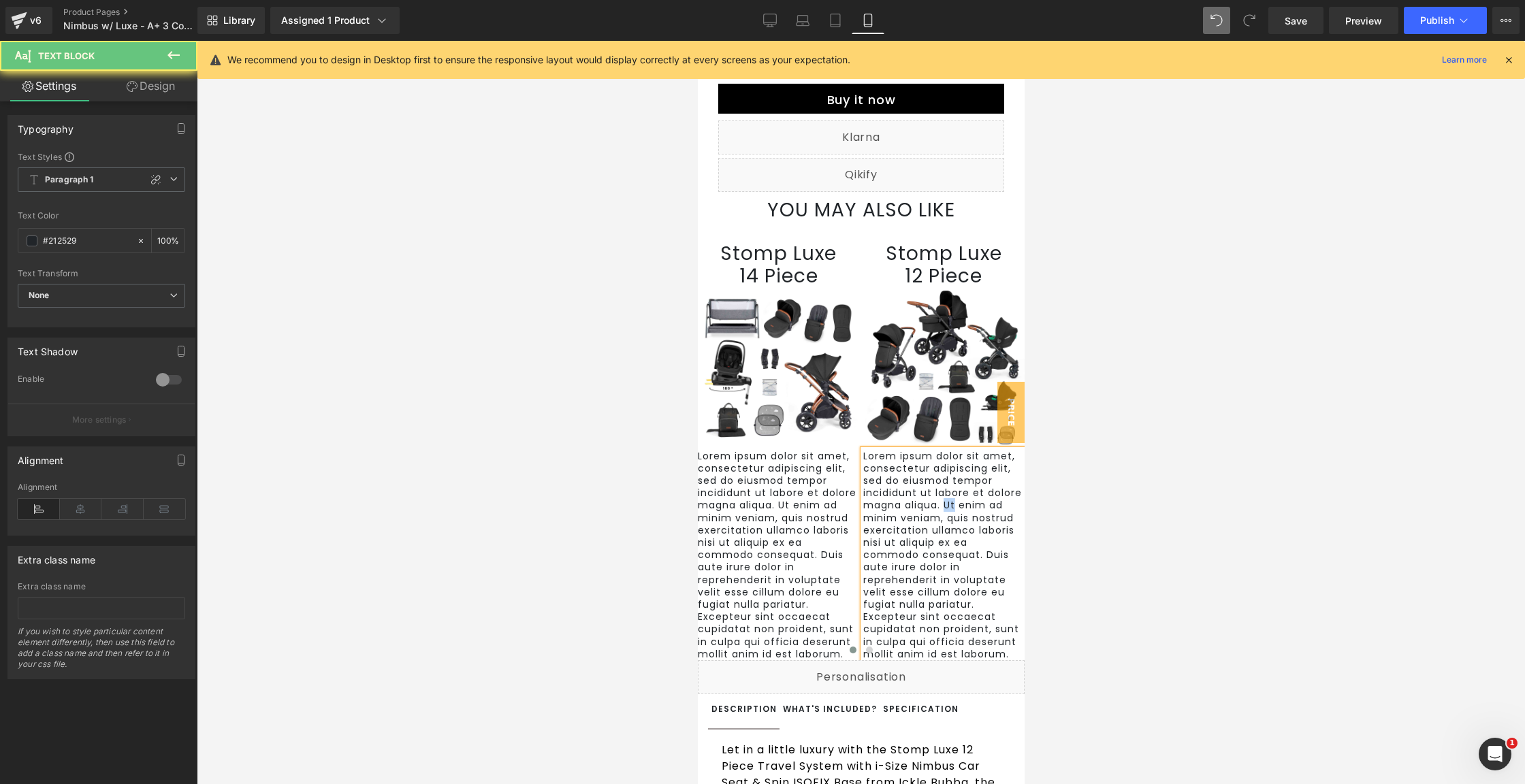
click at [938, 522] on p "Lorem ipsum dolor sit amet, consectetur adipiscing elit, sed do eiusmod tempor …" at bounding box center [944, 555] width 162 height 210
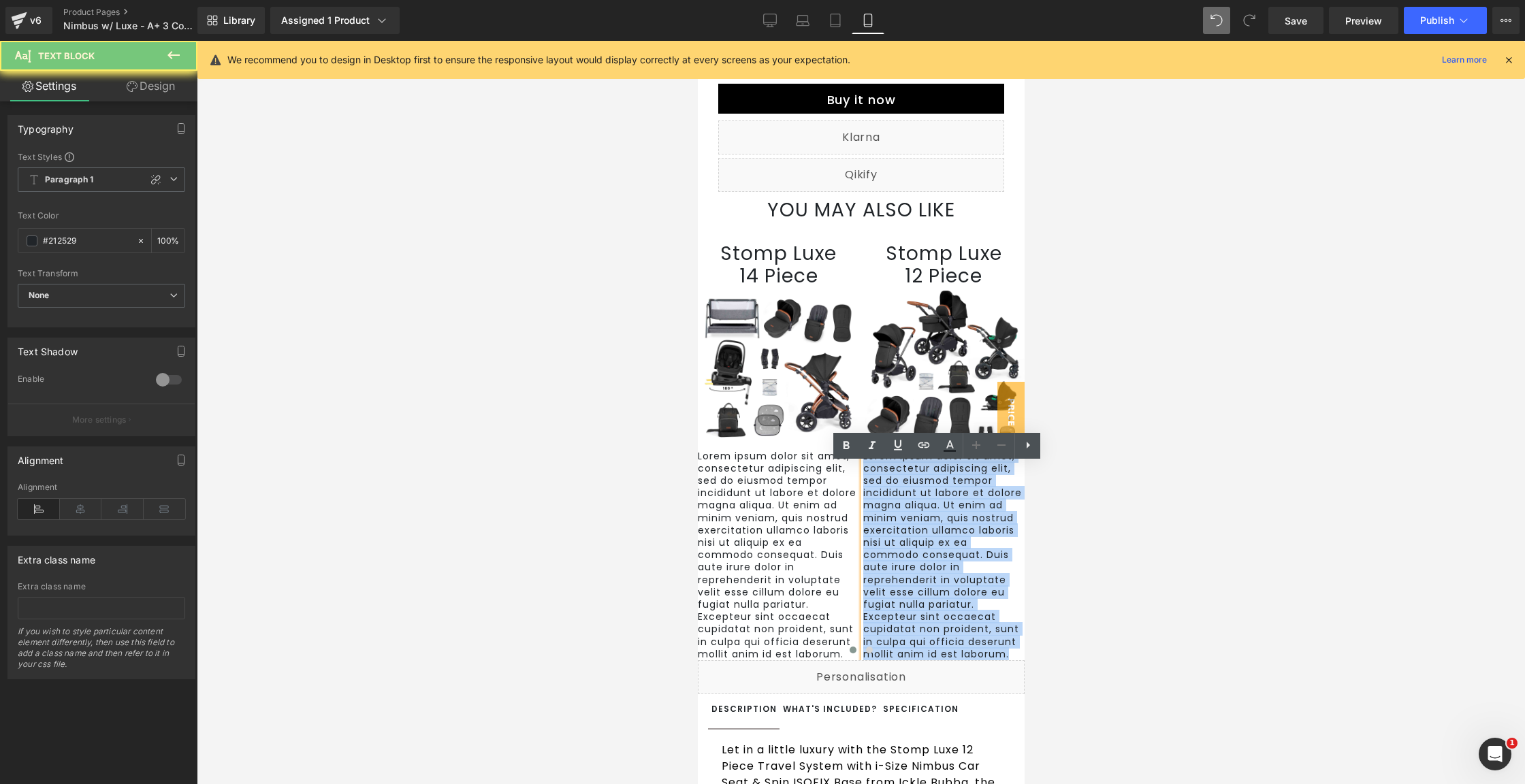
click at [938, 522] on p "Lorem ipsum dolor sit amet, consectetur adipiscing elit, sed do eiusmod tempor …" at bounding box center [944, 555] width 162 height 210
click at [917, 557] on p "Lorem ipsum dolor sit amet, consectetur adipiscing elit, sed do eiusmod tempor …" at bounding box center [944, 555] width 162 height 210
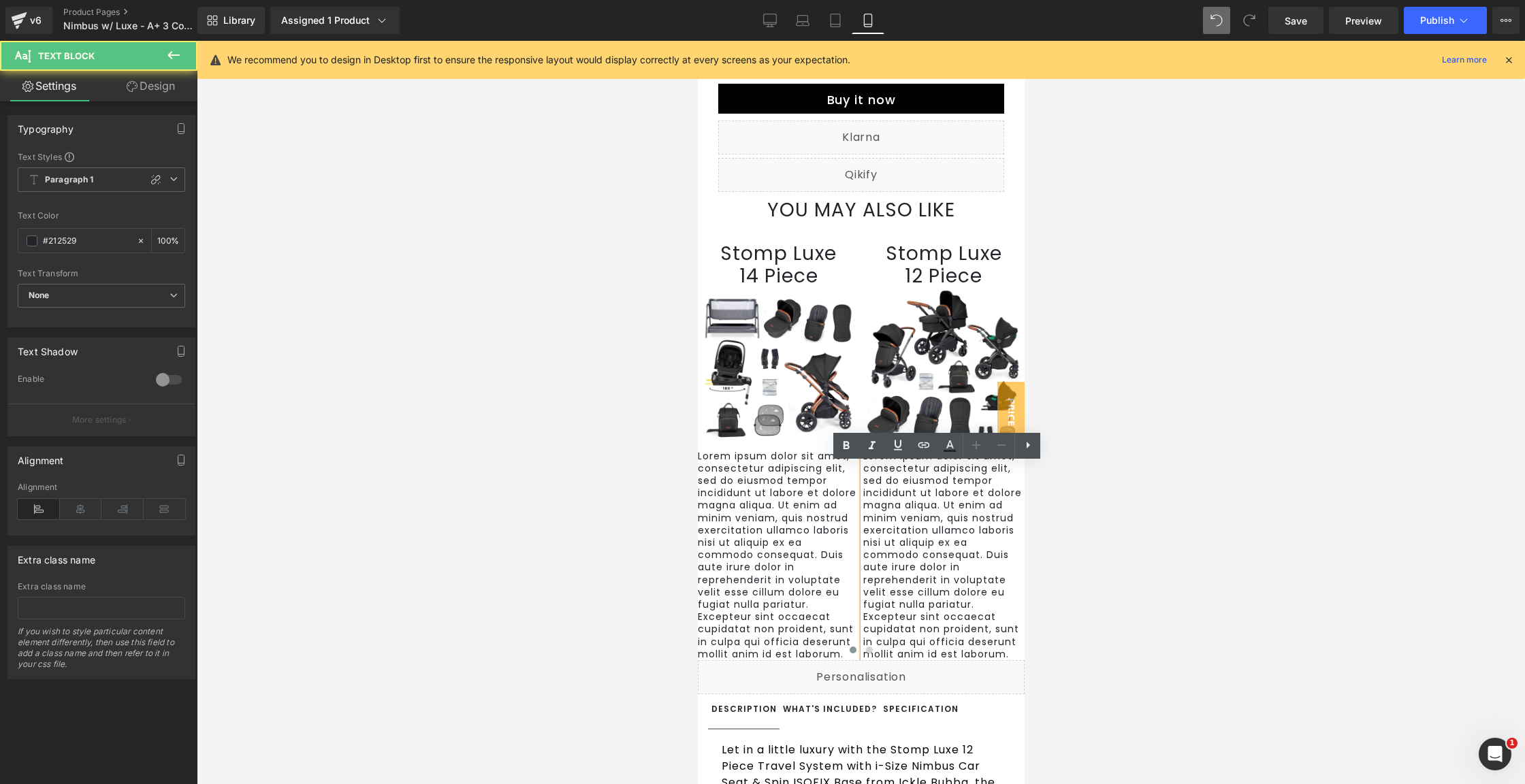
click at [917, 557] on p "Lorem ipsum dolor sit amet, consectetur adipiscing elit, sed do eiusmod tempor …" at bounding box center [944, 555] width 162 height 210
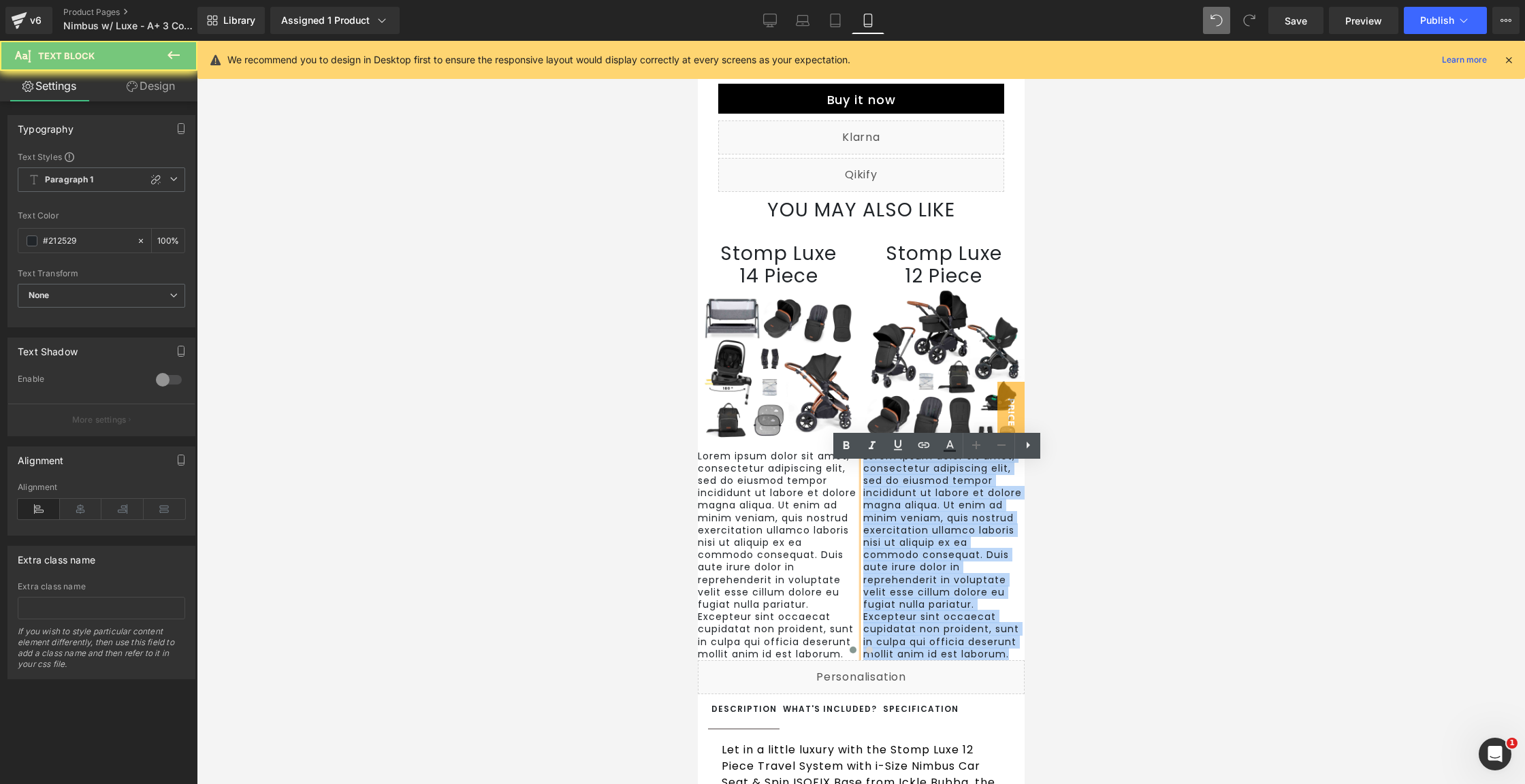
click at [917, 557] on p "Lorem ipsum dolor sit amet, consectetur adipiscing elit, sed do eiusmod tempor …" at bounding box center [944, 555] width 162 height 210
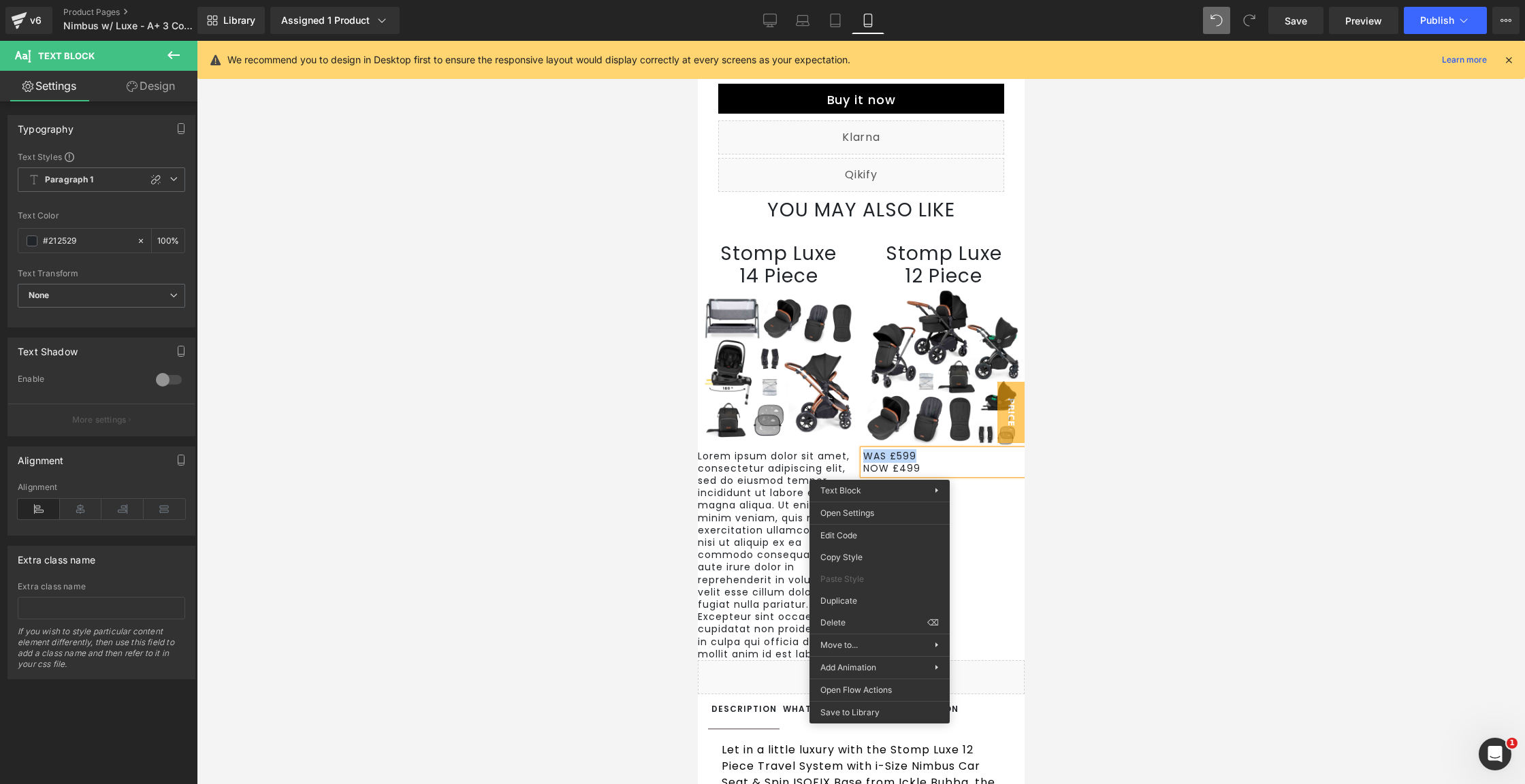
click at [961, 533] on div "Stomp Luxe 14 Piece Heading Image Lorem ipsum dolor sit amet, consectetur adipi…" at bounding box center [1028, 451] width 660 height 418
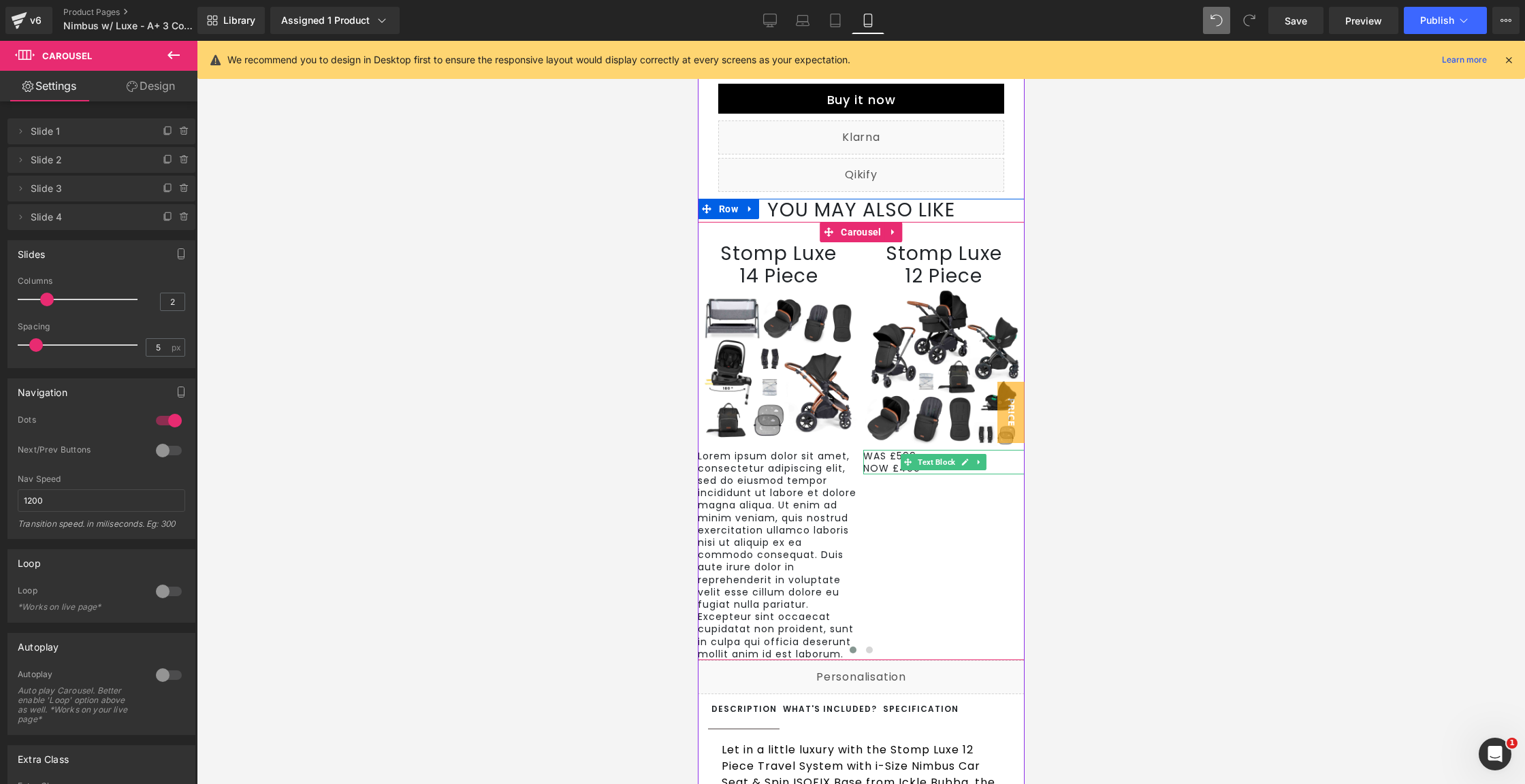
click at [888, 463] on p "WAS £599" at bounding box center [944, 456] width 162 height 13
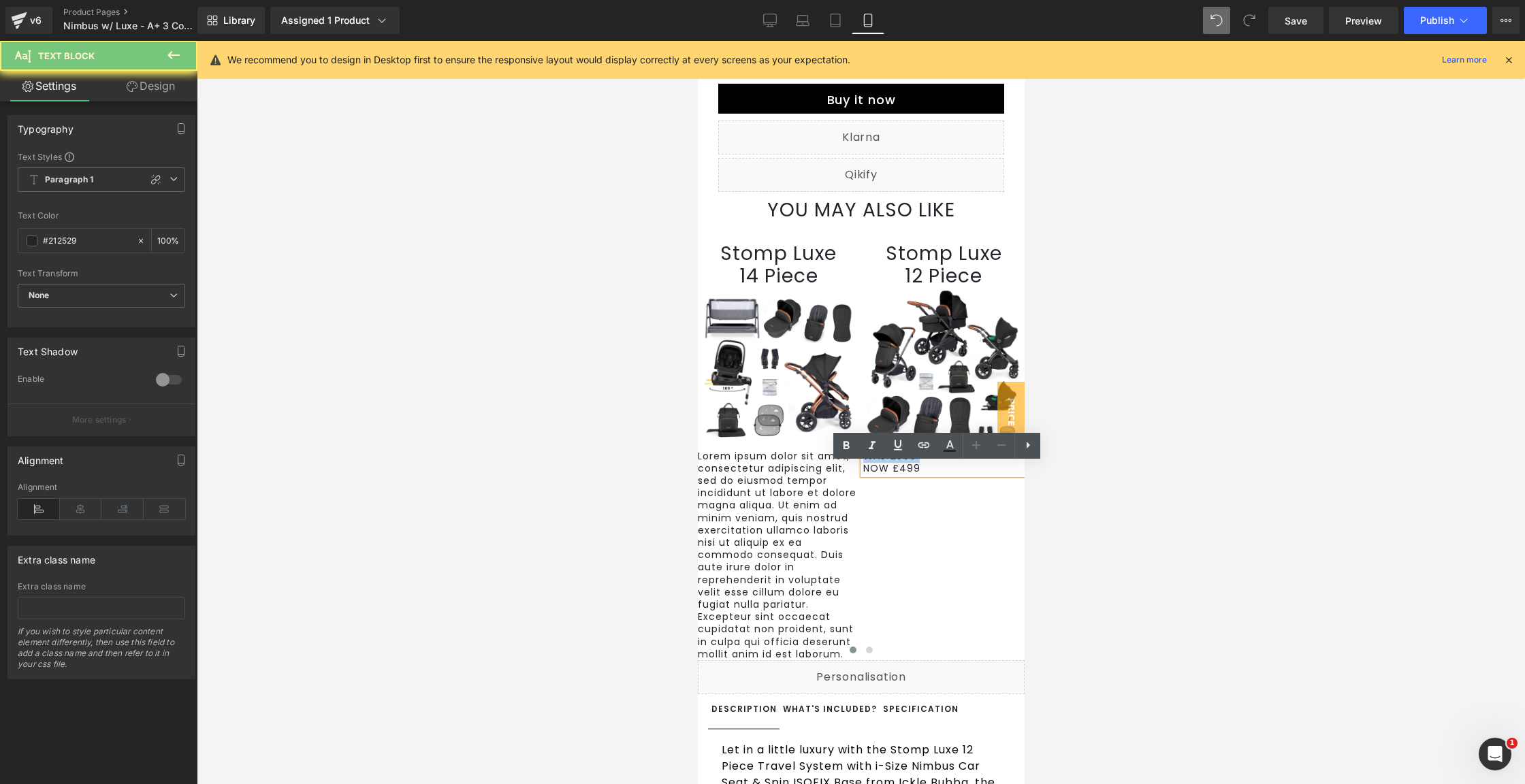
click at [888, 463] on p "WAS £599" at bounding box center [944, 456] width 162 height 13
click at [920, 463] on p "WAS £599" at bounding box center [944, 456] width 162 height 13
drag, startPoint x: 913, startPoint y: 468, endPoint x: 883, endPoint y: 470, distance: 30.1
click at [883, 463] on p "WAS £599" at bounding box center [944, 456] width 162 height 13
click at [1028, 442] on icon at bounding box center [1028, 445] width 17 height 17
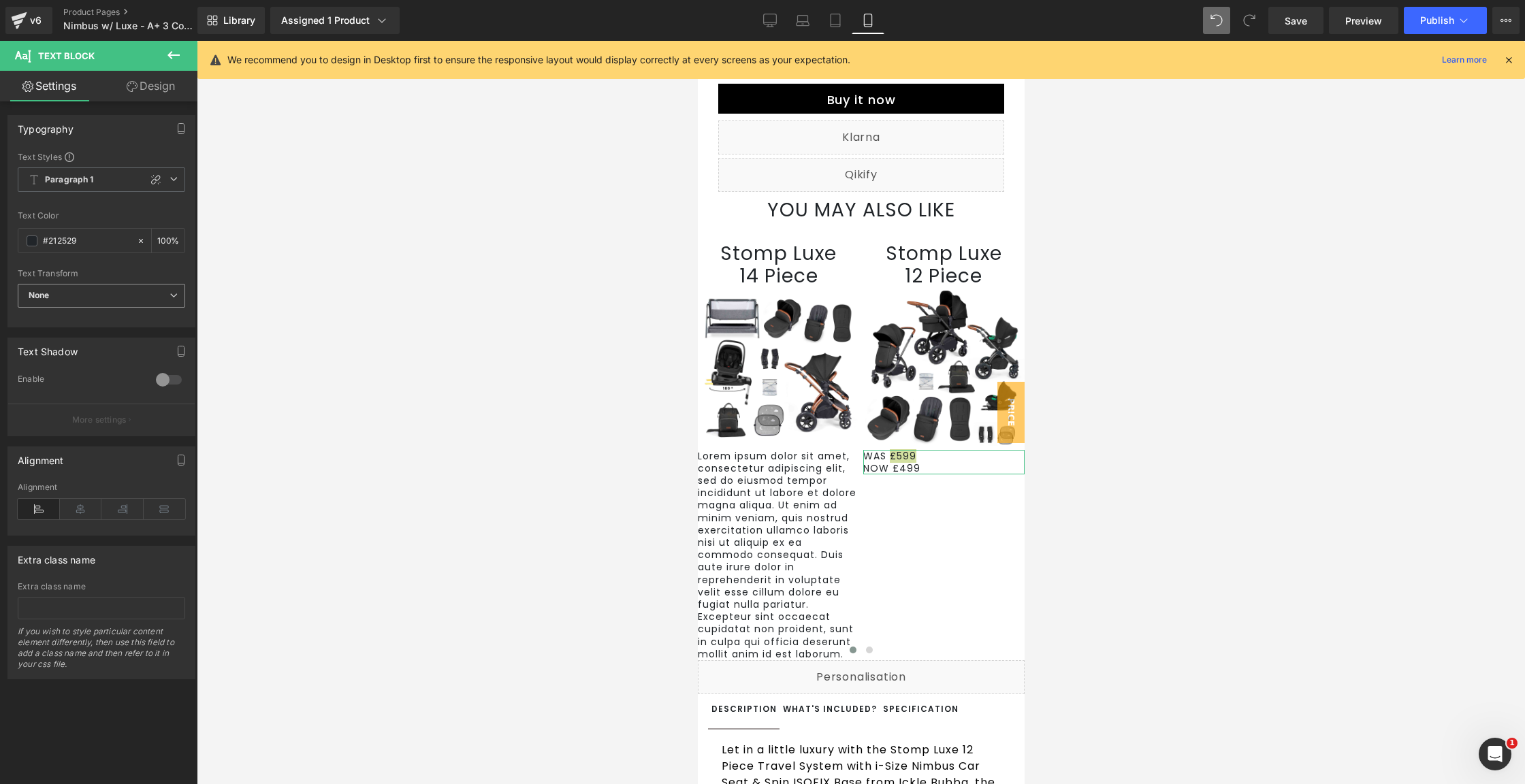
click at [62, 288] on span "None" at bounding box center [101, 295] width 168 height 24
click at [62, 288] on span "None" at bounding box center [99, 295] width 162 height 24
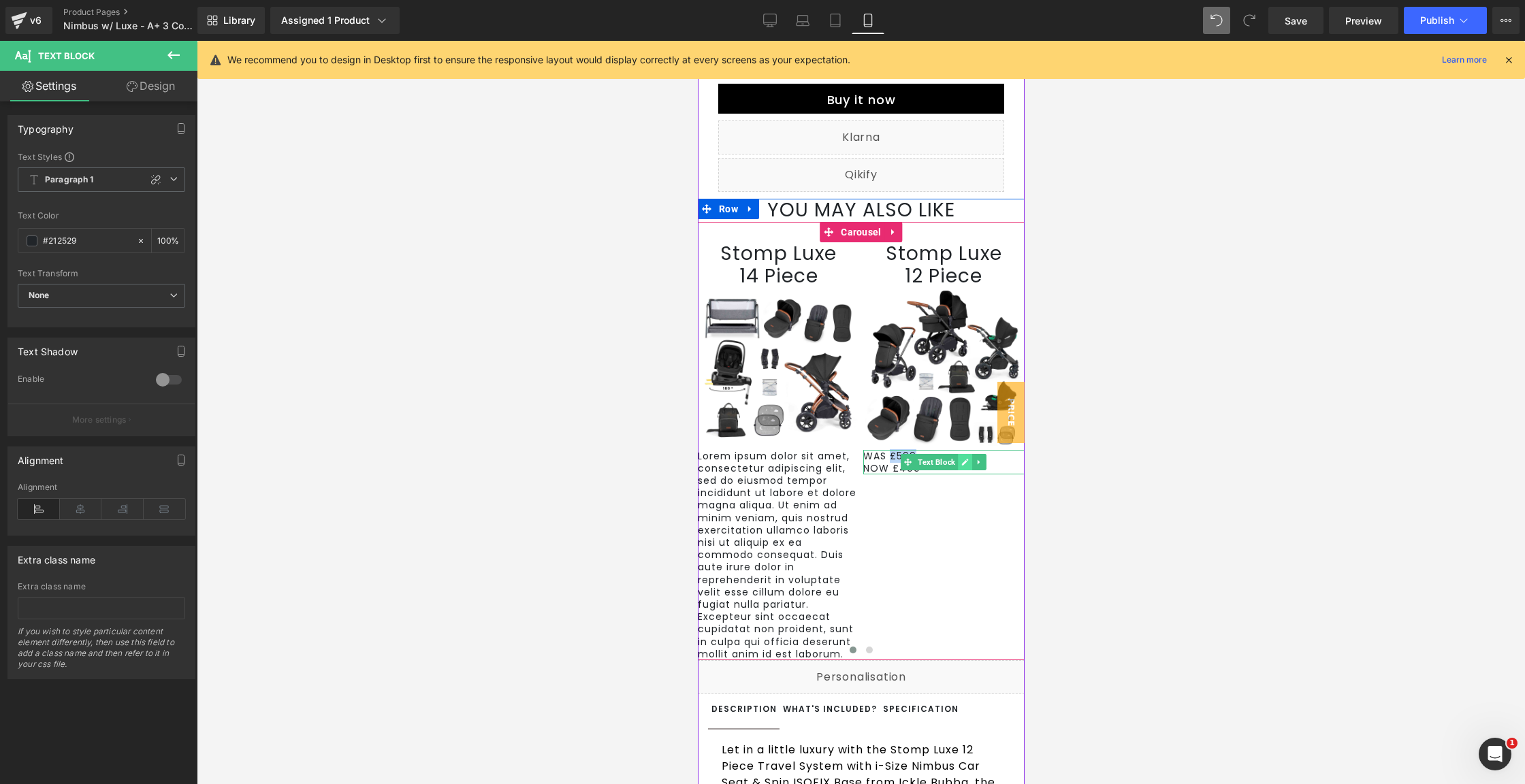
click at [961, 466] on icon at bounding box center [965, 462] width 7 height 7
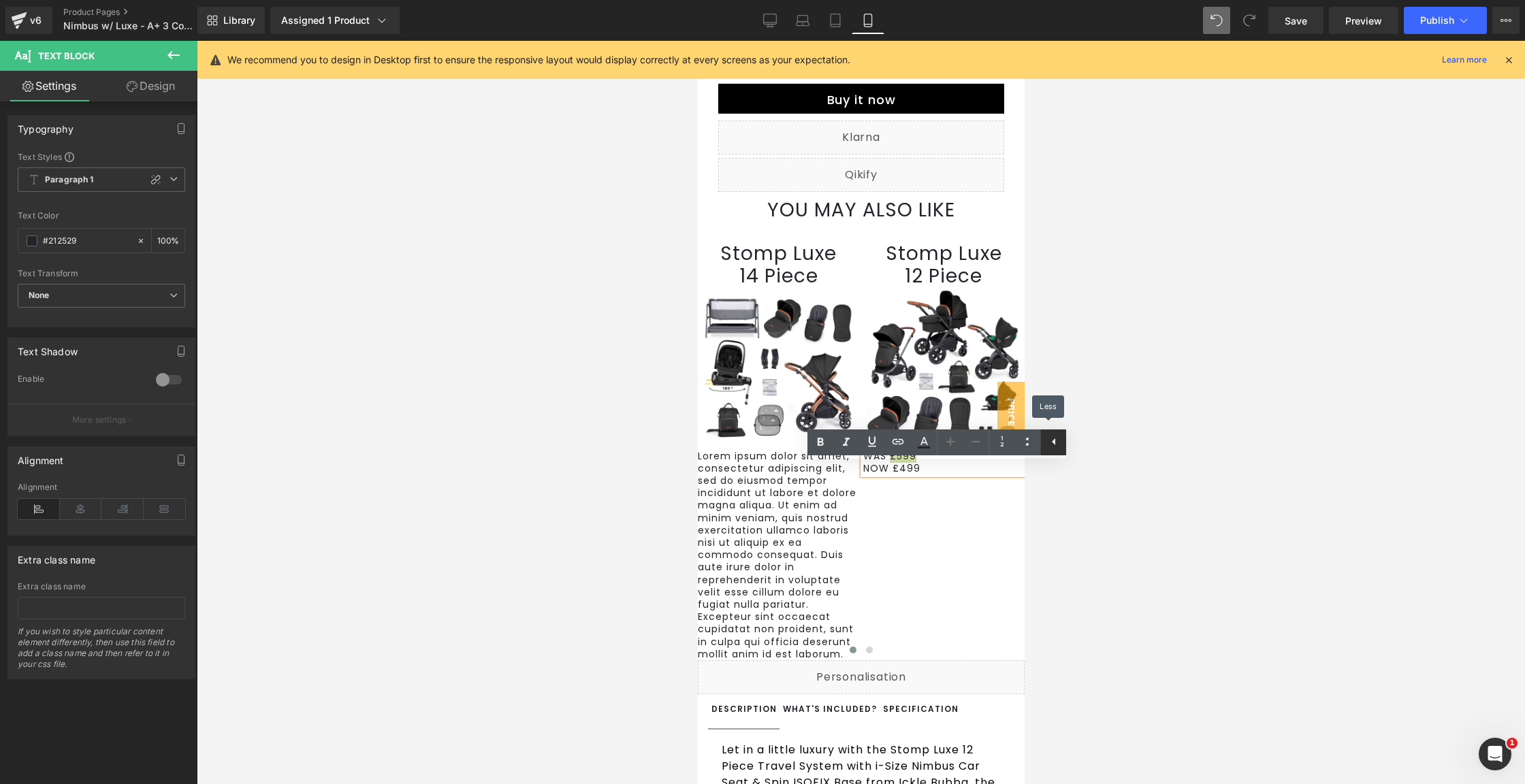
click at [1051, 438] on icon at bounding box center [1054, 441] width 17 height 17
click at [1051, 438] on div at bounding box center [861, 412] width 1329 height 743
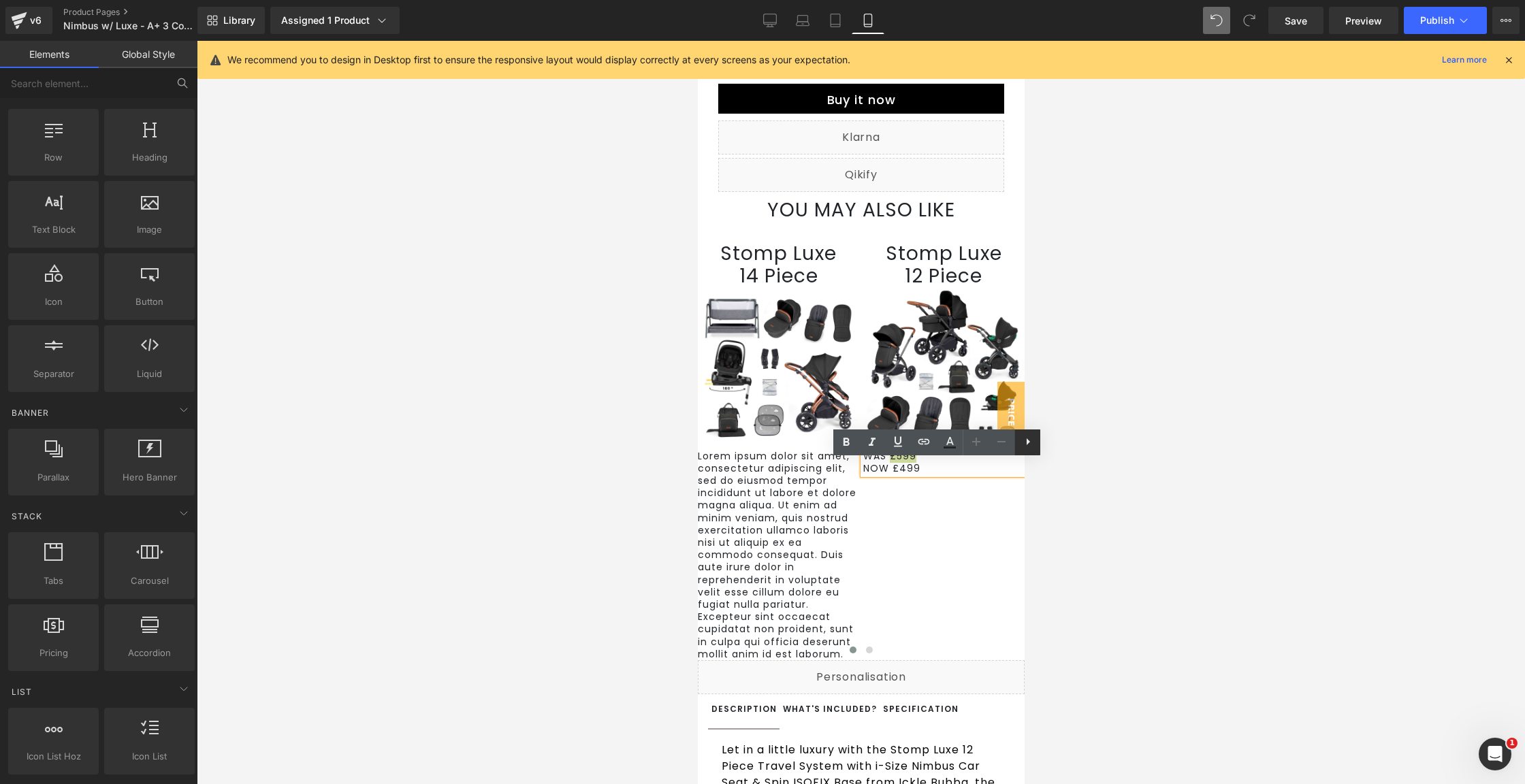
click at [1031, 437] on icon at bounding box center [1028, 441] width 17 height 17
click at [990, 537] on div "Stomp Luxe 14 Piece Heading Image Lorem ipsum dolor sit amet, consectetur adipi…" at bounding box center [1028, 451] width 660 height 418
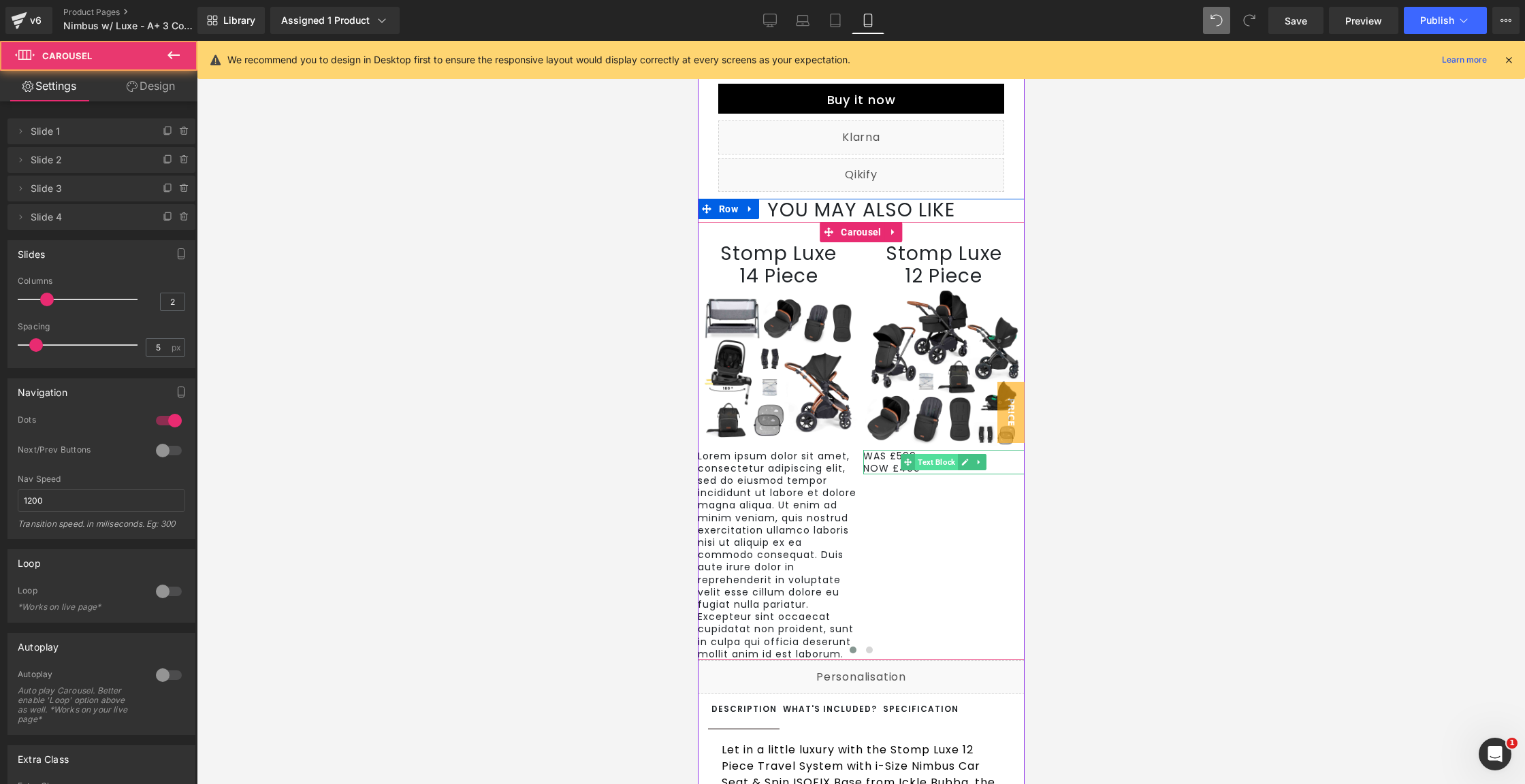
click at [938, 470] on span "Text Block" at bounding box center [935, 462] width 43 height 17
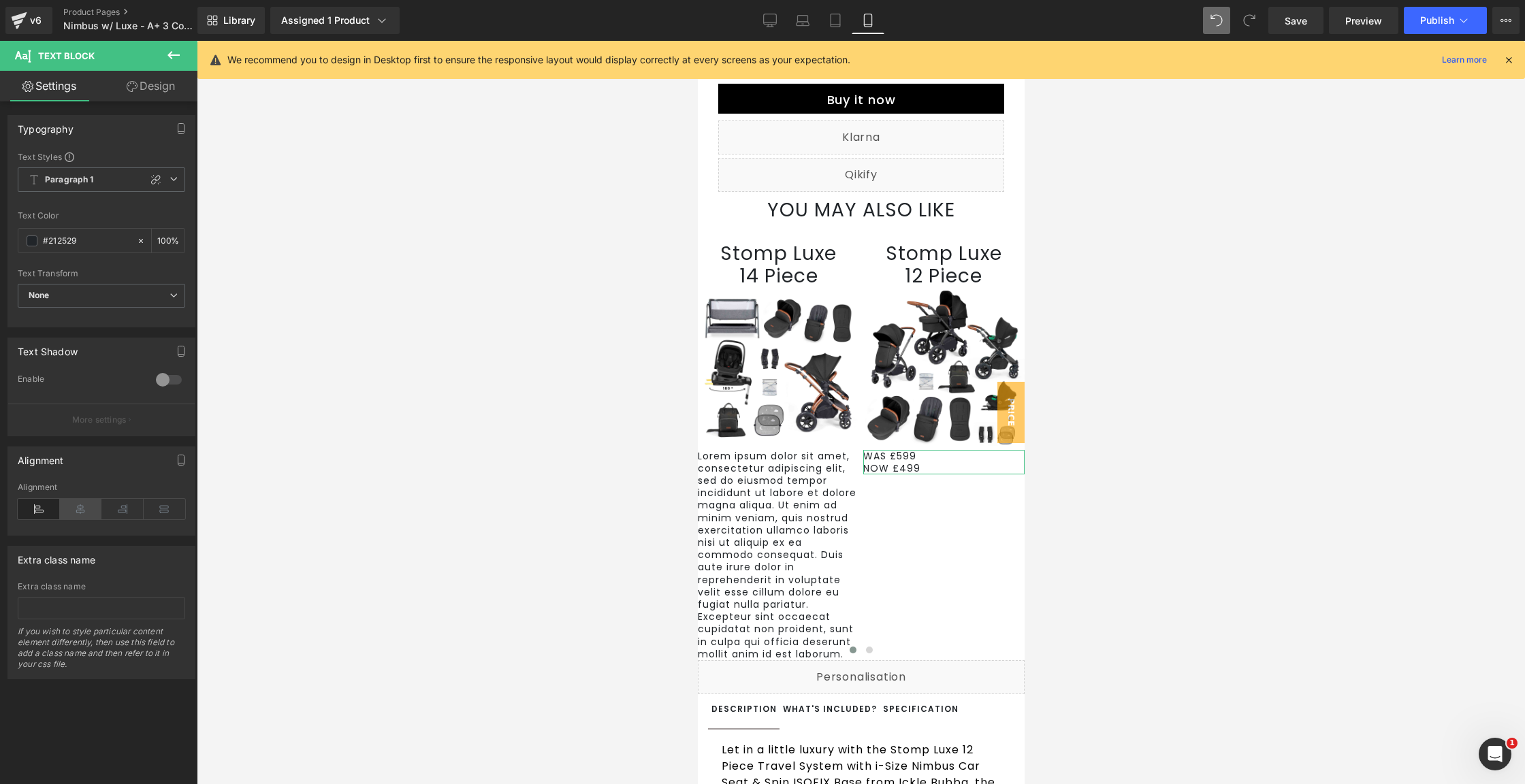
click at [84, 504] on icon at bounding box center [81, 509] width 43 height 20
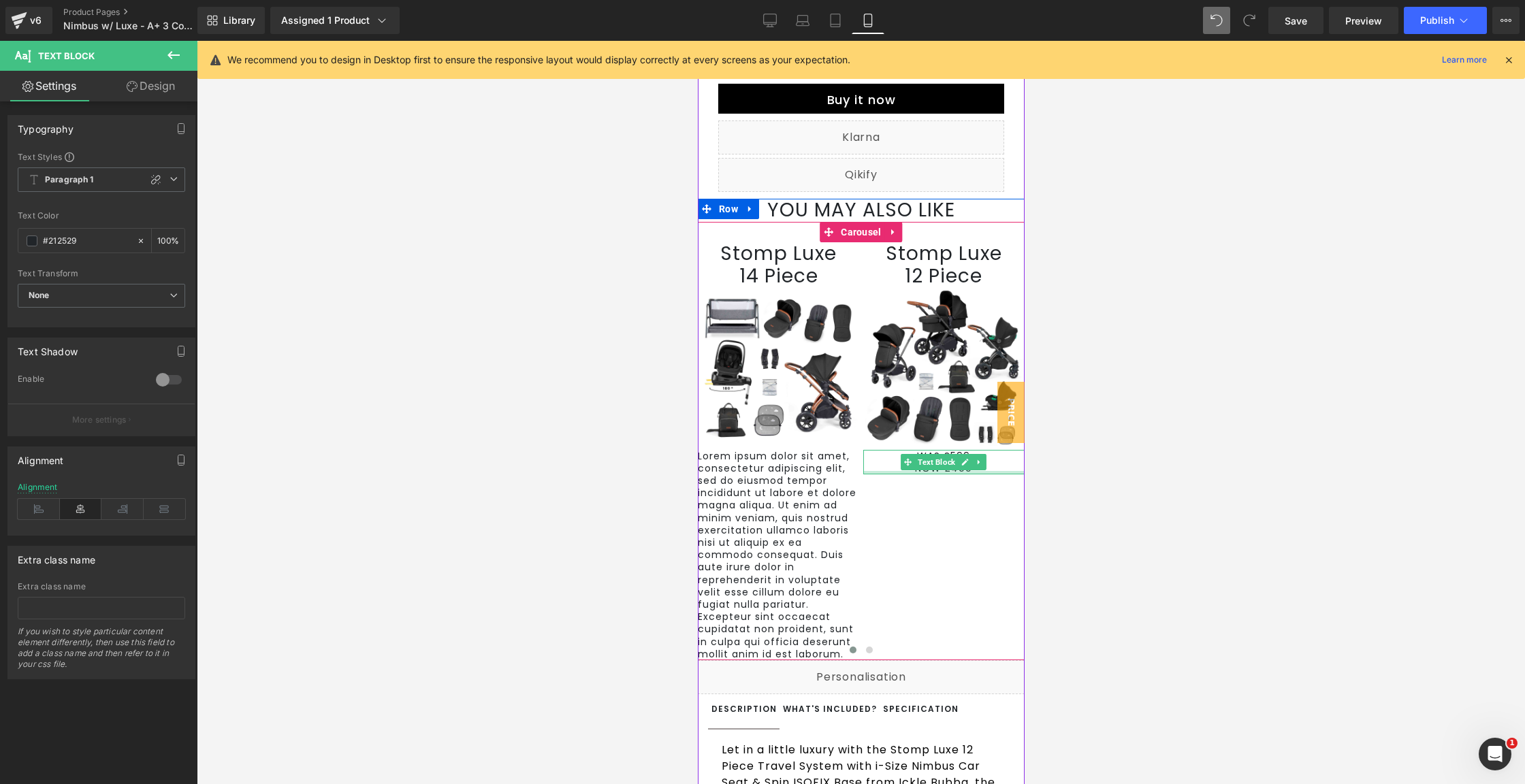
click at [954, 474] on div at bounding box center [944, 473] width 162 height 3
click at [954, 474] on p "NOW £499" at bounding box center [944, 469] width 162 height 13
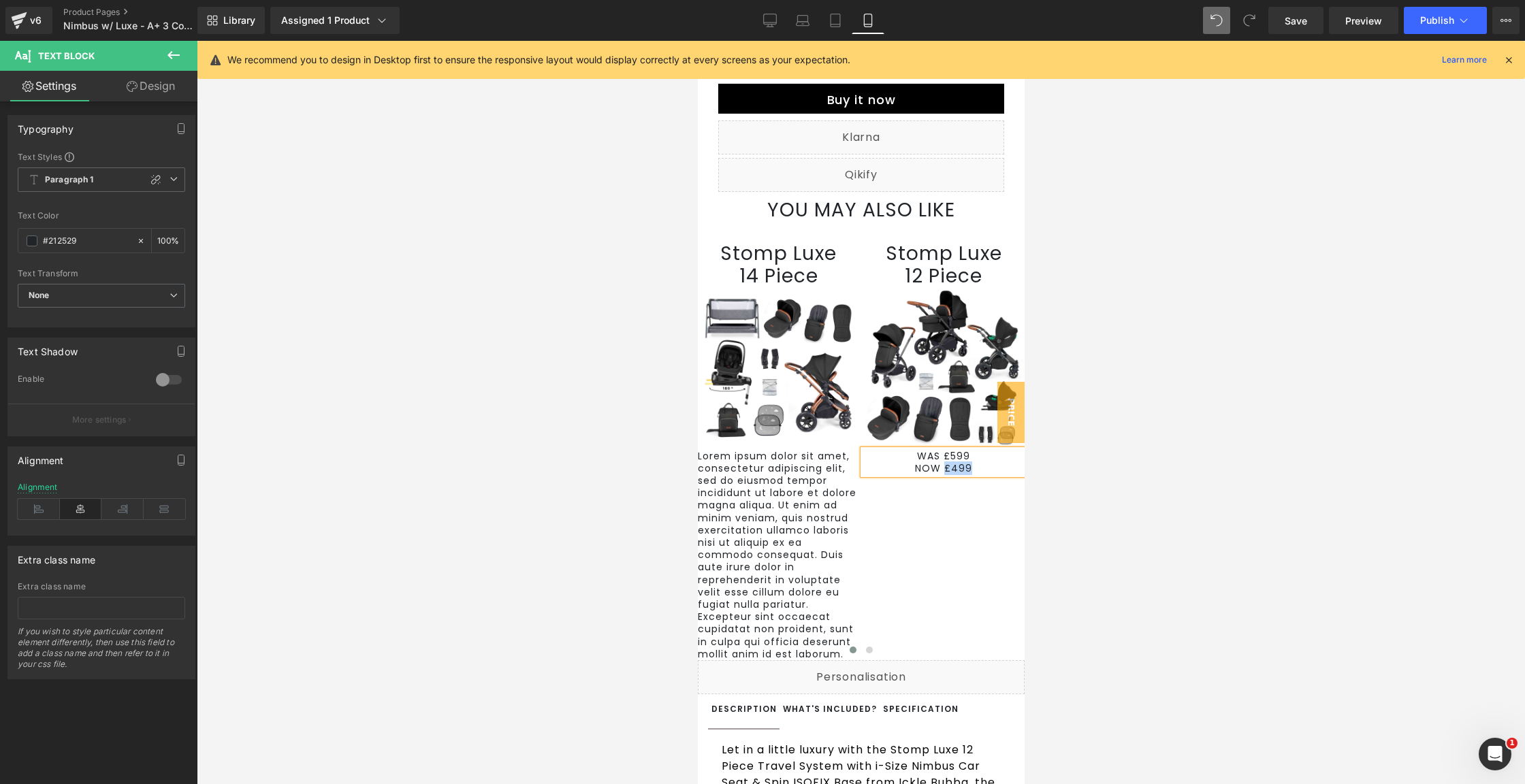
click at [950, 474] on p "NOW £499" at bounding box center [944, 469] width 162 height 13
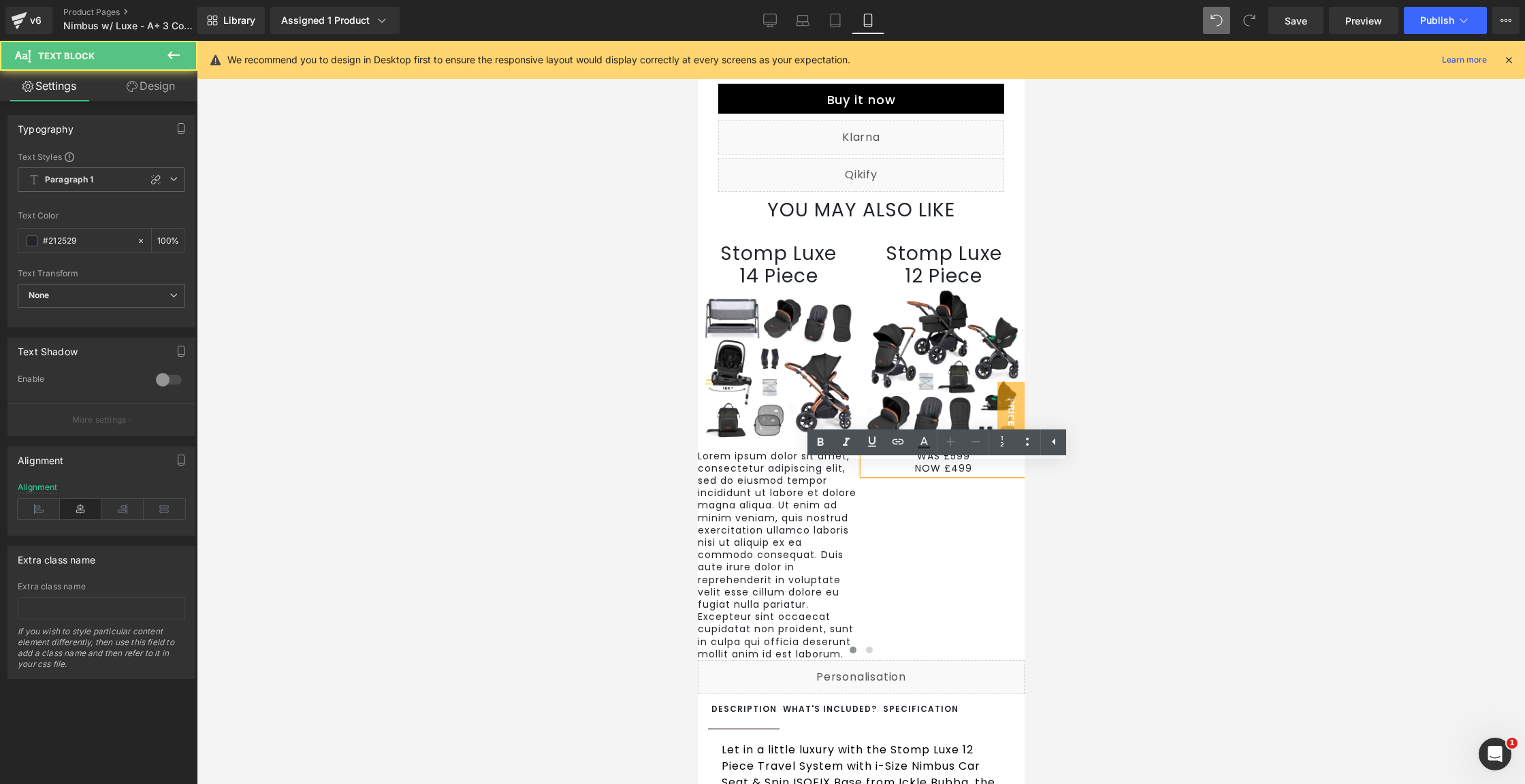
click at [950, 474] on p "NOW £499" at bounding box center [944, 469] width 162 height 13
click at [925, 440] on icon at bounding box center [924, 441] width 8 height 8
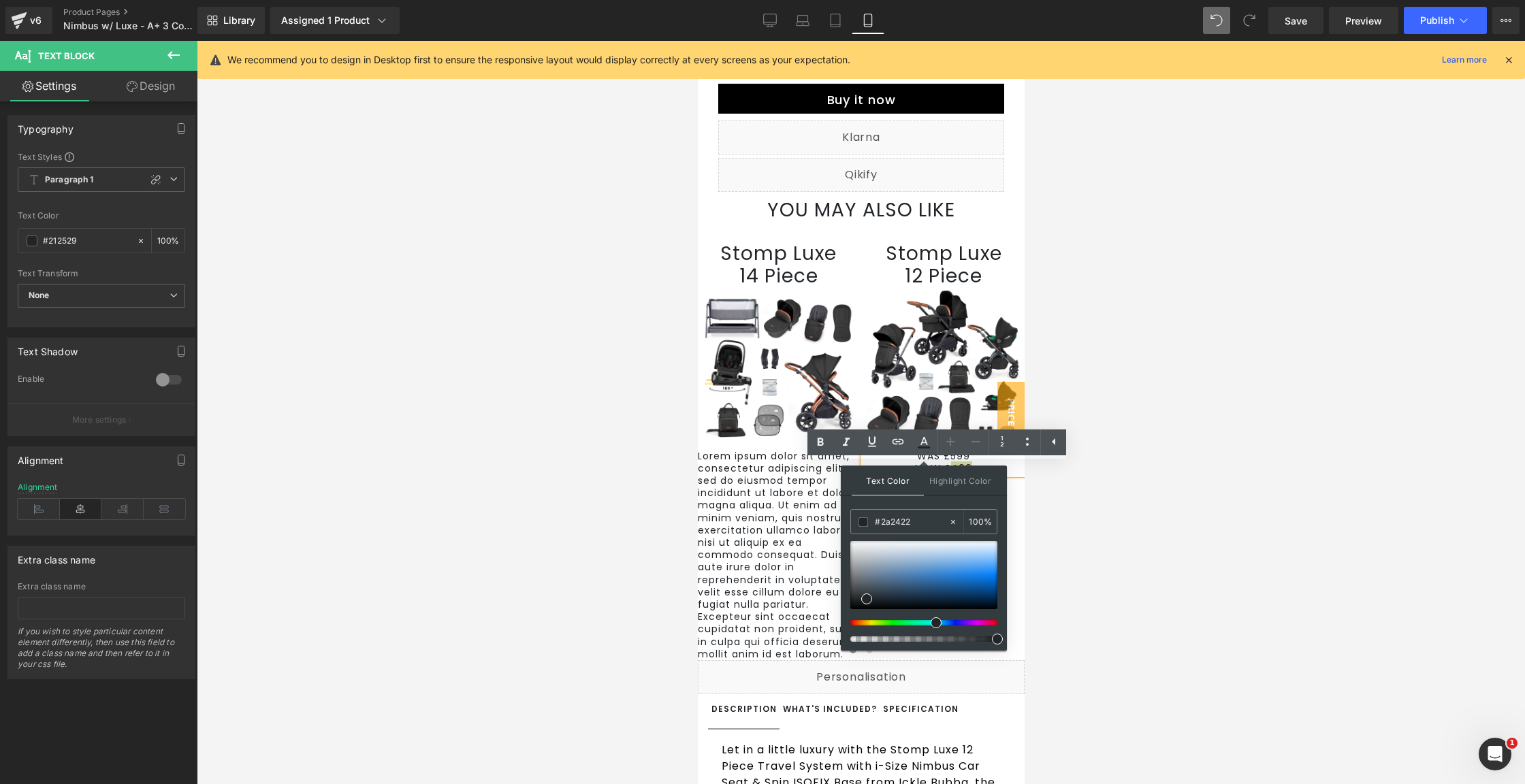
click at [852, 623] on div at bounding box center [918, 622] width 147 height 6
drag, startPoint x: 1554, startPoint y: 663, endPoint x: 832, endPoint y: 622, distance: 723.2
click at [995, 573] on div at bounding box center [924, 575] width 147 height 68
click at [940, 662] on div at bounding box center [861, 652] width 327 height 18
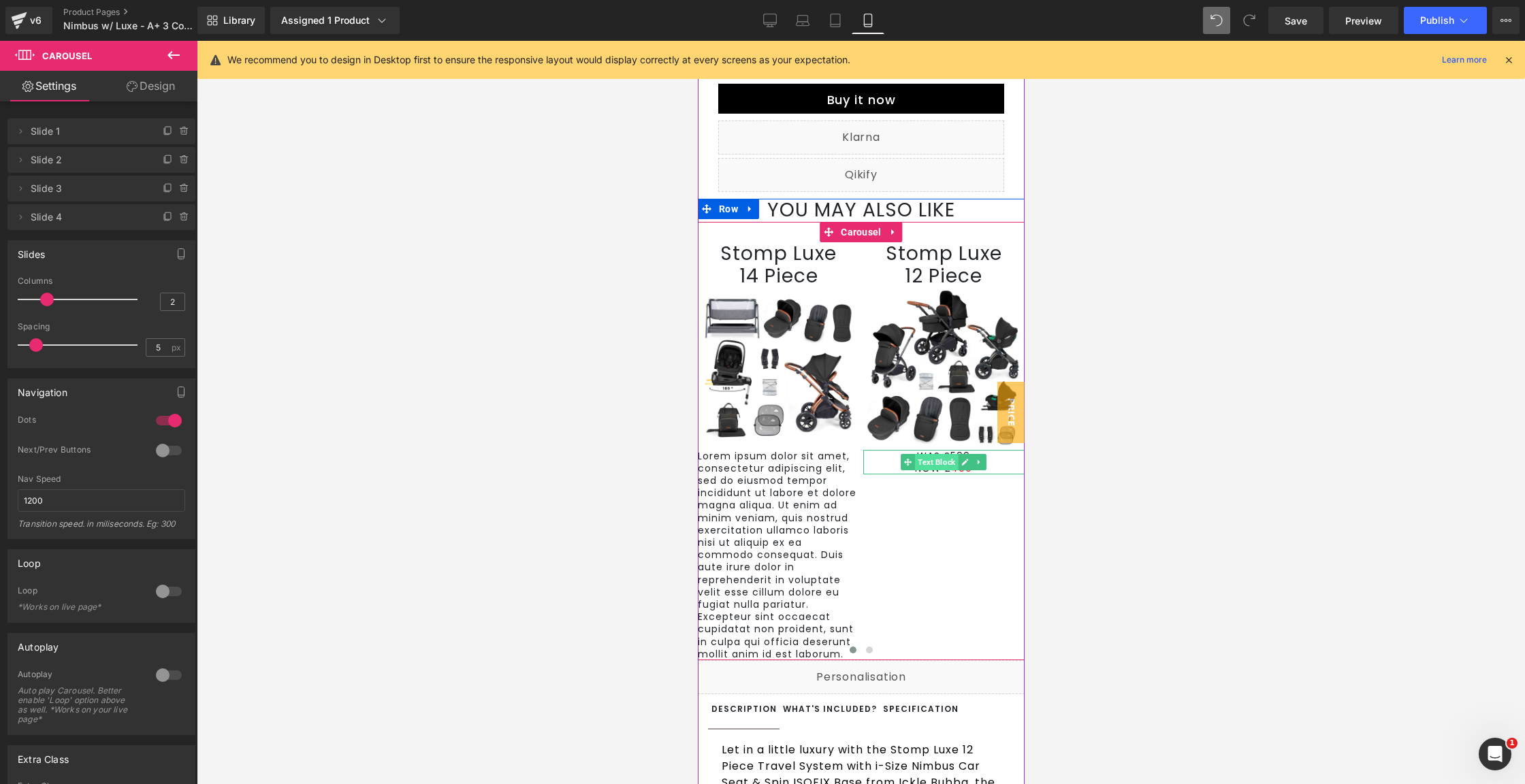
click at [938, 470] on span "Text Block" at bounding box center [935, 462] width 43 height 17
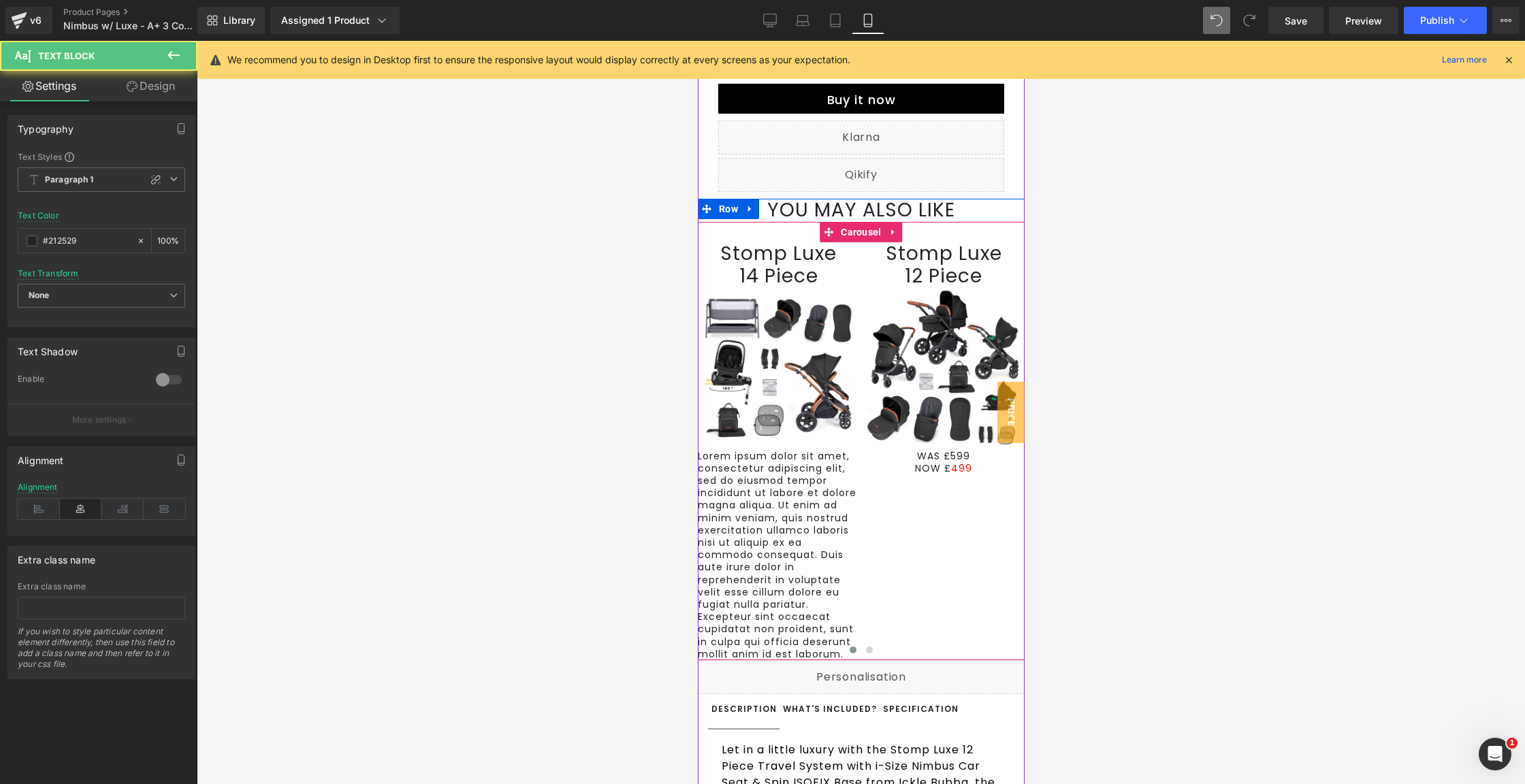
click at [958, 511] on div "Stomp Luxe 14 Piece Heading Image Lorem ipsum dolor sit amet, consectetur adipi…" at bounding box center [1028, 451] width 660 height 418
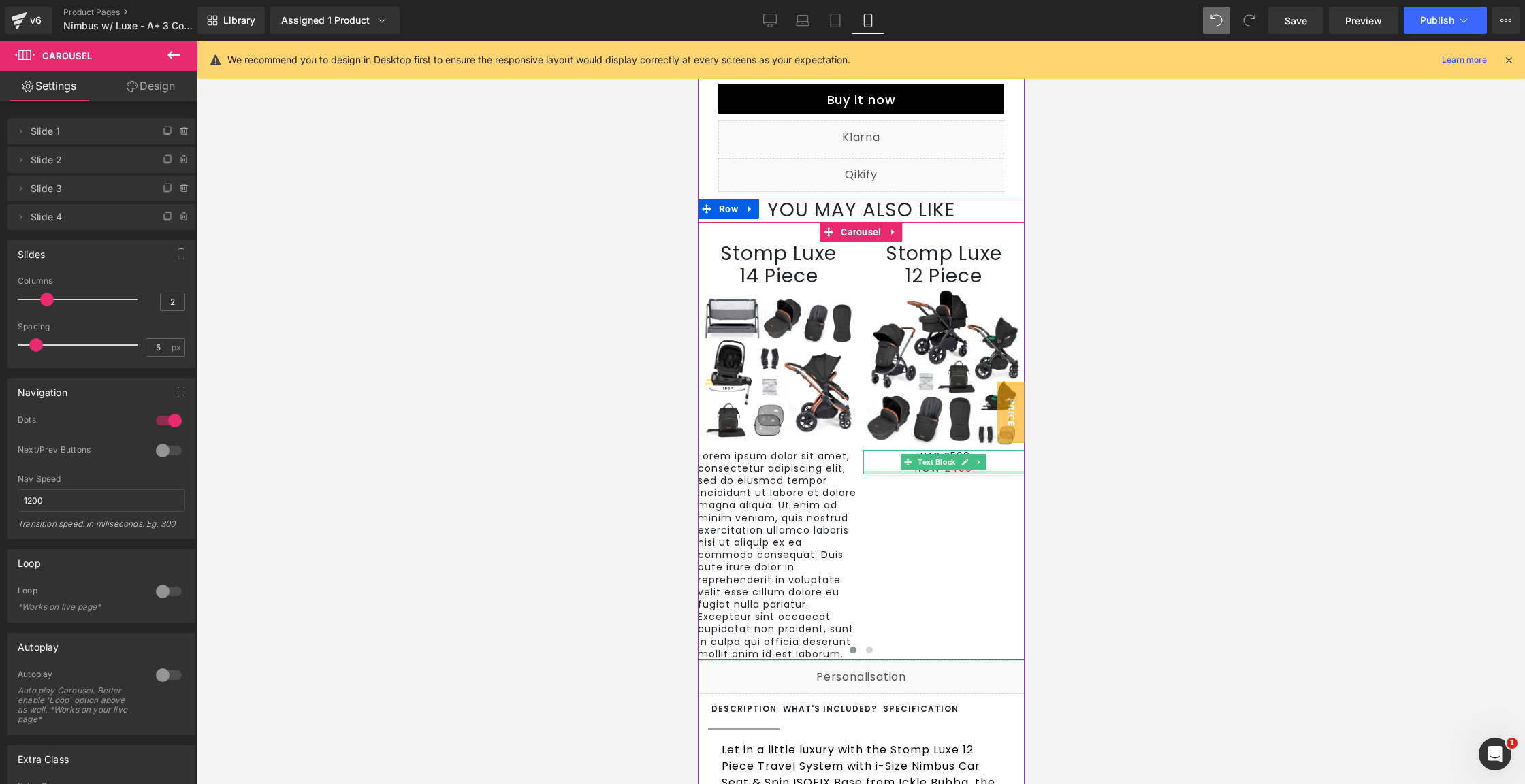
click at [962, 474] on div at bounding box center [944, 473] width 162 height 3
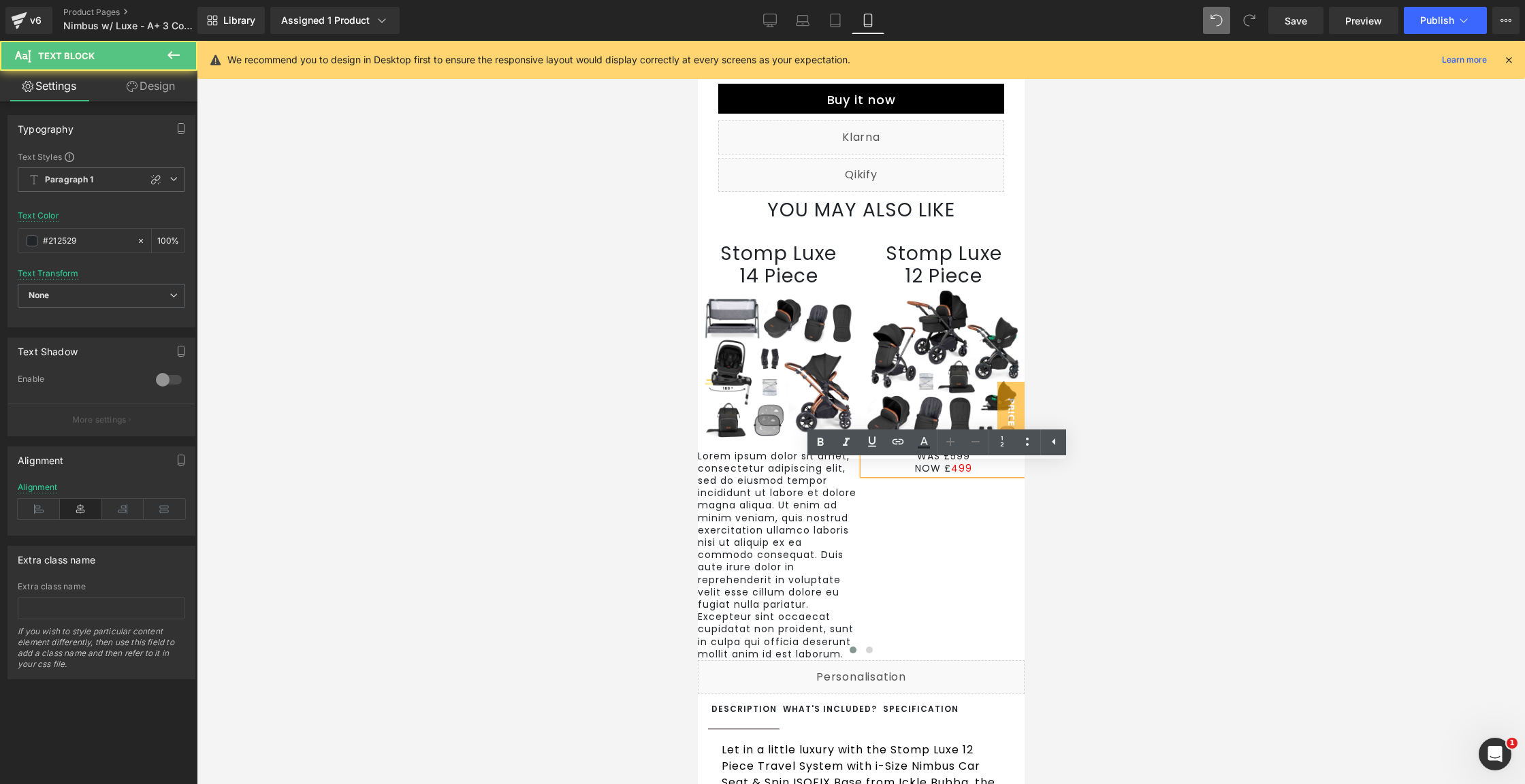
click at [995, 474] on p "NOW £ 499" at bounding box center [944, 469] width 162 height 13
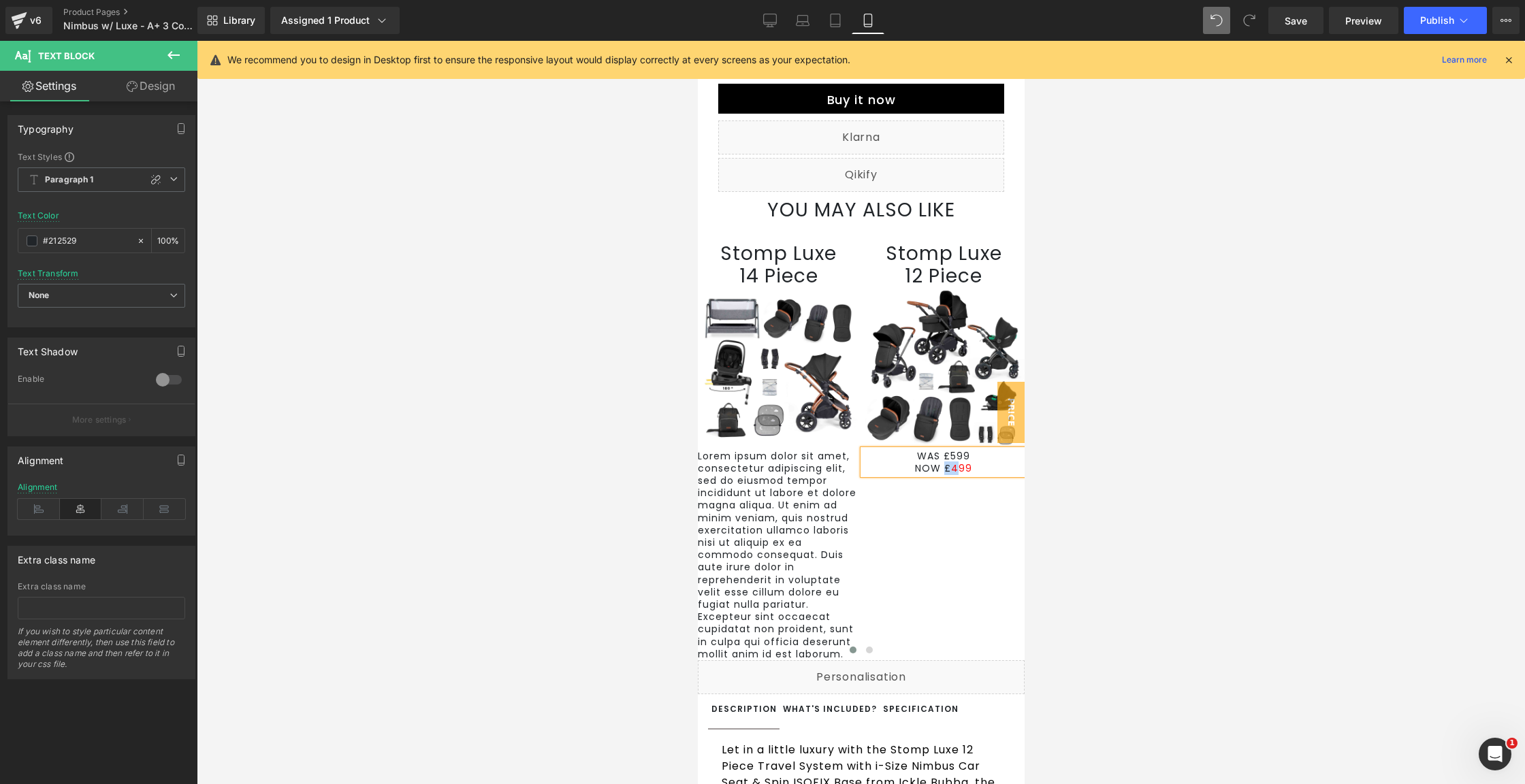
click at [950, 475] on span "499" at bounding box center [961, 468] width 21 height 13
drag, startPoint x: 964, startPoint y: 485, endPoint x: 939, endPoint y: 485, distance: 25.0
click at [939, 474] on p "NOW £ 499" at bounding box center [944, 469] width 162 height 13
click at [930, 440] on icon at bounding box center [924, 442] width 17 height 17
type input "#212529"
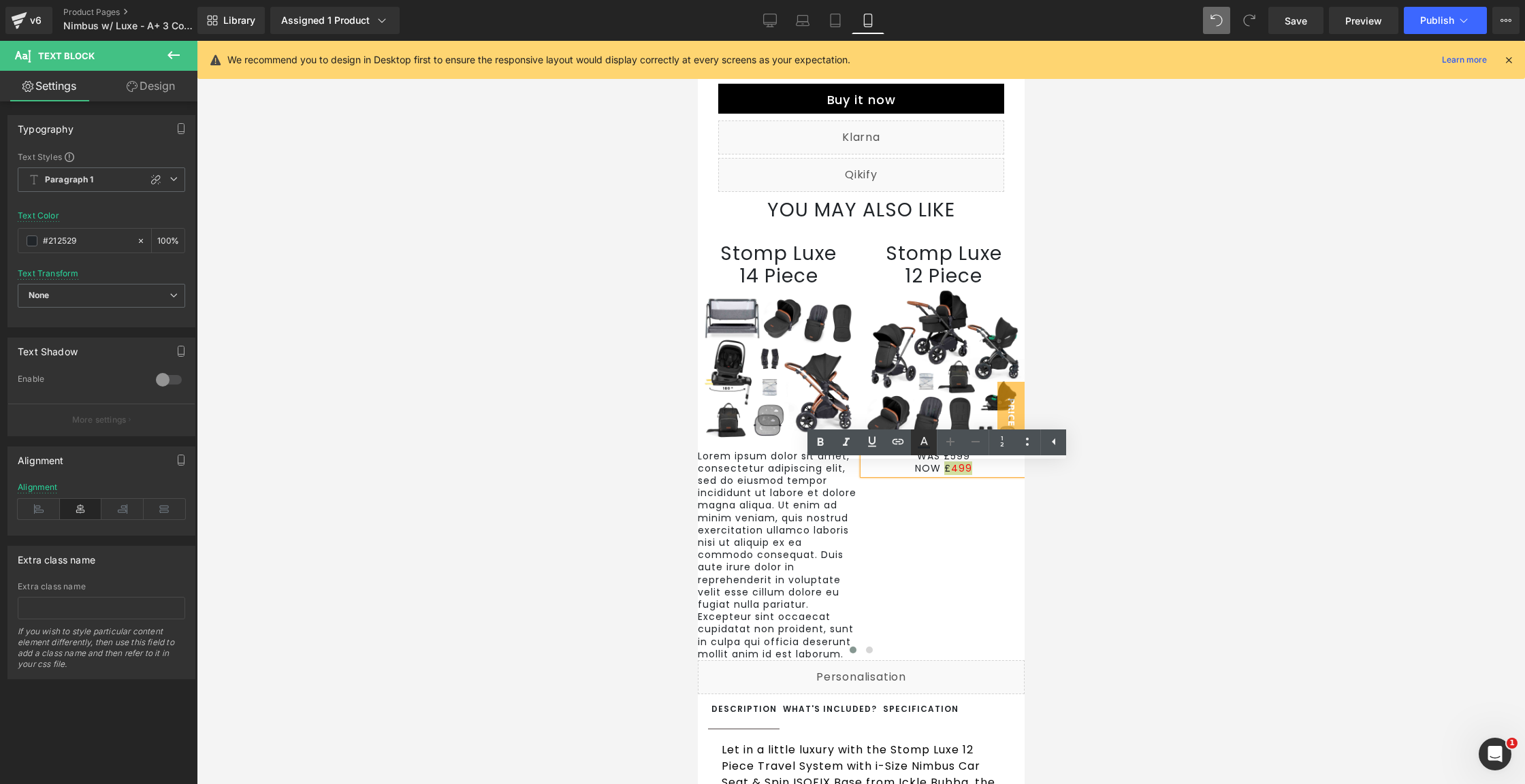
type input "100"
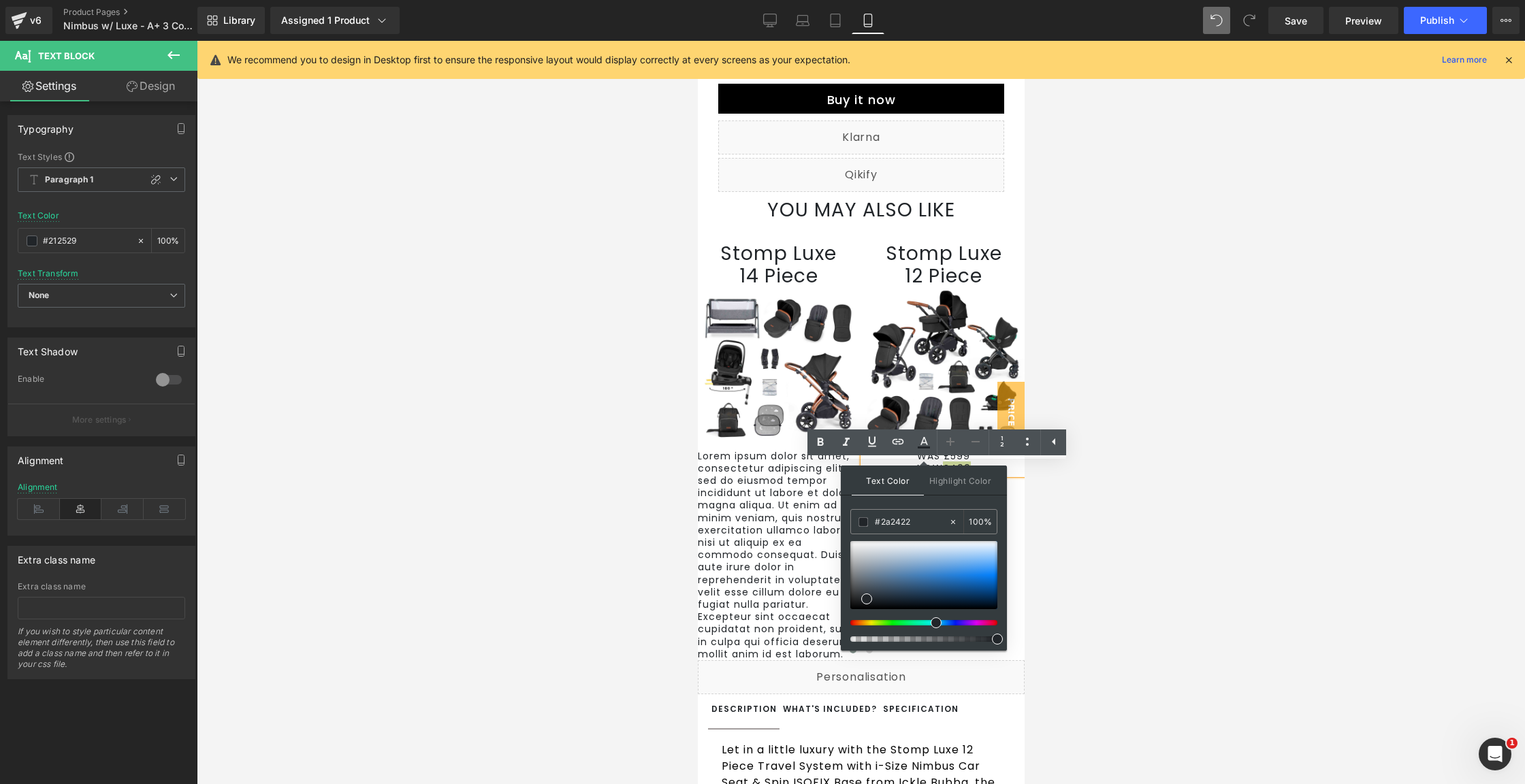
click at [854, 620] on div at bounding box center [918, 622] width 147 height 6
drag, startPoint x: 1553, startPoint y: 663, endPoint x: 840, endPoint y: 620, distance: 714.3
click at [993, 574] on div at bounding box center [924, 575] width 147 height 68
type input "#fb0808"
click at [930, 662] on div at bounding box center [861, 652] width 327 height 18
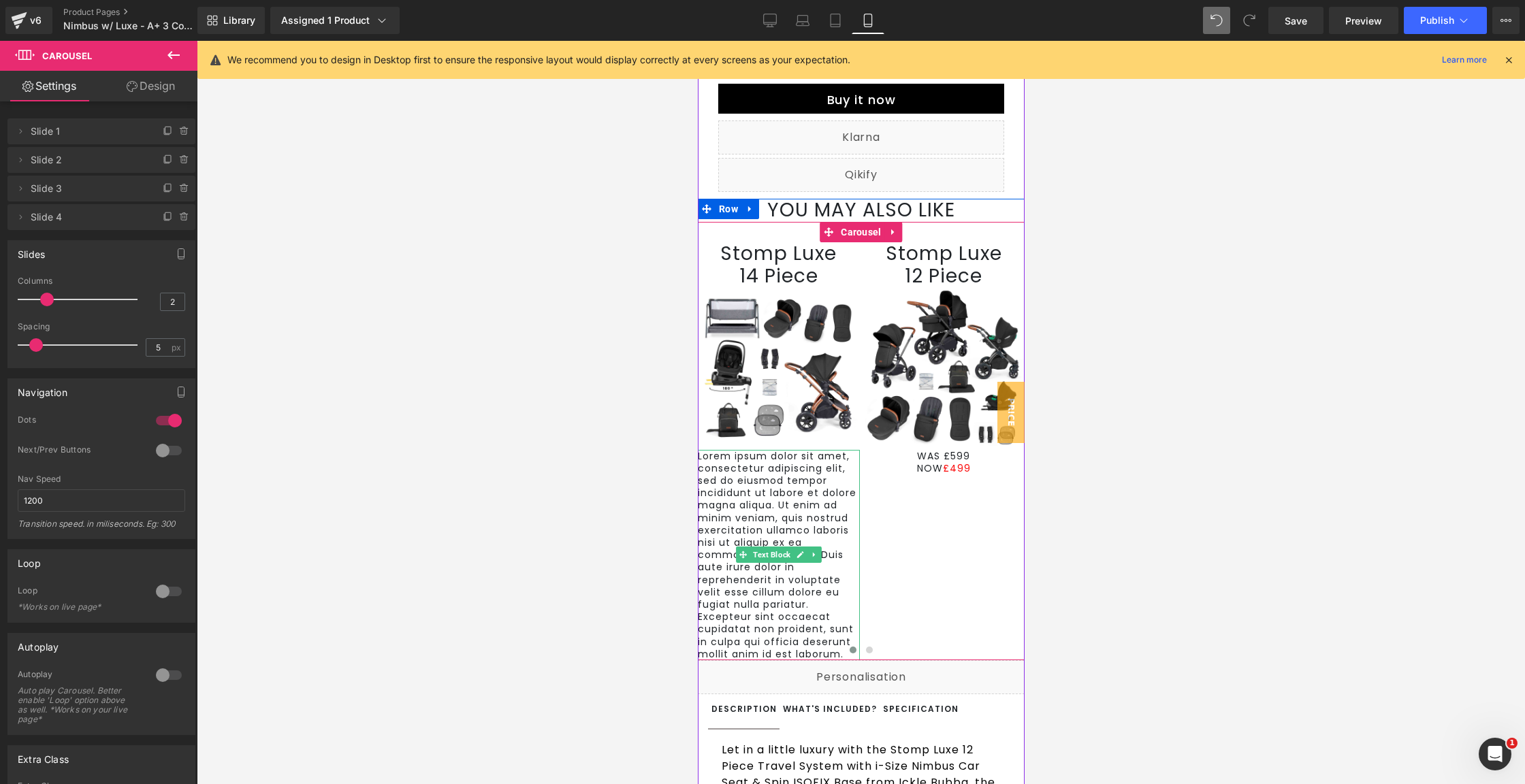
click at [802, 488] on p "Lorem ipsum dolor sit amet, consectetur adipiscing elit, sed do eiusmod tempor …" at bounding box center [779, 555] width 162 height 210
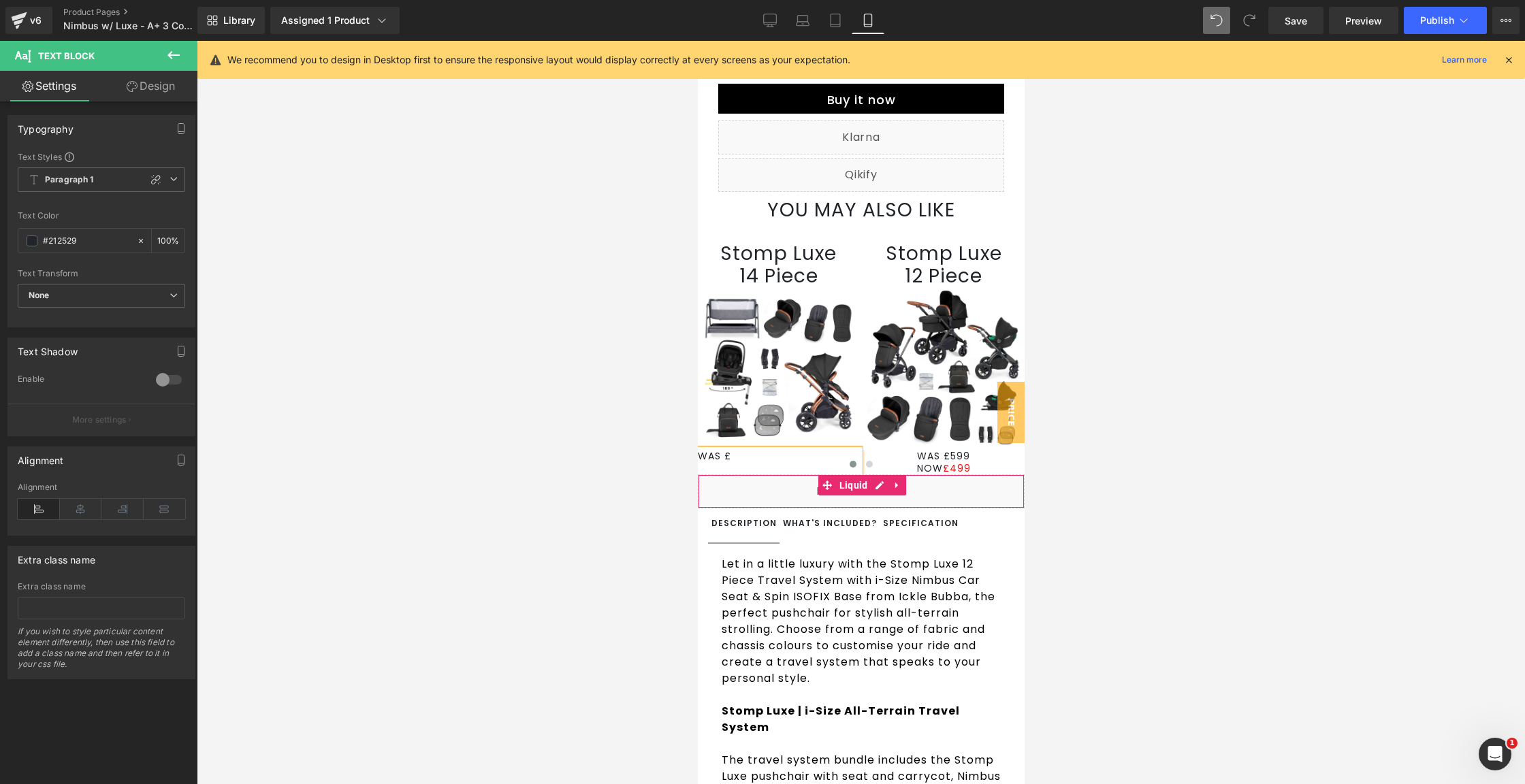
scroll to position [0, 0]
click at [87, 516] on icon at bounding box center [81, 509] width 43 height 20
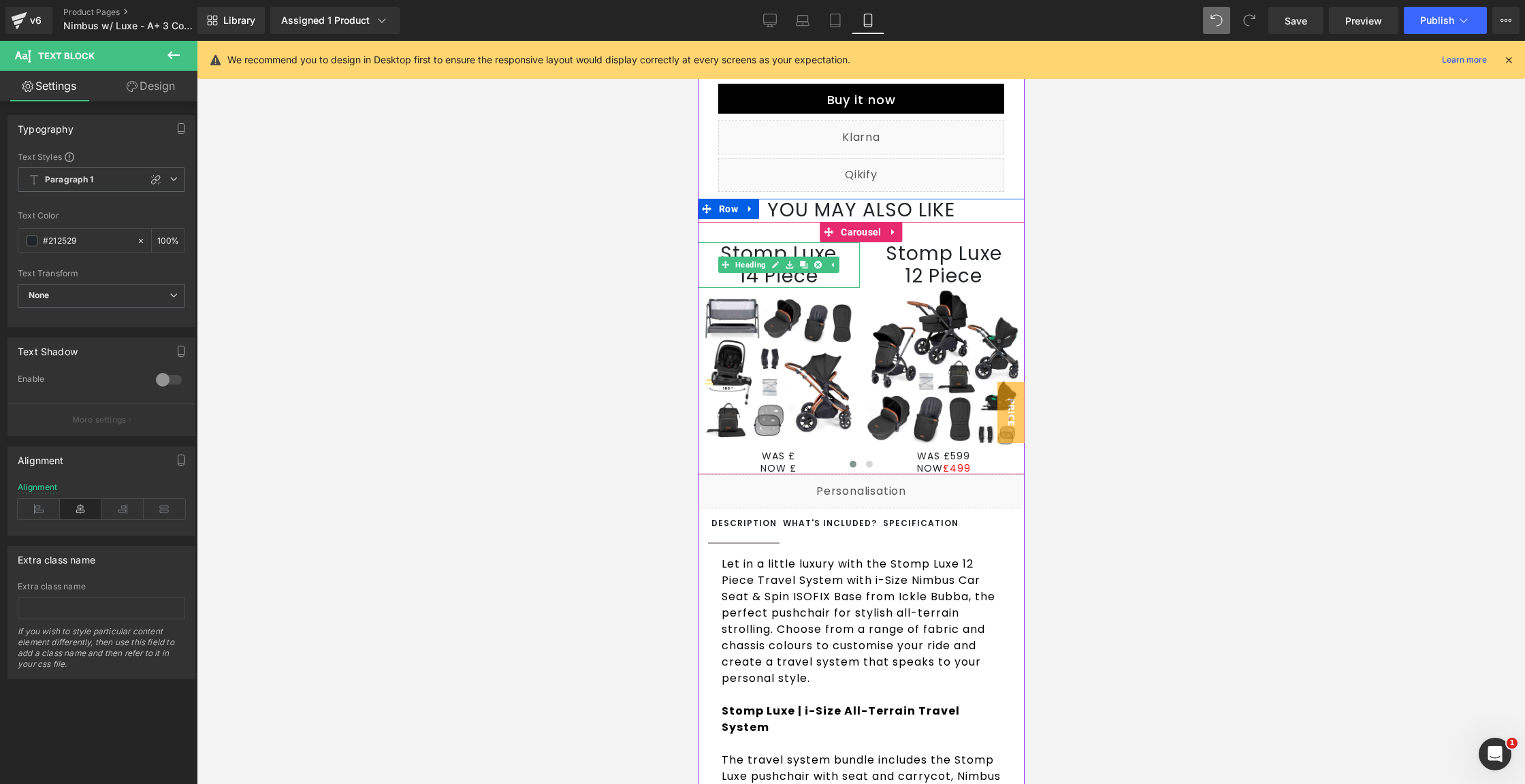
click at [813, 288] on h1 "14 Piece" at bounding box center [779, 276] width 162 height 23
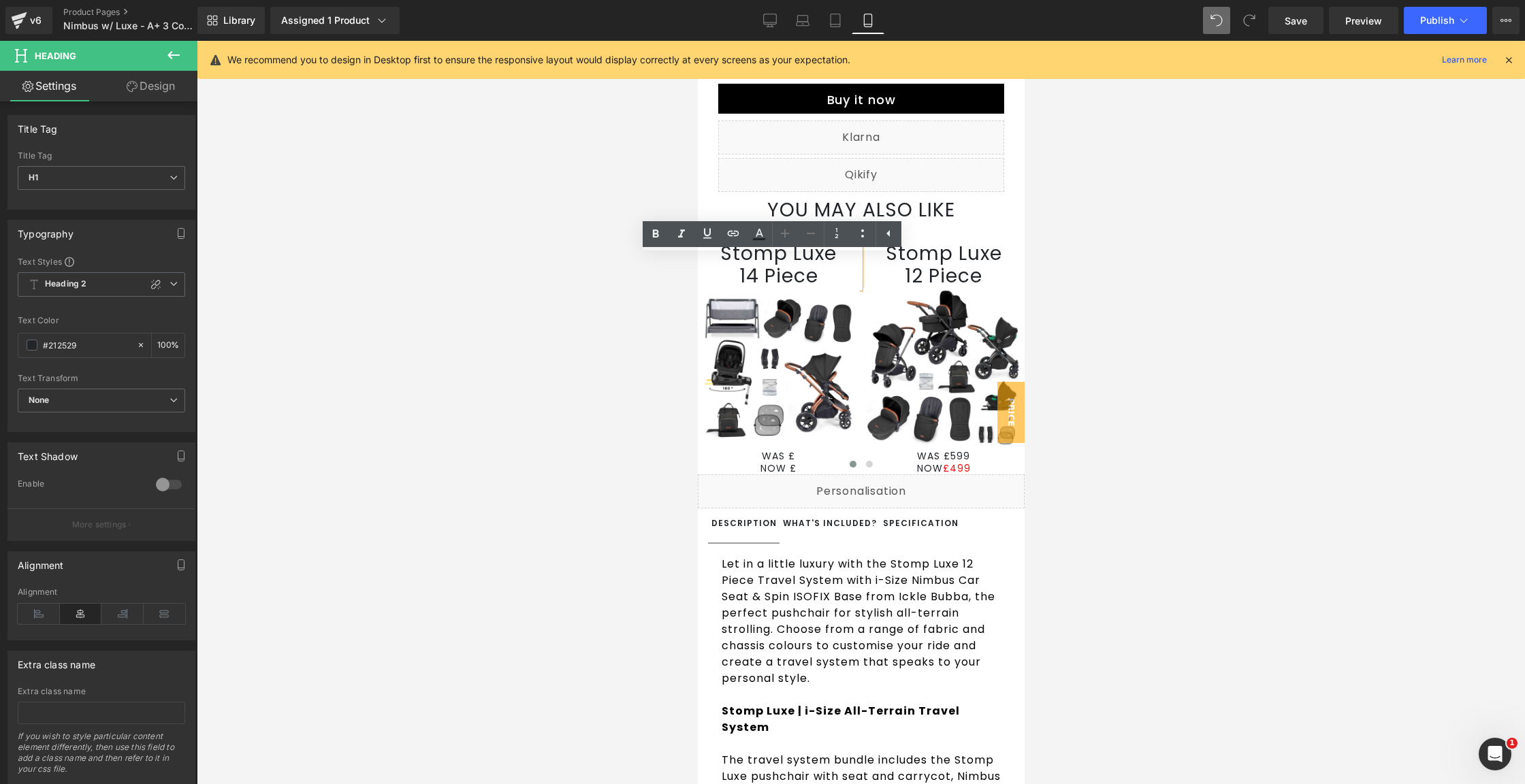
click at [732, 266] on h1 "Stomp Luxe" at bounding box center [779, 254] width 162 height 23
click at [792, 288] on h1 "14 Piece" at bounding box center [779, 276] width 162 height 23
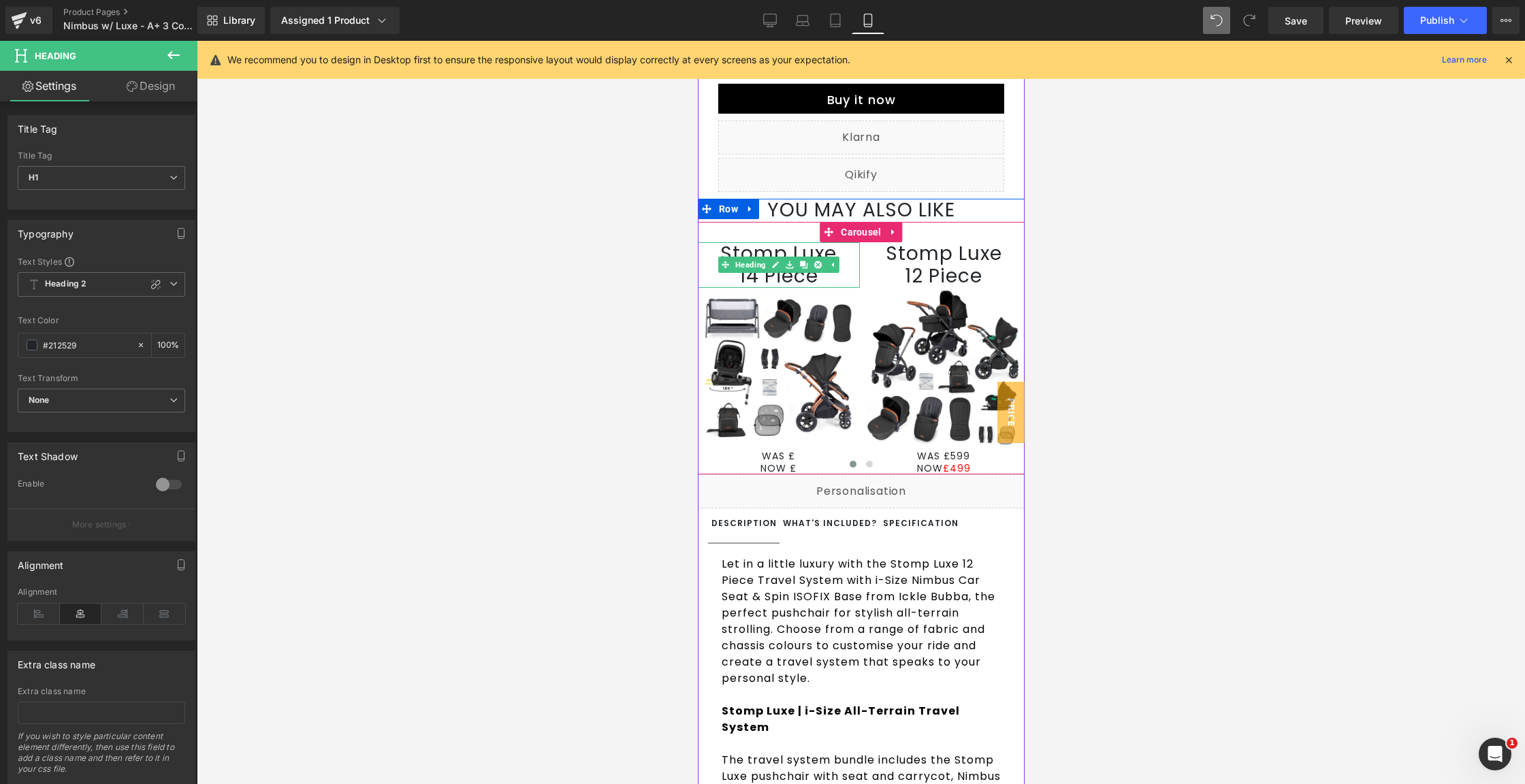
click at [835, 288] on h1 "14 Piece" at bounding box center [779, 276] width 162 height 23
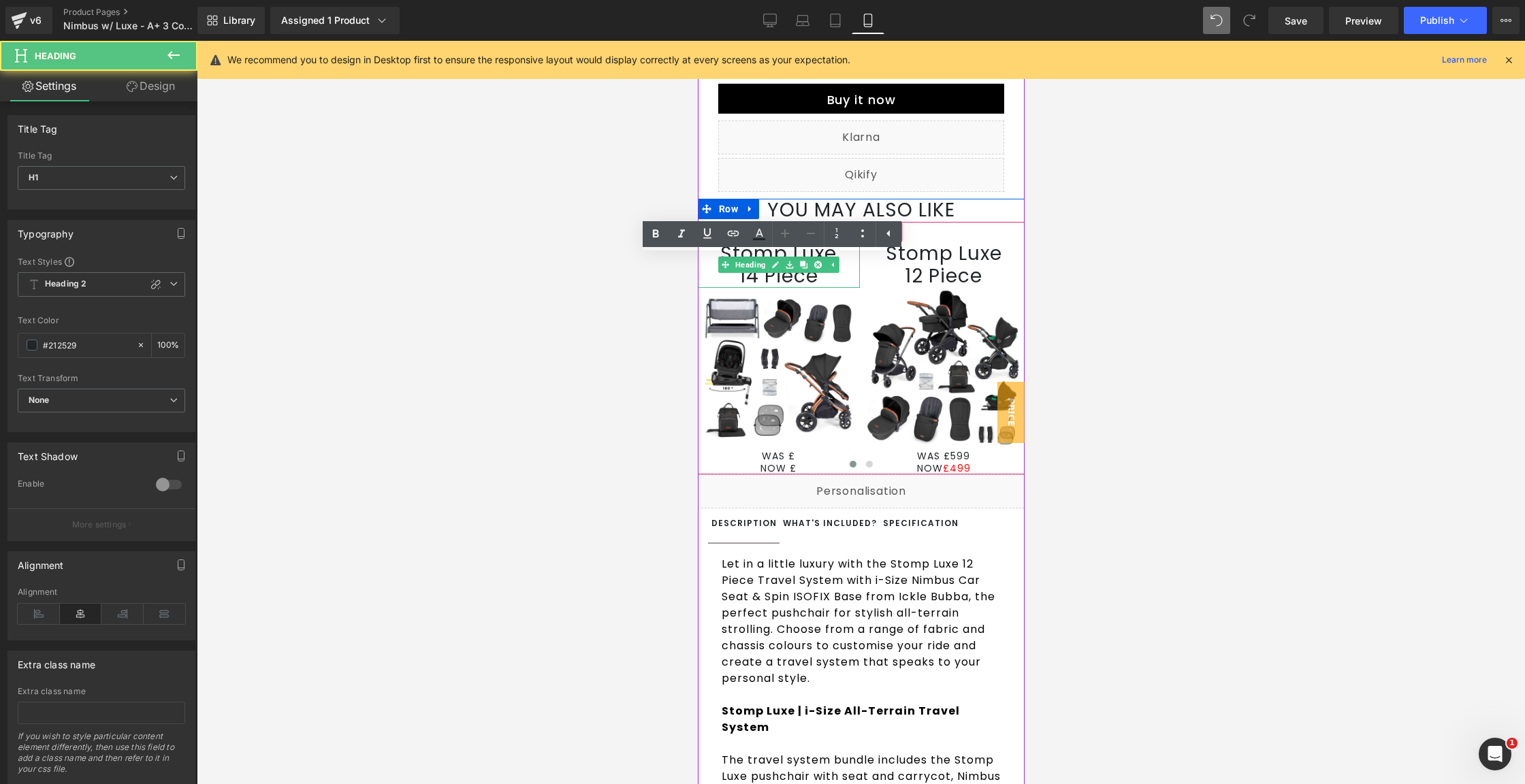
click at [835, 288] on h1 "14 Piece" at bounding box center [779, 276] width 162 height 23
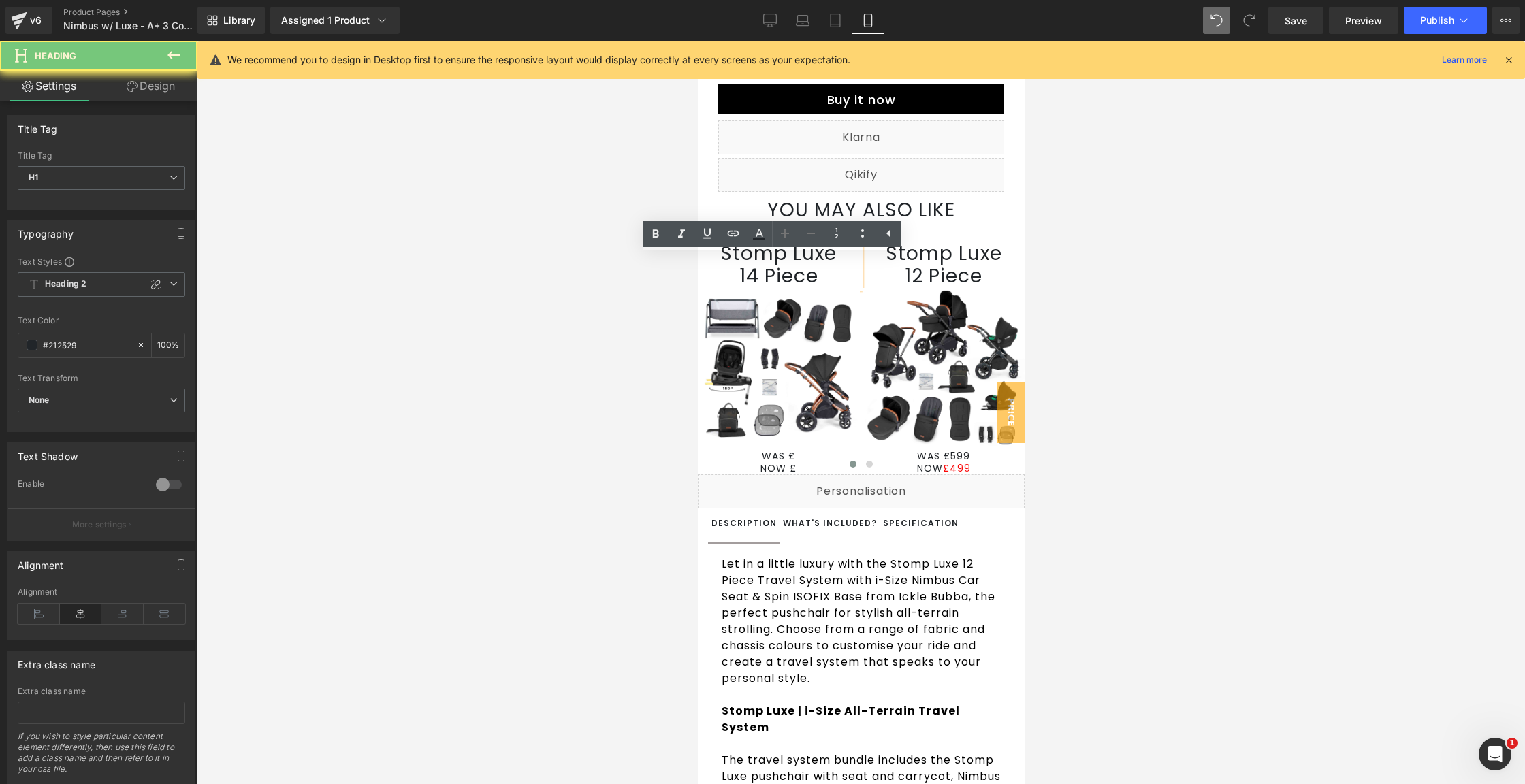
click at [835, 288] on h1 "14 Piece" at bounding box center [779, 276] width 162 height 23
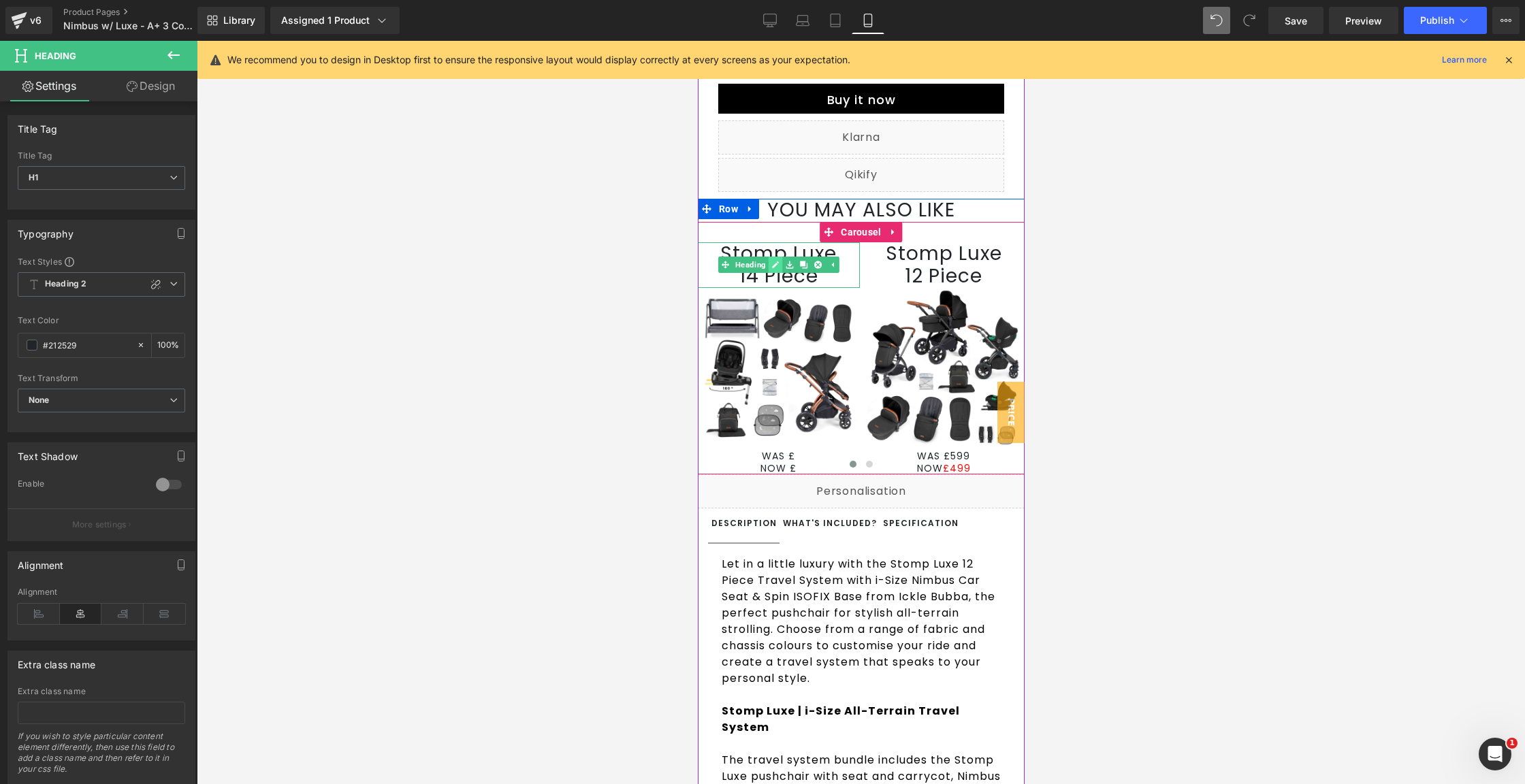
click at [772, 269] on icon at bounding box center [775, 266] width 7 height 7
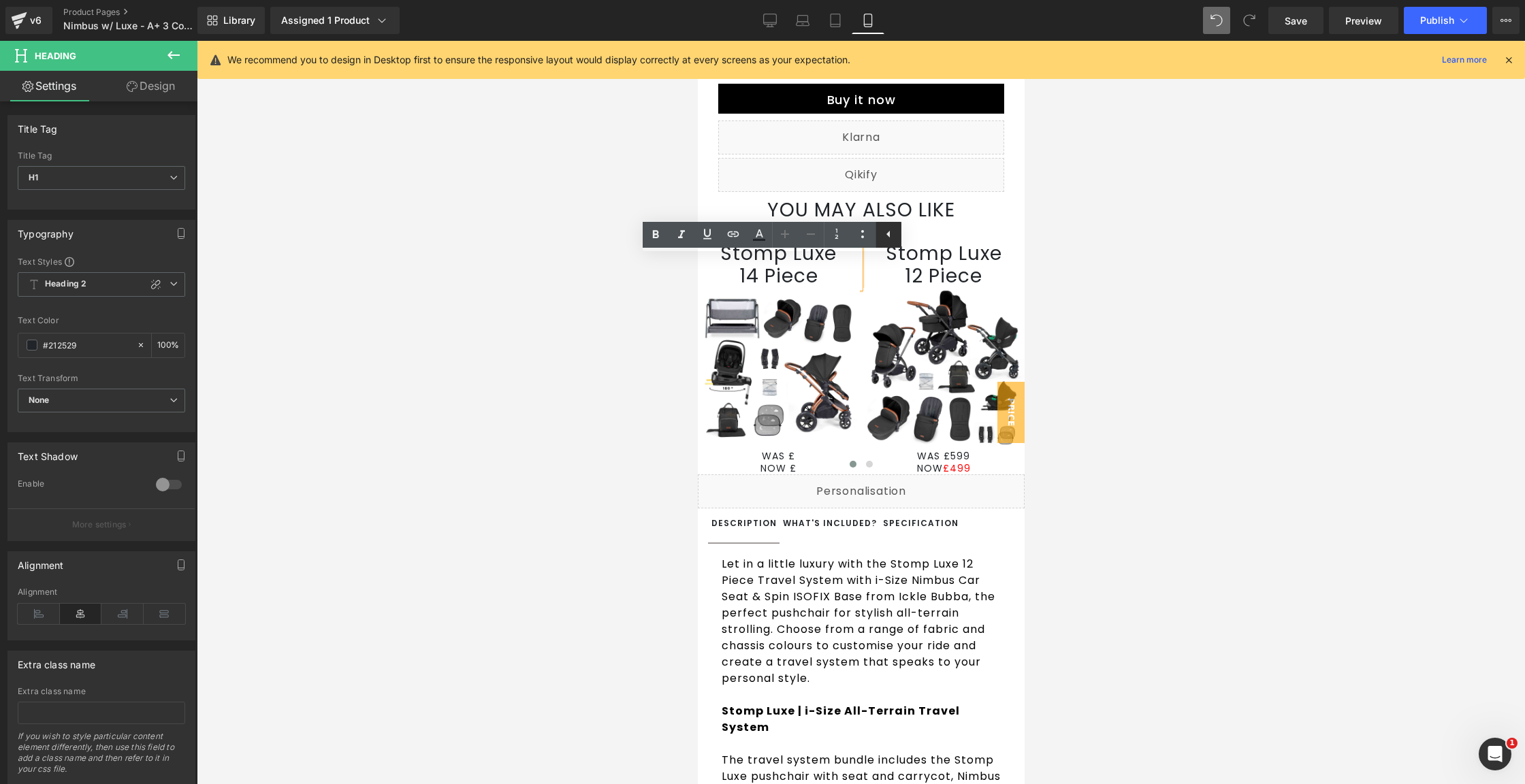
click at [882, 233] on icon at bounding box center [888, 234] width 17 height 17
click at [868, 240] on icon at bounding box center [862, 234] width 17 height 17
click at [813, 236] on icon at bounding box center [811, 234] width 17 height 17
click at [809, 235] on icon at bounding box center [811, 234] width 17 height 17
click at [147, 181] on span "H1" at bounding box center [101, 178] width 168 height 24
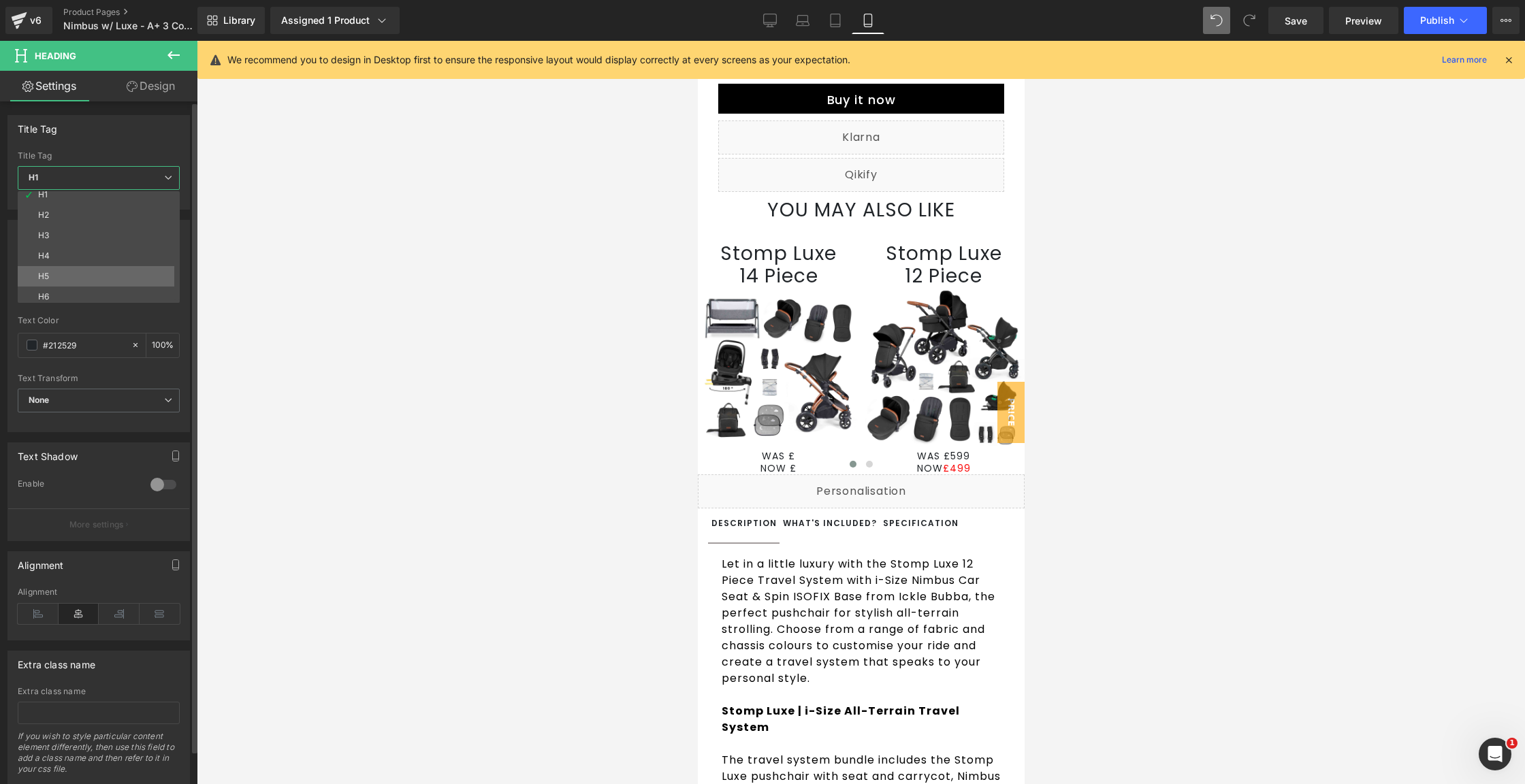
scroll to position [10, 0]
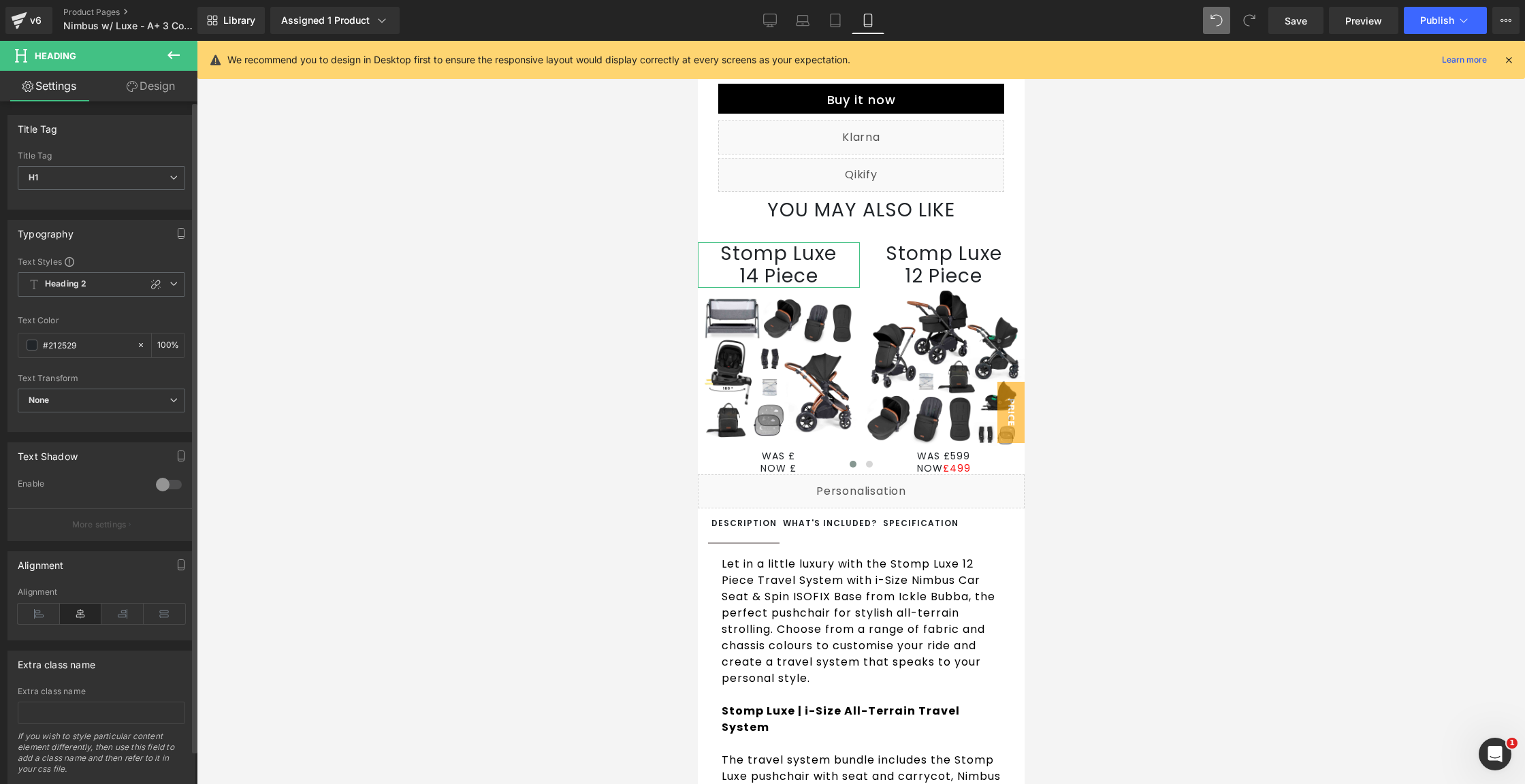
click at [128, 147] on div "Title Tag H1 H2 H3 H4 H5 H6 Title Tag H1 H1 H2 H3 H4 H5 H6" at bounding box center [102, 162] width 188 height 95
click at [111, 283] on span "Heading 2" at bounding box center [101, 284] width 168 height 24
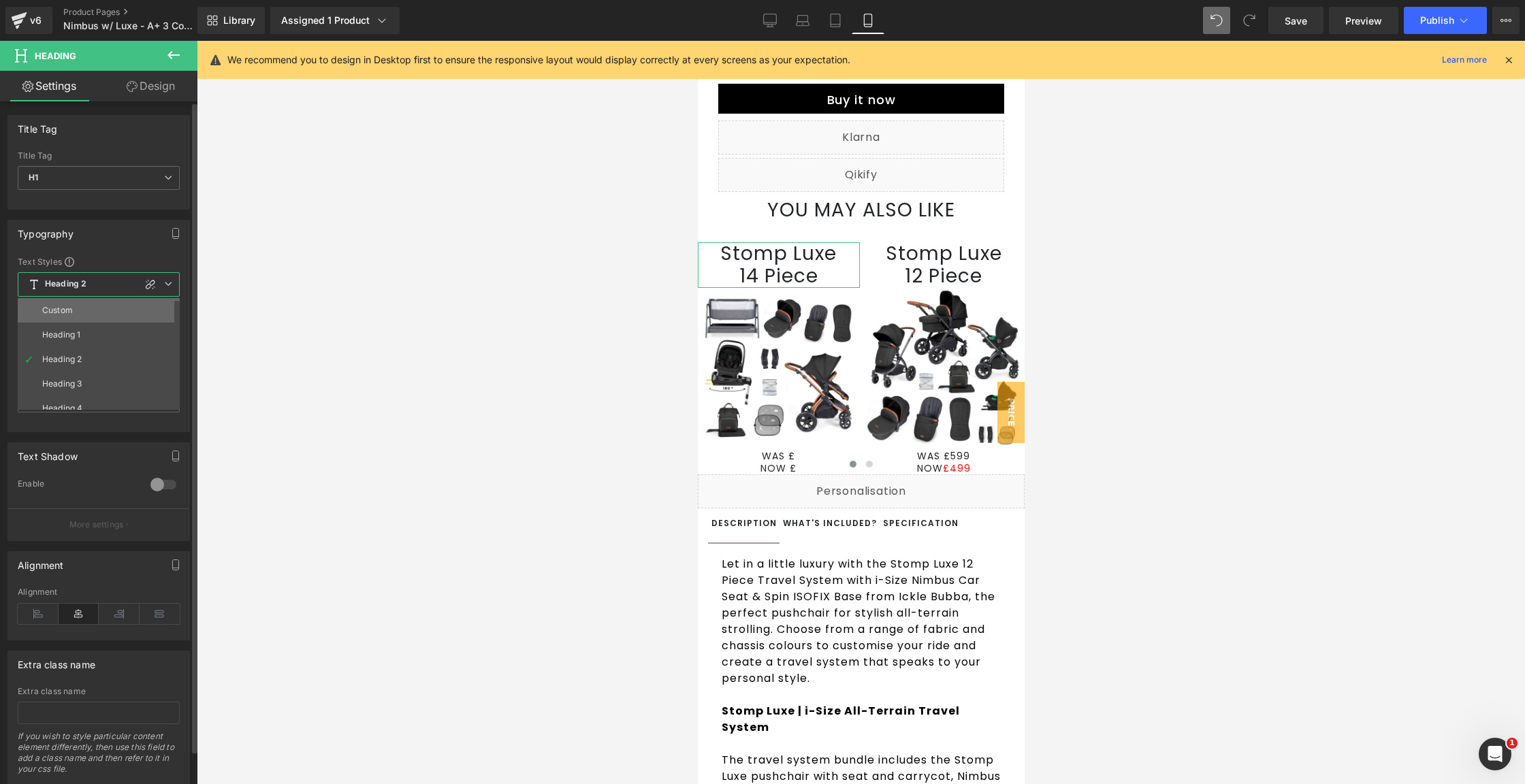
click at [106, 318] on li "Custom" at bounding box center [101, 310] width 168 height 24
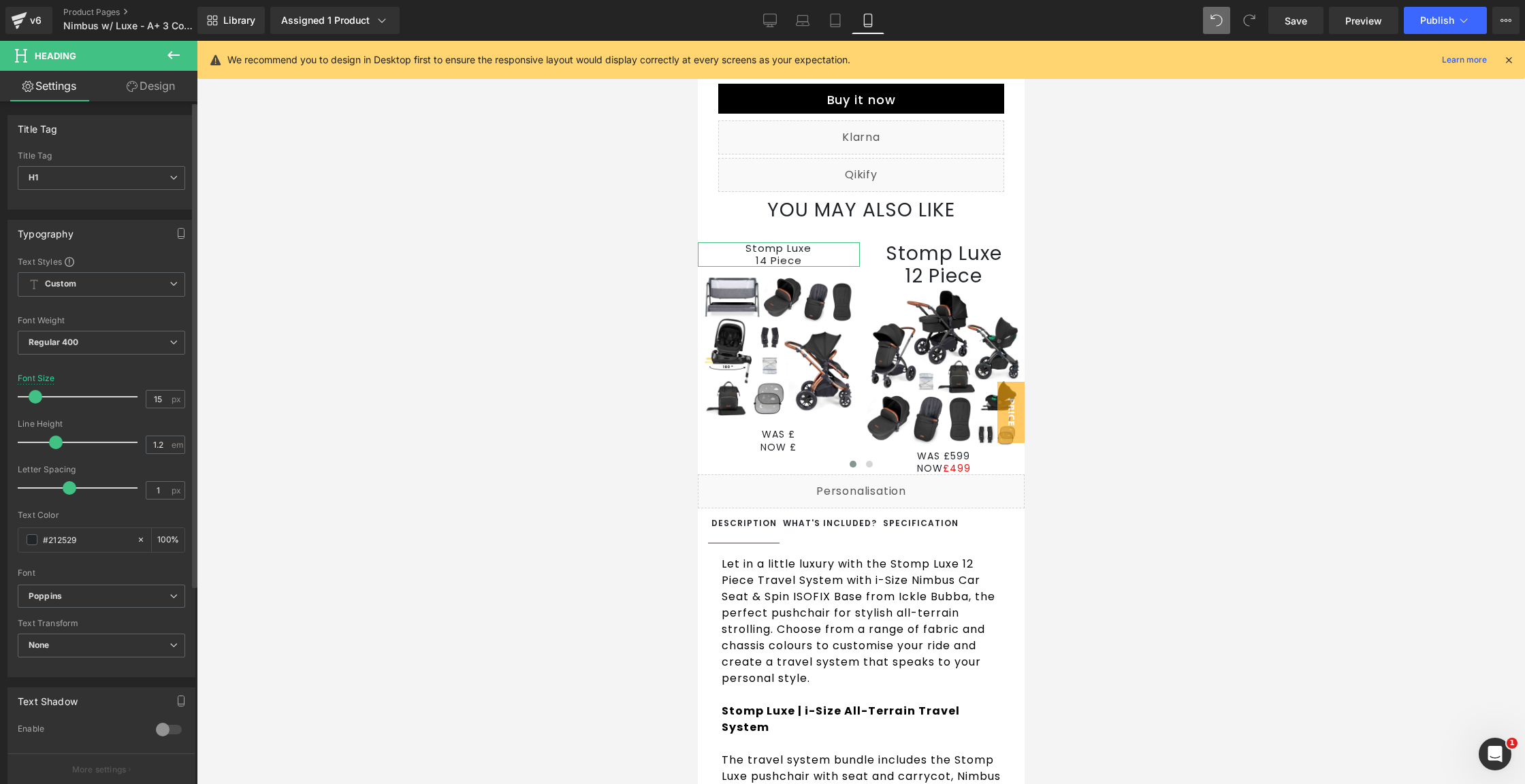
type input "16"
drag, startPoint x: 50, startPoint y: 394, endPoint x: 39, endPoint y: 391, distance: 11.4
click at [37, 391] on span at bounding box center [36, 396] width 13 height 13
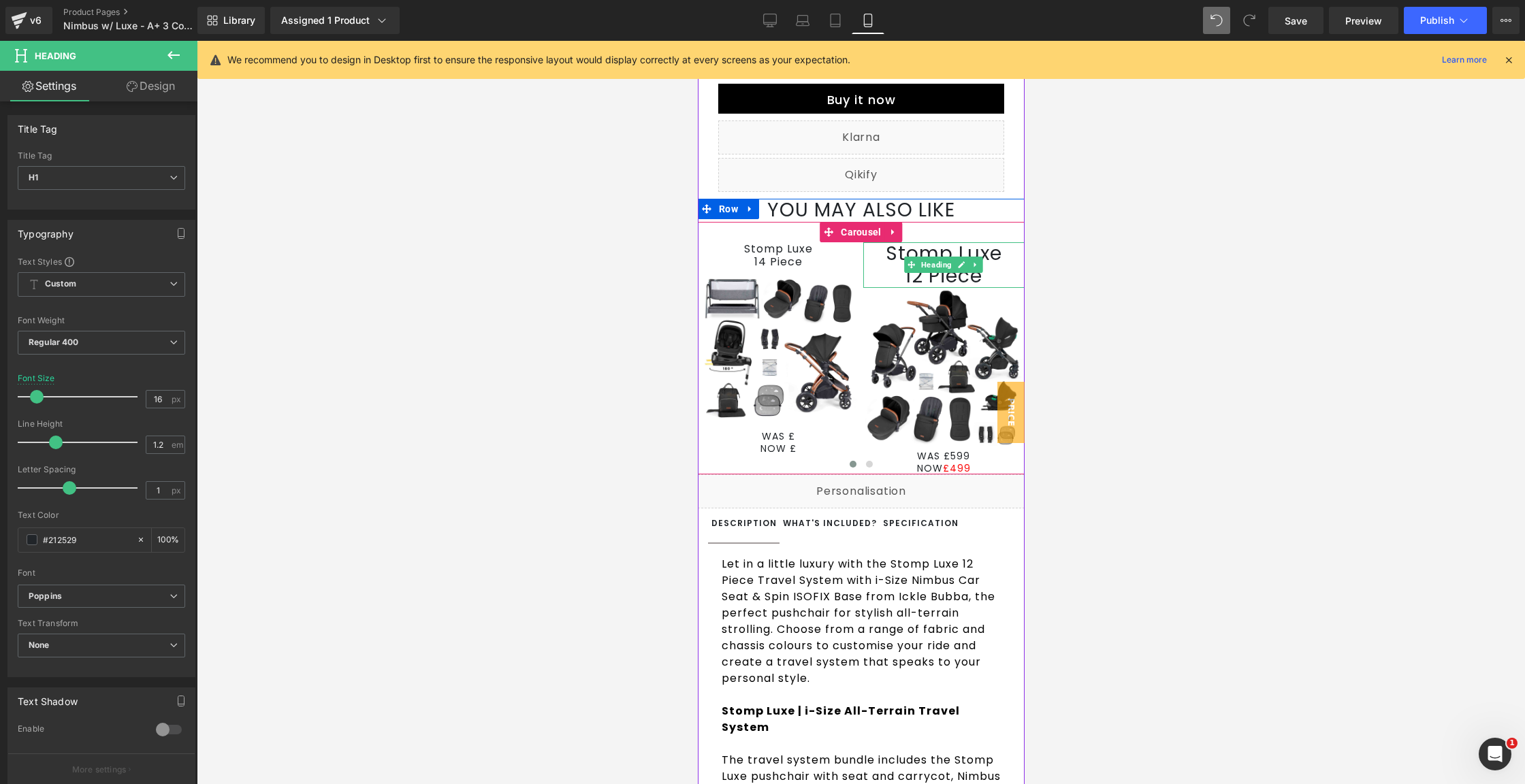
click at [918, 273] on span "Heading" at bounding box center [936, 265] width 36 height 17
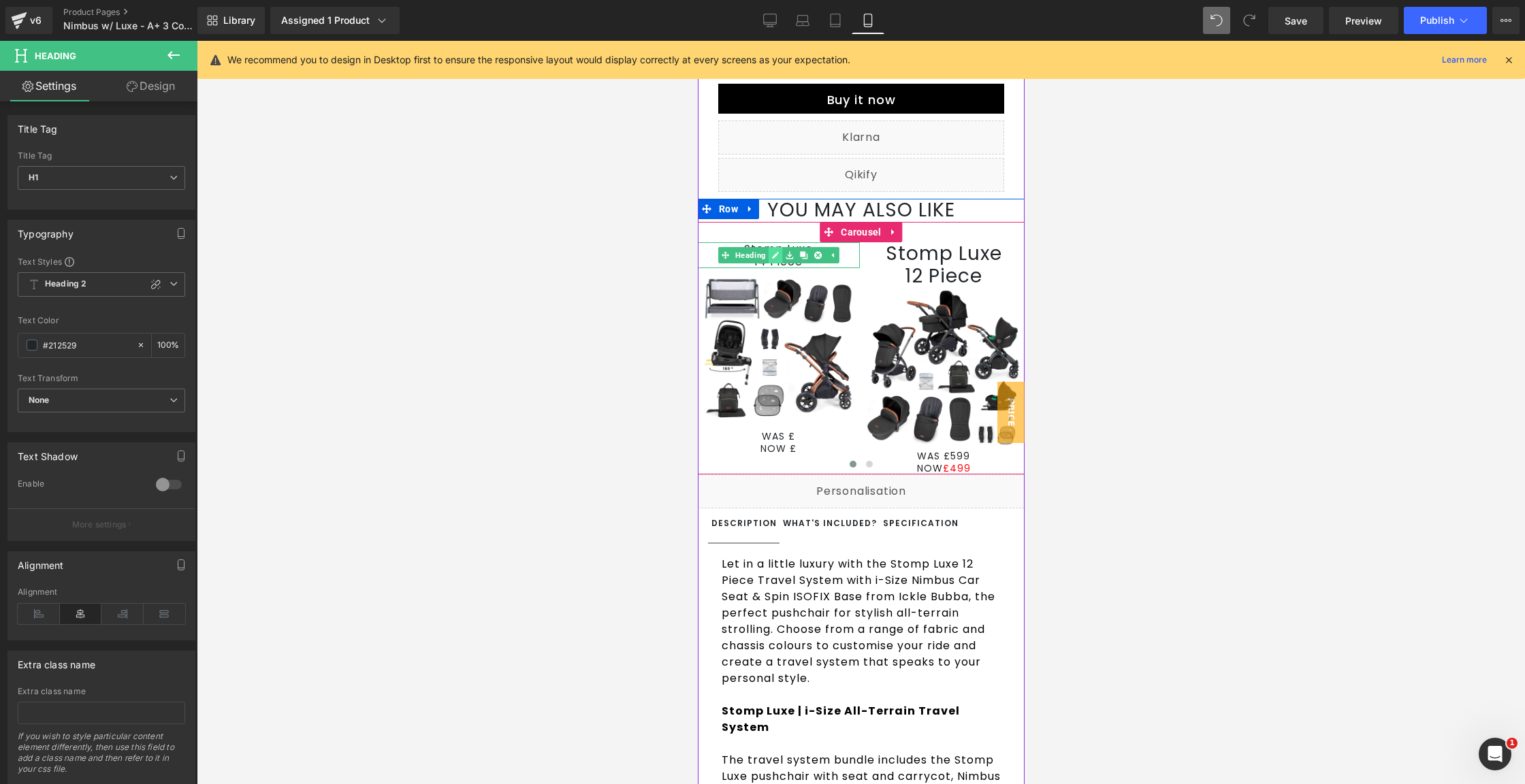
click at [771, 259] on icon at bounding box center [775, 255] width 8 height 8
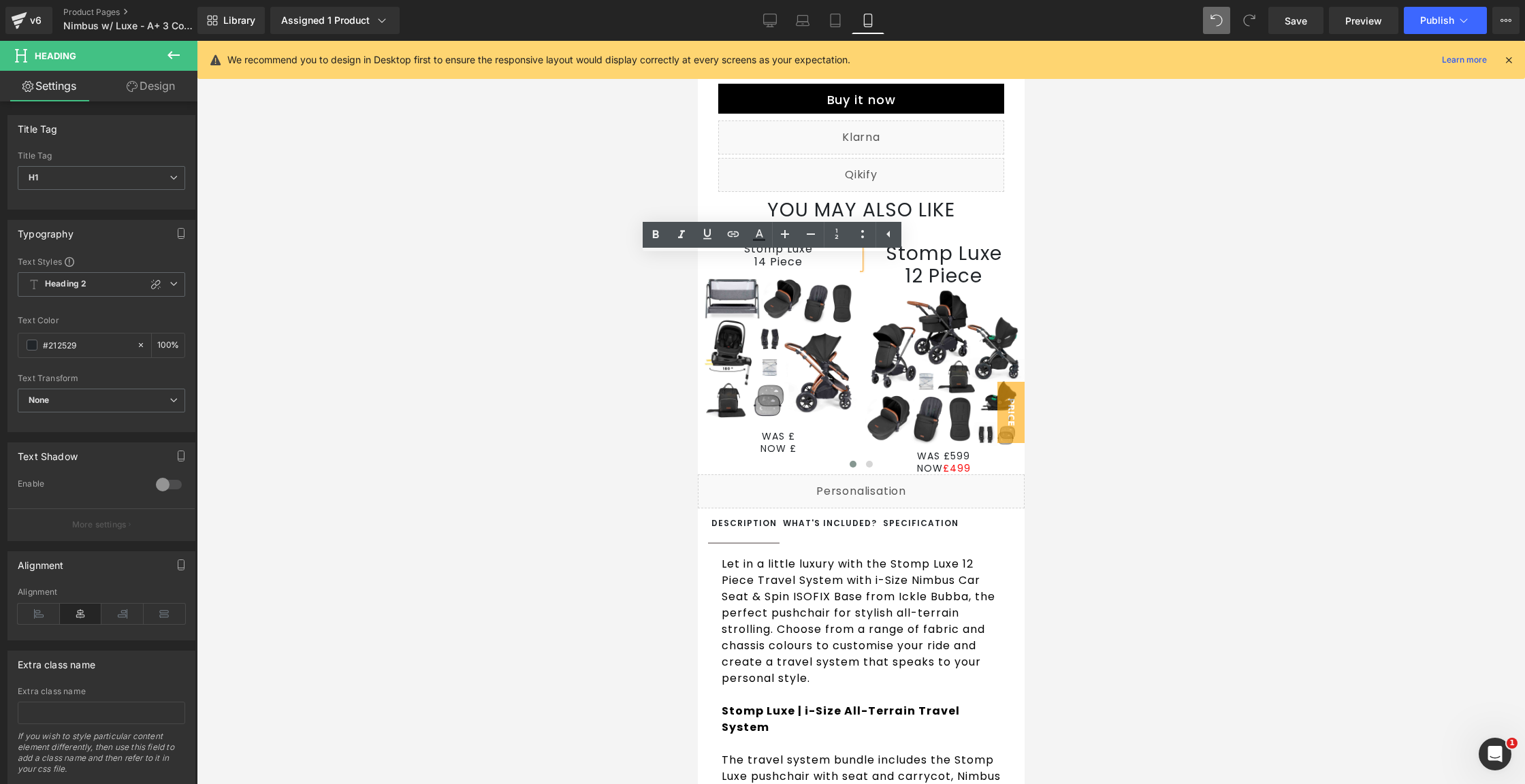
click at [786, 268] on h1 "14 Piece" at bounding box center [779, 262] width 162 height 13
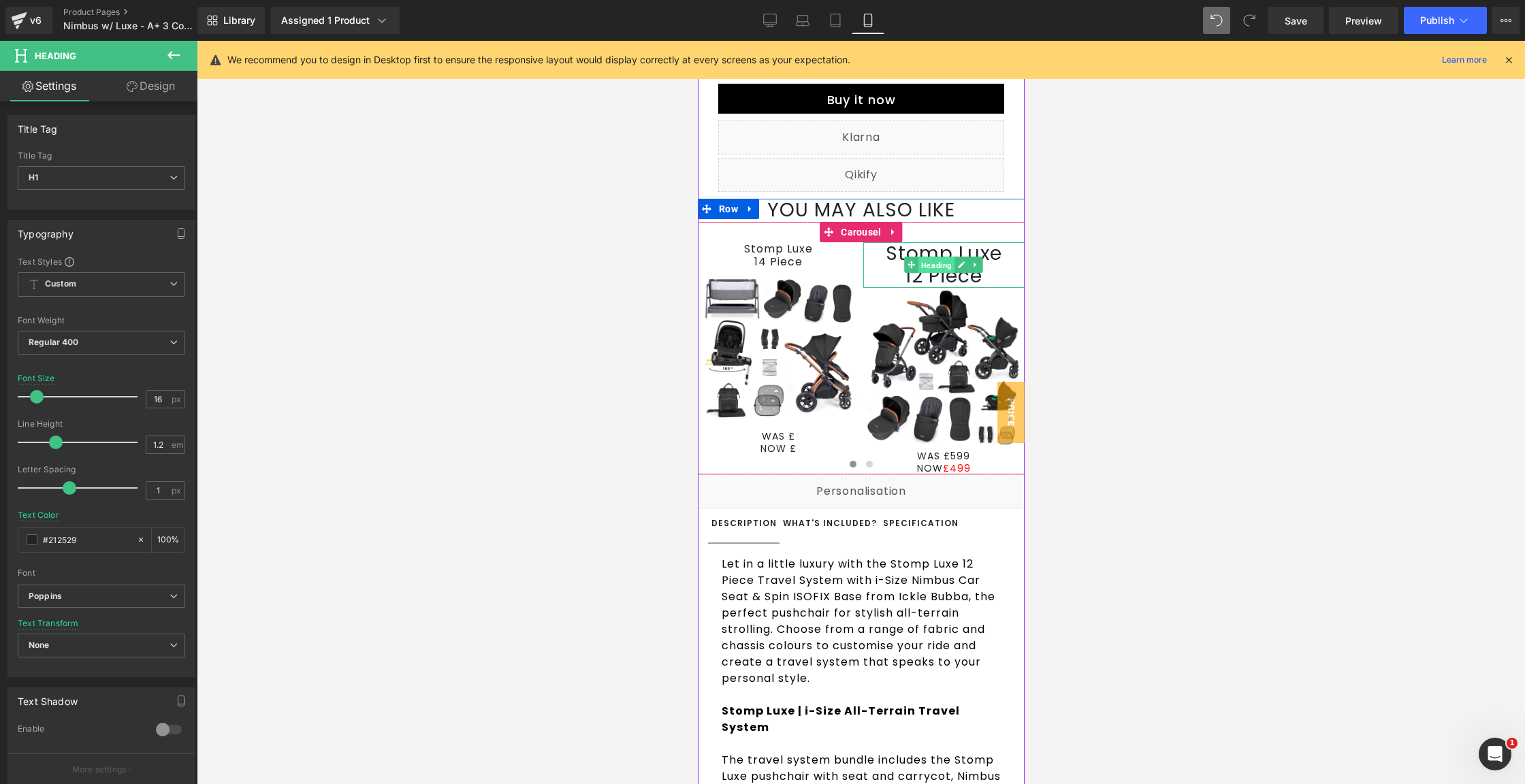
drag, startPoint x: 924, startPoint y: 272, endPoint x: 727, endPoint y: 325, distance: 204.0
click at [924, 272] on span "Heading" at bounding box center [936, 266] width 36 height 17
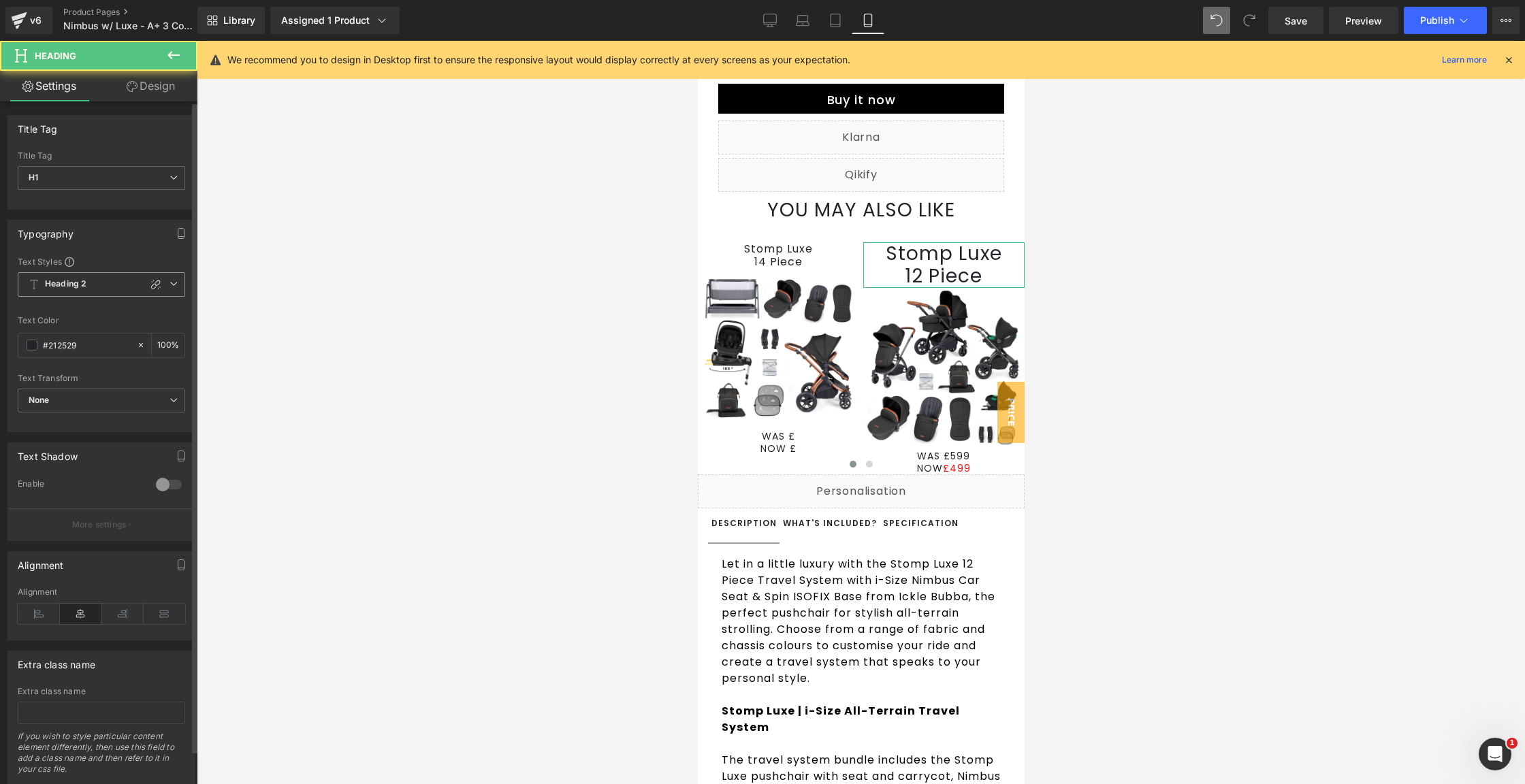
click at [106, 286] on span "Heading 2" at bounding box center [101, 284] width 168 height 24
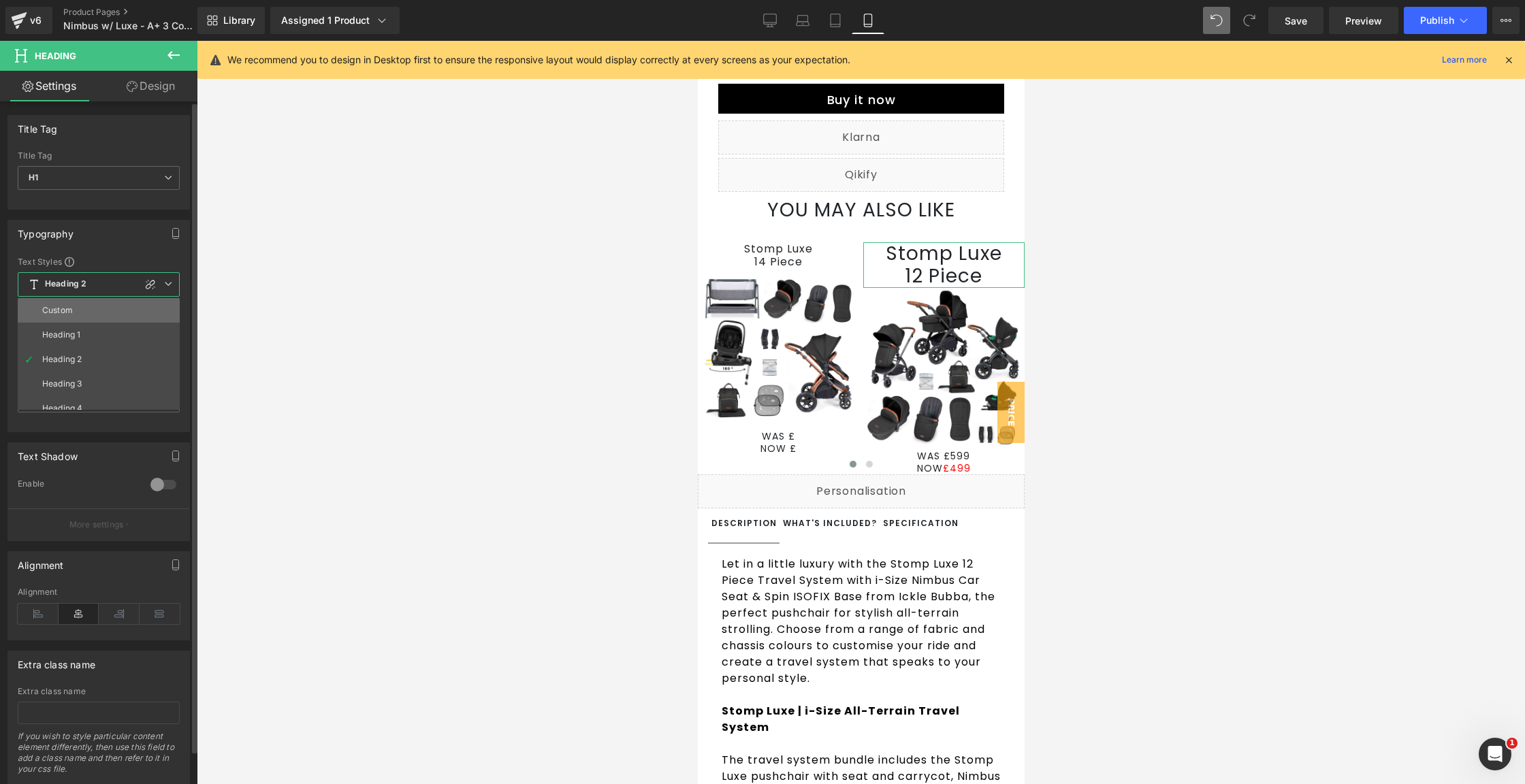
click at [90, 314] on li "Custom" at bounding box center [101, 310] width 168 height 24
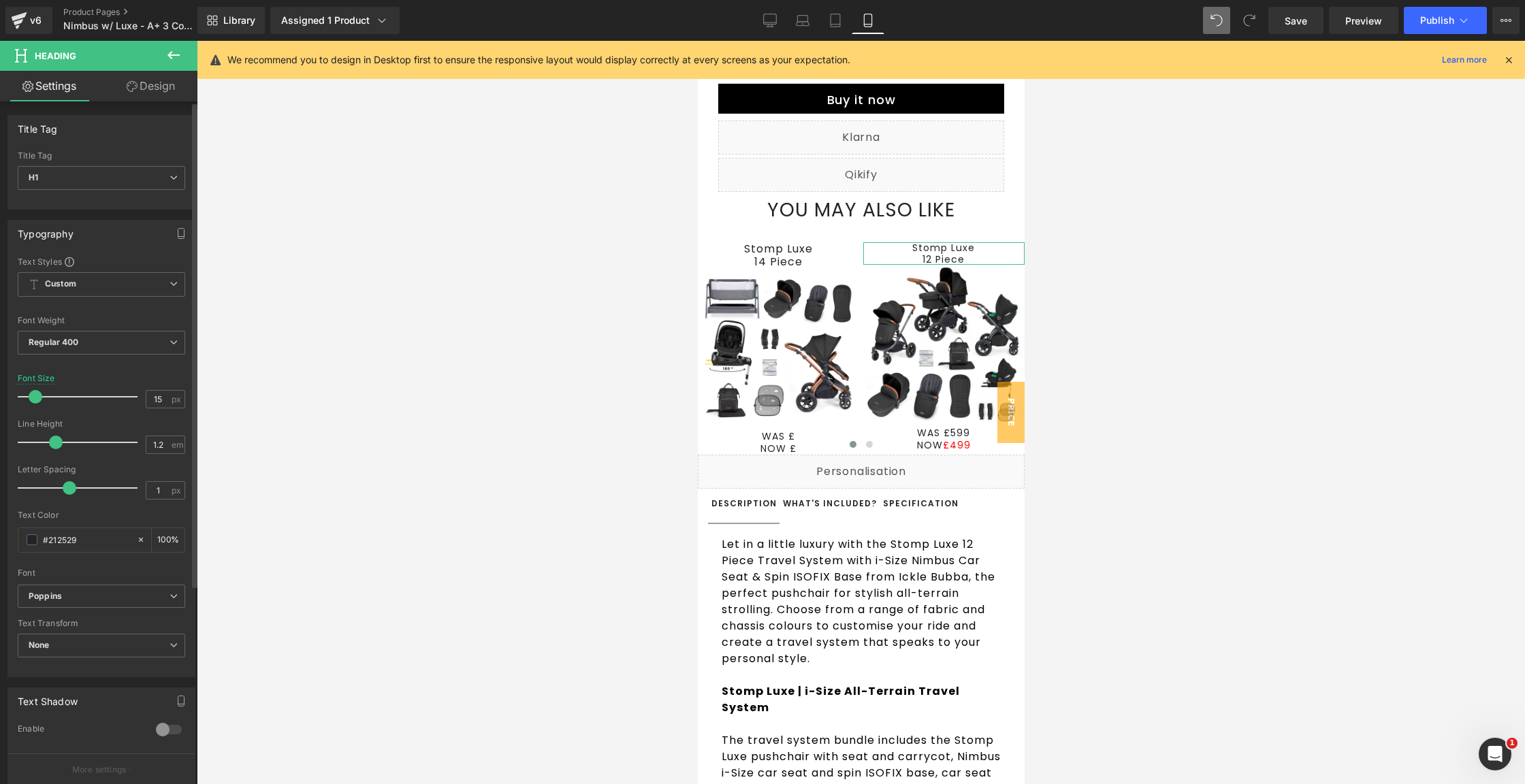
type input "16"
drag, startPoint x: 49, startPoint y: 393, endPoint x: 38, endPoint y: 395, distance: 11.2
click at [38, 395] on span at bounding box center [36, 396] width 13 height 13
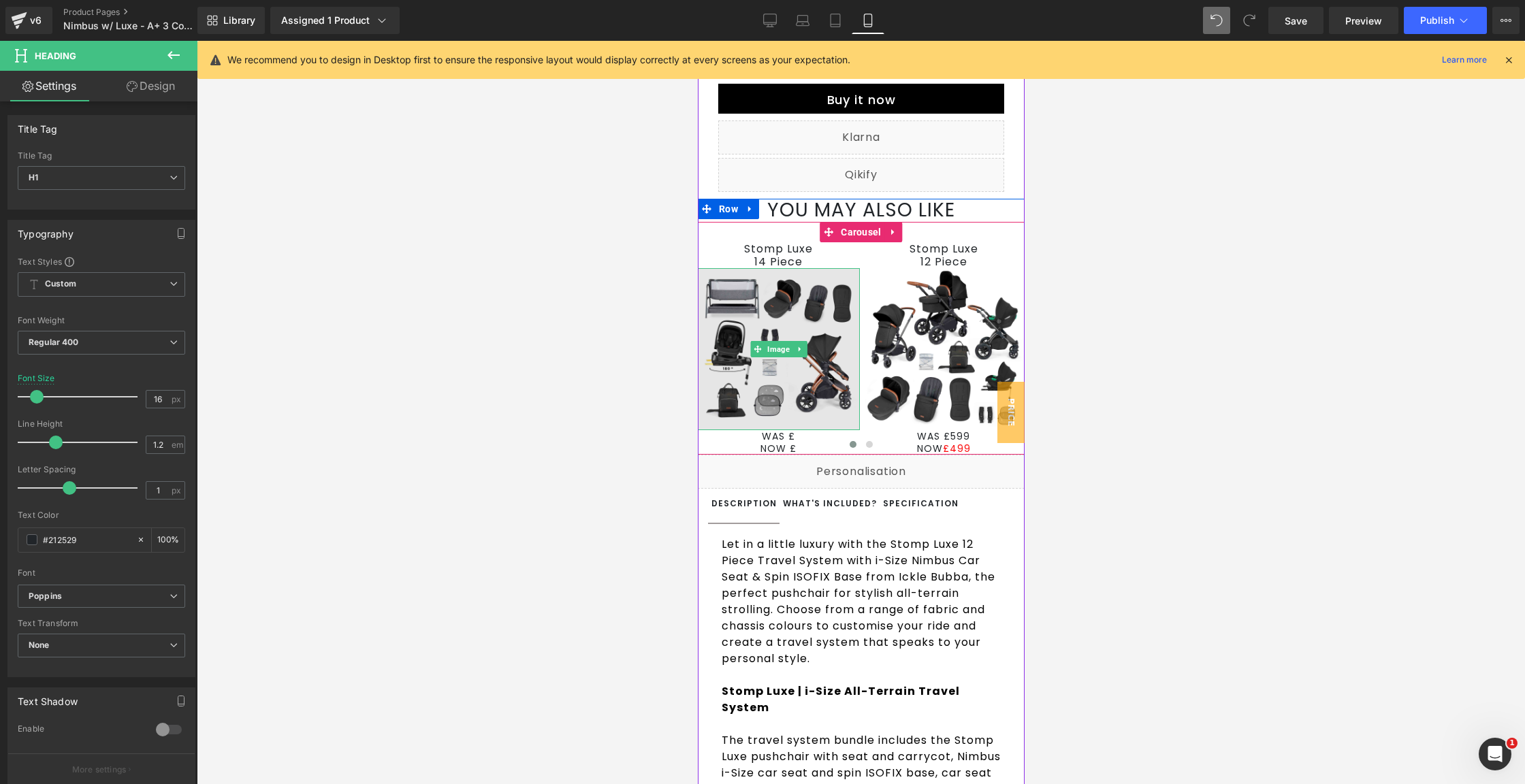
click at [823, 373] on img at bounding box center [779, 349] width 162 height 162
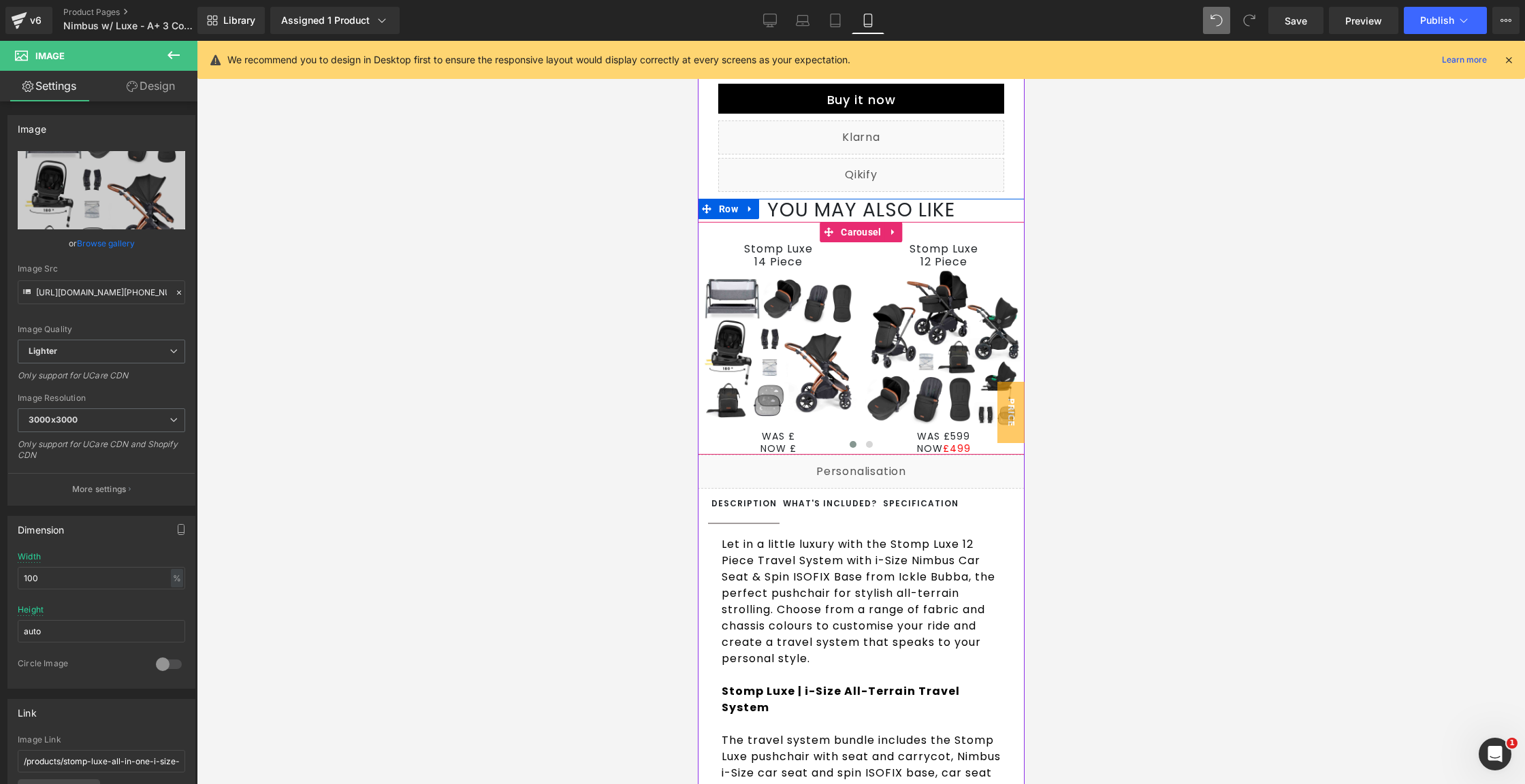
click at [854, 281] on div "Stomp Luxe 14 Piece Heading Image WAS £ NOW £ Text Block Stomp Luxe 12 Piece He…" at bounding box center [1028, 349] width 660 height 213
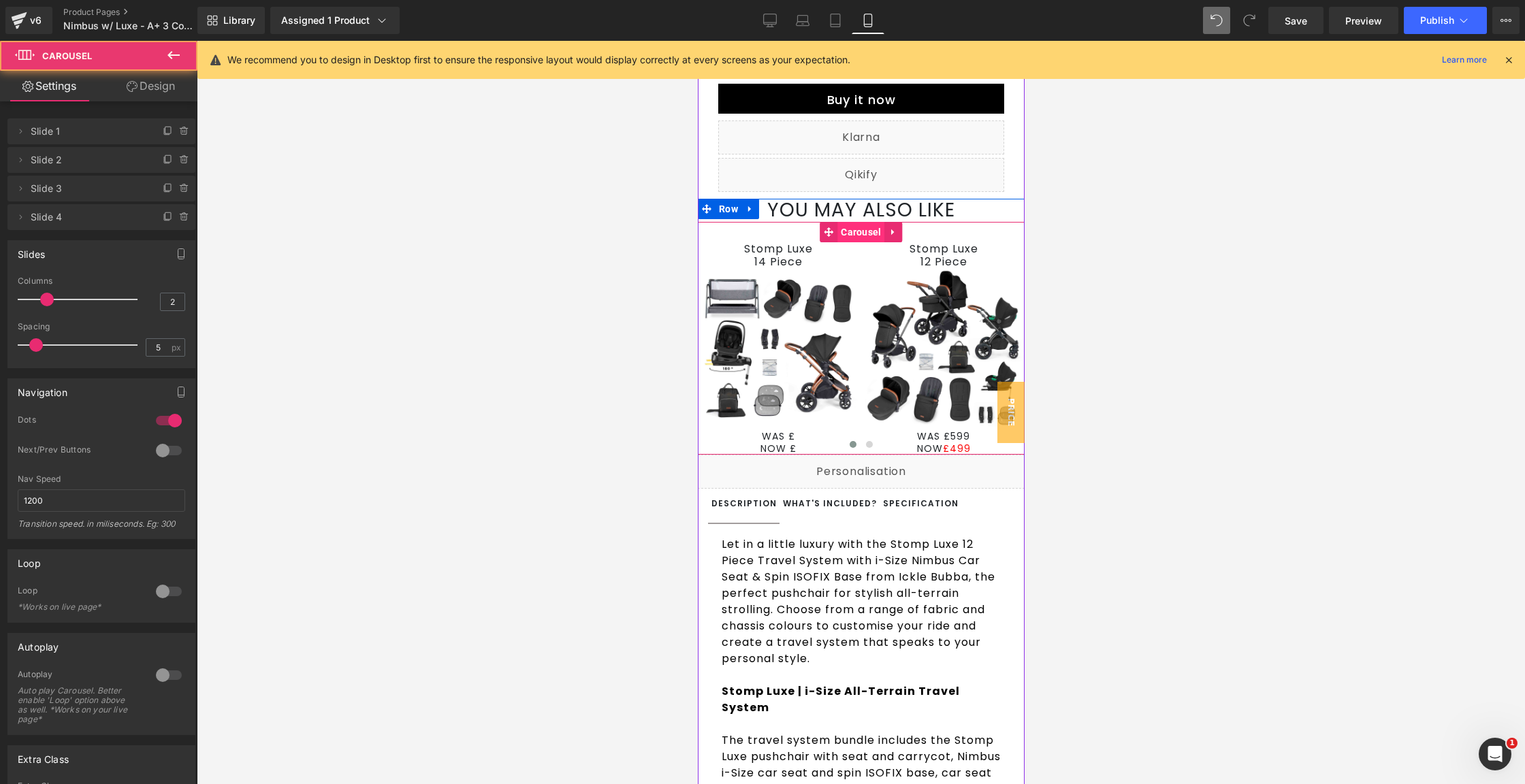
click at [855, 243] on span "Carousel" at bounding box center [861, 232] width 47 height 20
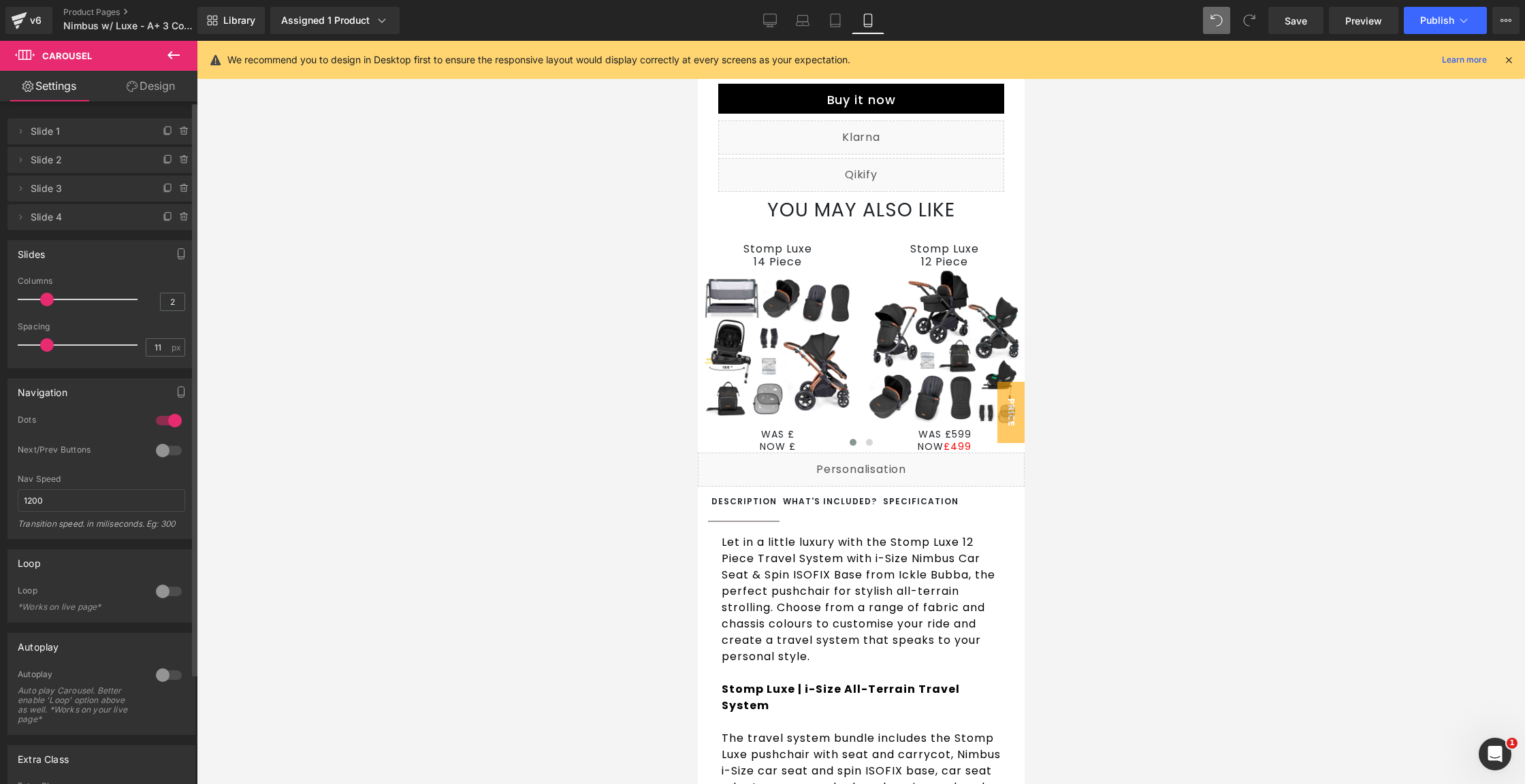
type input "10"
drag, startPoint x: 38, startPoint y: 343, endPoint x: 48, endPoint y: 344, distance: 10.0
click at [48, 344] on span at bounding box center [46, 344] width 13 height 13
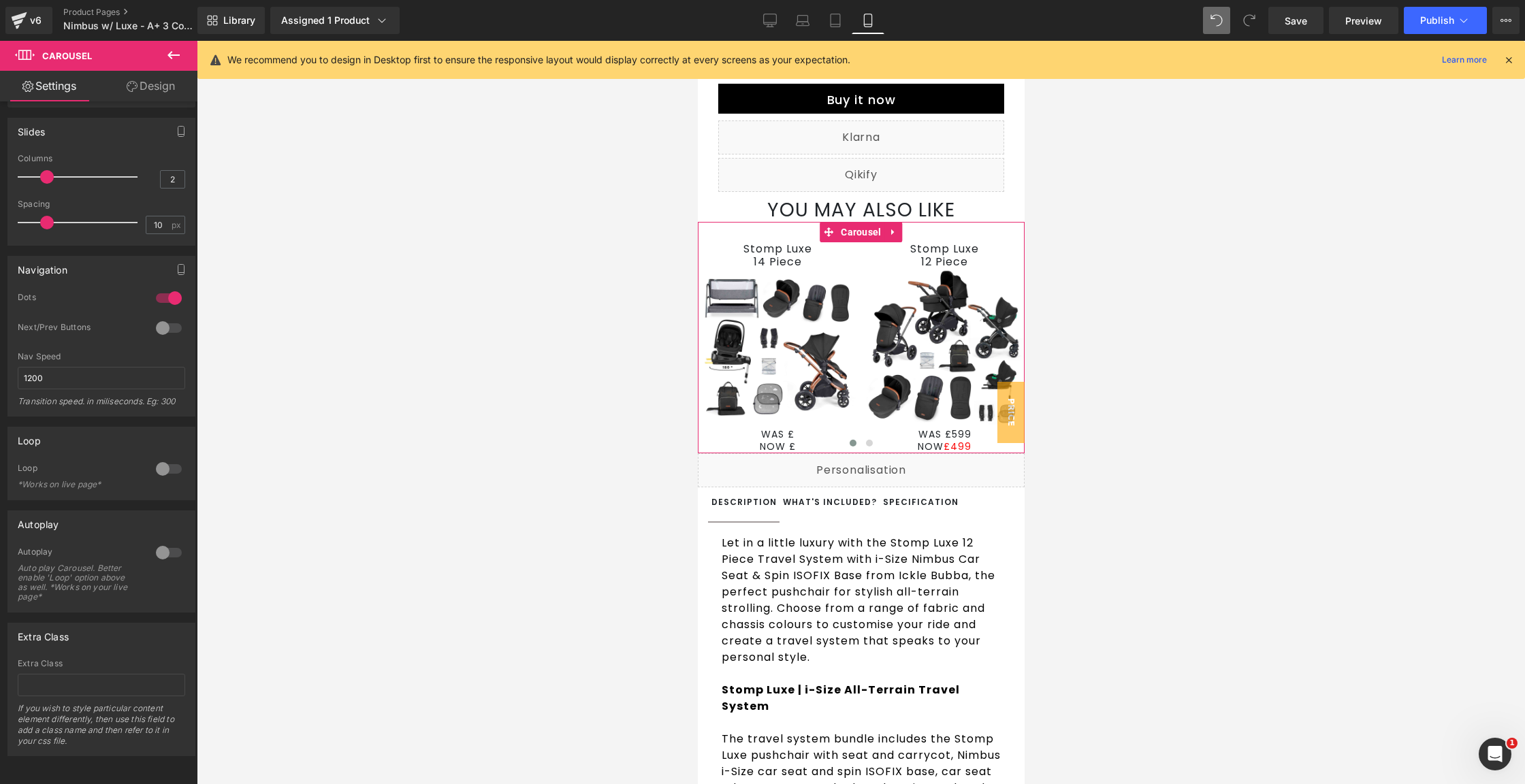
click at [154, 92] on link "Design" at bounding box center [151, 86] width 99 height 31
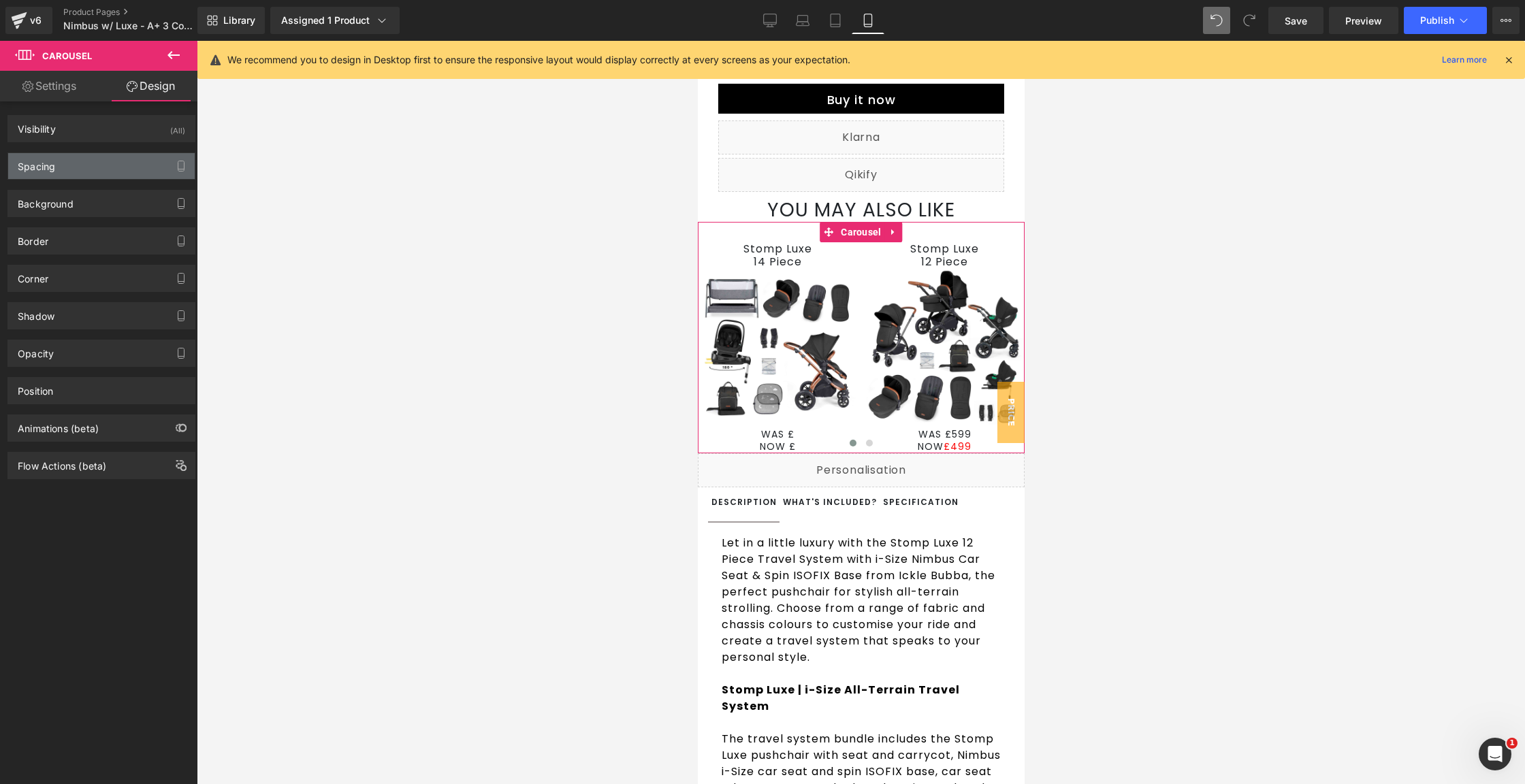
click at [131, 173] on div "Spacing" at bounding box center [101, 165] width 187 height 26
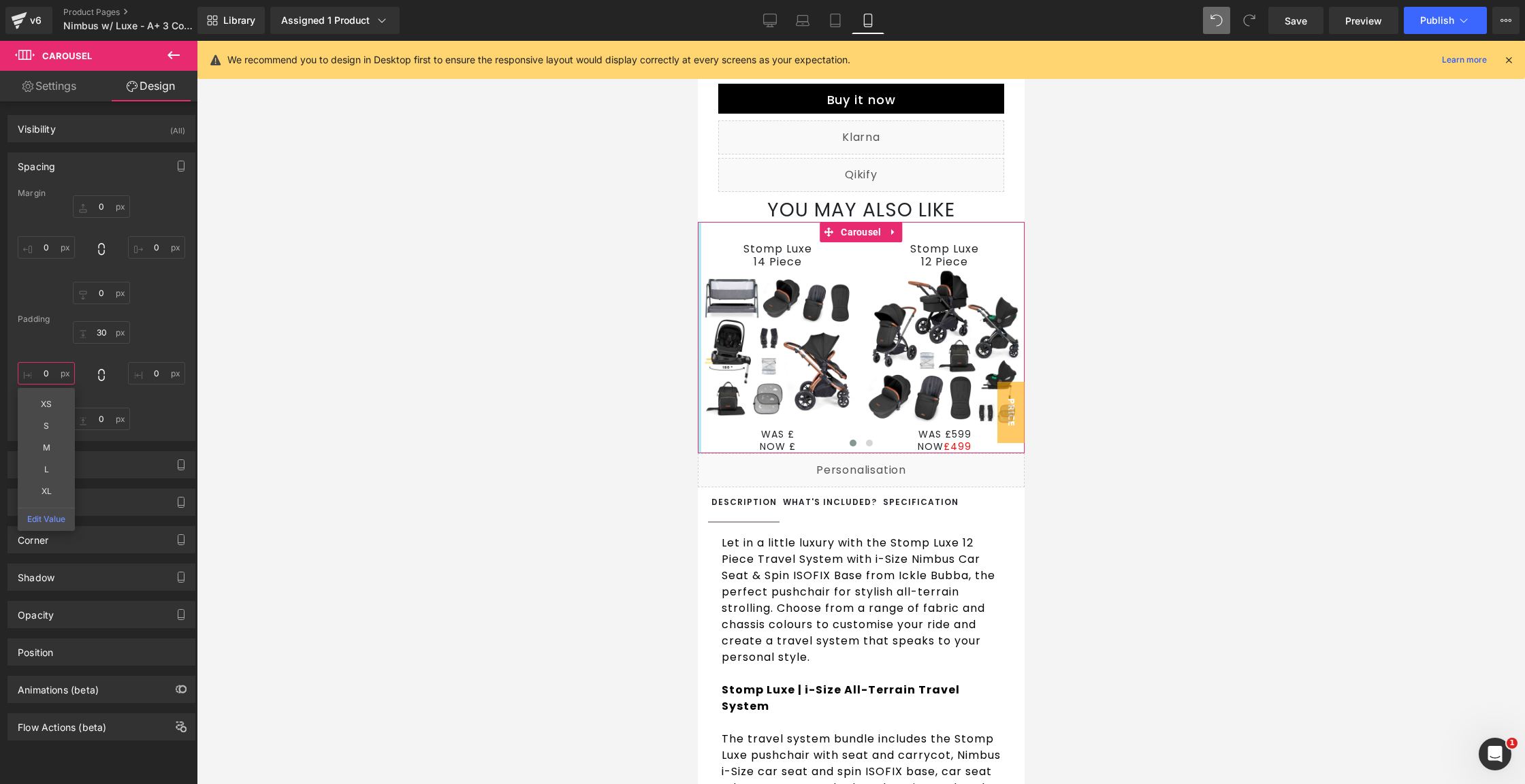
drag, startPoint x: 51, startPoint y: 376, endPoint x: 62, endPoint y: 375, distance: 11.0
click at [51, 375] on input "0" at bounding box center [46, 373] width 58 height 23
type input "S"
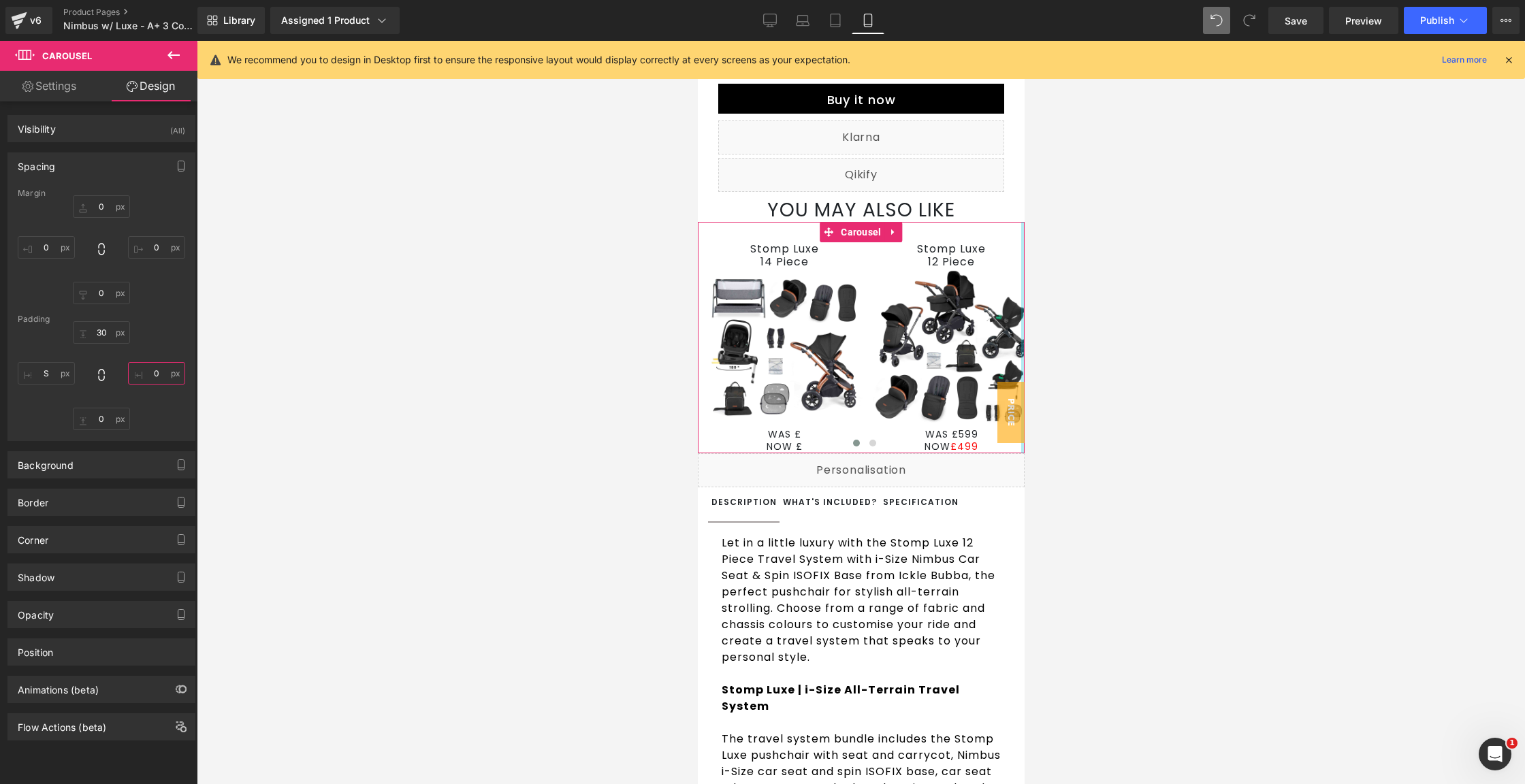
click at [143, 373] on input "0" at bounding box center [156, 373] width 58 height 23
type input "S"
click at [101, 429] on input "0" at bounding box center [101, 418] width 58 height 23
type input "M"
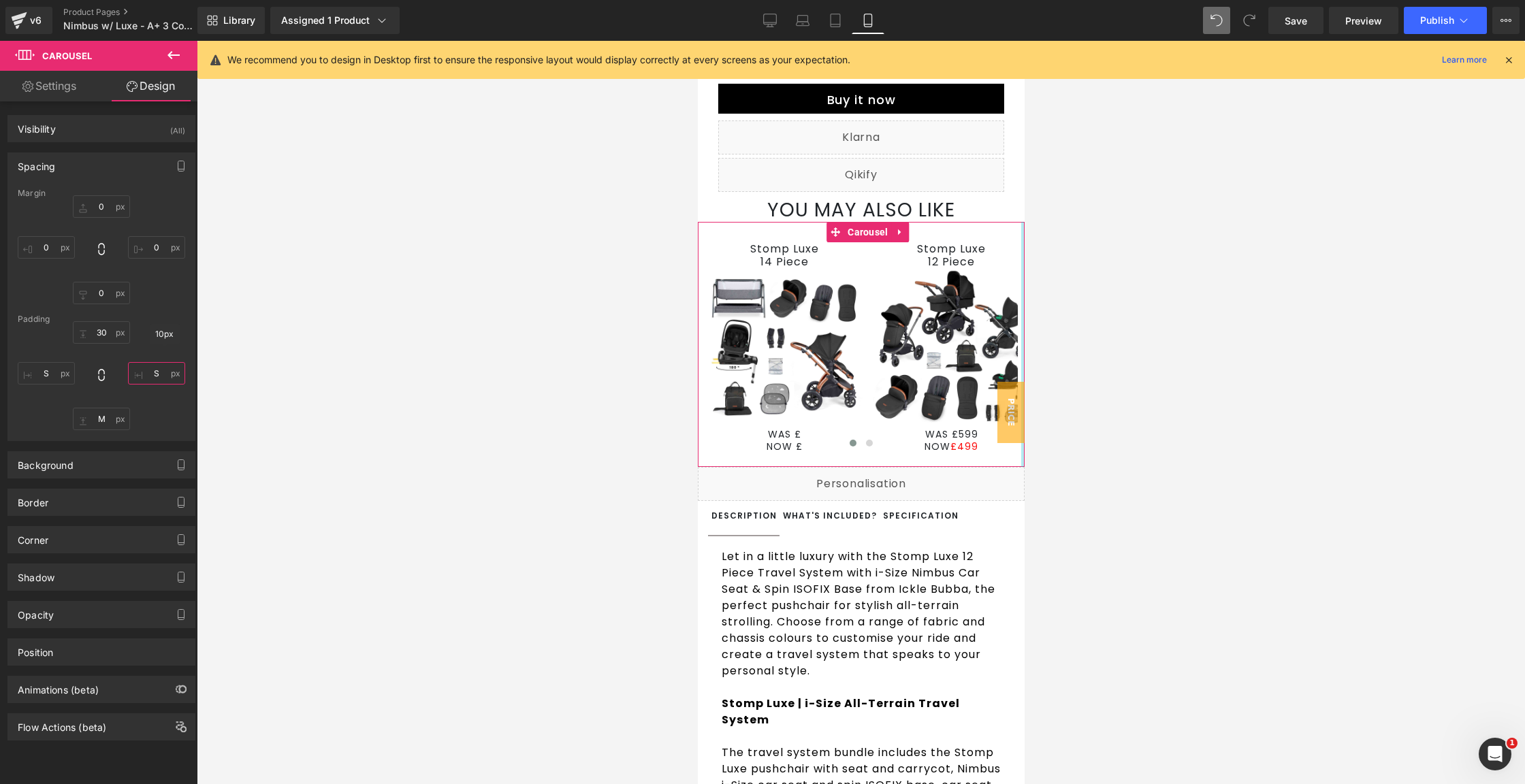
click at [147, 373] on input "S" at bounding box center [156, 373] width 58 height 23
click at [155, 374] on input "M" at bounding box center [156, 373] width 58 height 23
type input "S"
click at [102, 127] on div "Visibility (All)" at bounding box center [101, 128] width 187 height 26
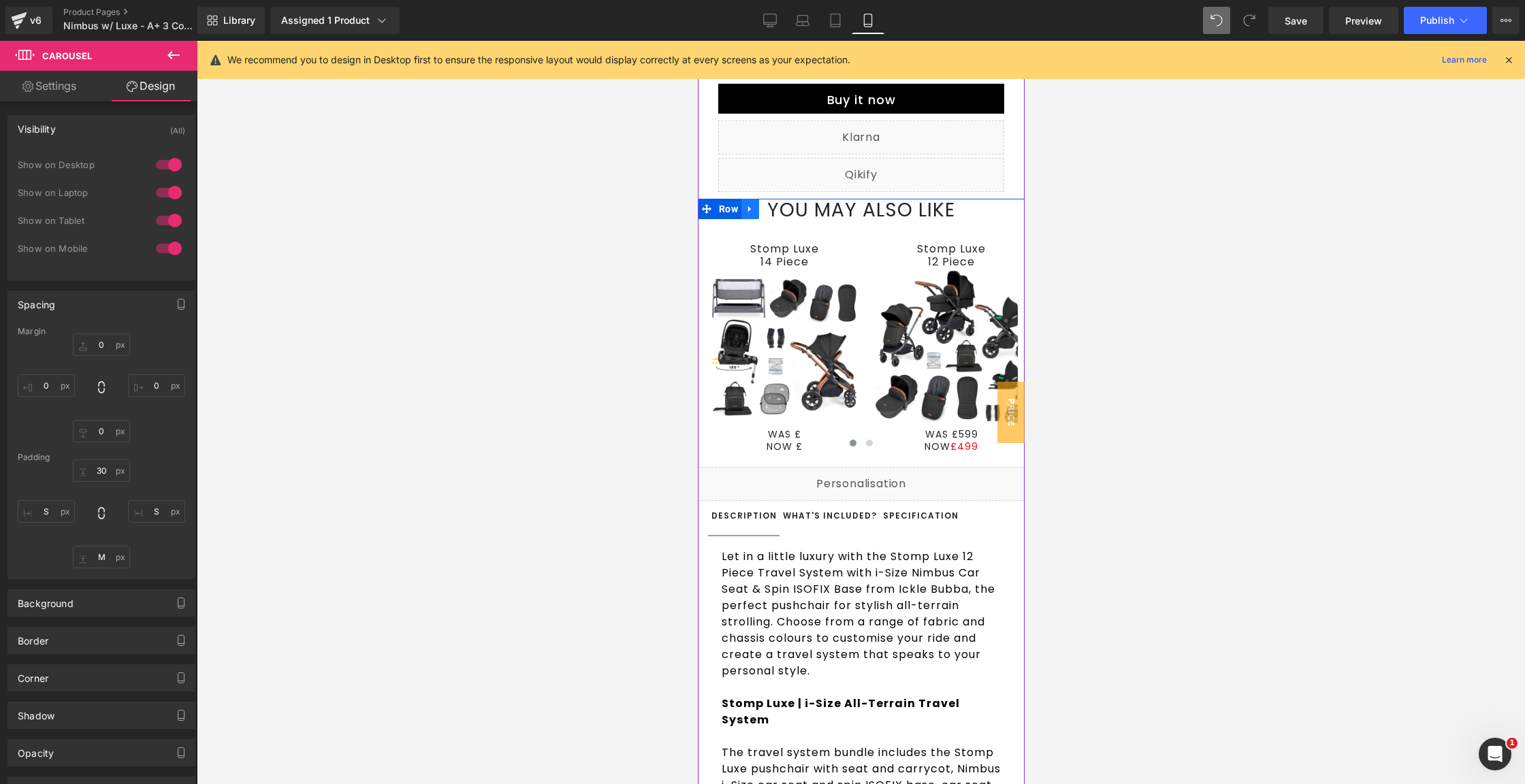
click at [745, 214] on icon at bounding box center [749, 209] width 9 height 10
click at [758, 219] on link at bounding box center [767, 209] width 17 height 20
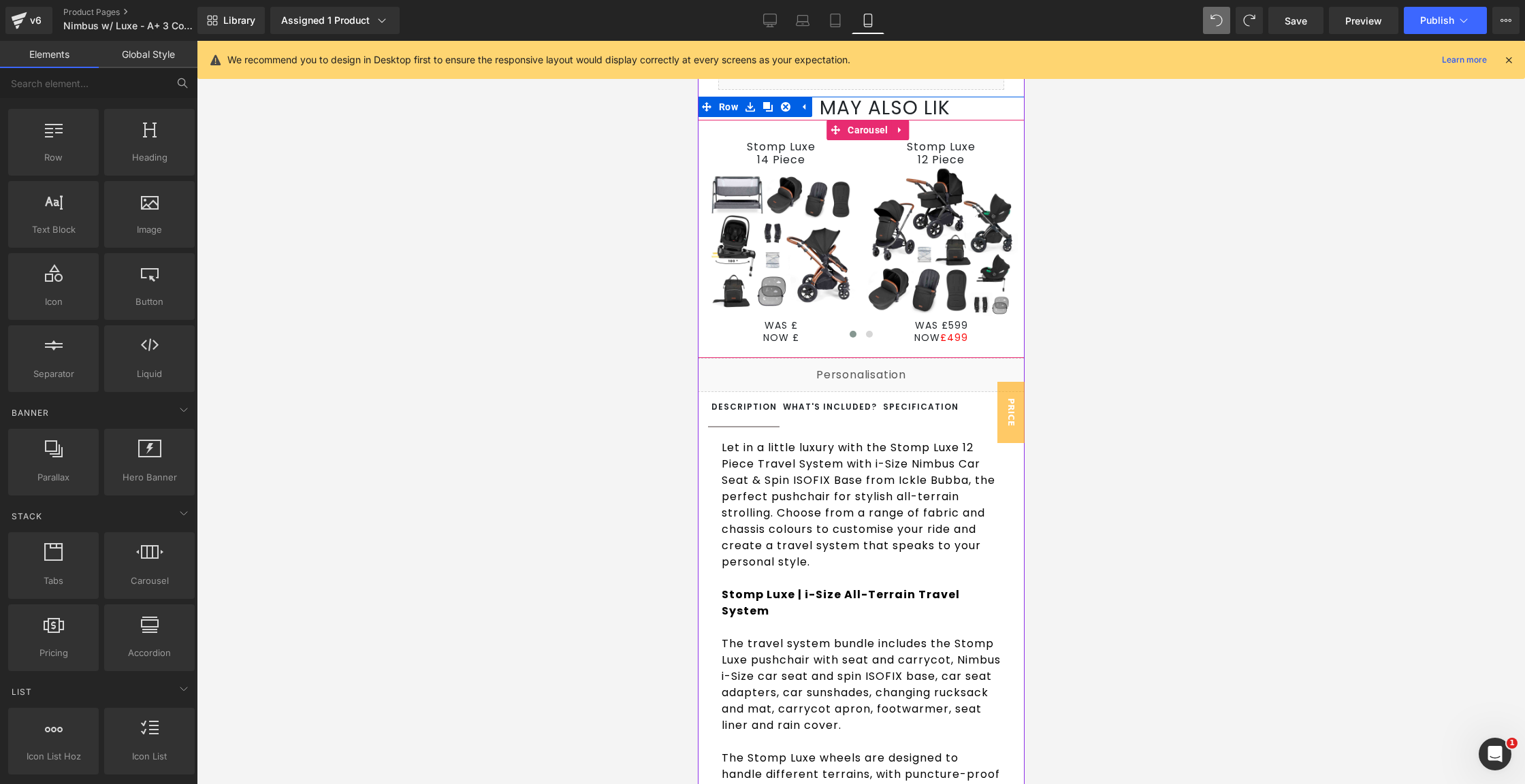
scroll to position [703, 0]
click at [763, 113] on icon at bounding box center [768, 107] width 9 height 9
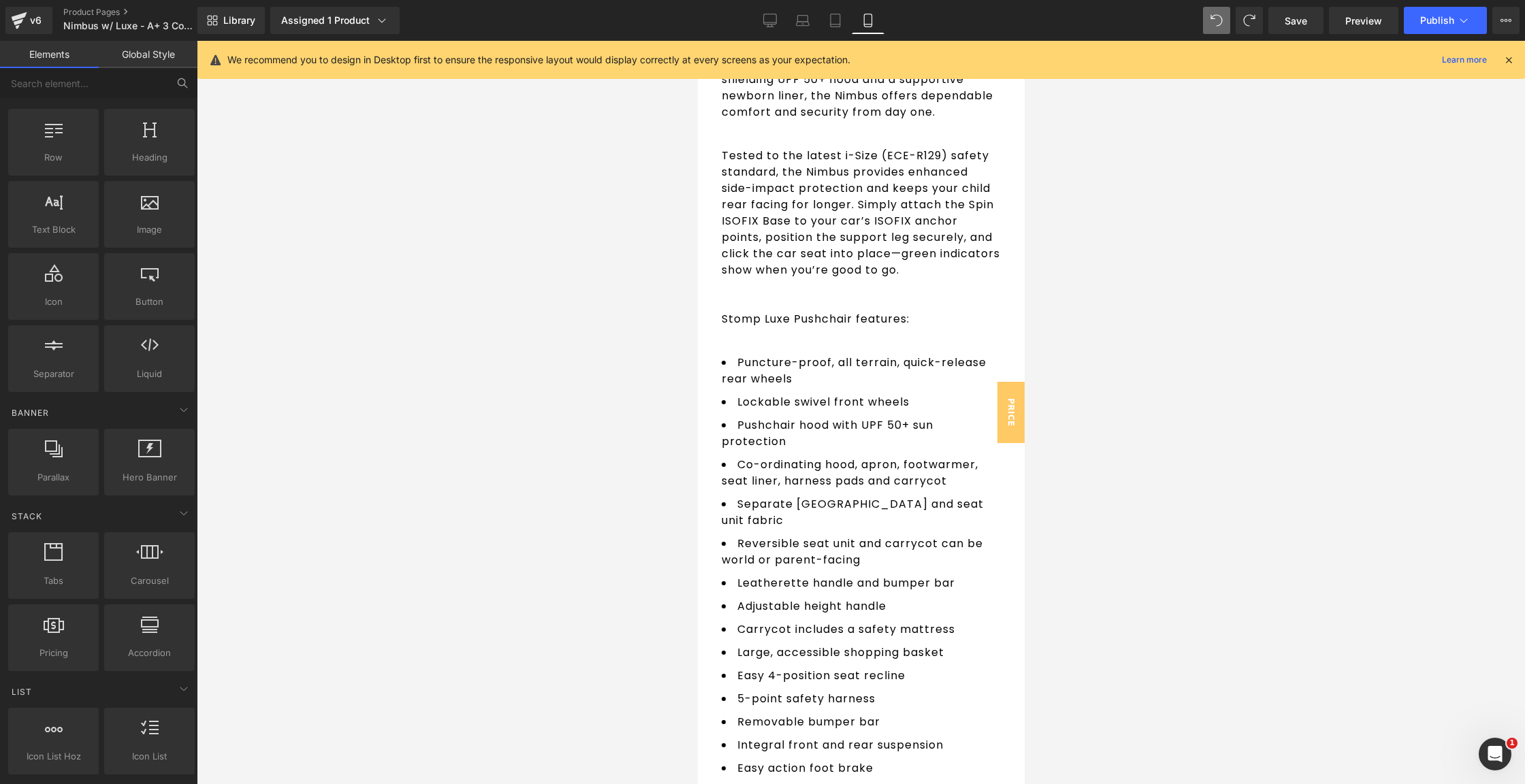
scroll to position [1505, 0]
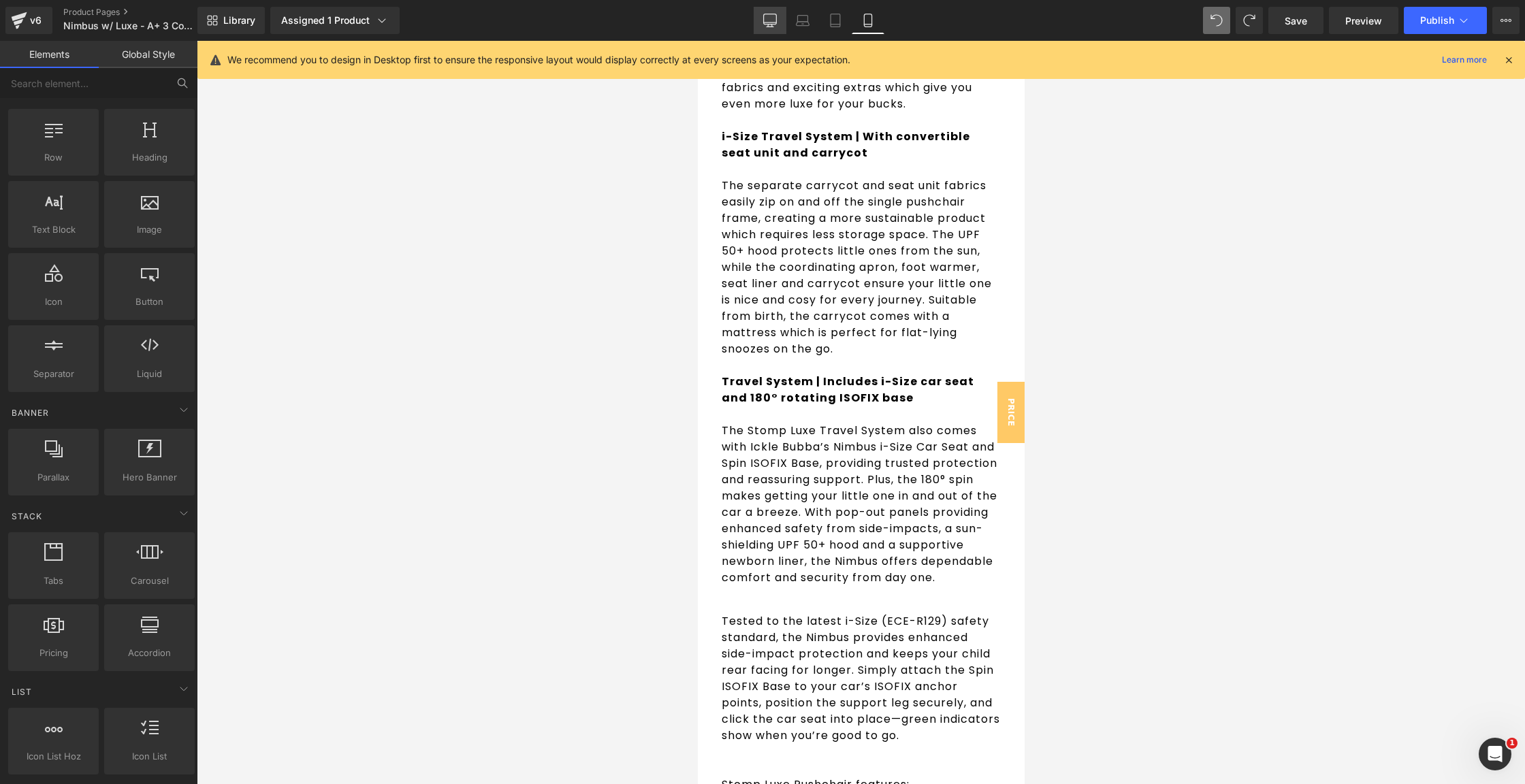
click at [764, 18] on icon at bounding box center [770, 19] width 13 height 10
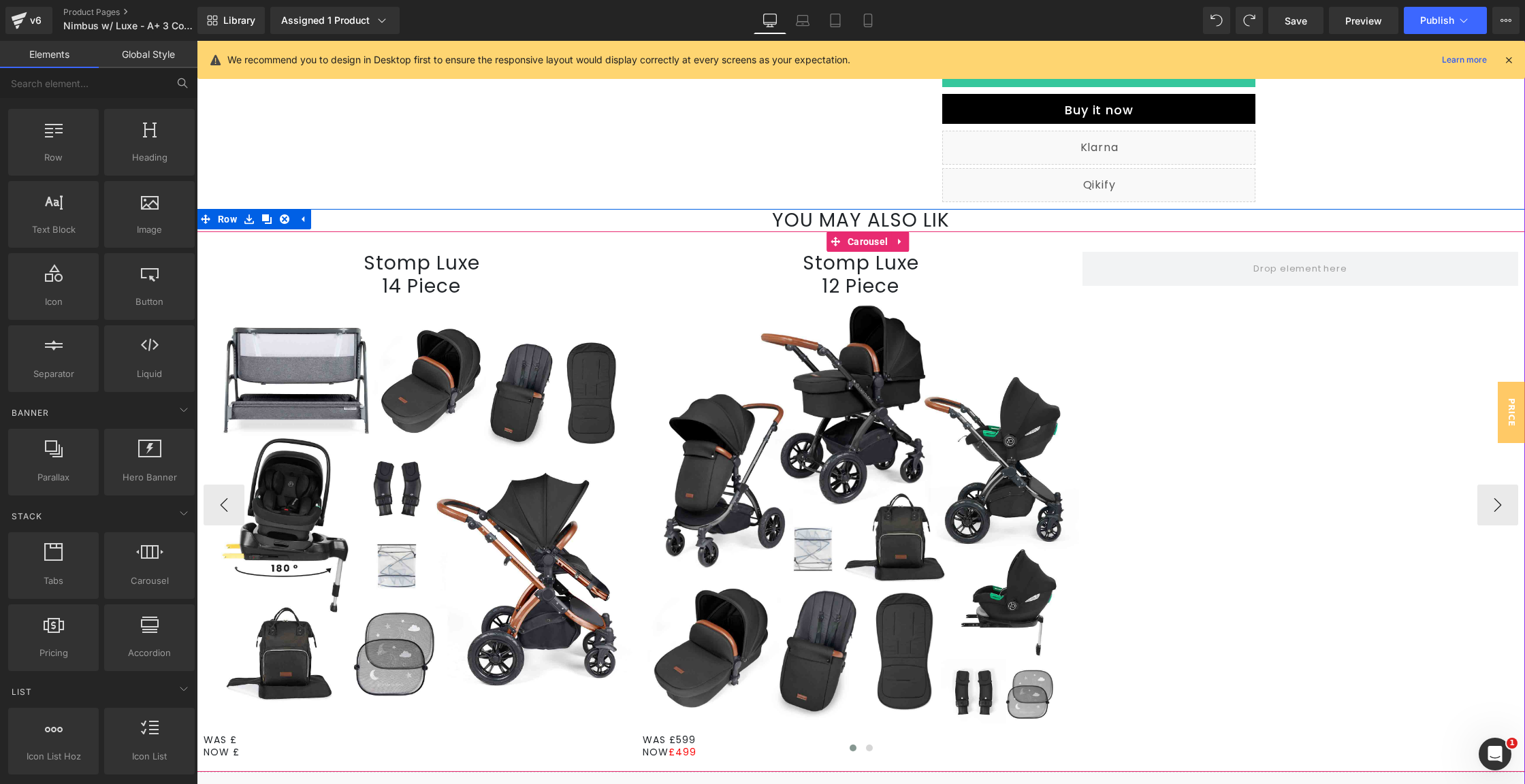
scroll to position [595, 0]
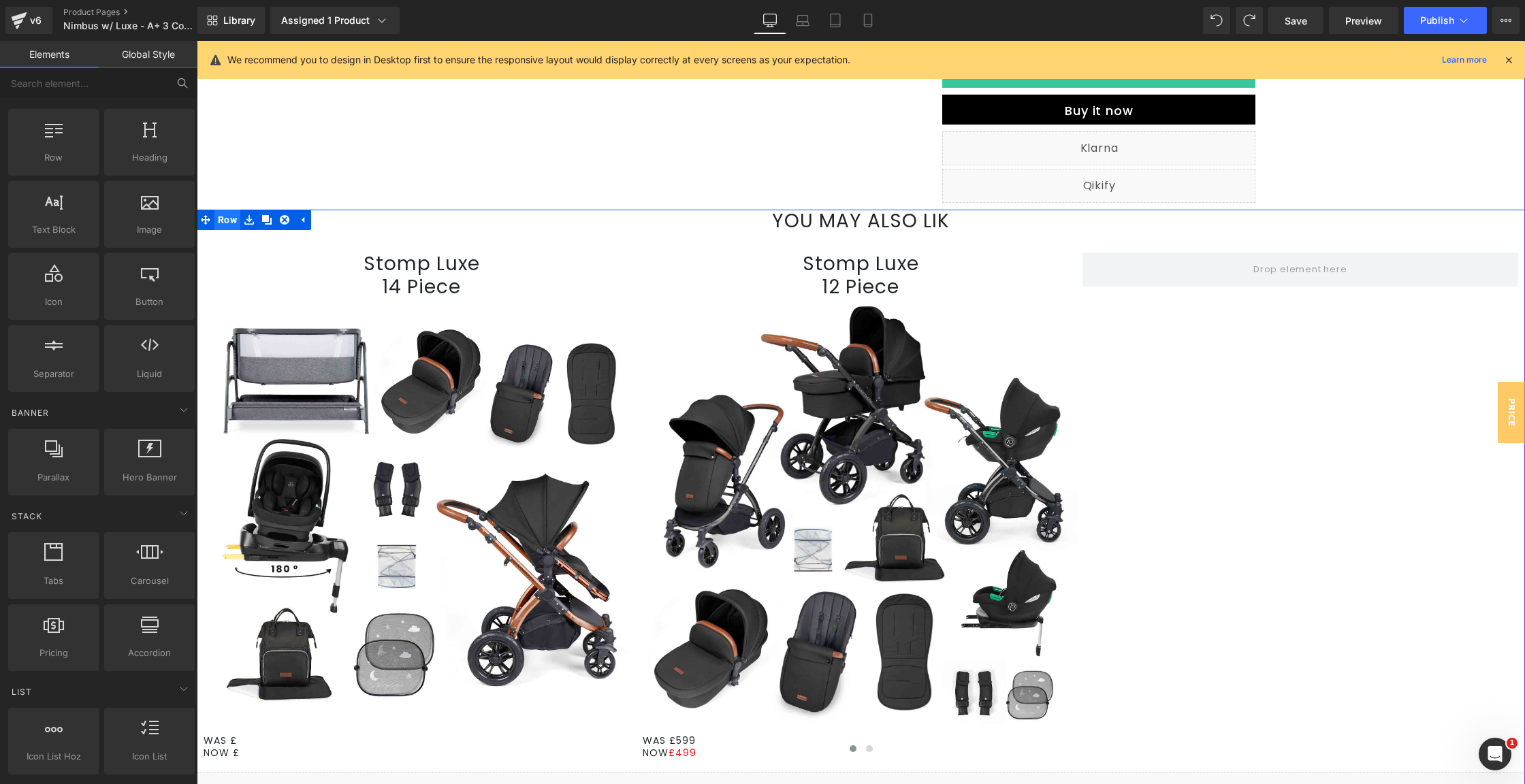
click at [228, 225] on span "Row" at bounding box center [227, 220] width 26 height 20
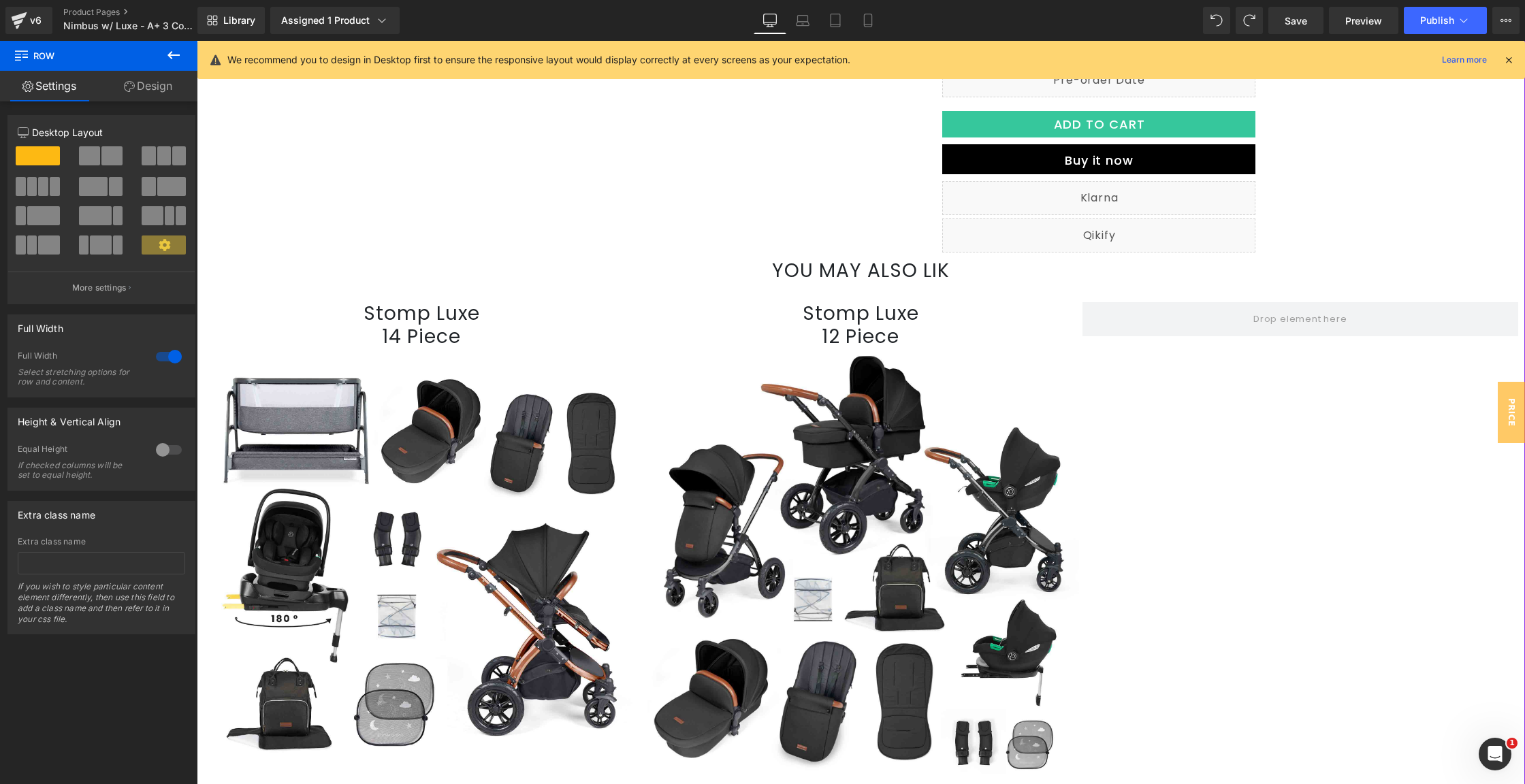
scroll to position [547, 0]
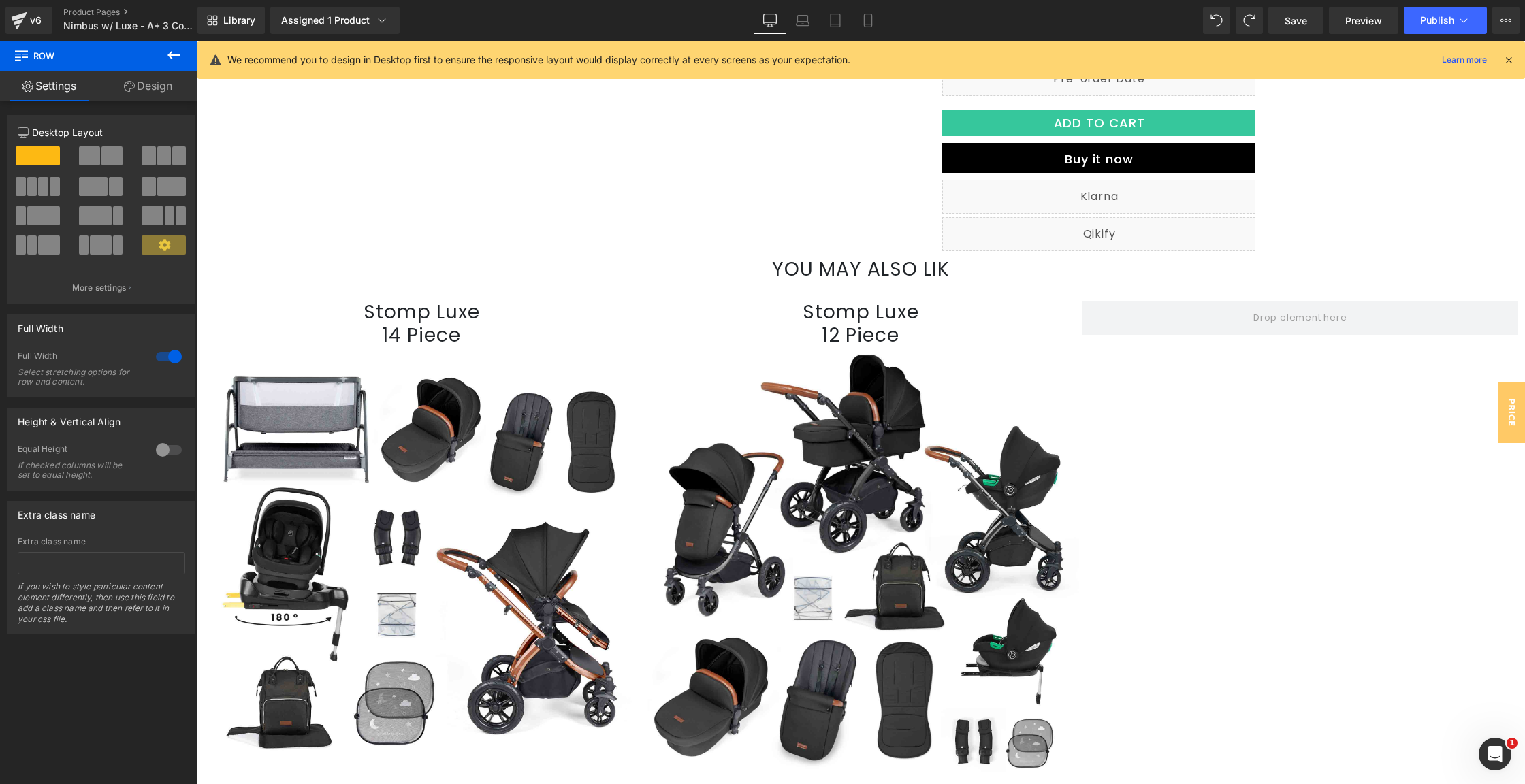
click at [163, 43] on button at bounding box center [173, 56] width 47 height 30
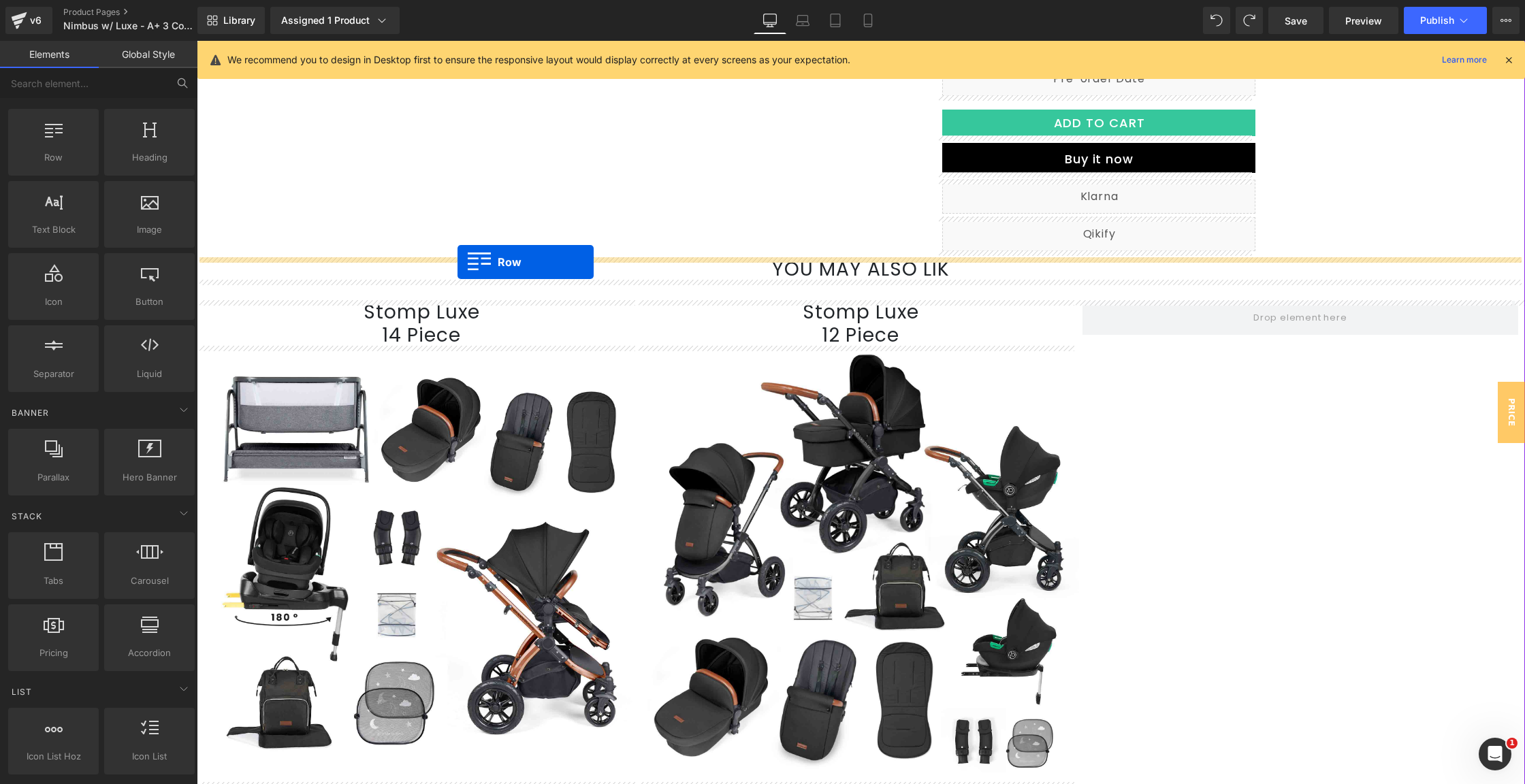
drag, startPoint x: 258, startPoint y: 195, endPoint x: 458, endPoint y: 262, distance: 210.9
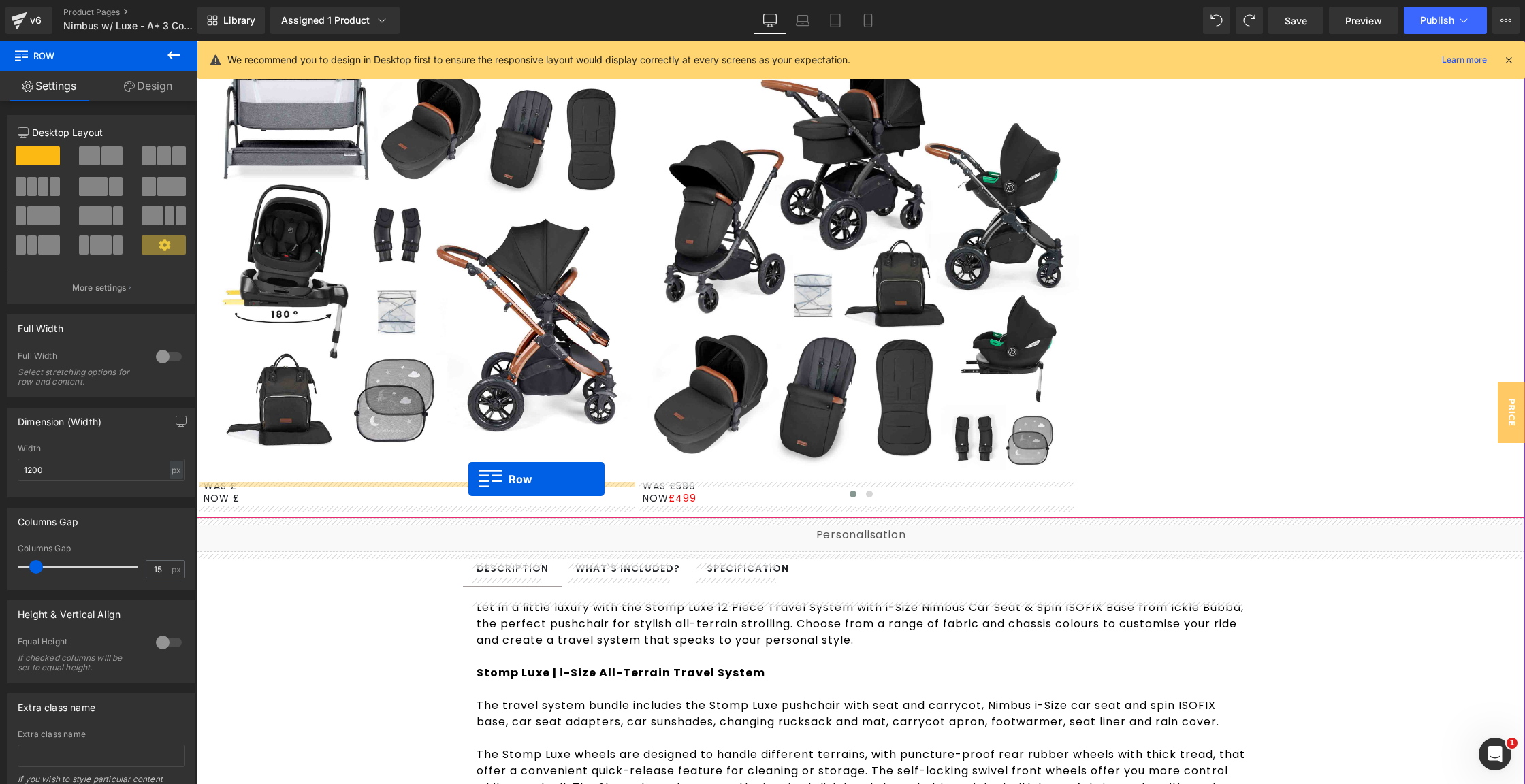
scroll to position [884, 0]
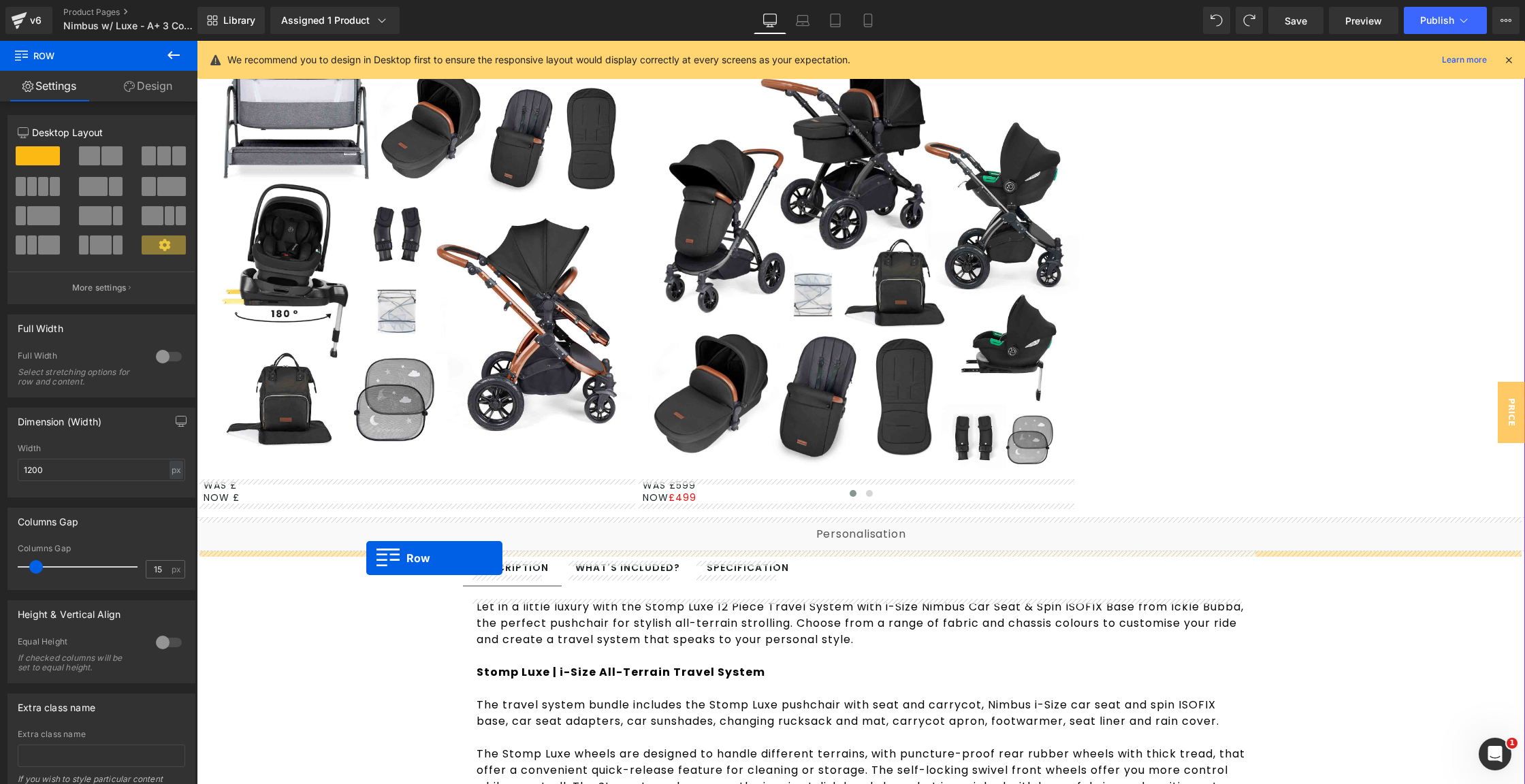
drag, startPoint x: 458, startPoint y: 269, endPoint x: 366, endPoint y: 558, distance: 303.3
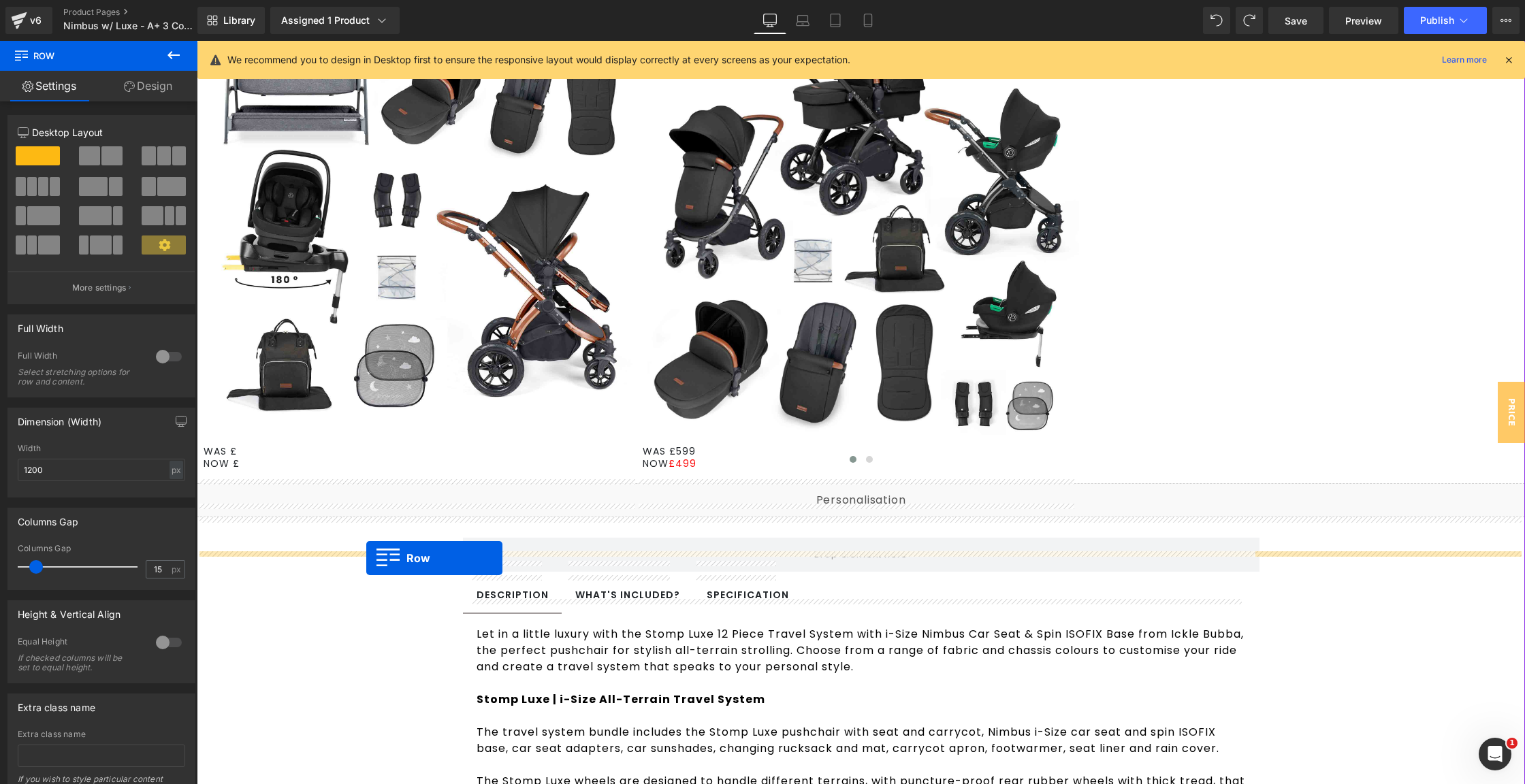
scroll to position [850, 0]
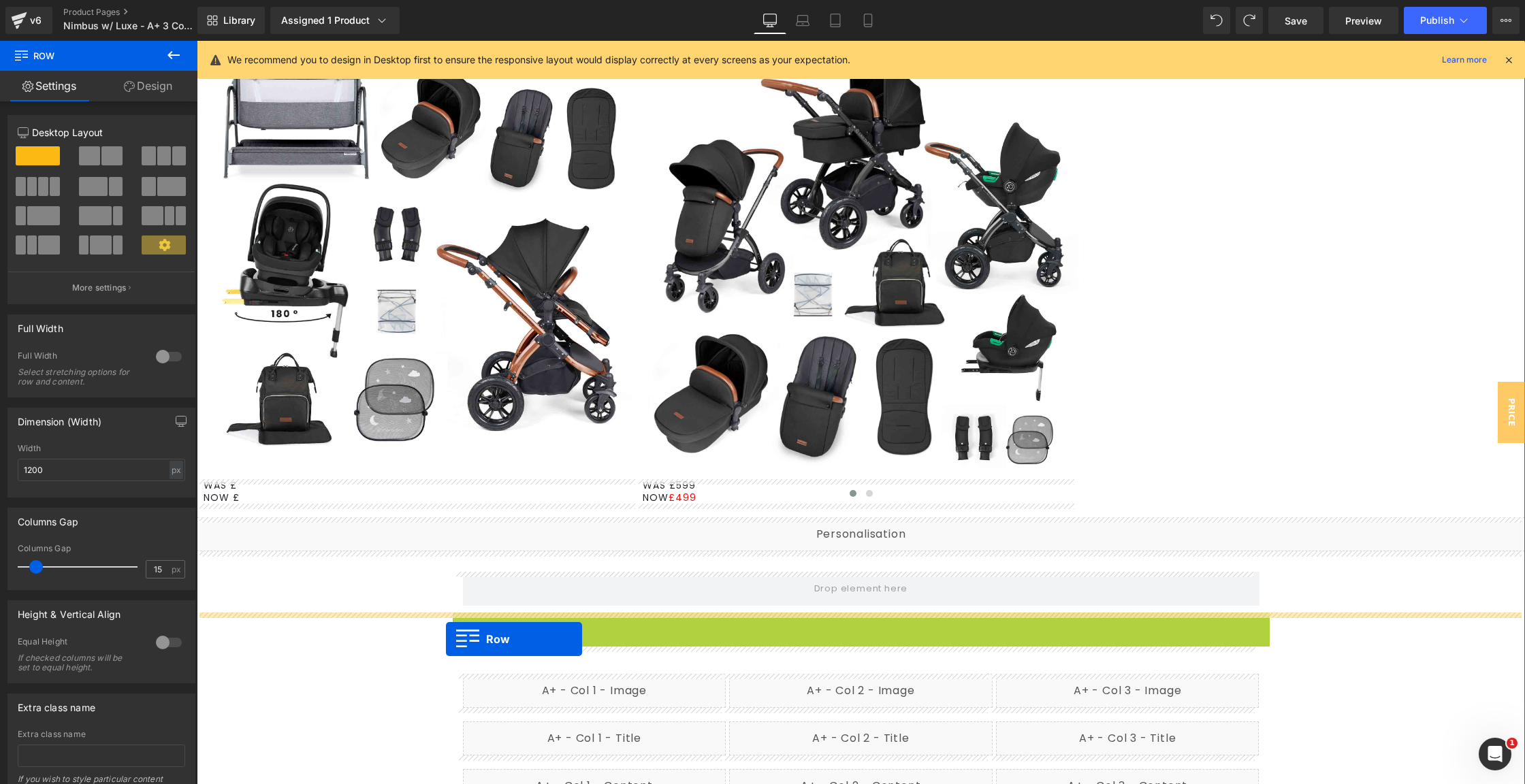
drag, startPoint x: 453, startPoint y: 626, endPoint x: 446, endPoint y: 638, distance: 13.9
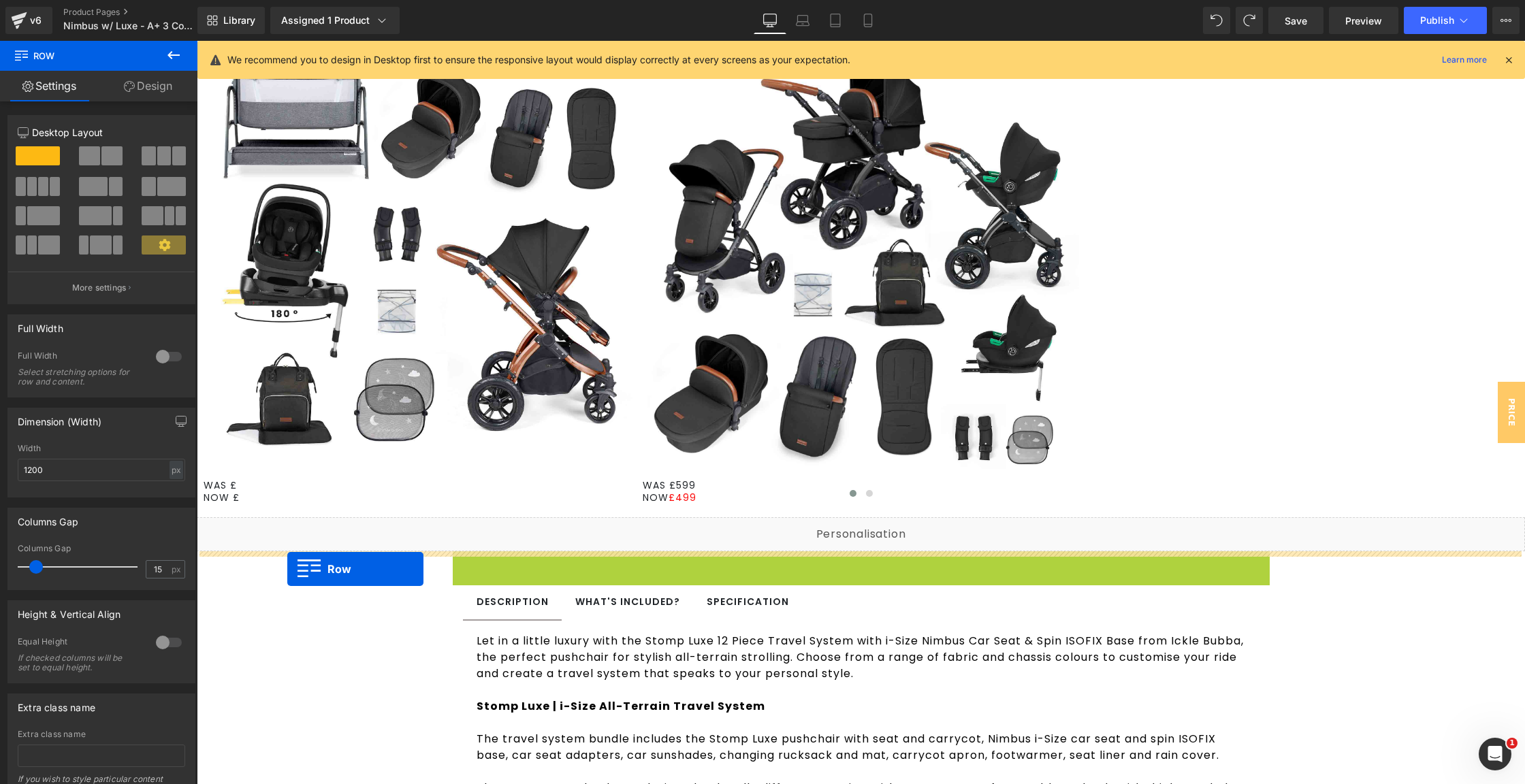
drag, startPoint x: 456, startPoint y: 560, endPoint x: 292, endPoint y: 567, distance: 164.1
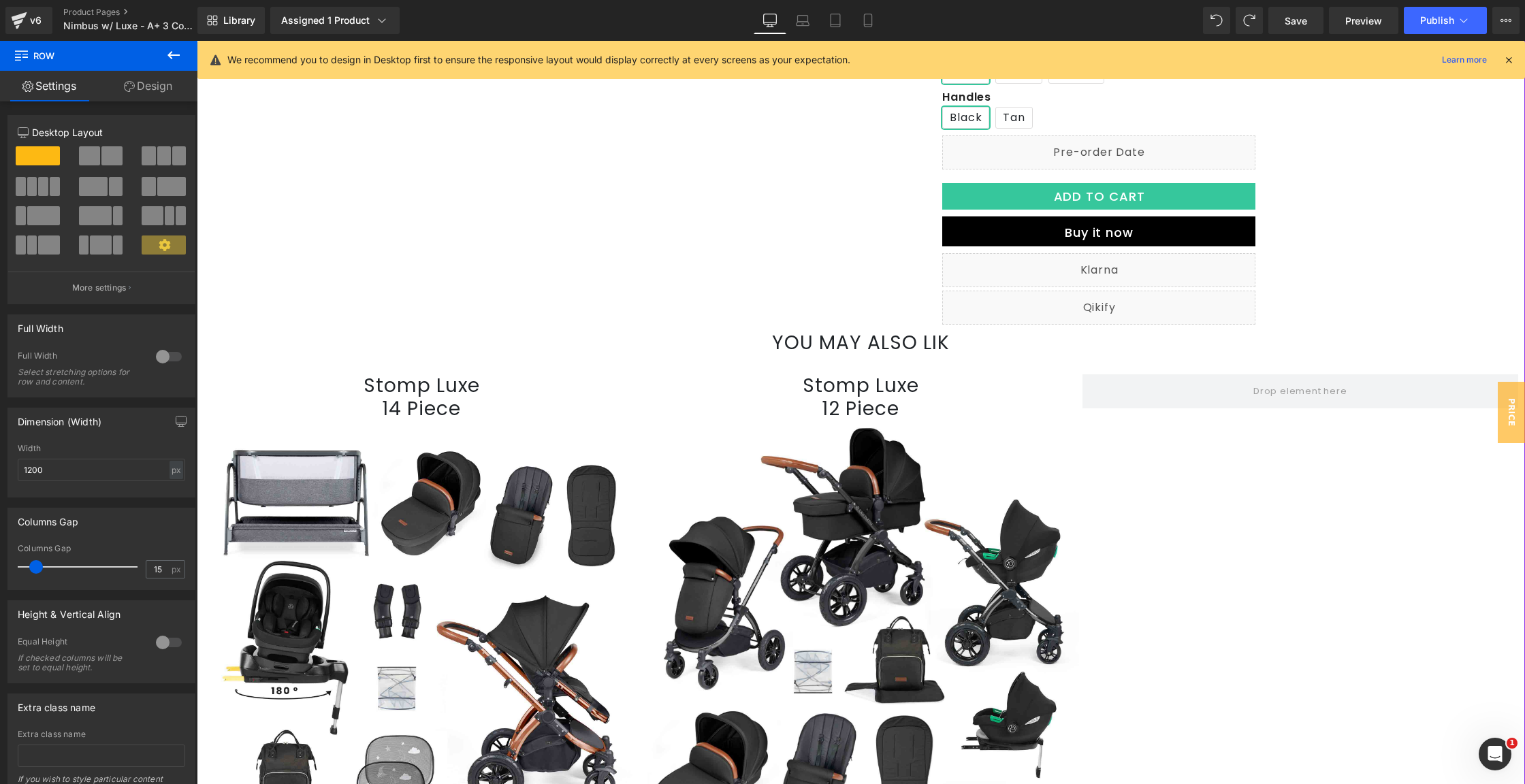
scroll to position [695, 0]
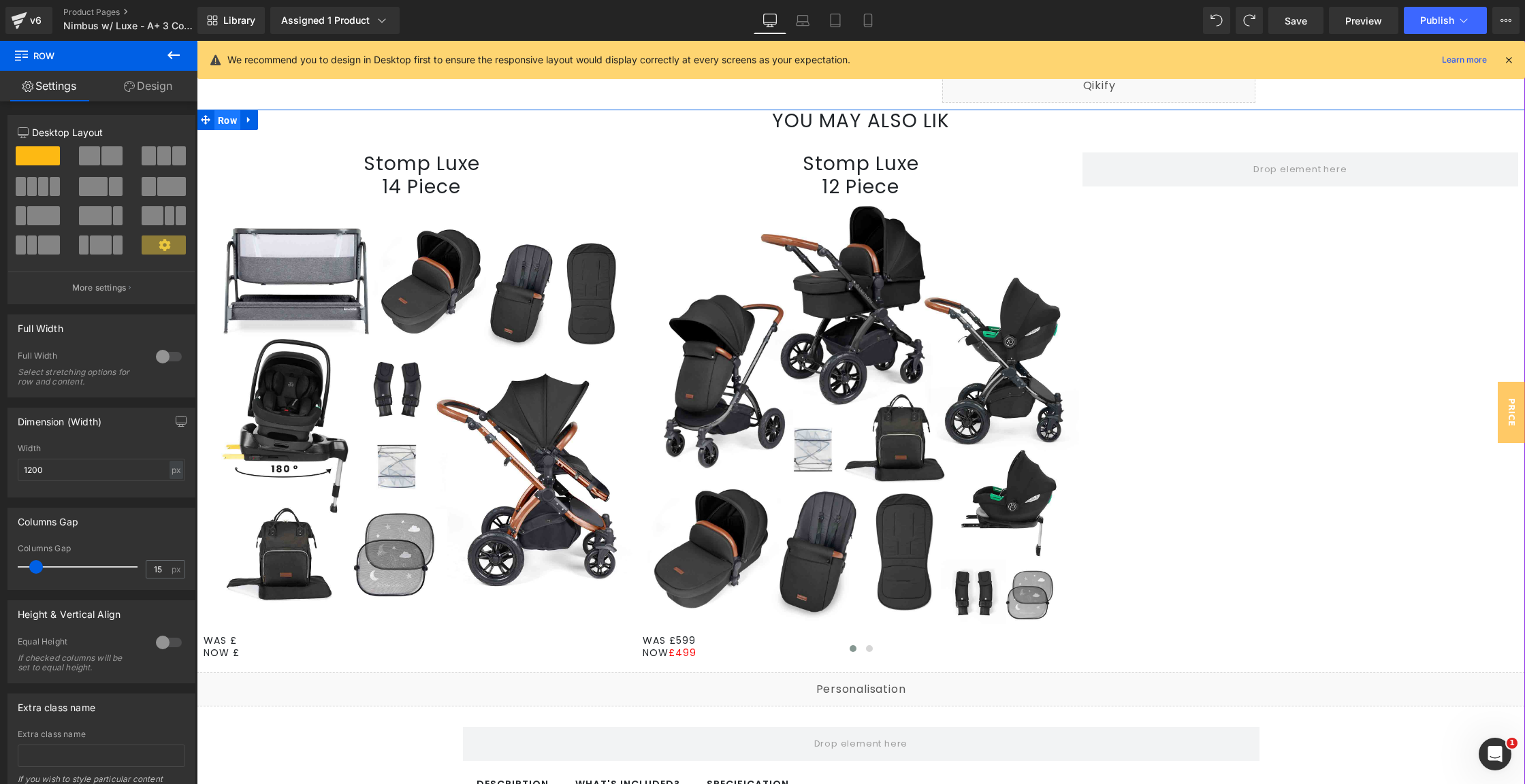
click at [221, 117] on span "Row" at bounding box center [227, 121] width 26 height 20
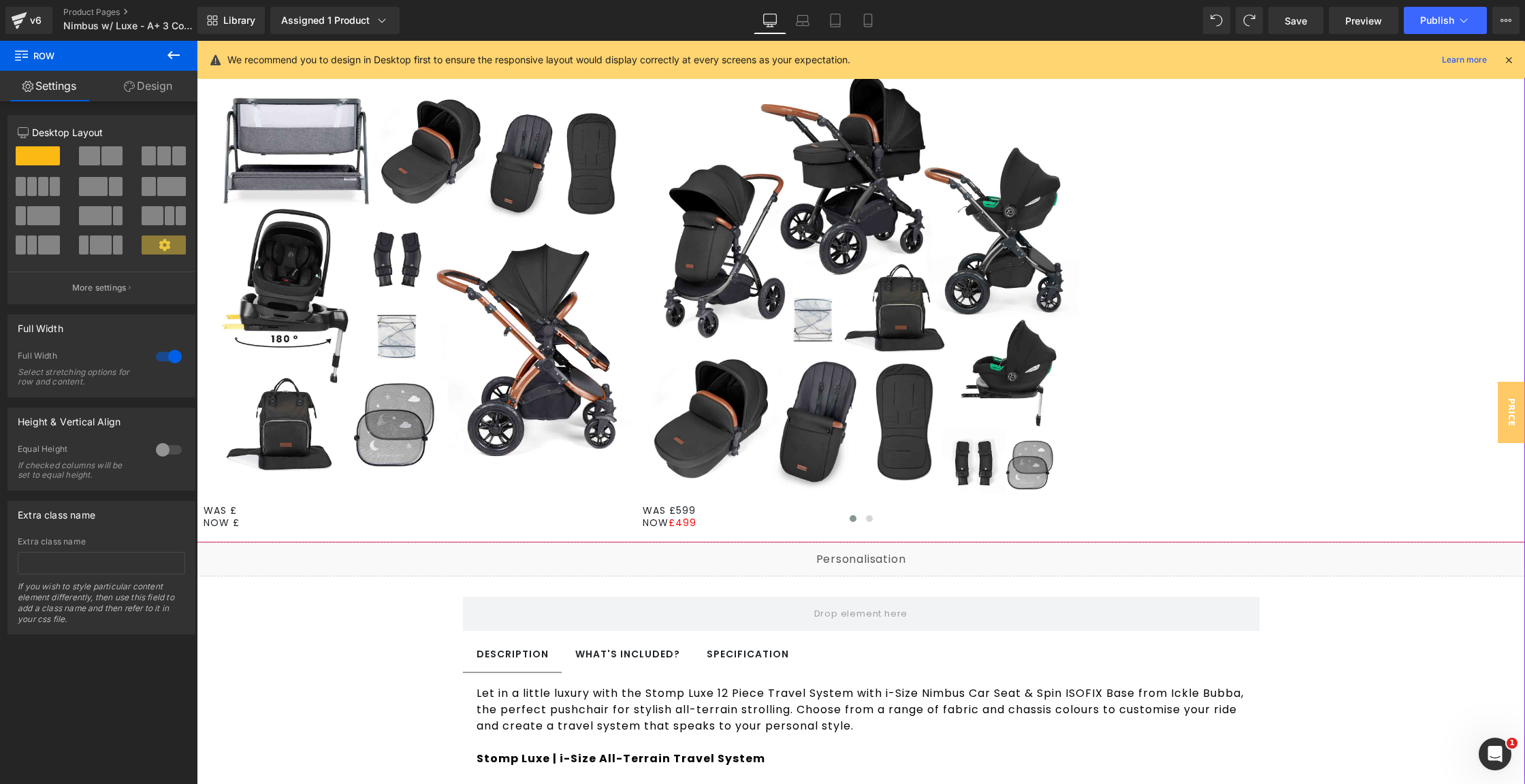
scroll to position [826, 0]
click at [835, 552] on span "Liquid" at bounding box center [853, 553] width 35 height 20
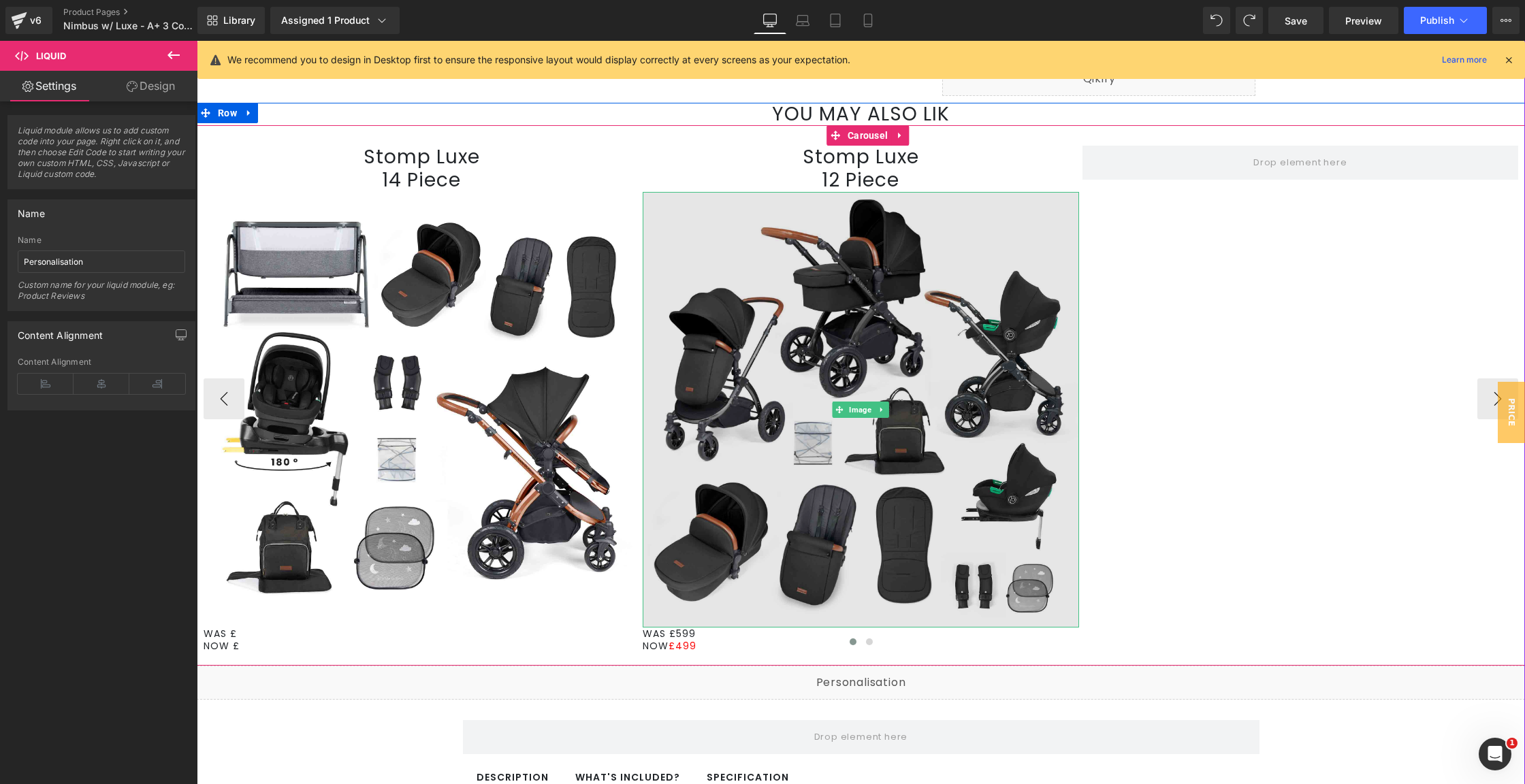
scroll to position [668, 0]
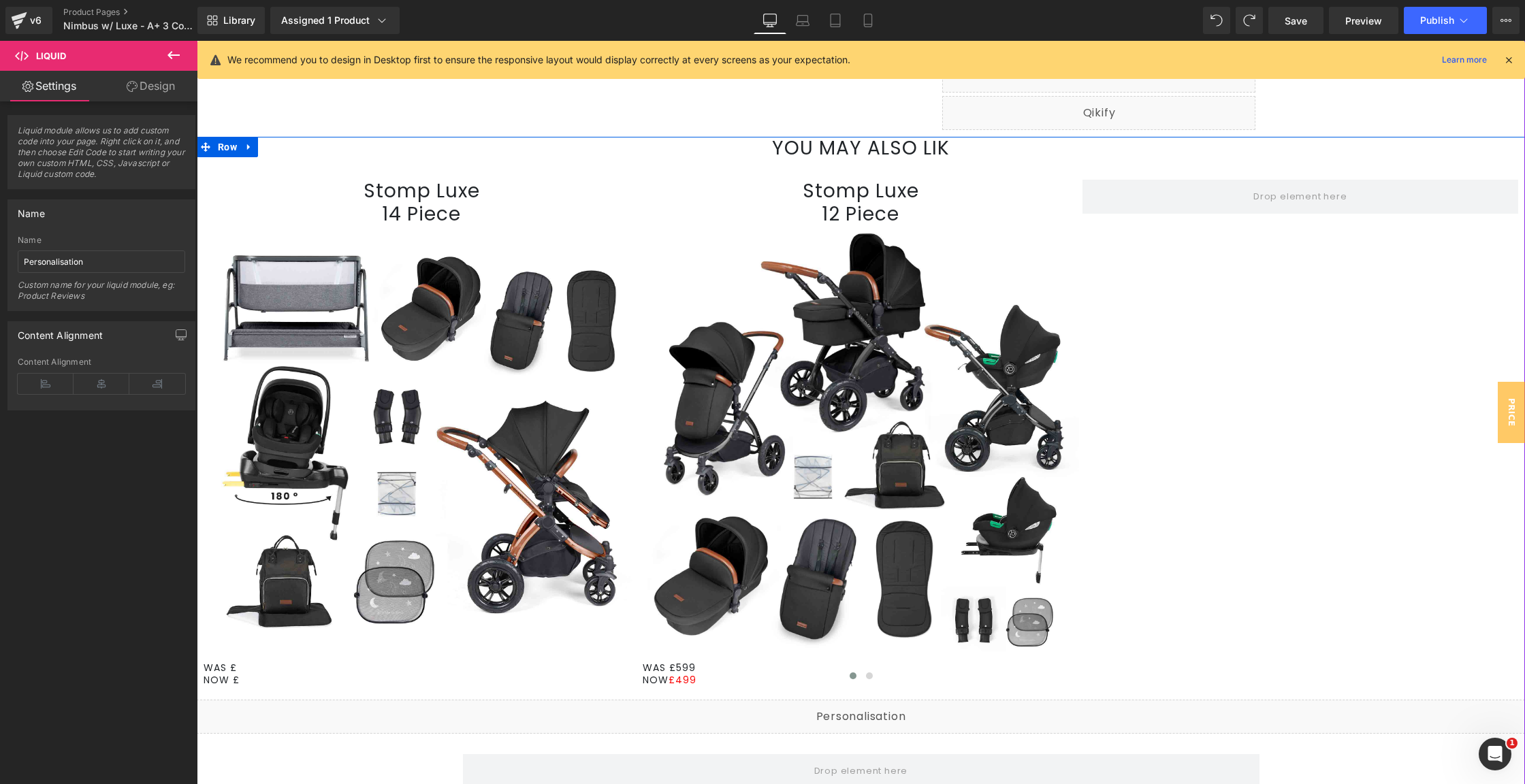
click at [205, 147] on span at bounding box center [206, 147] width 17 height 20
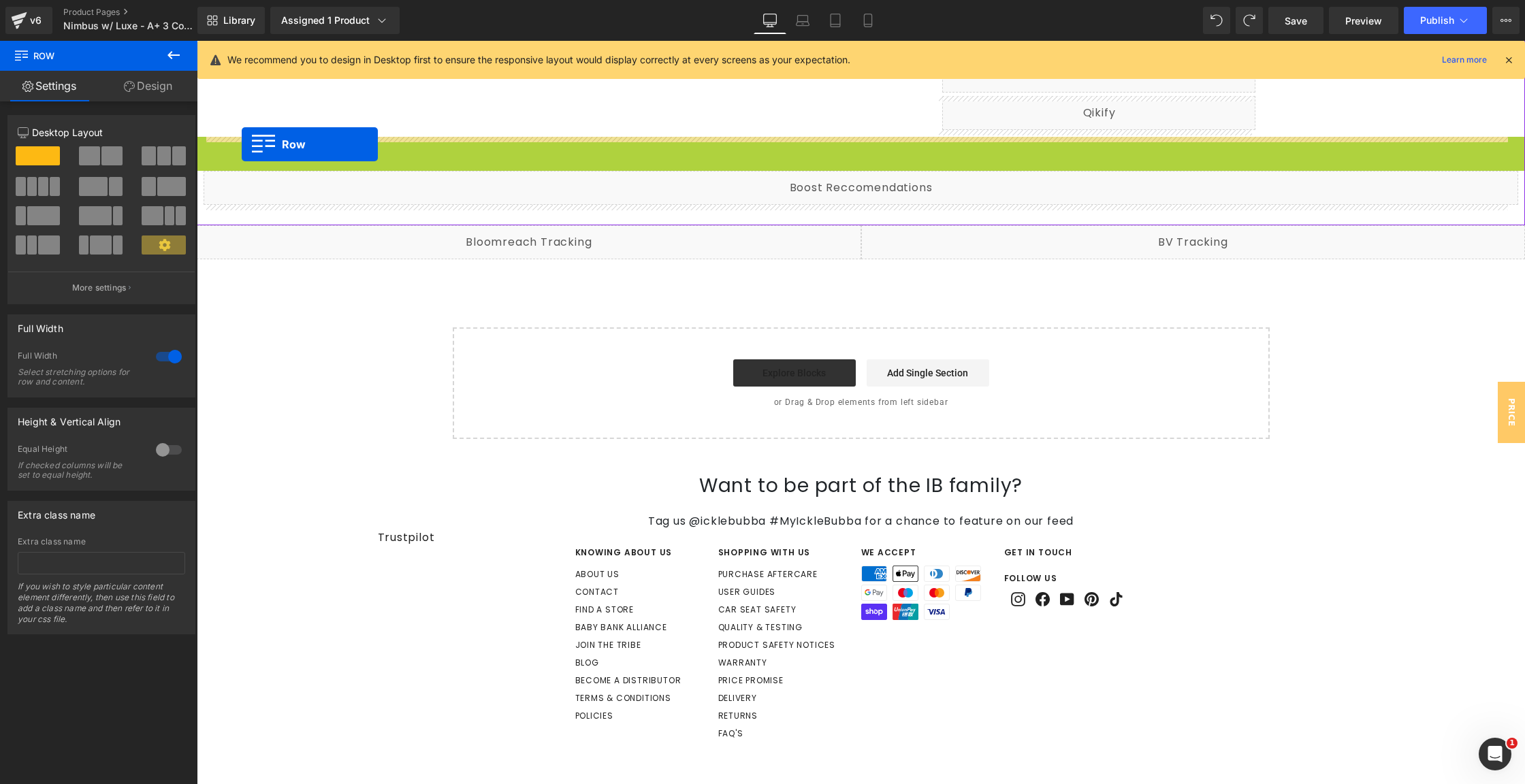
drag, startPoint x: 204, startPoint y: 147, endPoint x: 242, endPoint y: 144, distance: 38.1
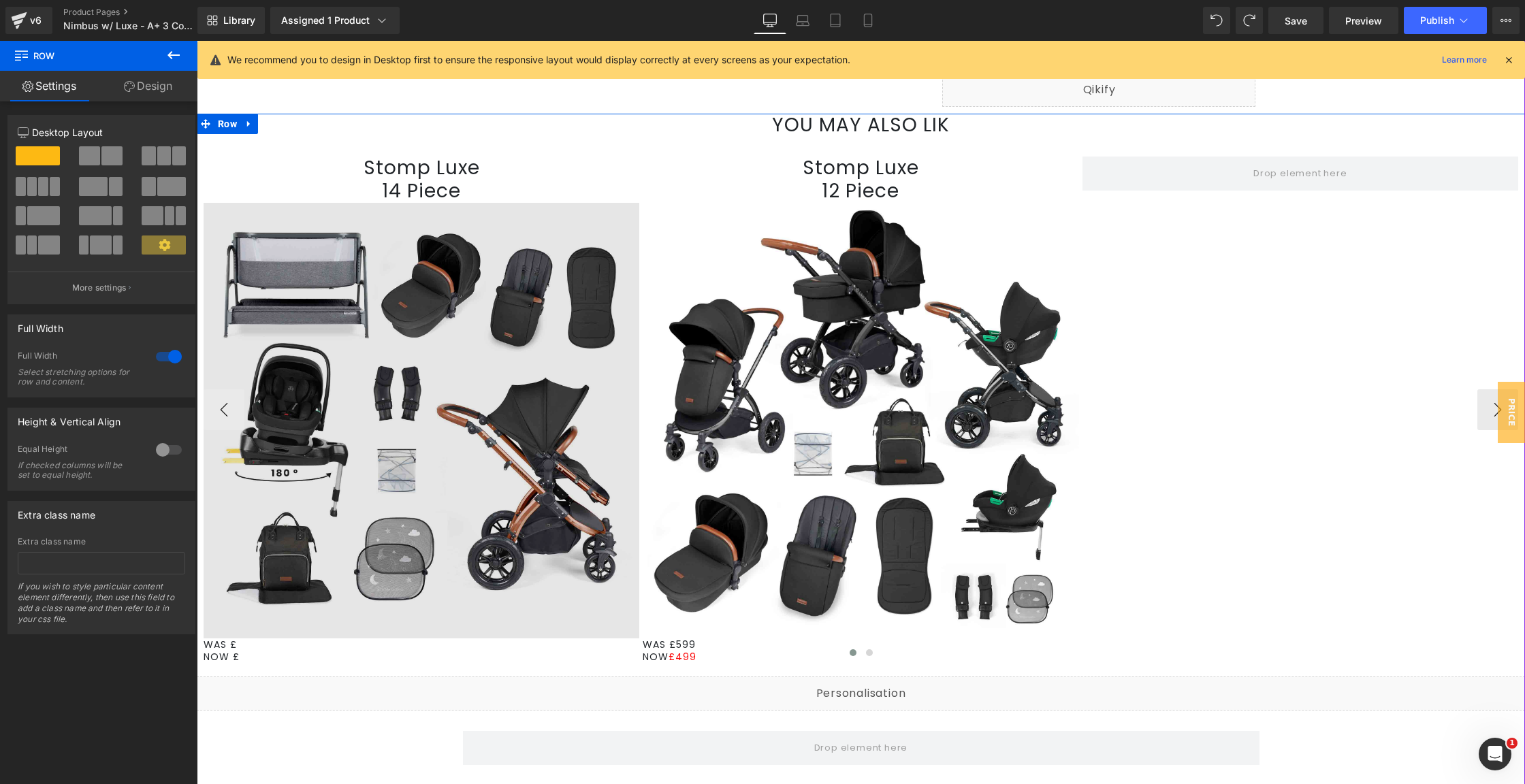
scroll to position [1019, 0]
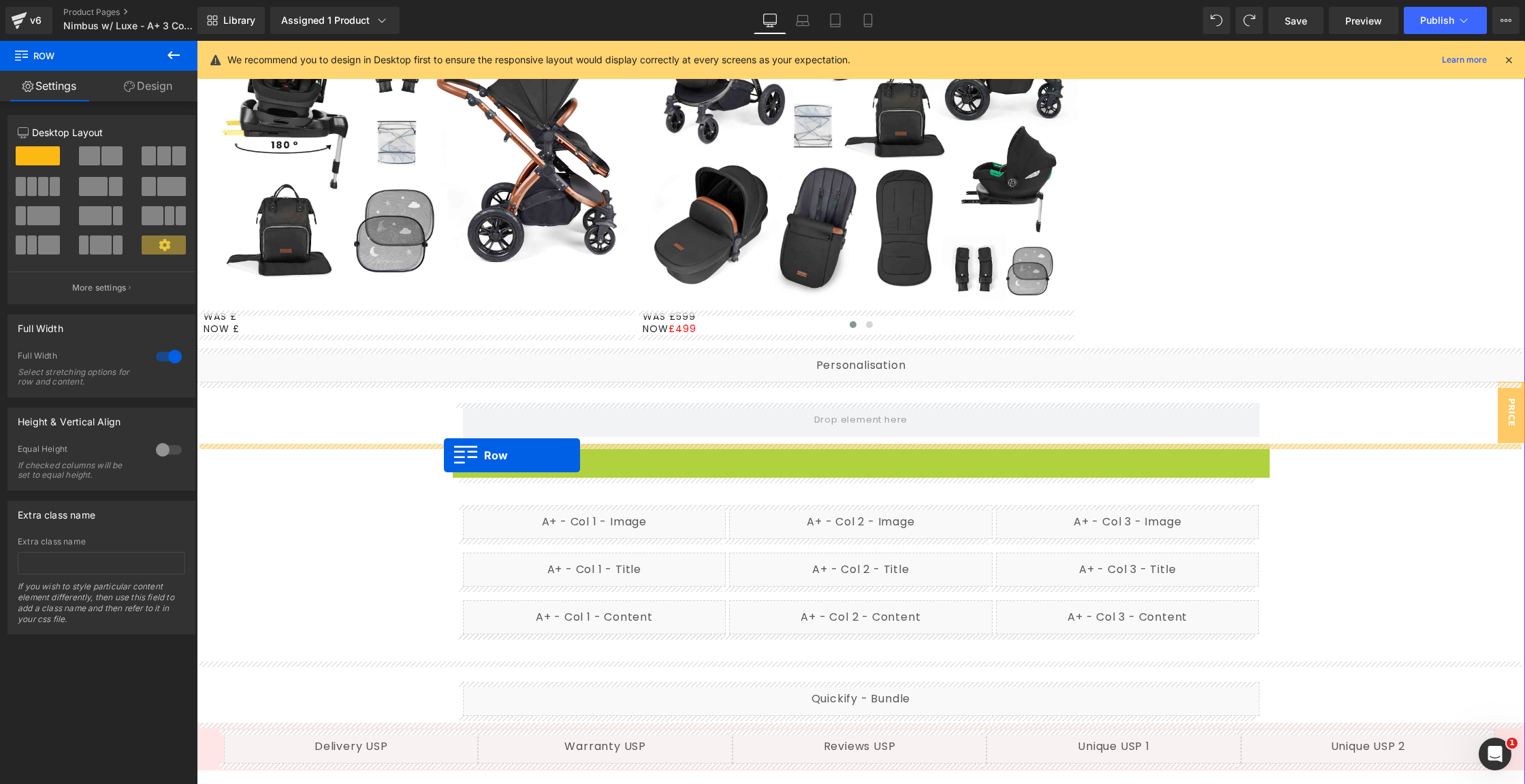
drag, startPoint x: 459, startPoint y: 455, endPoint x: 444, endPoint y: 455, distance: 15.0
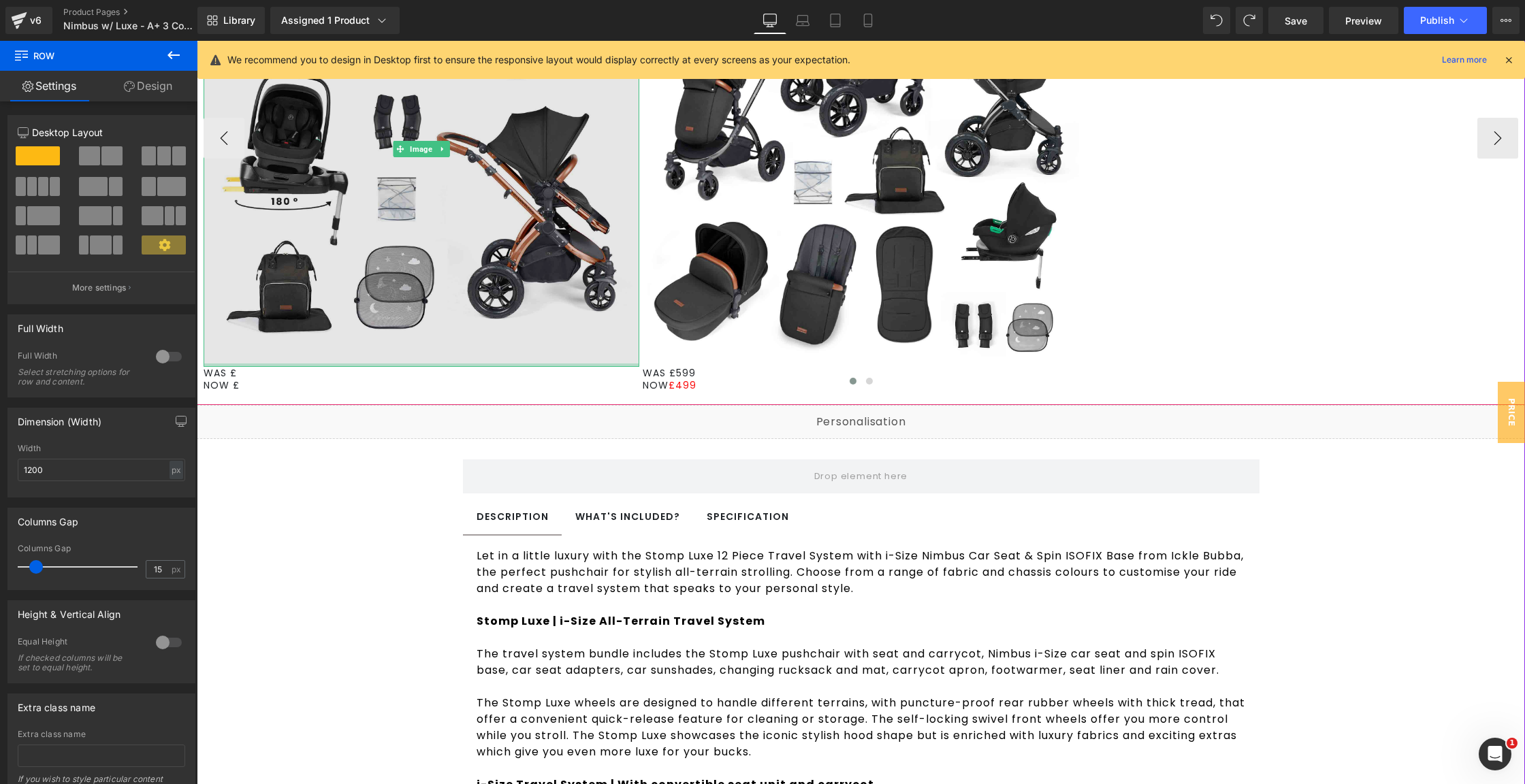
scroll to position [685, 0]
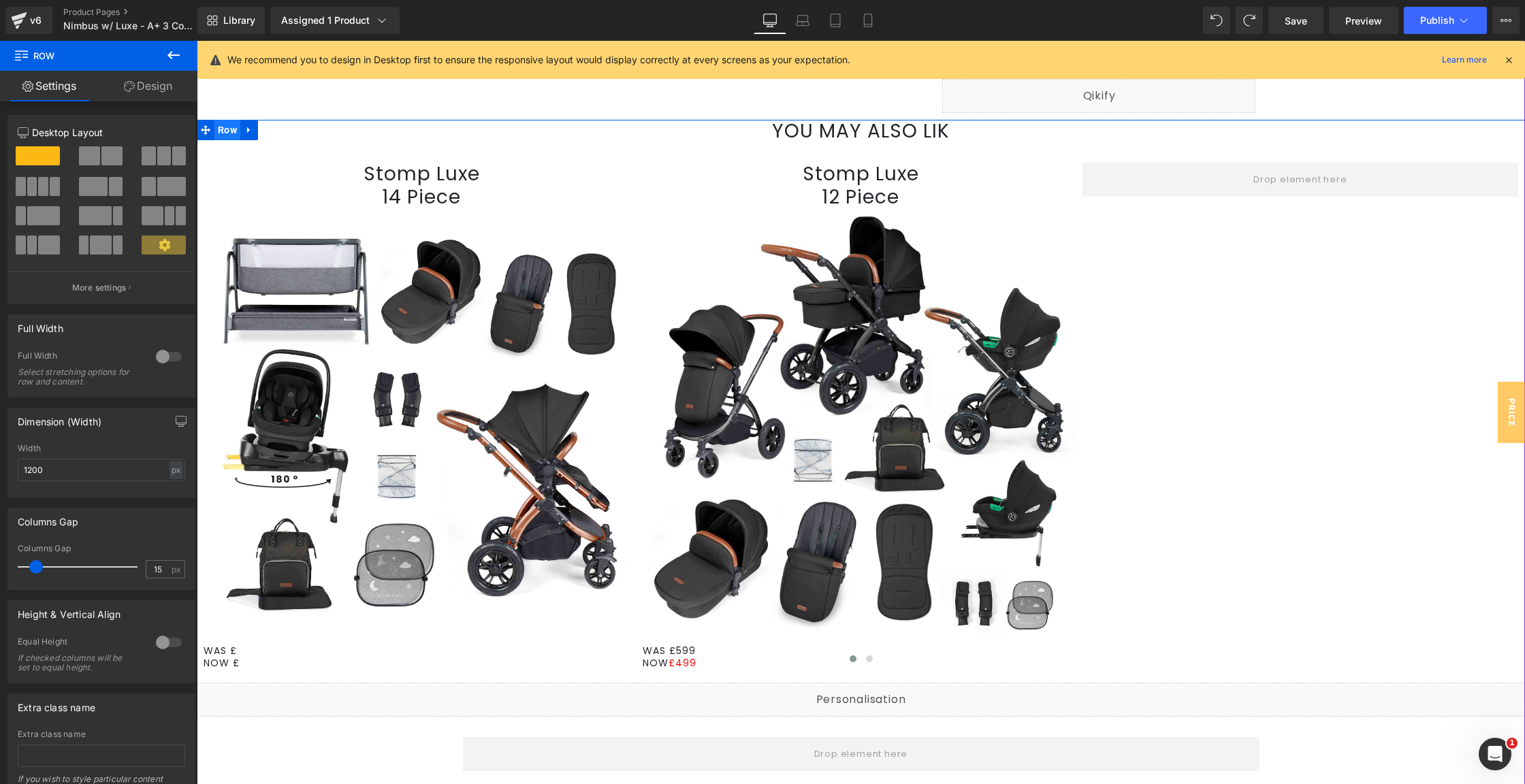
click at [221, 132] on span "Row" at bounding box center [227, 130] width 26 height 20
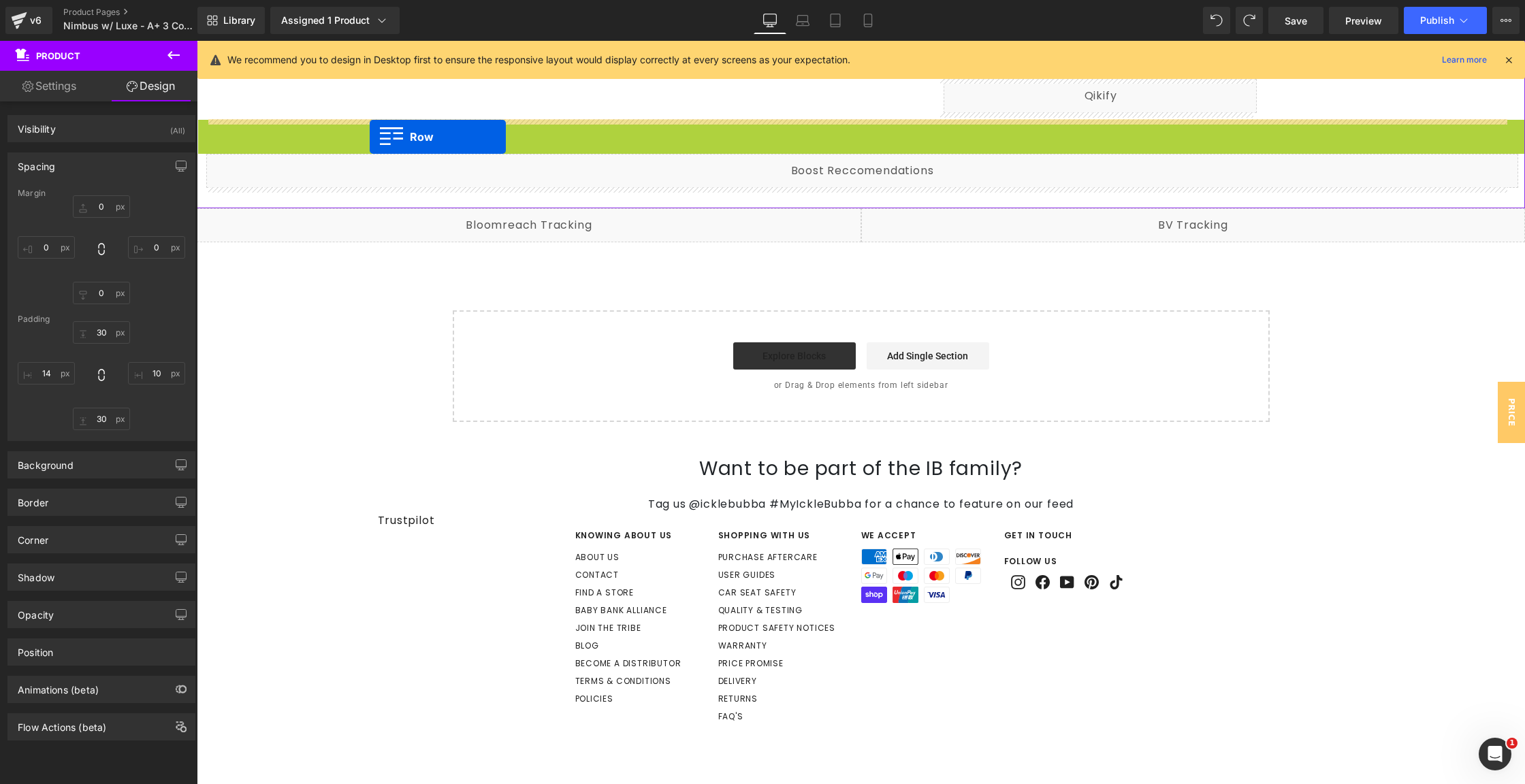
drag, startPoint x: 216, startPoint y: 132, endPoint x: 370, endPoint y: 137, distance: 154.1
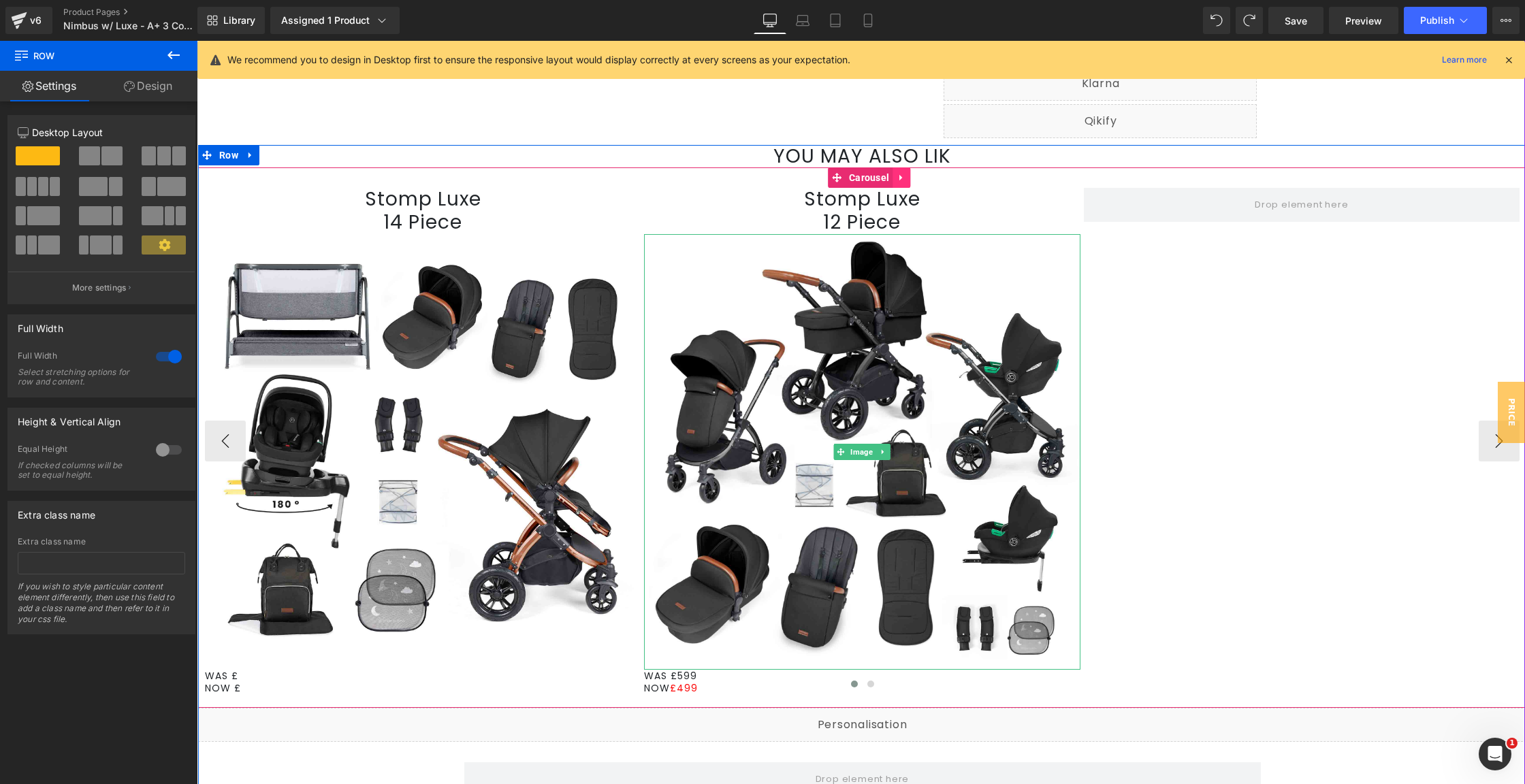
scroll to position [578, 0]
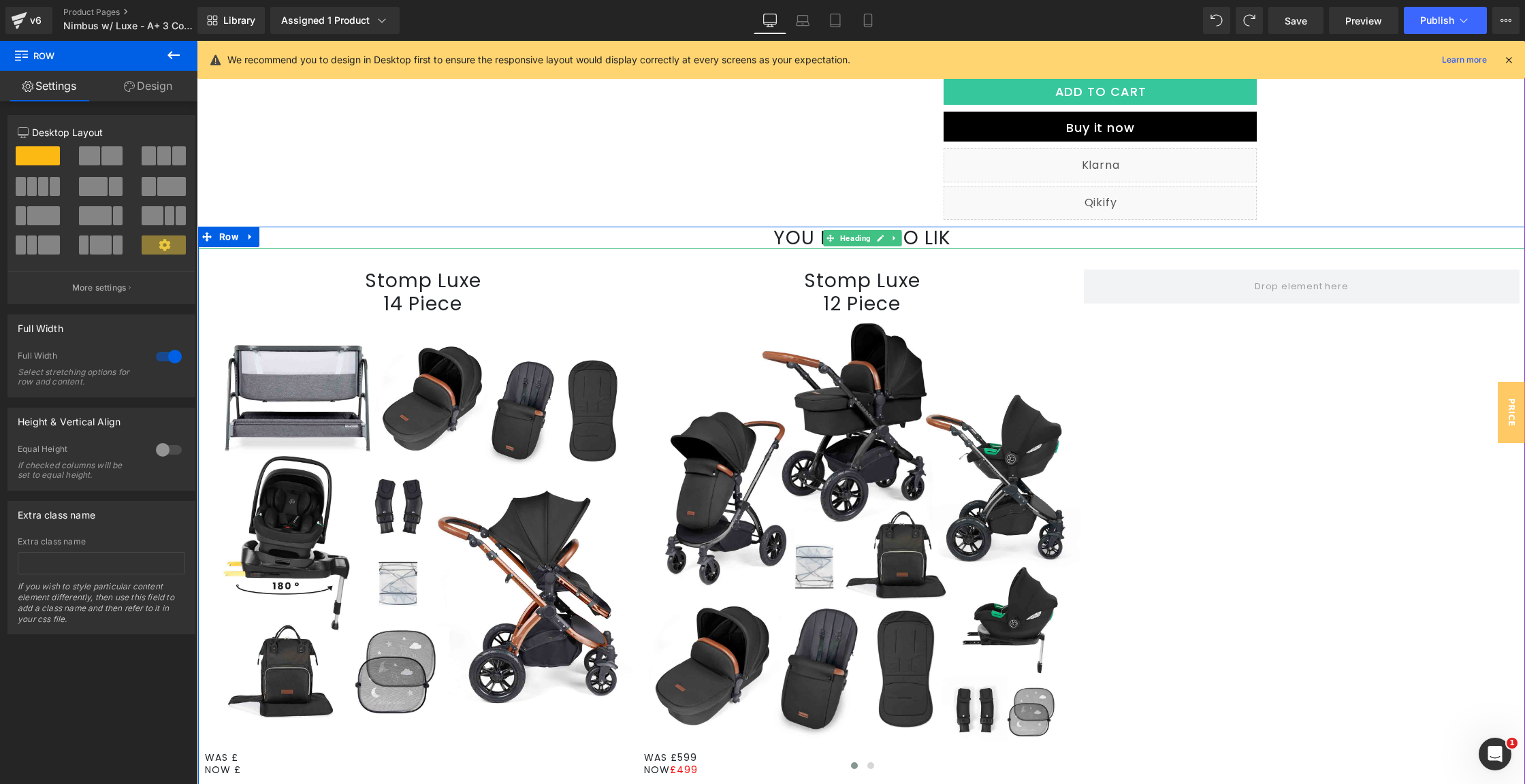
click at [972, 240] on h1 "YOU MAY ALSO LIK" at bounding box center [862, 238] width 1329 height 23
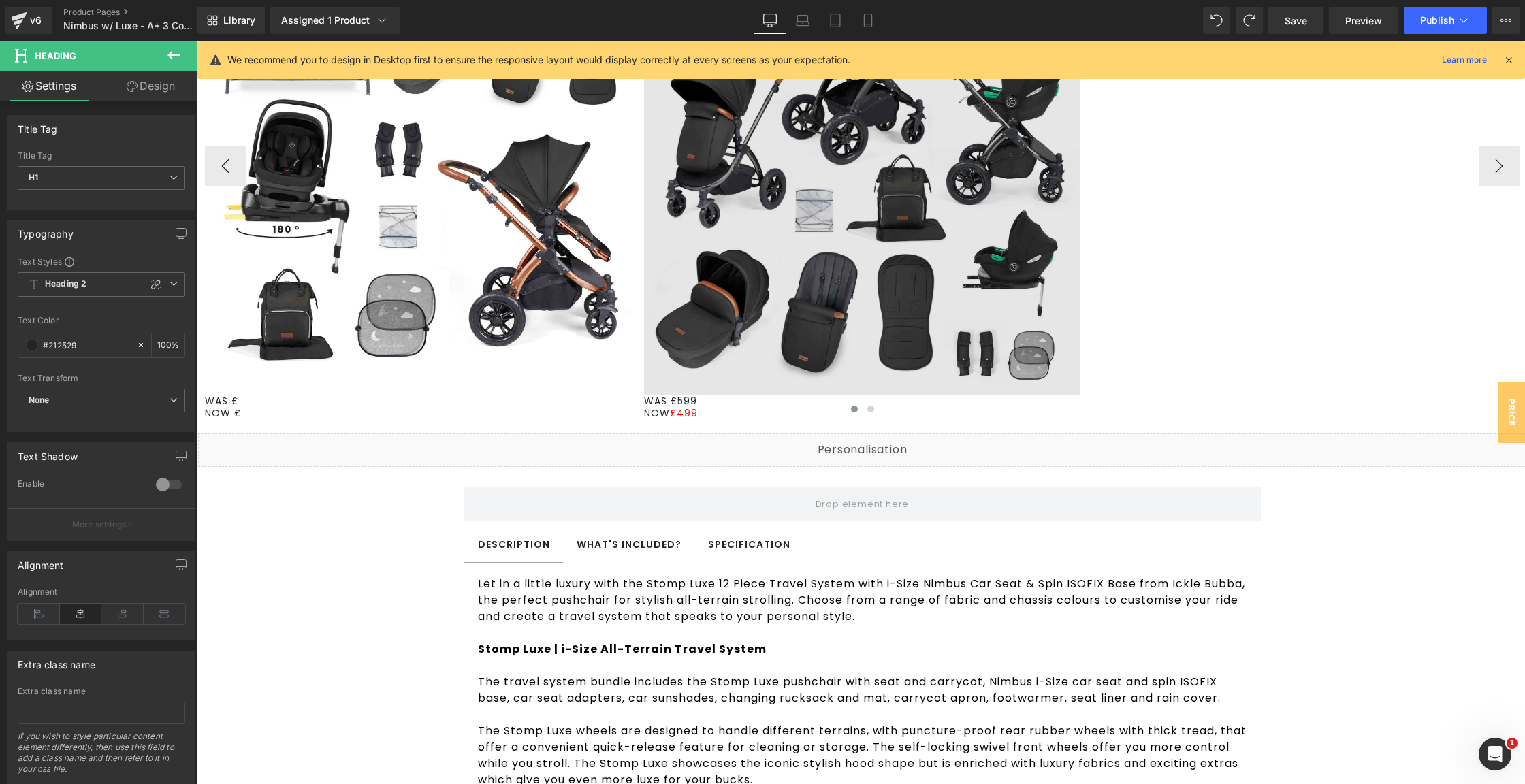
scroll to position [911, 0]
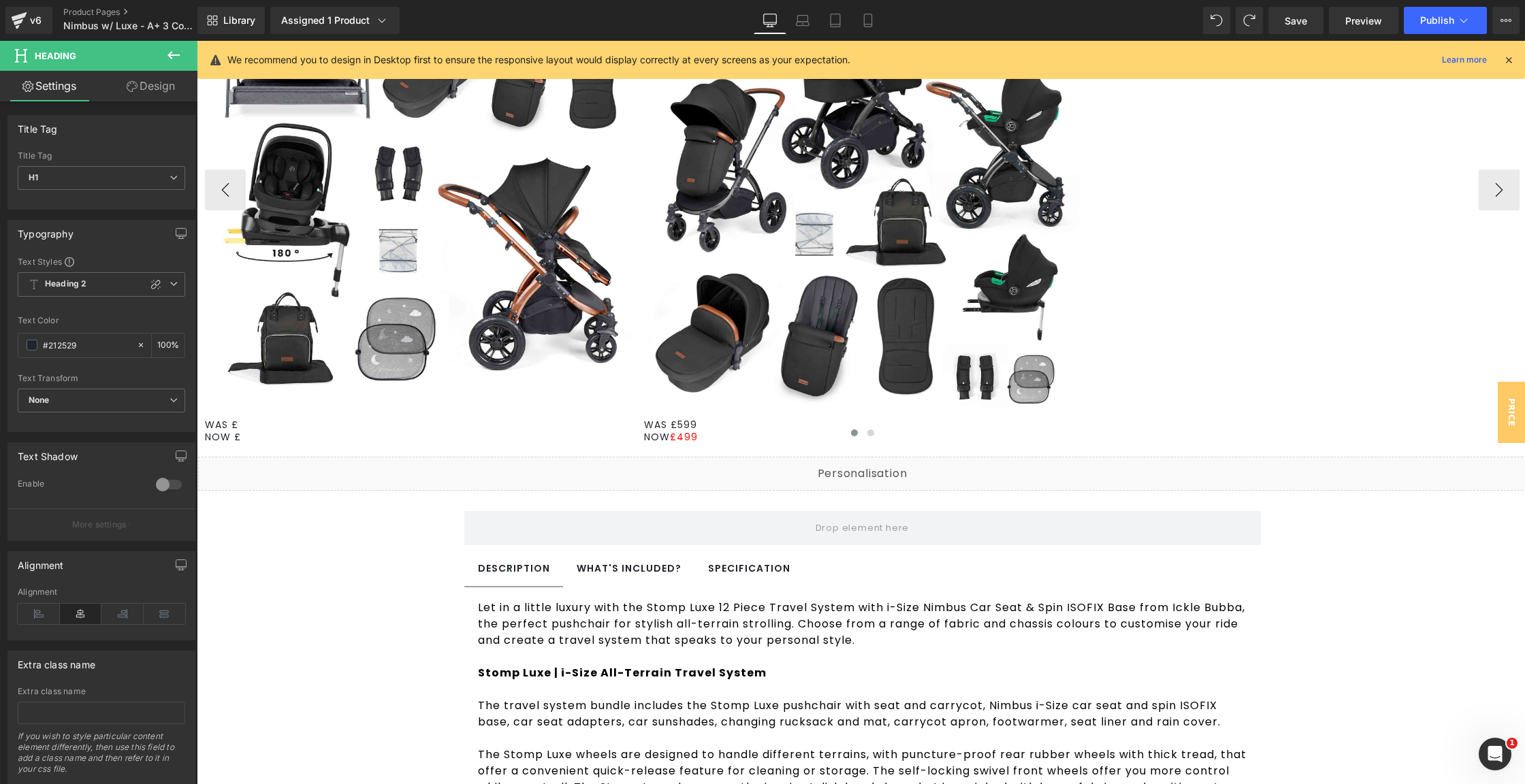
click at [314, 428] on div at bounding box center [862, 435] width 1315 height 18
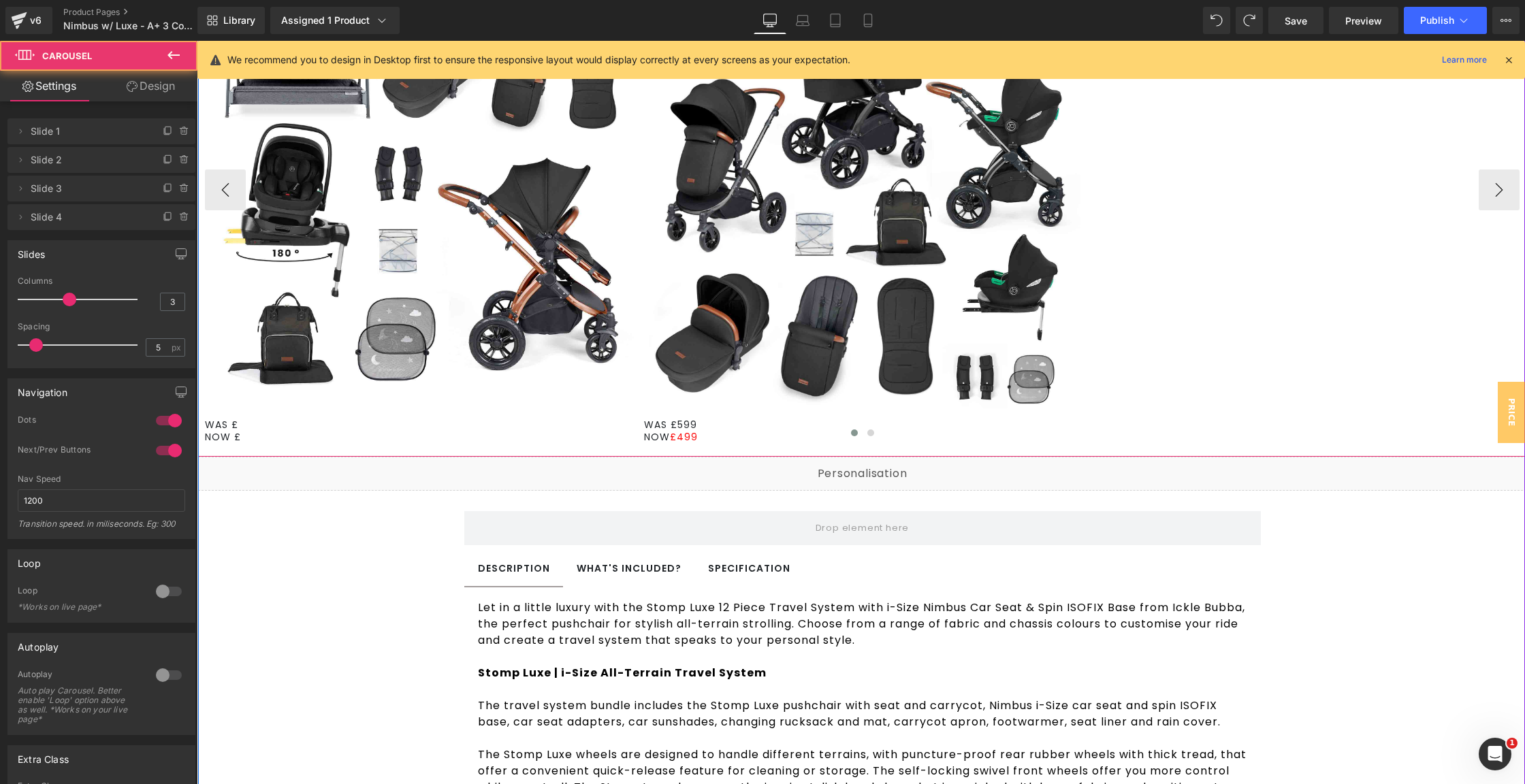
click at [265, 434] on div at bounding box center [862, 435] width 1315 height 18
click at [407, 422] on link "Text Block" at bounding box center [408, 430] width 58 height 17
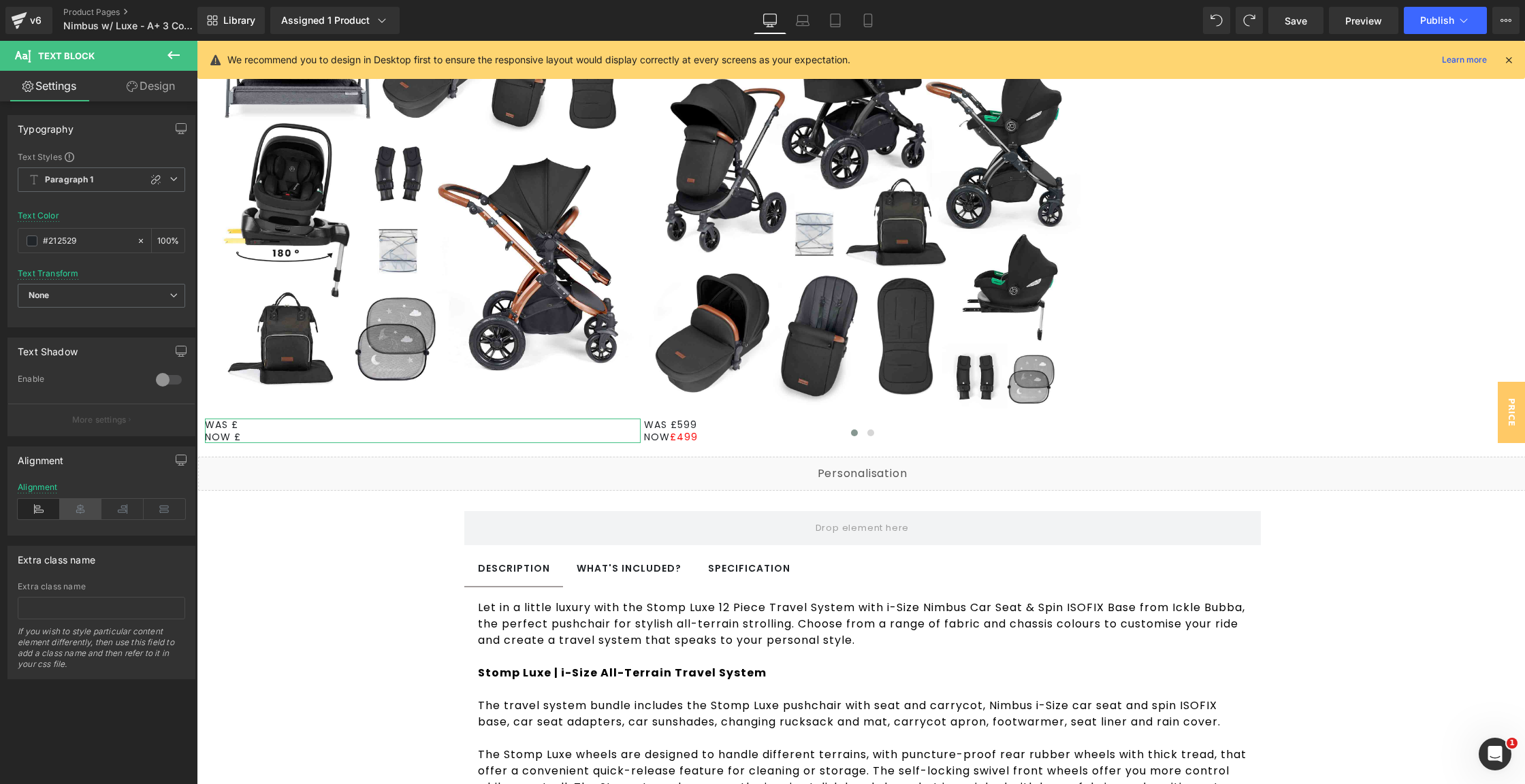
click at [83, 511] on icon at bounding box center [81, 509] width 43 height 20
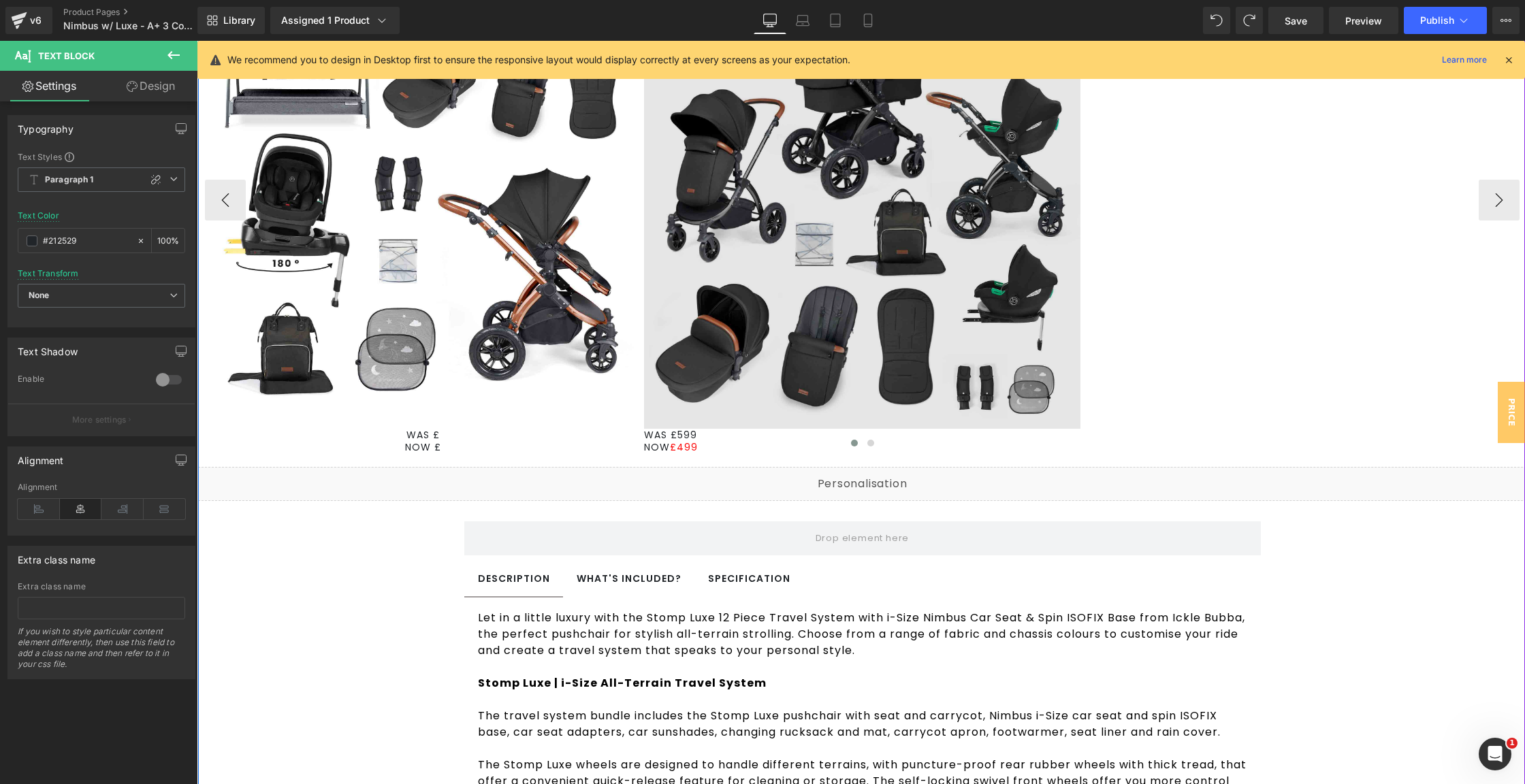
scroll to position [833, 0]
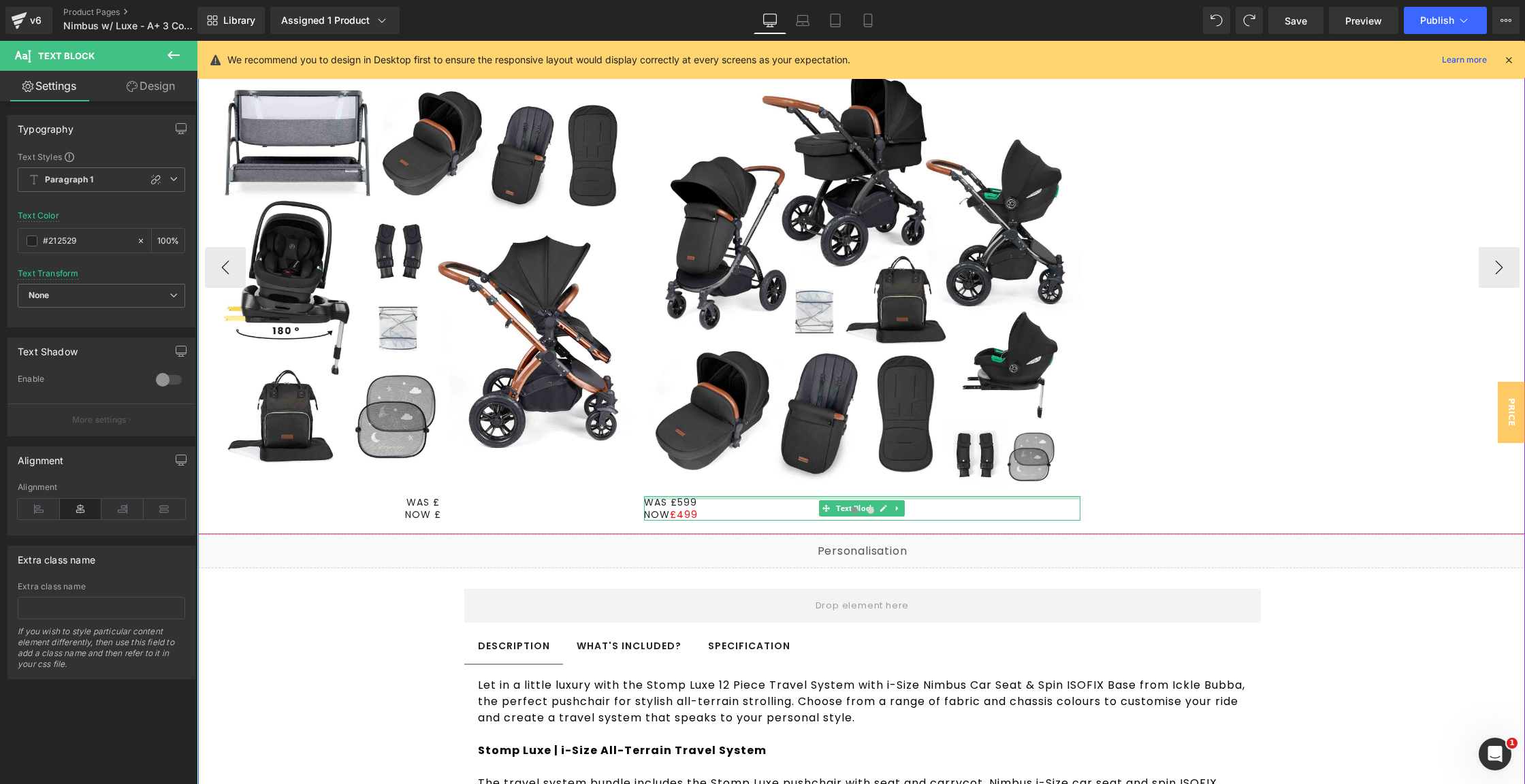
click at [665, 499] on div at bounding box center [861, 498] width 436 height 3
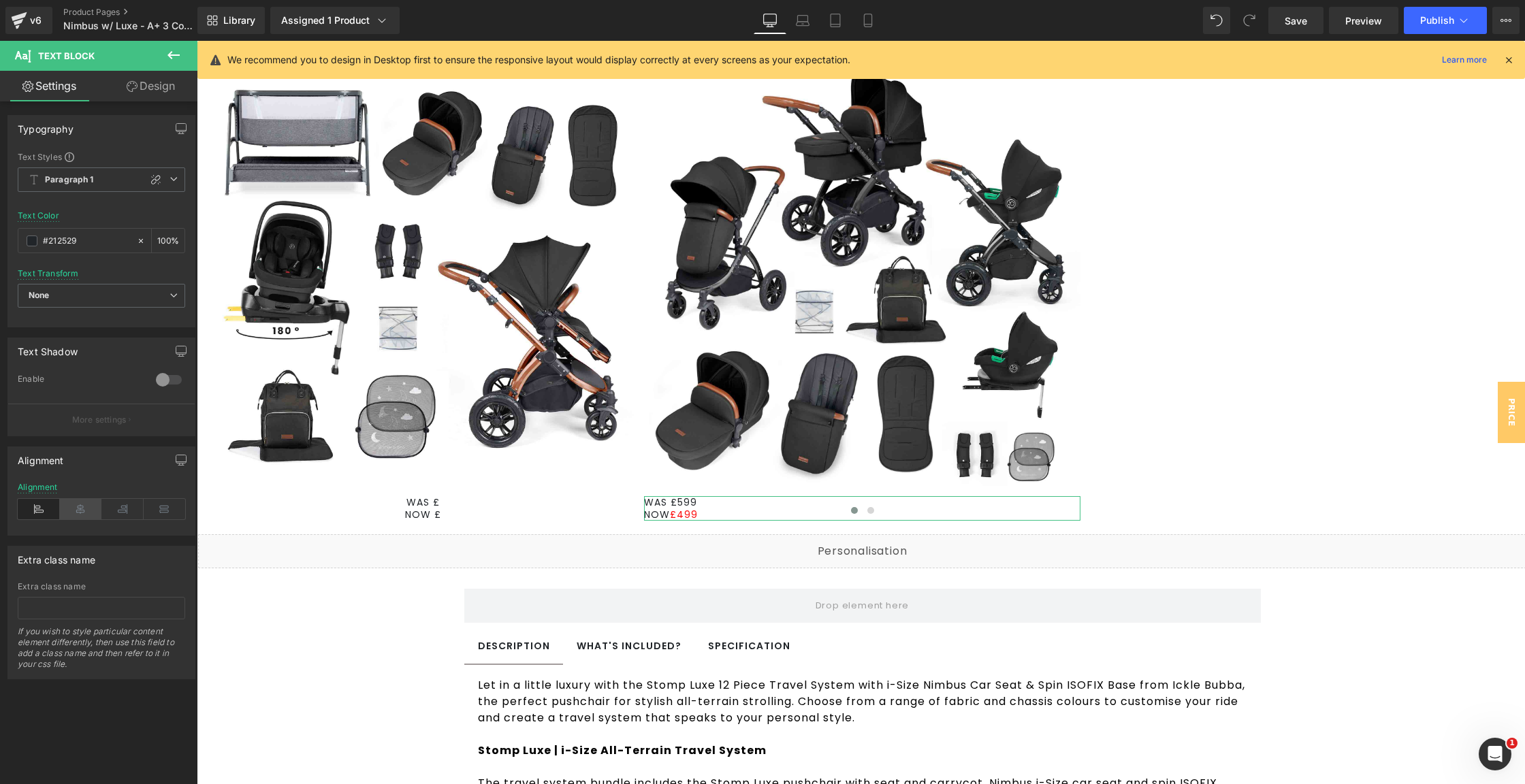
click at [71, 507] on icon at bounding box center [81, 509] width 43 height 20
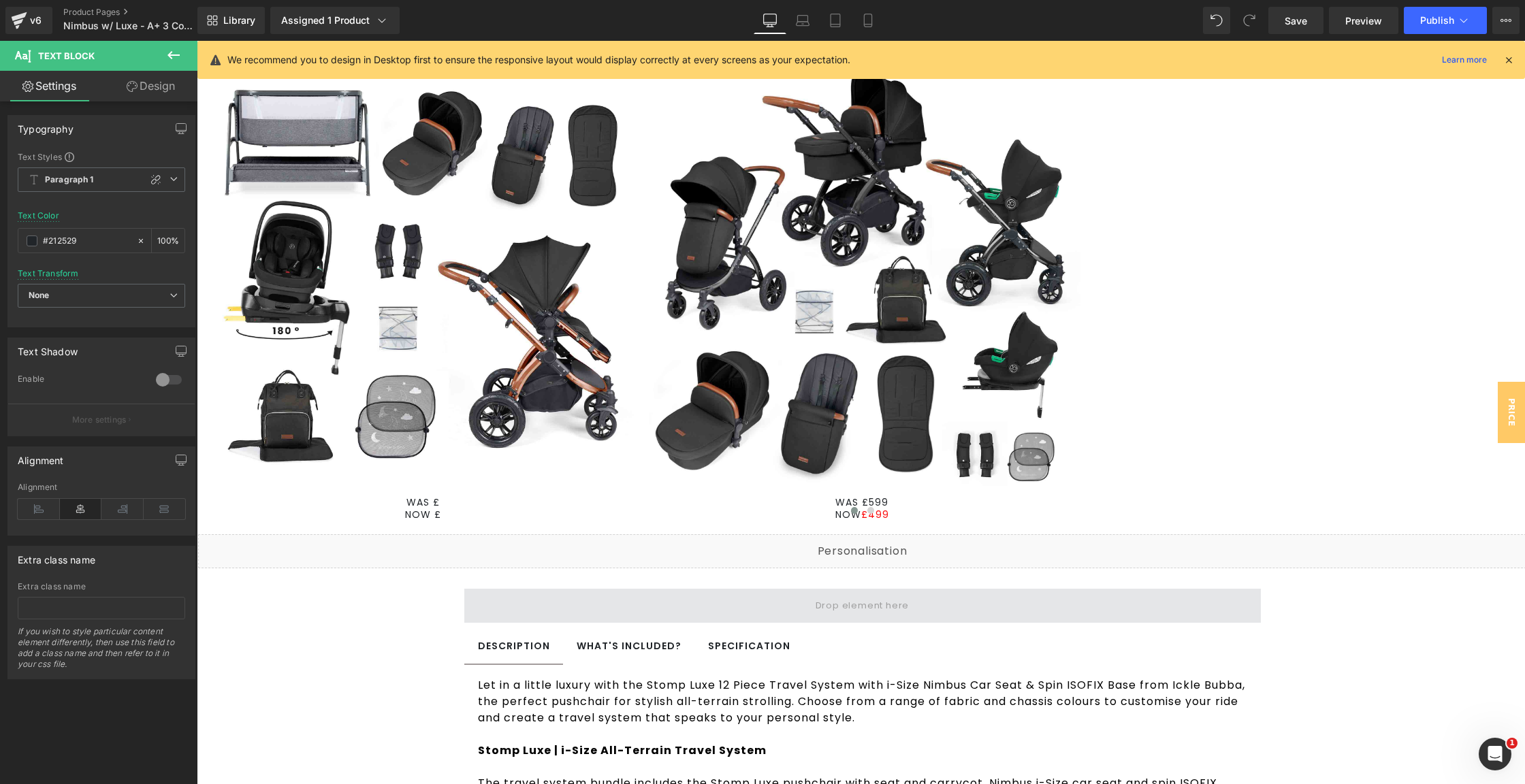
click at [539, 608] on span at bounding box center [862, 605] width 797 height 34
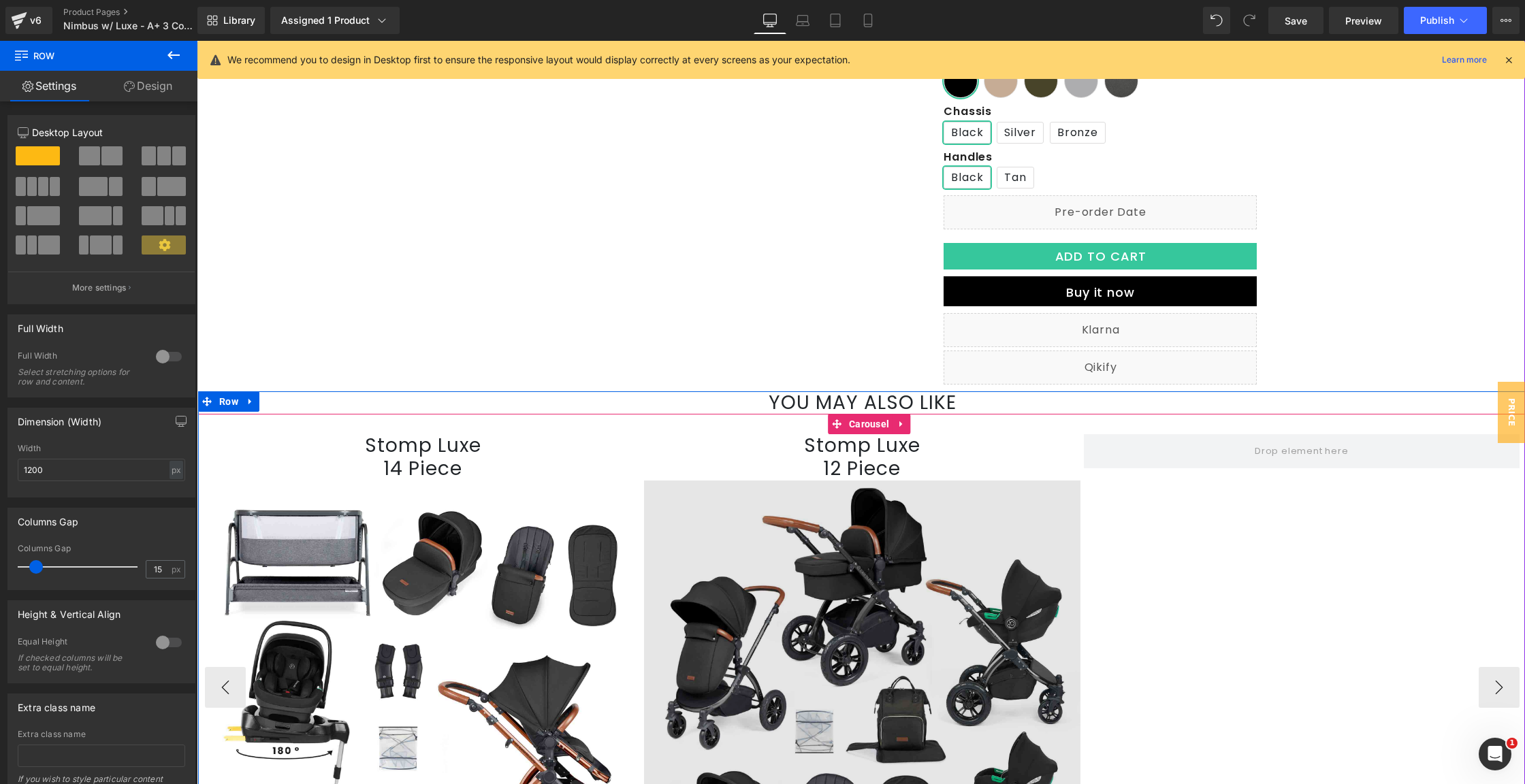
scroll to position [628, 0]
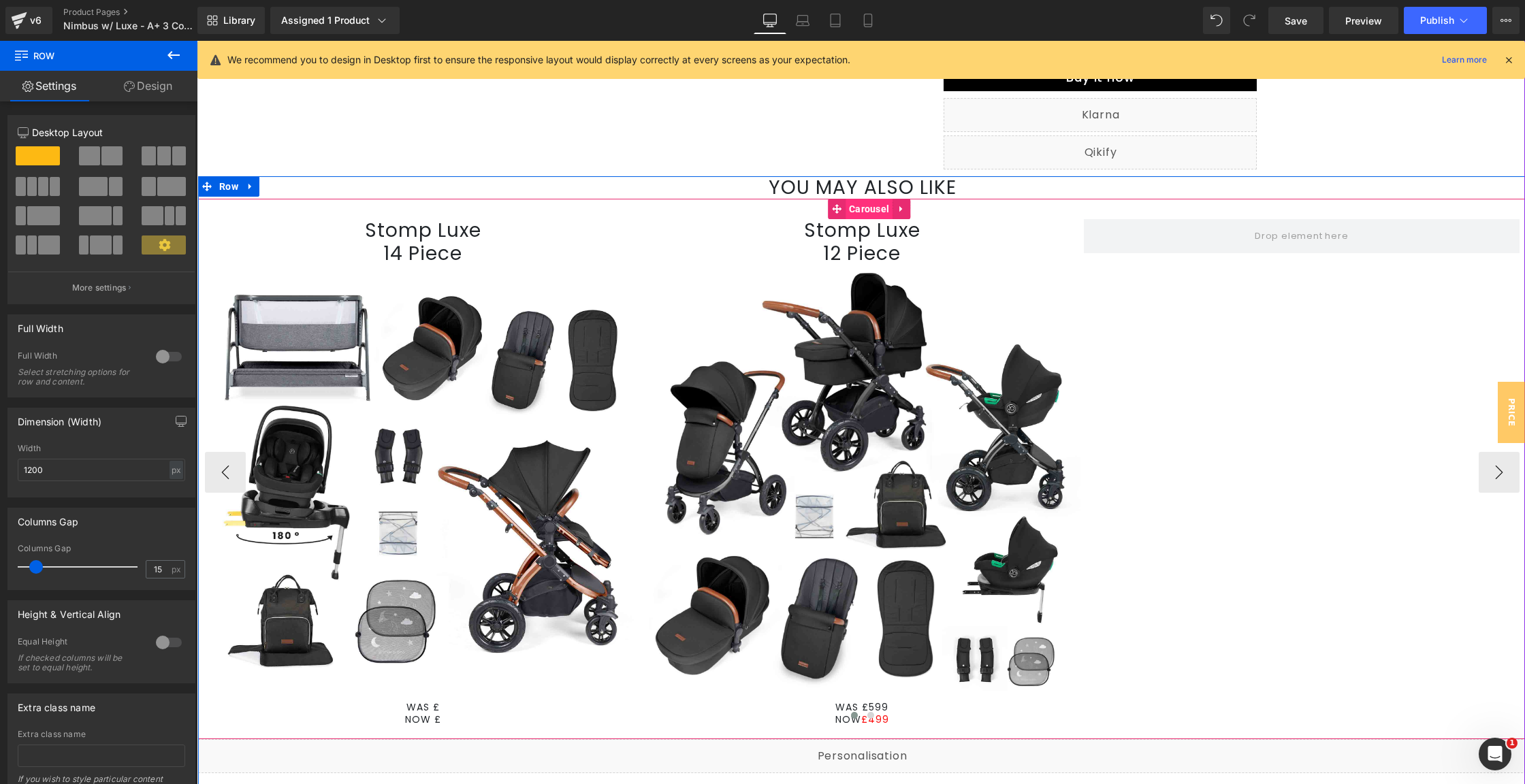
click at [848, 203] on span "Carousel" at bounding box center [869, 209] width 47 height 20
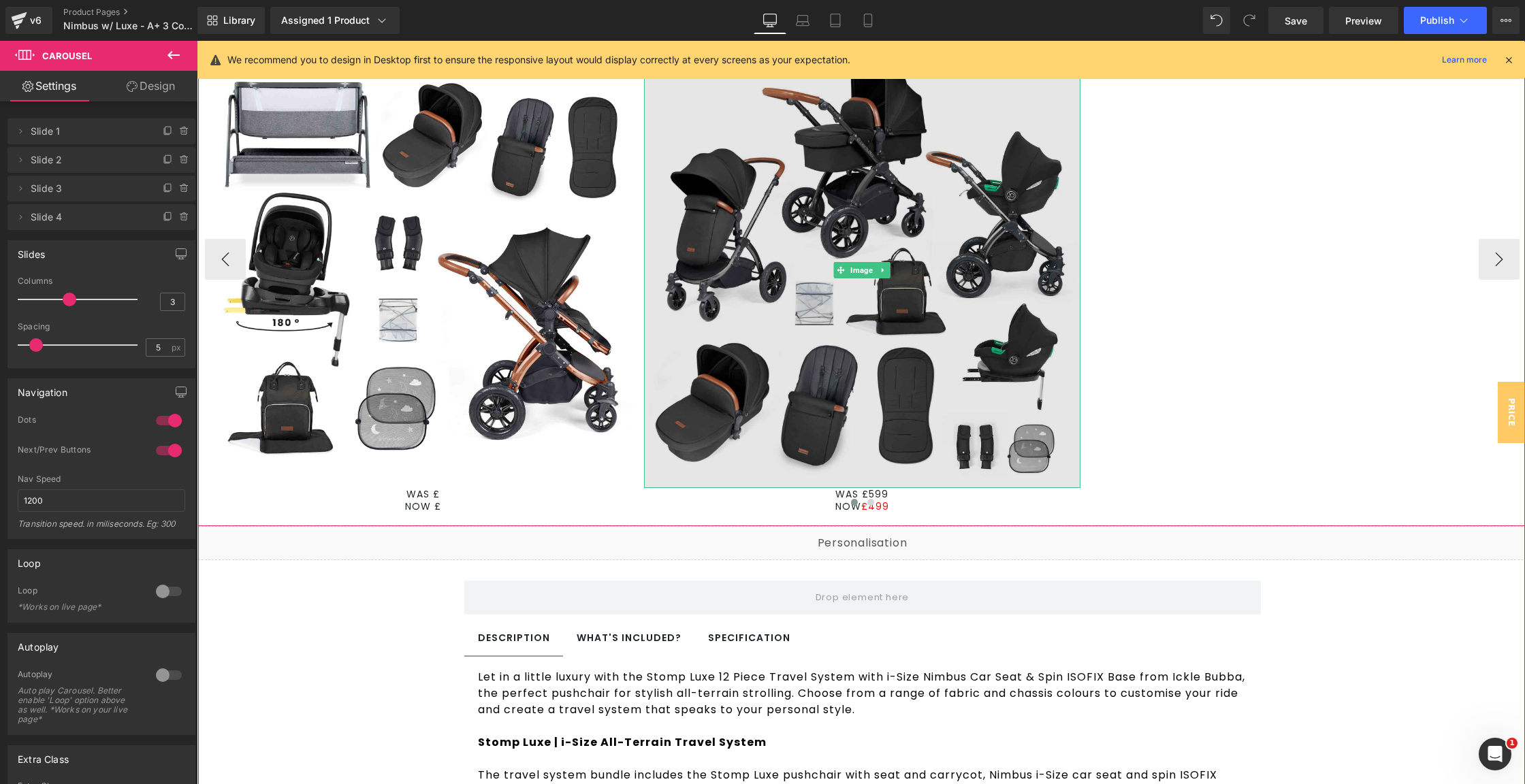
scroll to position [989, 0]
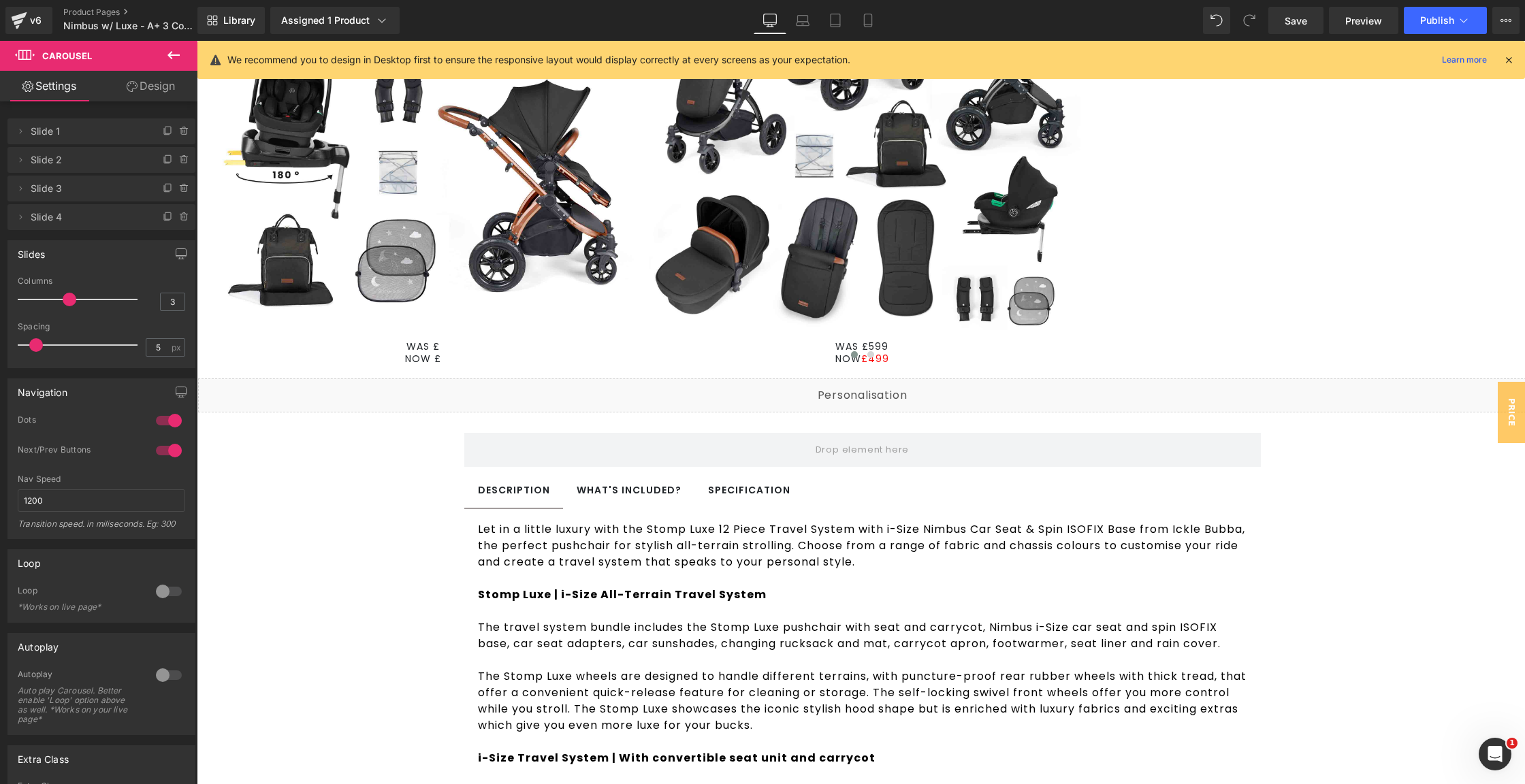
click at [177, 50] on icon at bounding box center [173, 55] width 17 height 17
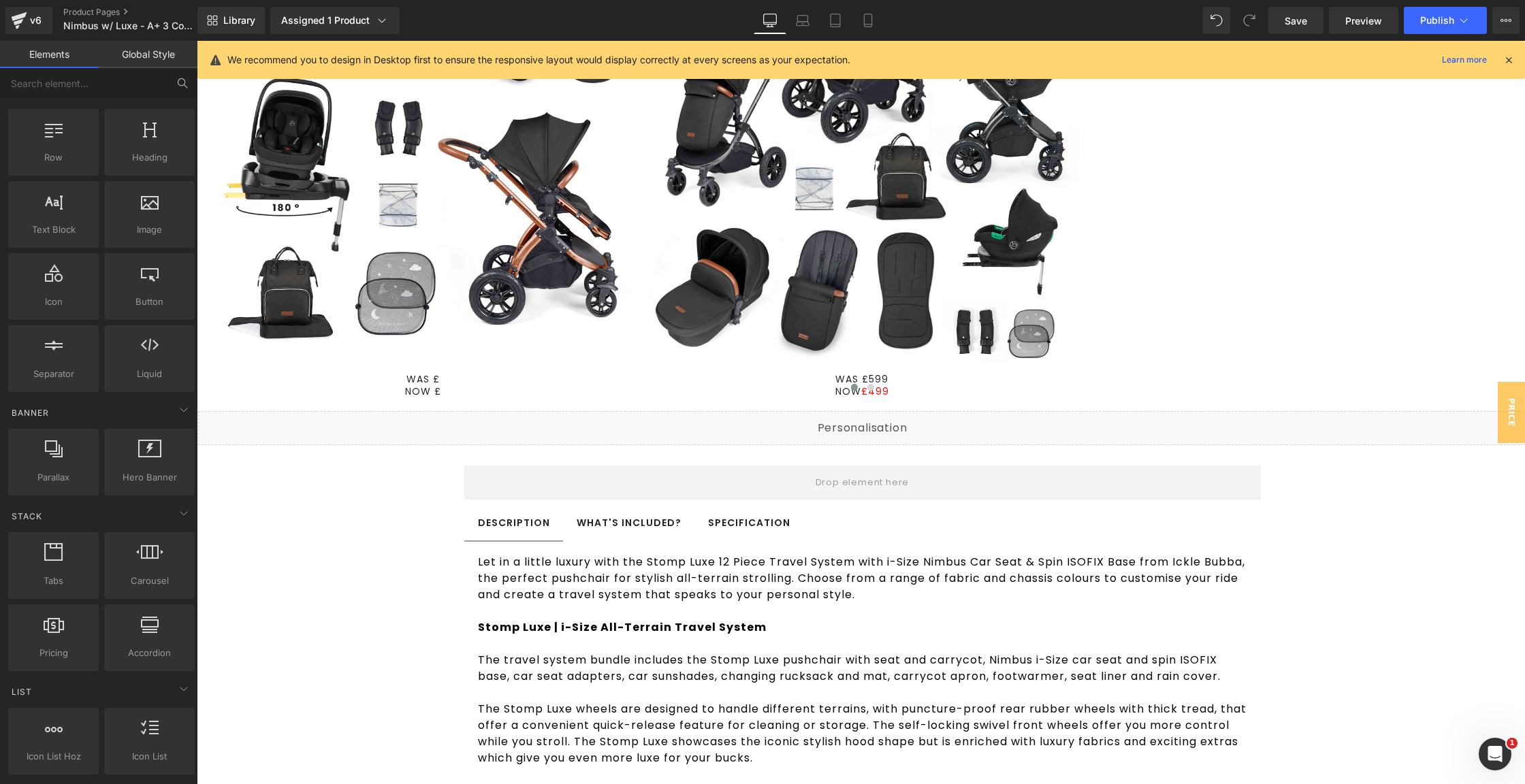
scroll to position [979, 0]
